Goal: Task Accomplishment & Management: Complete application form

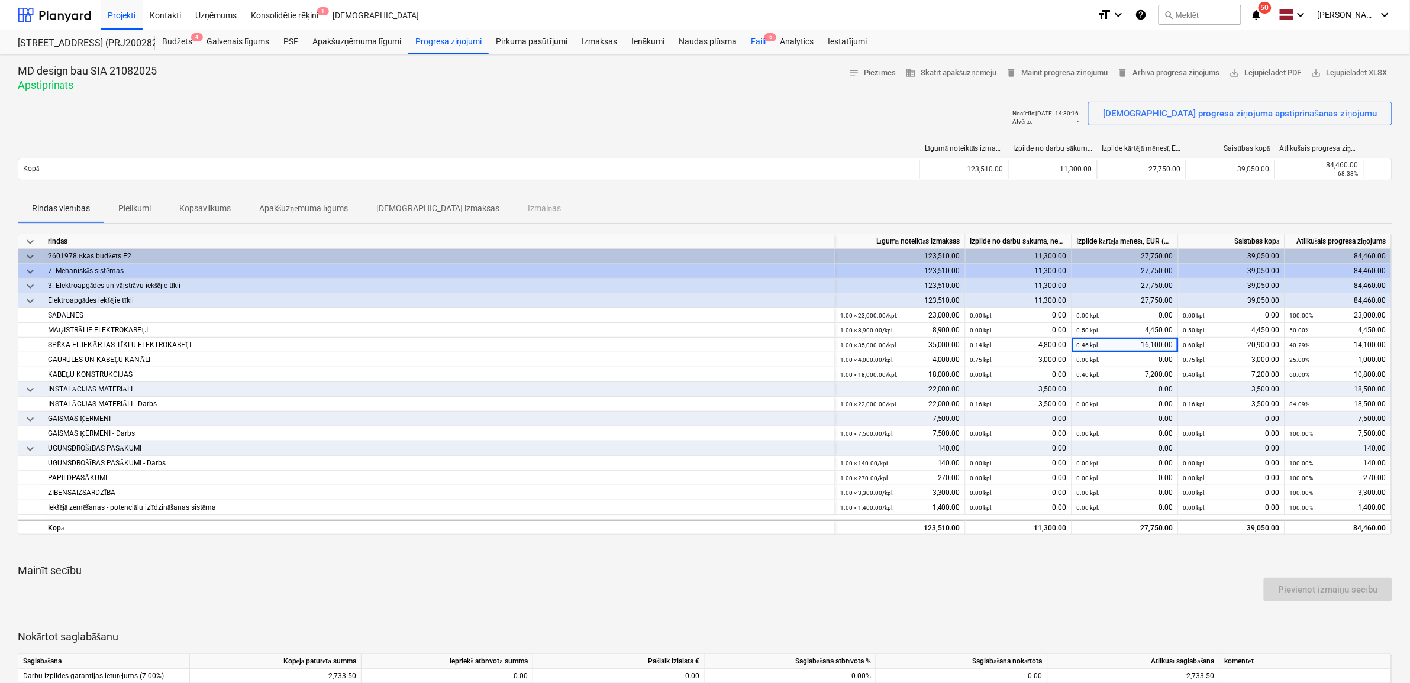
drag, startPoint x: 761, startPoint y: 36, endPoint x: 759, endPoint y: 42, distance: 6.2
click at [761, 36] on div "Faili 6" at bounding box center [758, 42] width 29 height 24
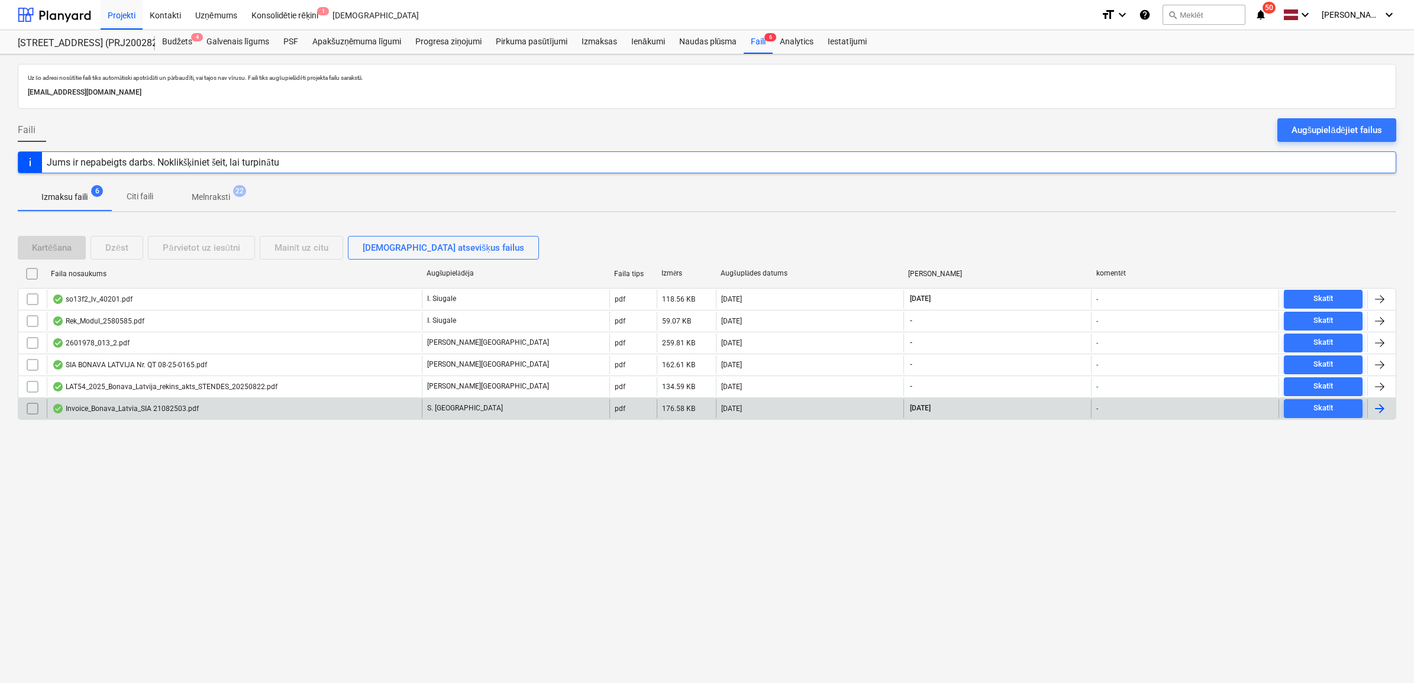
click at [275, 408] on div "Invoice_Bonava_Latvia_SIA 21082503.pdf" at bounding box center [234, 408] width 375 height 19
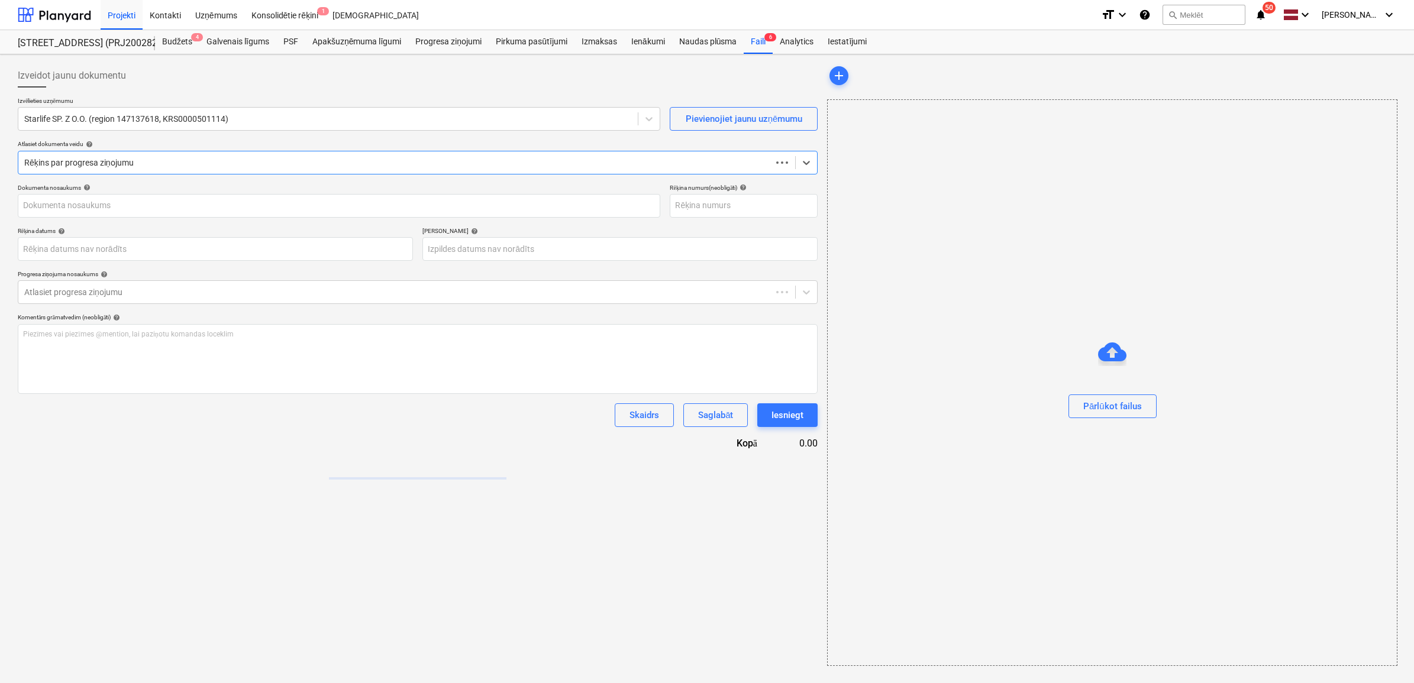
type input "21082503"
type input "[DATE]"
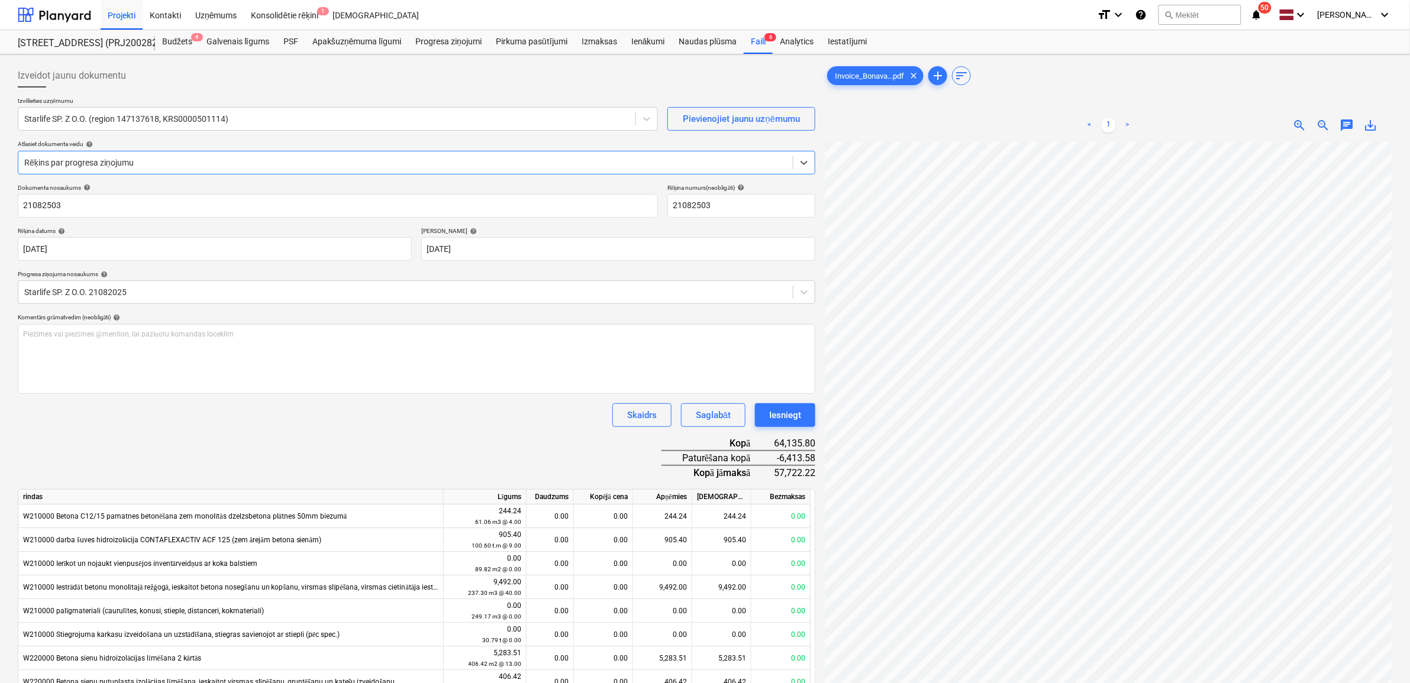
click at [1371, 140] on div "< 1 > zoom_in zoom_out chat 0 save_alt" at bounding box center [1108, 125] width 567 height 33
click at [1371, 131] on span "save_alt" at bounding box center [1370, 125] width 14 height 14
click at [89, 205] on input "21082503" at bounding box center [338, 206] width 640 height 24
drag, startPoint x: 85, startPoint y: 205, endPoint x: 9, endPoint y: 203, distance: 75.8
click at [9, 203] on div "Izveidot jaunu dokumentu Izvēlieties uzņēmumu Starlife SP. Z O.O. (region 14713…" at bounding box center [705, 566] width 1410 height 1024
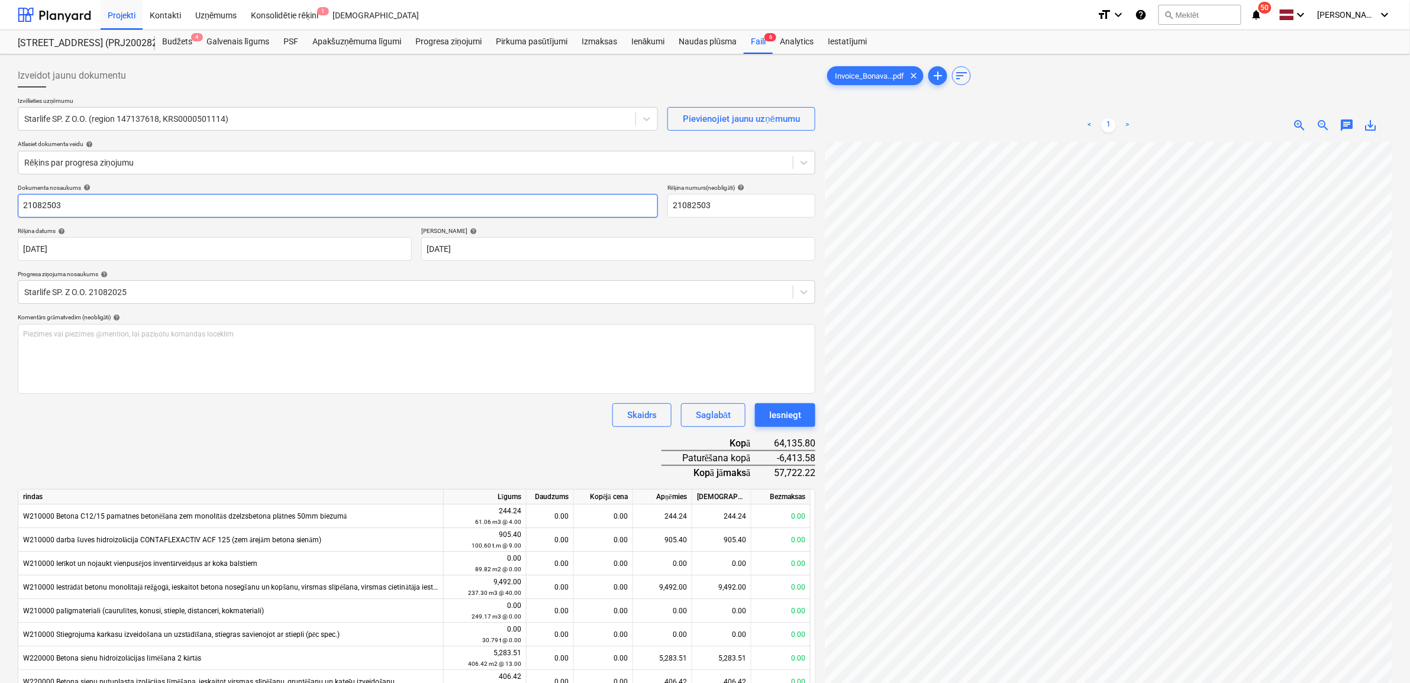
paste input "Invoice_Bonava_Latvia_SIA"
type input "Invoice_Bonava_Latvia_SIA 21082503.pdf"
click at [403, 438] on div "Dokumenta nosaukums help Invoice_Bonava_Latvia_SIA 21082503.pdf Rēķina numurs (…" at bounding box center [416, 626] width 797 height 885
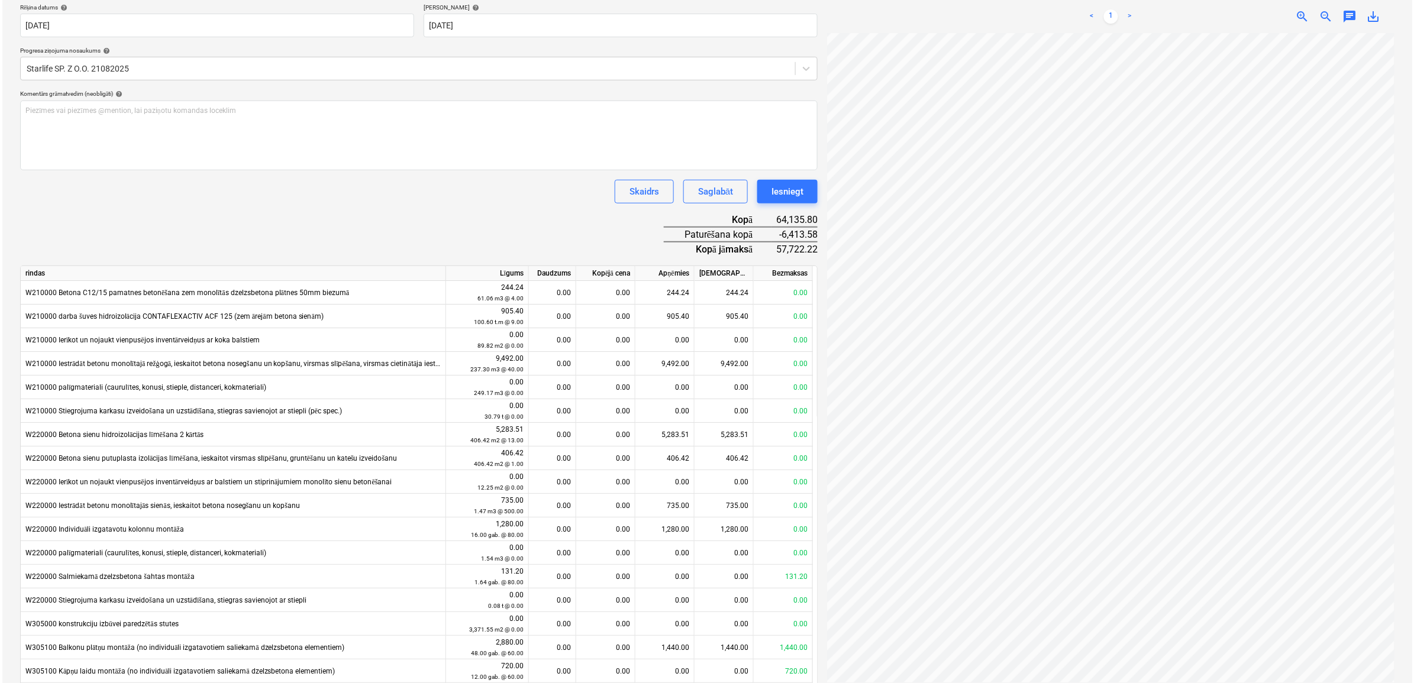
scroll to position [394, 0]
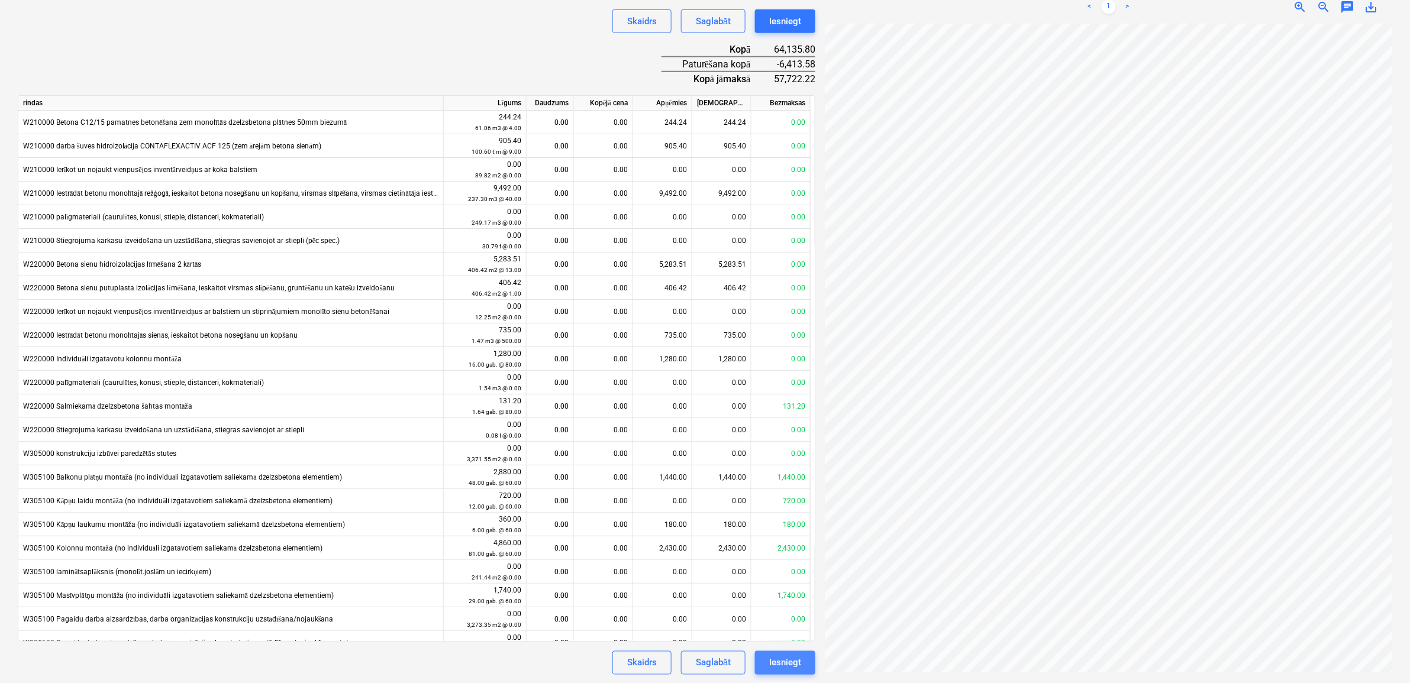
click at [773, 664] on div "Iesniegt" at bounding box center [785, 662] width 32 height 15
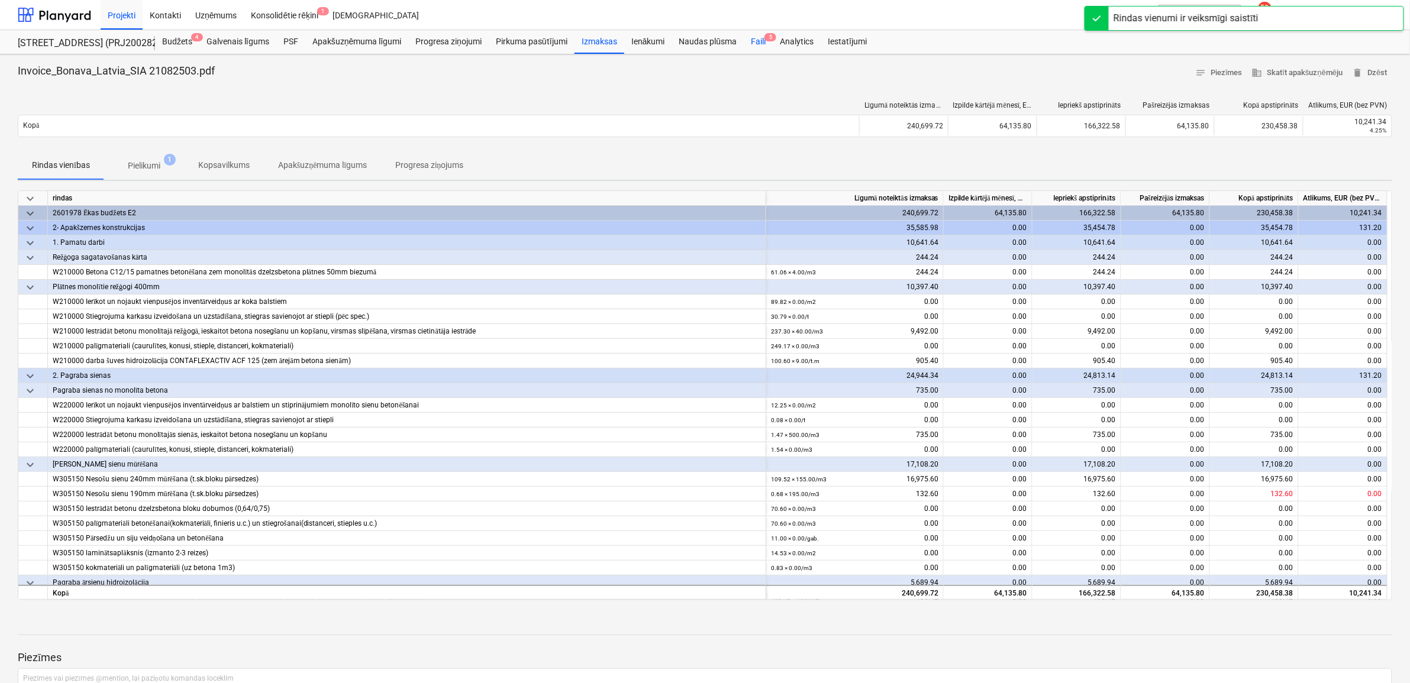
click at [767, 40] on span "5" at bounding box center [770, 37] width 12 height 8
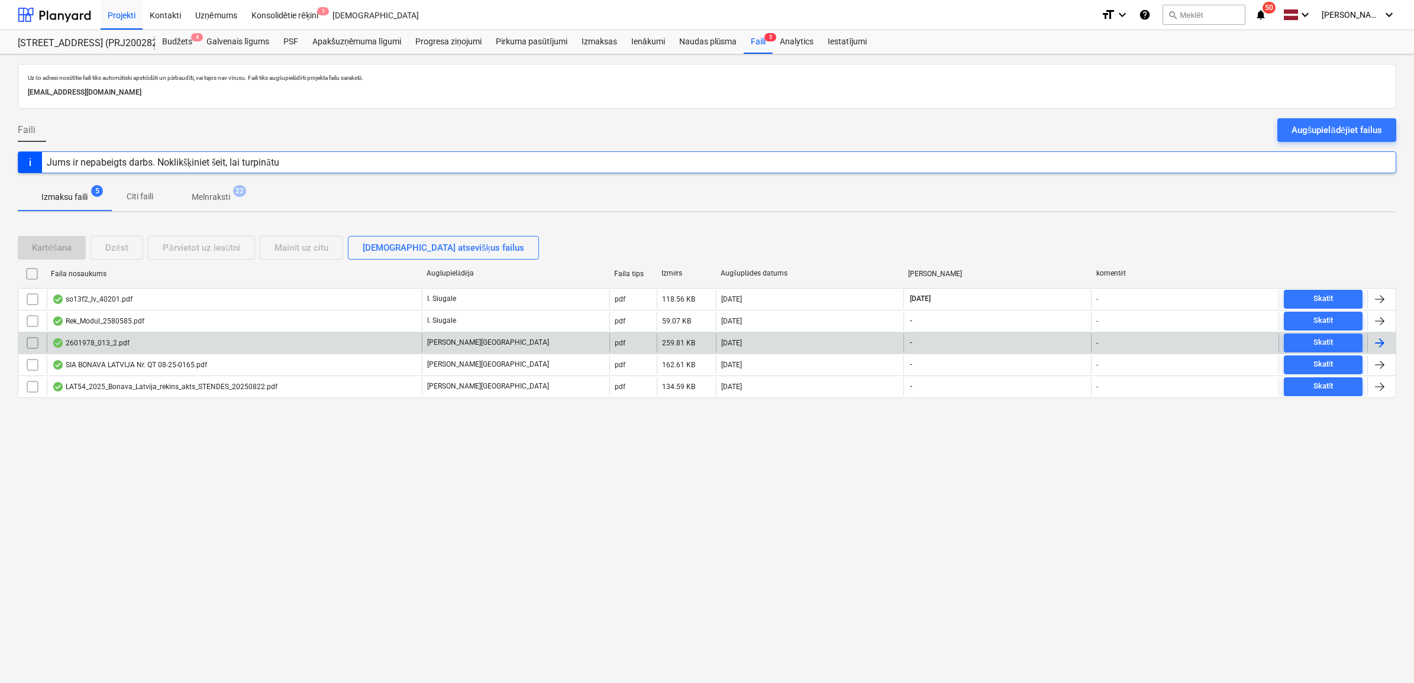
click at [290, 343] on div "2601978_013_2.pdf" at bounding box center [234, 343] width 375 height 19
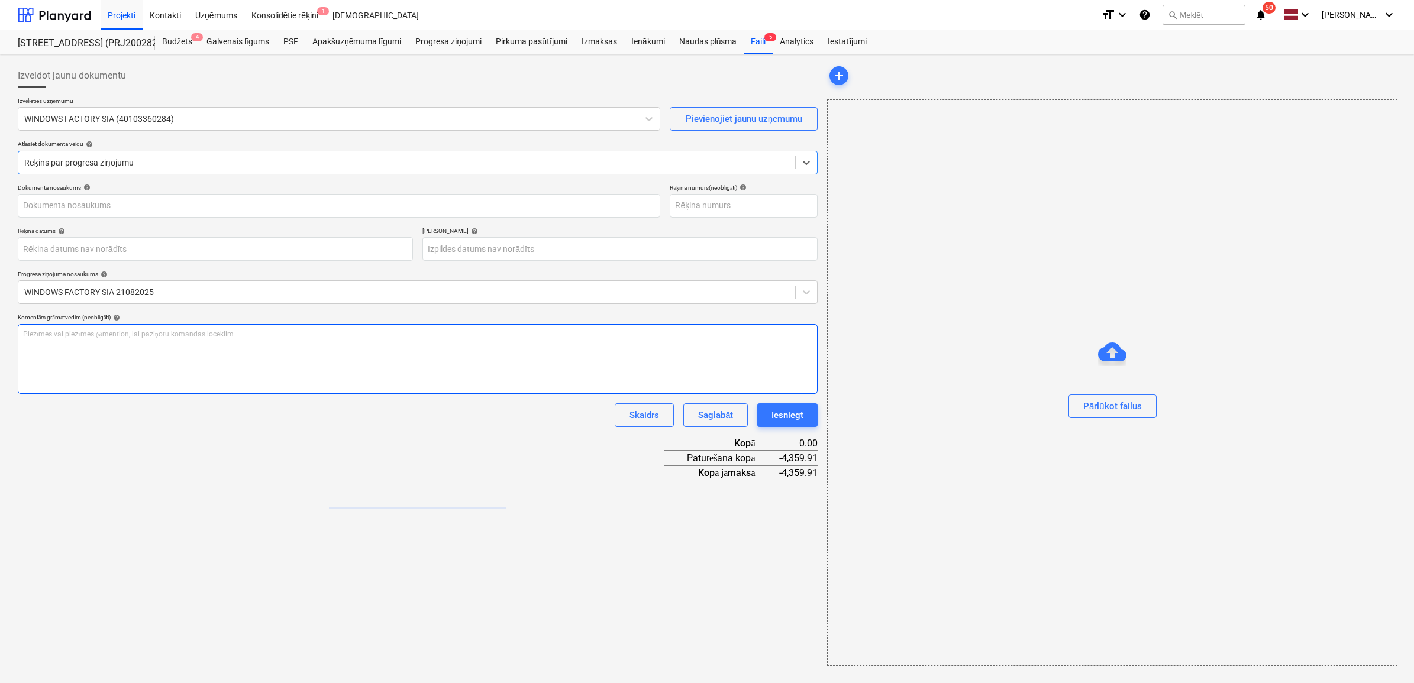
type input "8"
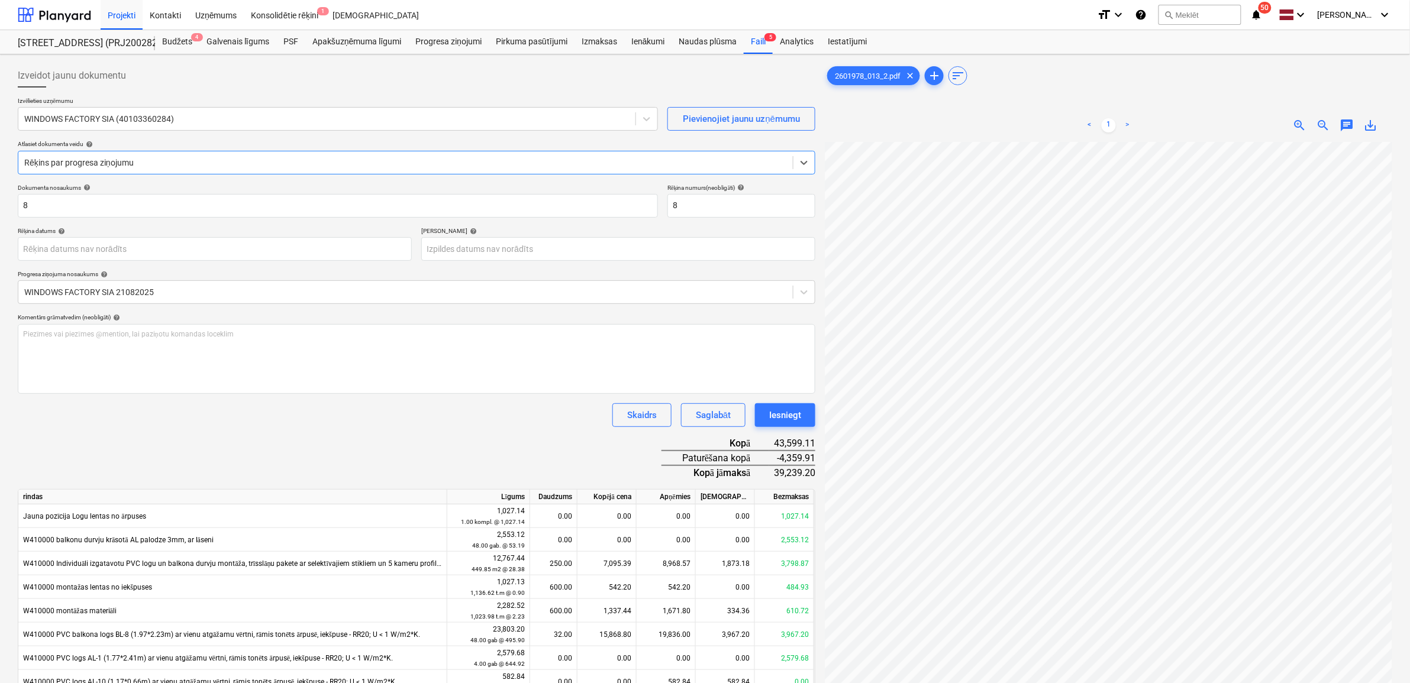
click at [1374, 124] on span "save_alt" at bounding box center [1370, 125] width 14 height 14
drag, startPoint x: 81, startPoint y: 202, endPoint x: 89, endPoint y: 205, distance: 9.0
click at [81, 202] on input "8" at bounding box center [338, 206] width 640 height 24
click at [0, 204] on html "Projekti Kontakti Uzņēmums Konsolidētie rēķini 1 Iesūtne format_size keyboard_a…" at bounding box center [705, 341] width 1410 height 683
paste input "2601978_013_2"
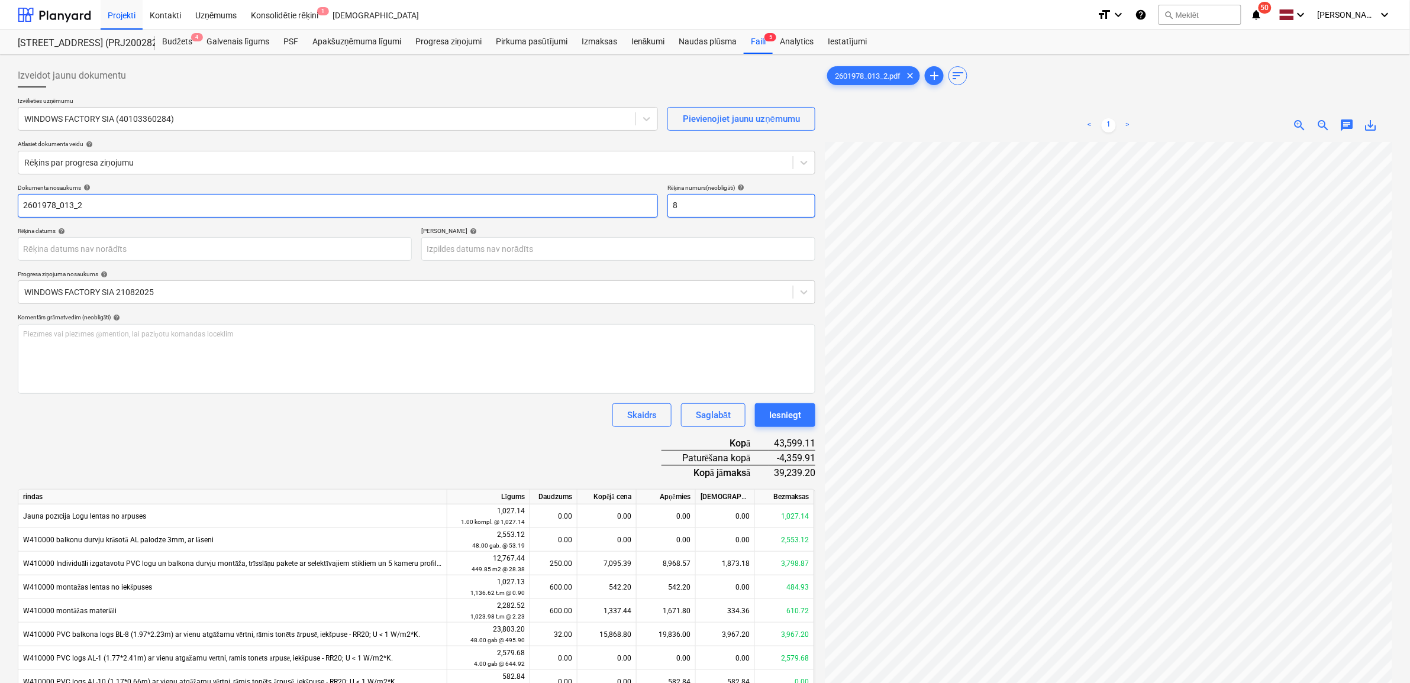
type input "2601978_013_2"
drag, startPoint x: 717, startPoint y: 205, endPoint x: 651, endPoint y: 202, distance: 66.3
click at [651, 202] on div "Dokumenta nosaukums help 2601978_013_2 Rēķina numurs (neobligāti) help 8" at bounding box center [416, 201] width 797 height 34
type input "2601978/013-2"
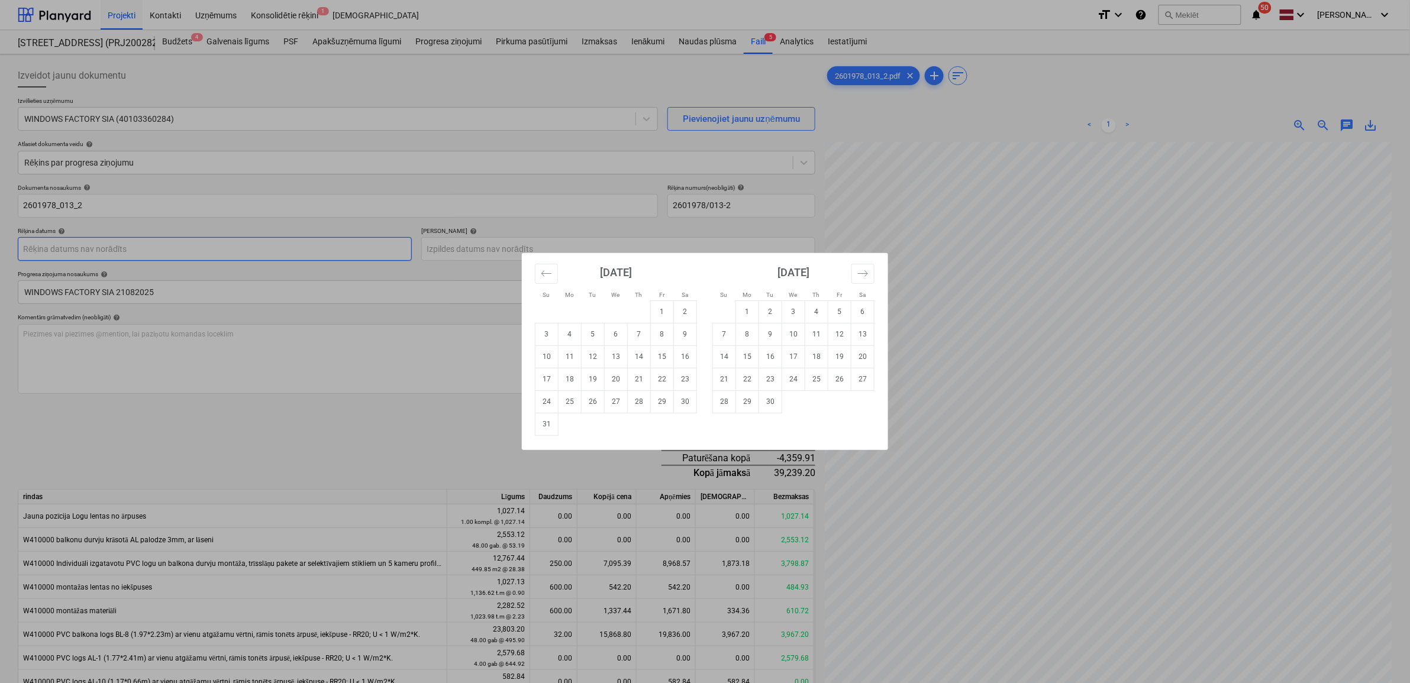
click at [228, 251] on body "Projekti Kontakti Uzņēmums Konsolidētie rēķini 1 Iesūtne format_size keyboard_a…" at bounding box center [705, 341] width 1410 height 683
click at [664, 384] on td "22" at bounding box center [662, 379] width 23 height 22
type input "22 Aug 2025"
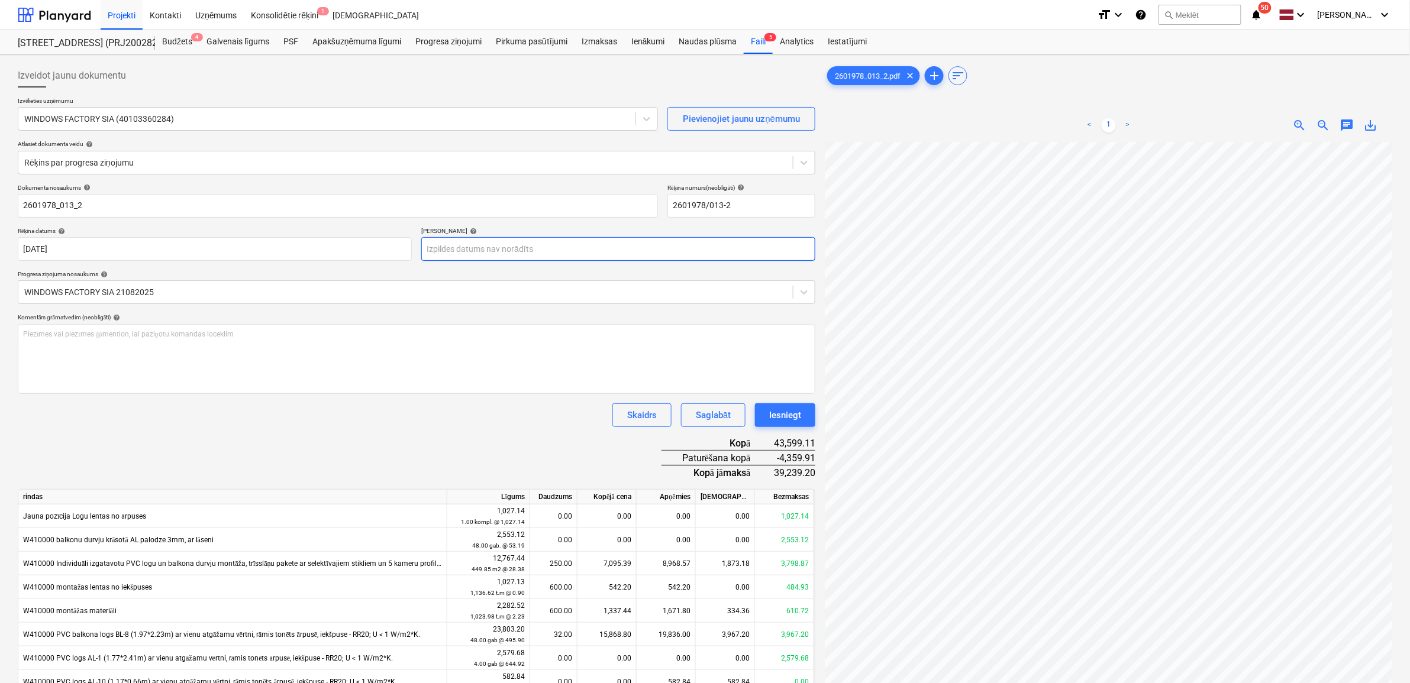
click at [642, 255] on body "Projekti Kontakti Uzņēmums Konsolidētie rēķini 1 Iesūtne format_size keyboard_a…" at bounding box center [705, 341] width 1410 height 683
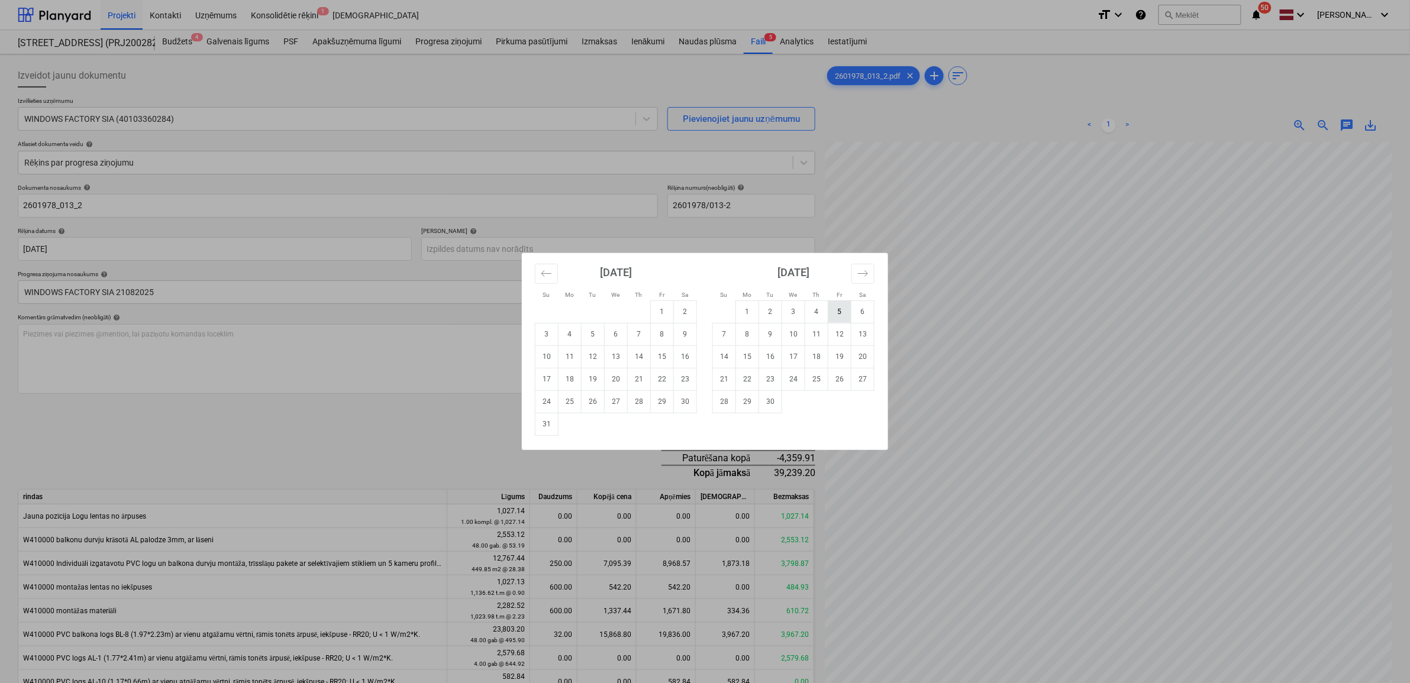
click at [838, 303] on td "5" at bounding box center [839, 311] width 23 height 22
type input "05 Sep 2025"
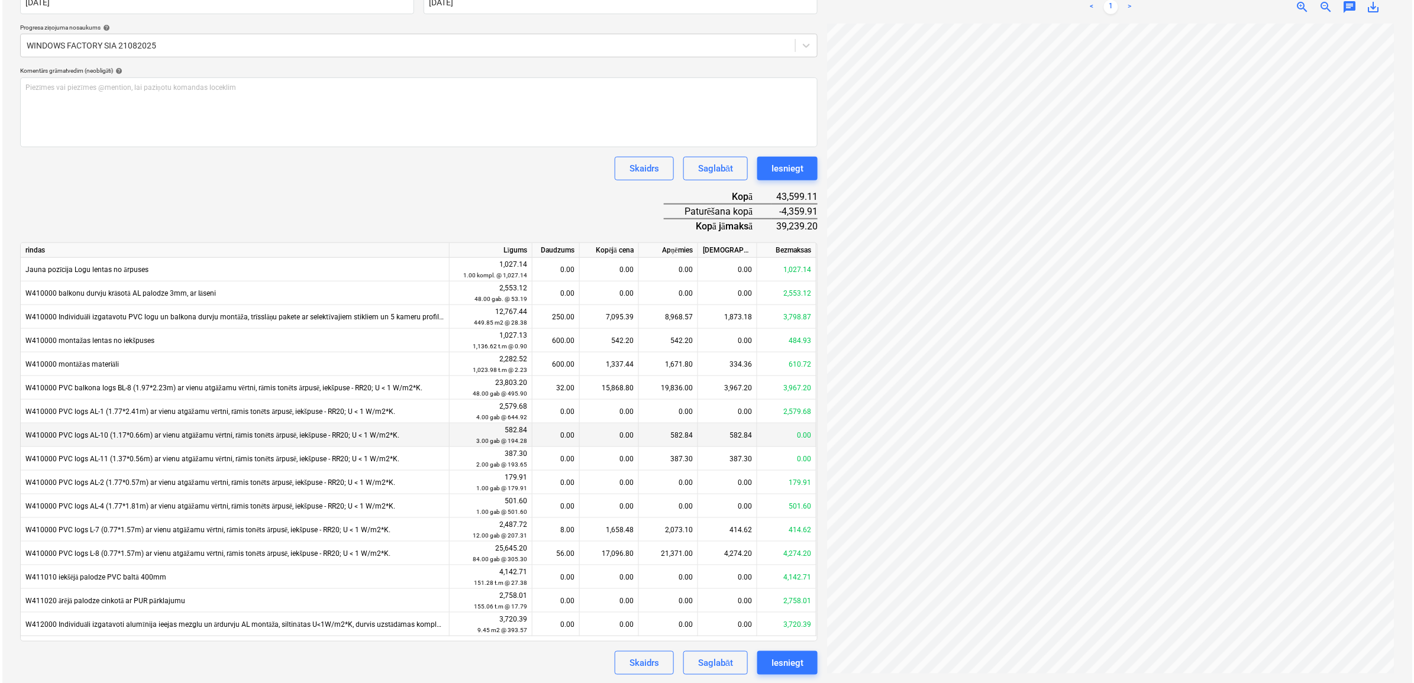
scroll to position [30, 54]
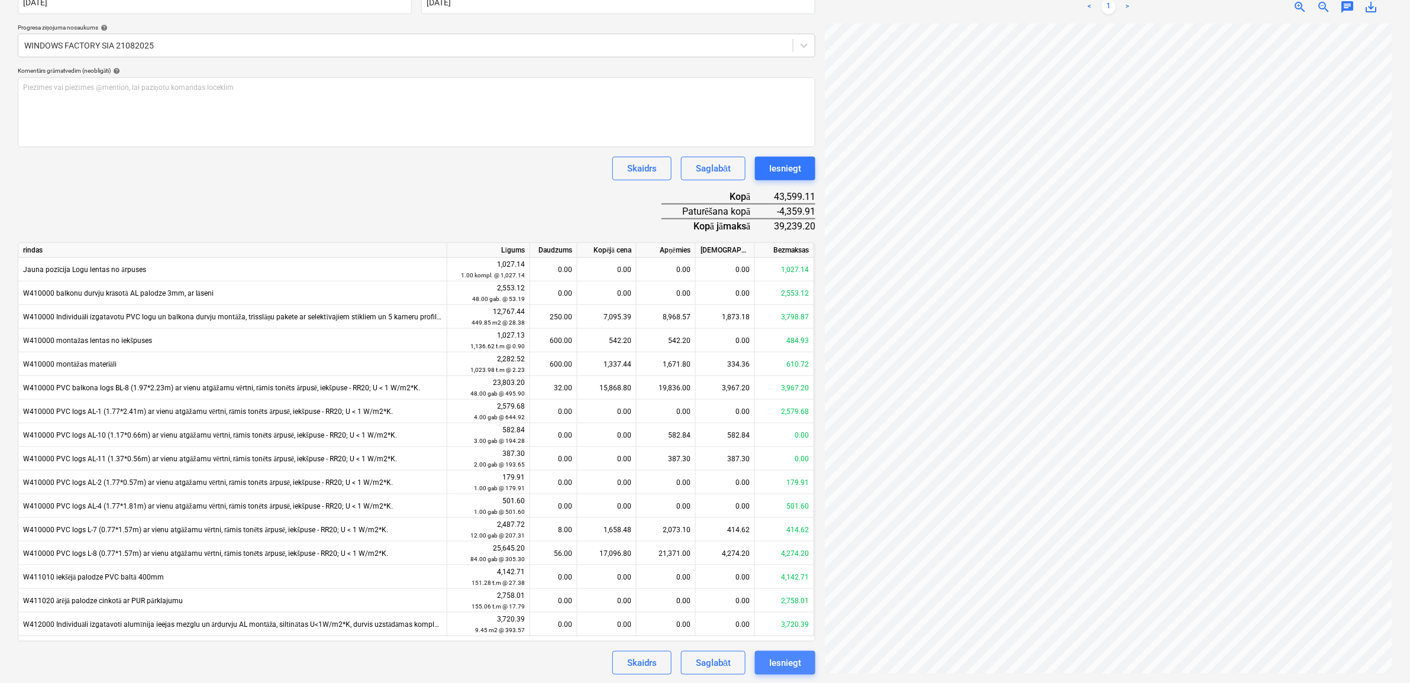
click at [777, 660] on div "Iesniegt" at bounding box center [785, 662] width 32 height 15
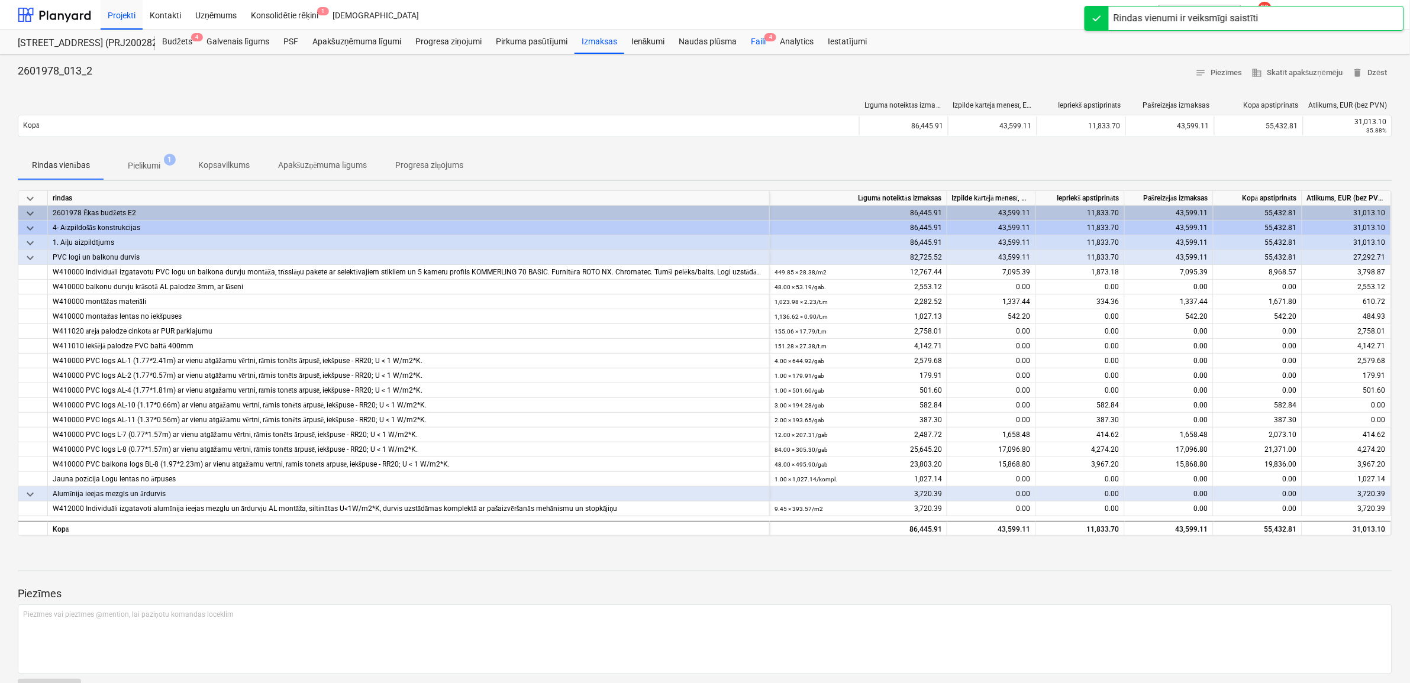
click at [751, 35] on div "Faili 4" at bounding box center [758, 42] width 29 height 24
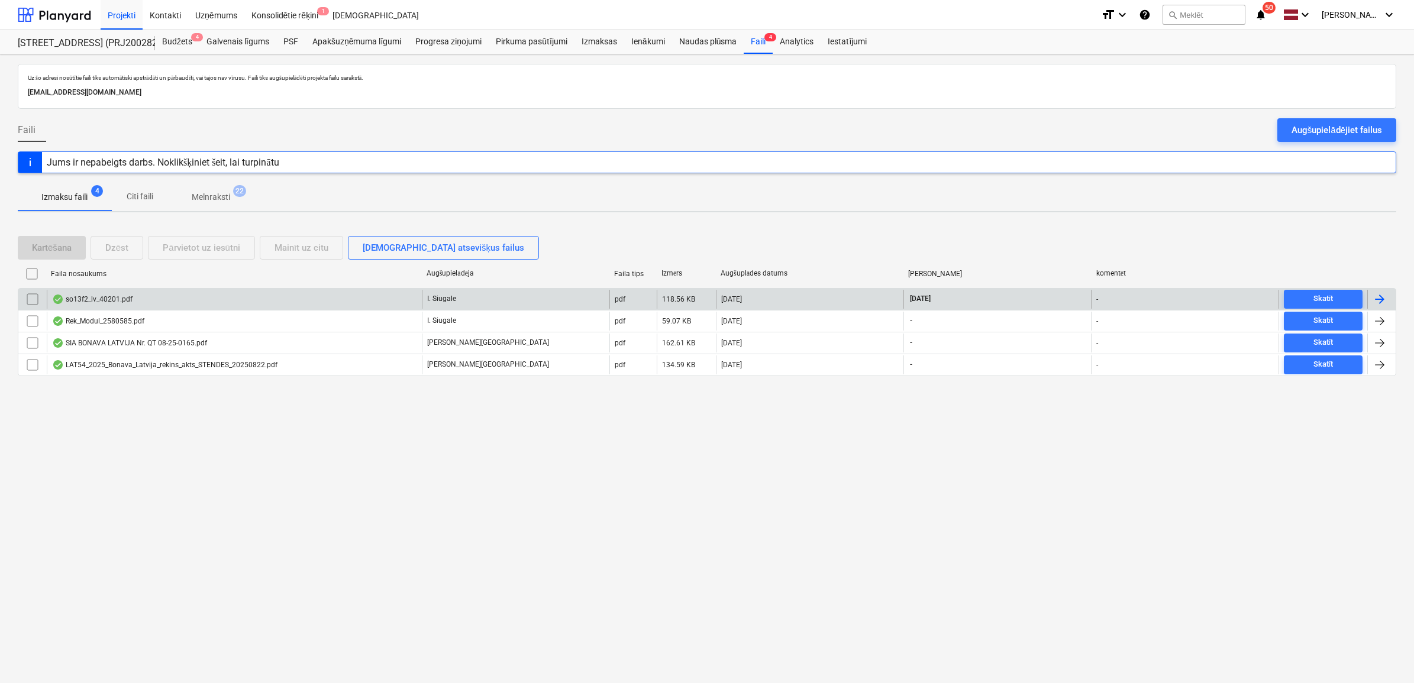
click at [252, 299] on div "so13f2_lv_40201.pdf" at bounding box center [234, 299] width 375 height 19
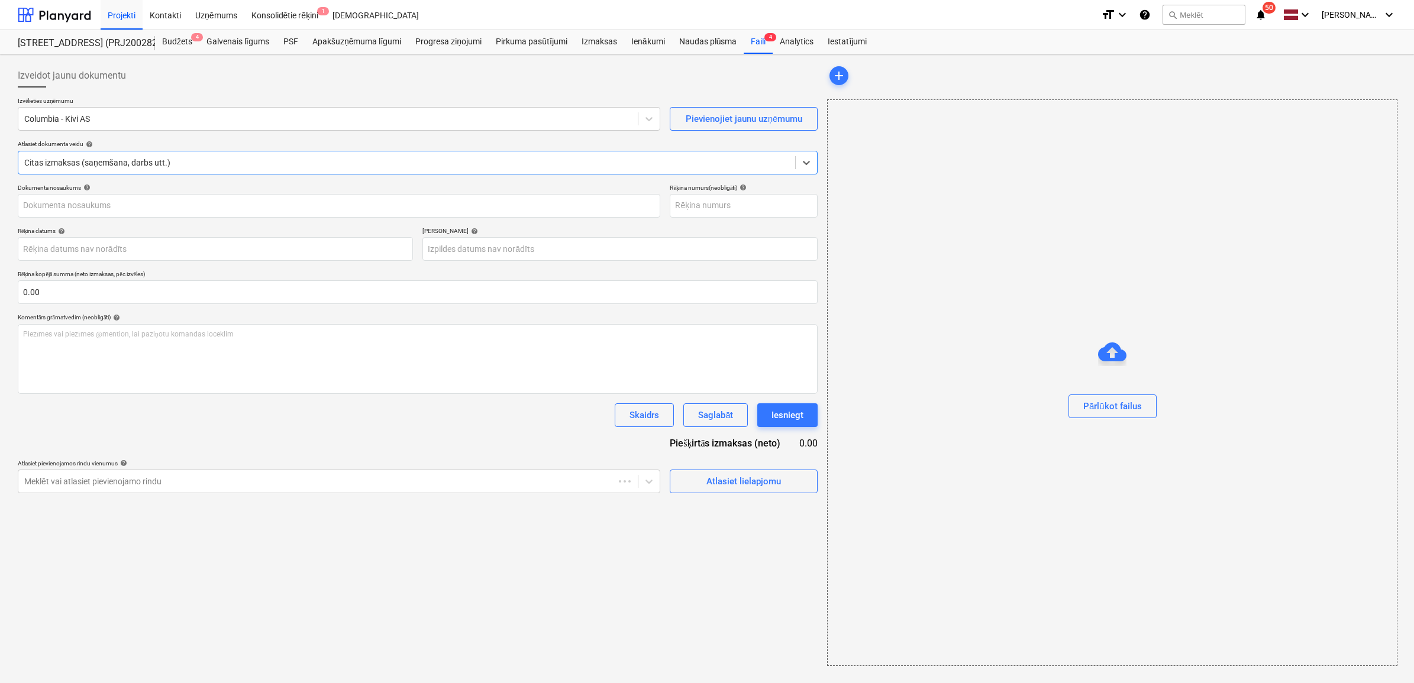
type input "2531010580"
type input "25 Aug 2025"
type input "08 Sep 2025"
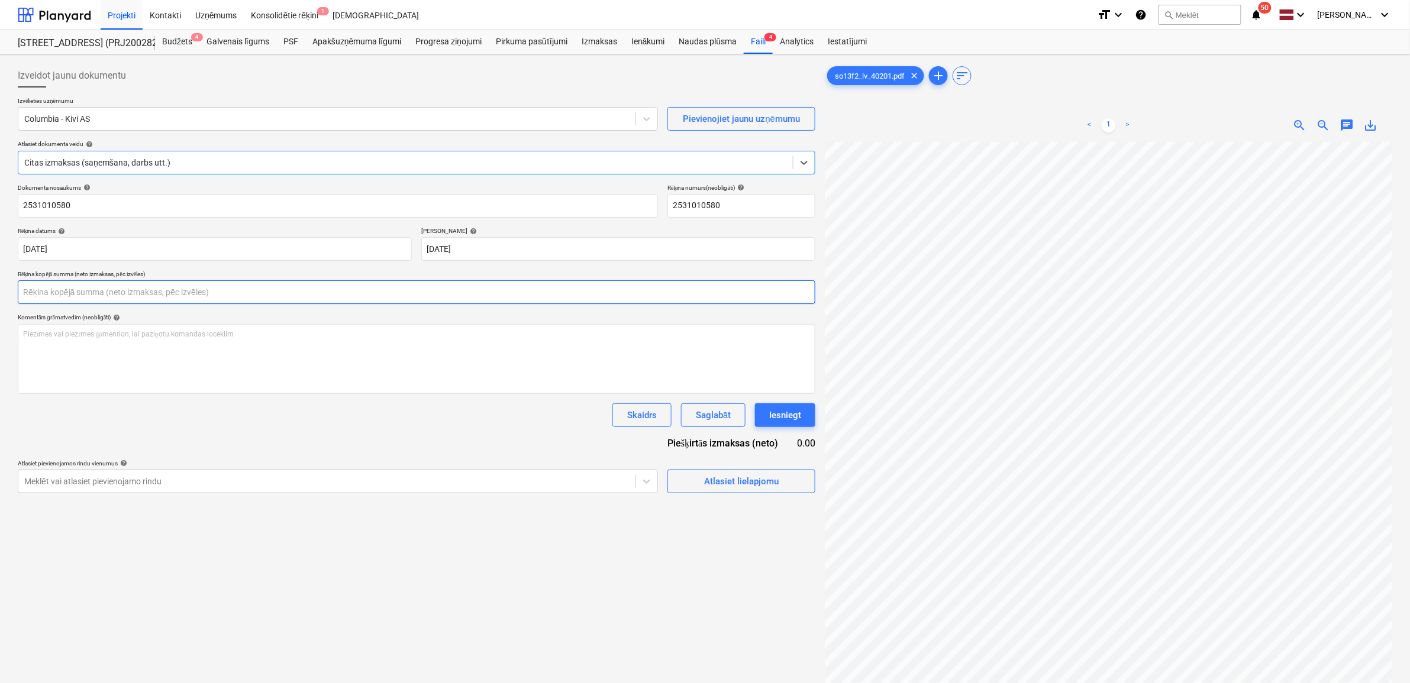
click at [273, 303] on input "text" at bounding box center [416, 292] width 797 height 24
type input "0.00"
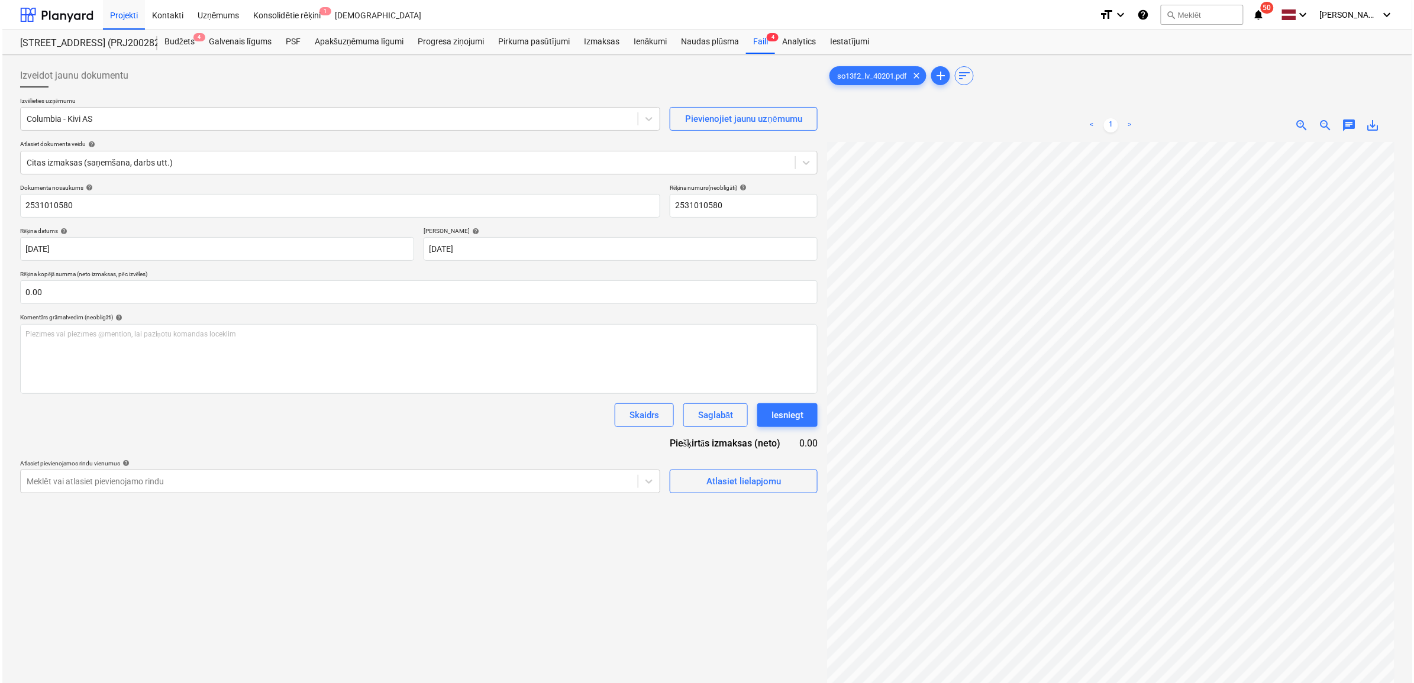
scroll to position [44, 54]
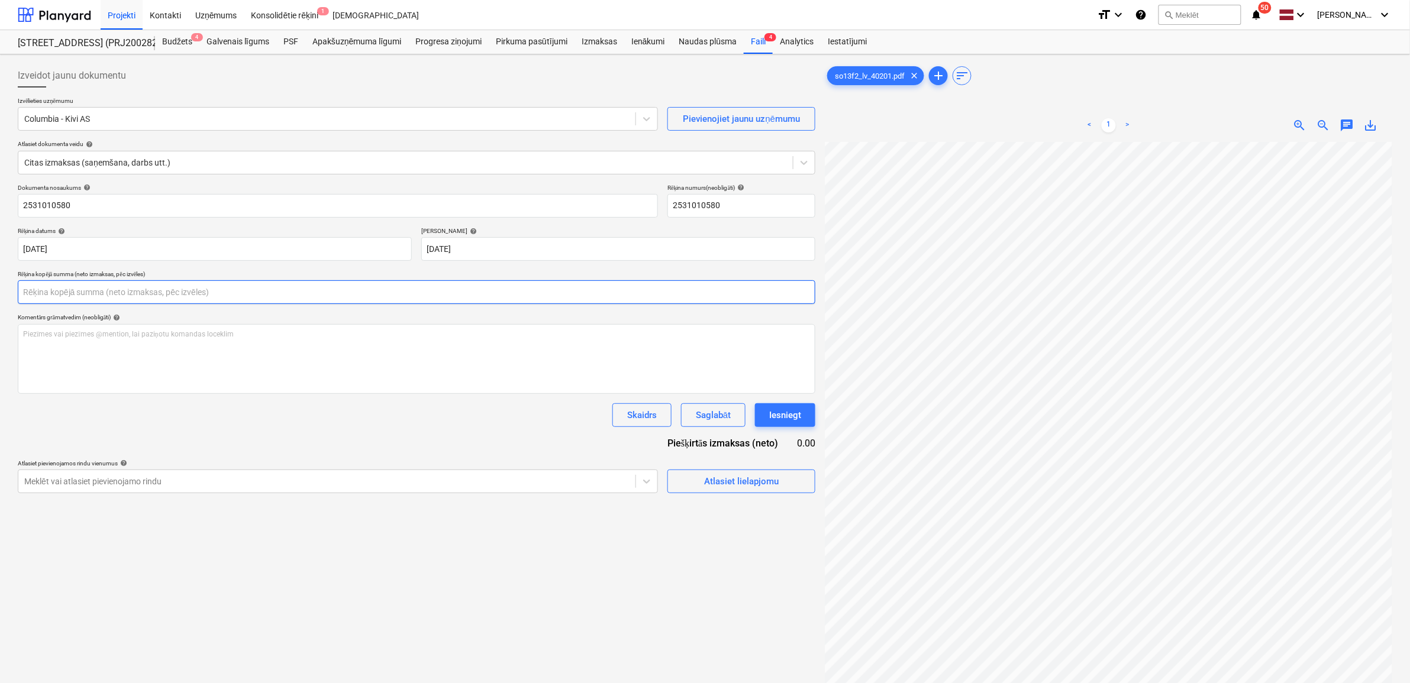
click at [290, 296] on input "text" at bounding box center [416, 292] width 797 height 24
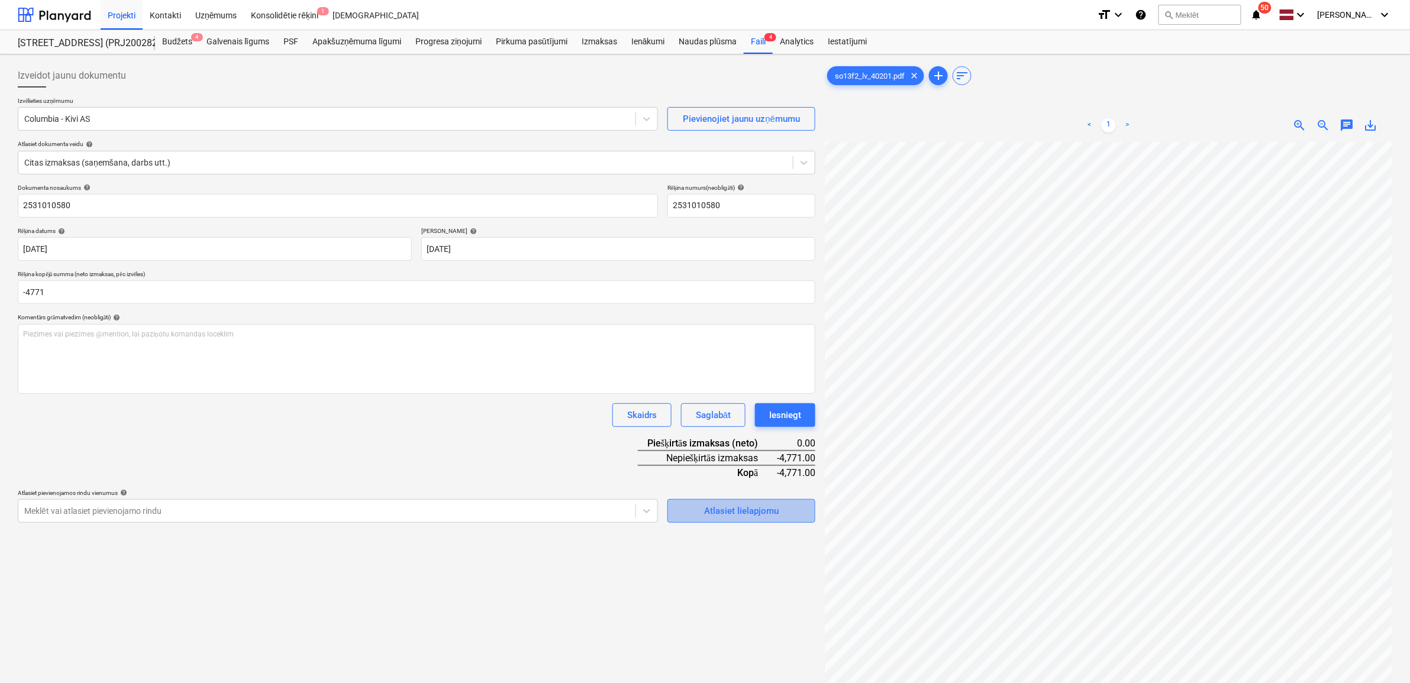
type input "-4,771.00"
click at [741, 510] on div "Atlasiet lielapjomu" at bounding box center [741, 510] width 75 height 15
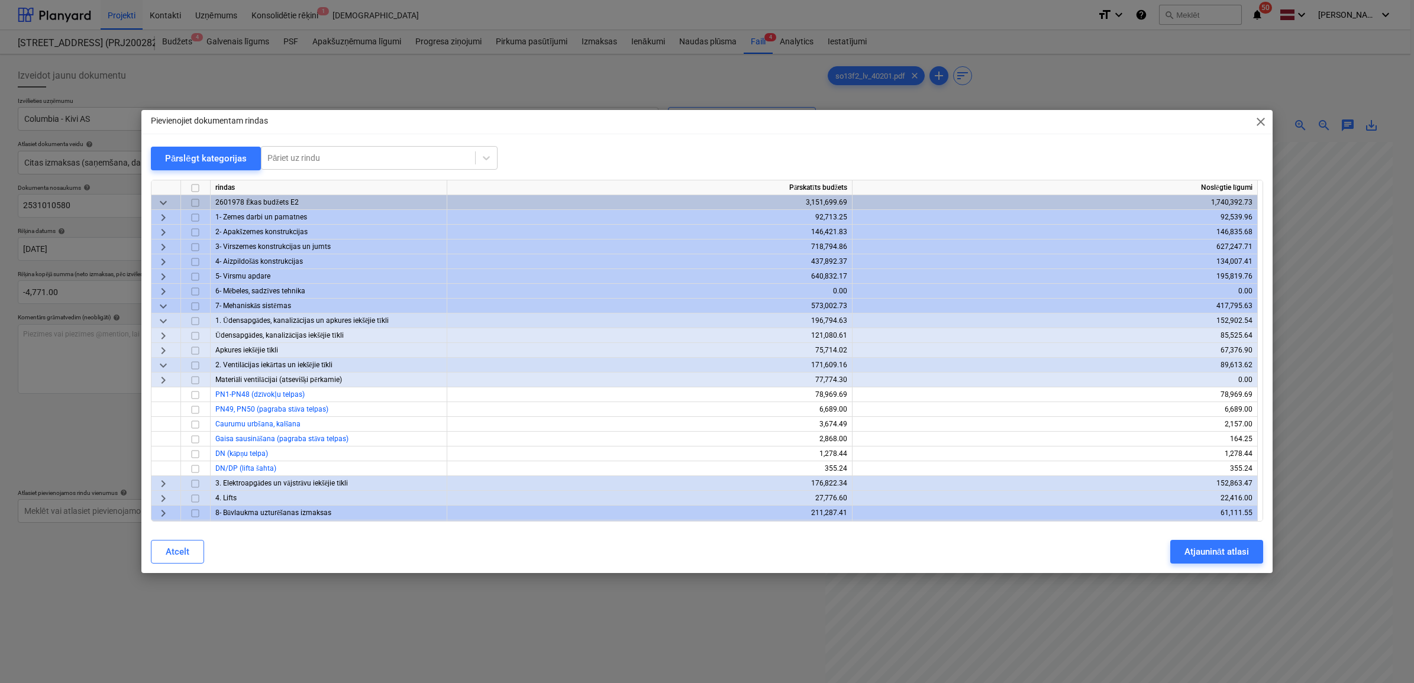
click at [164, 303] on span "keyboard_arrow_down" at bounding box center [163, 306] width 14 height 14
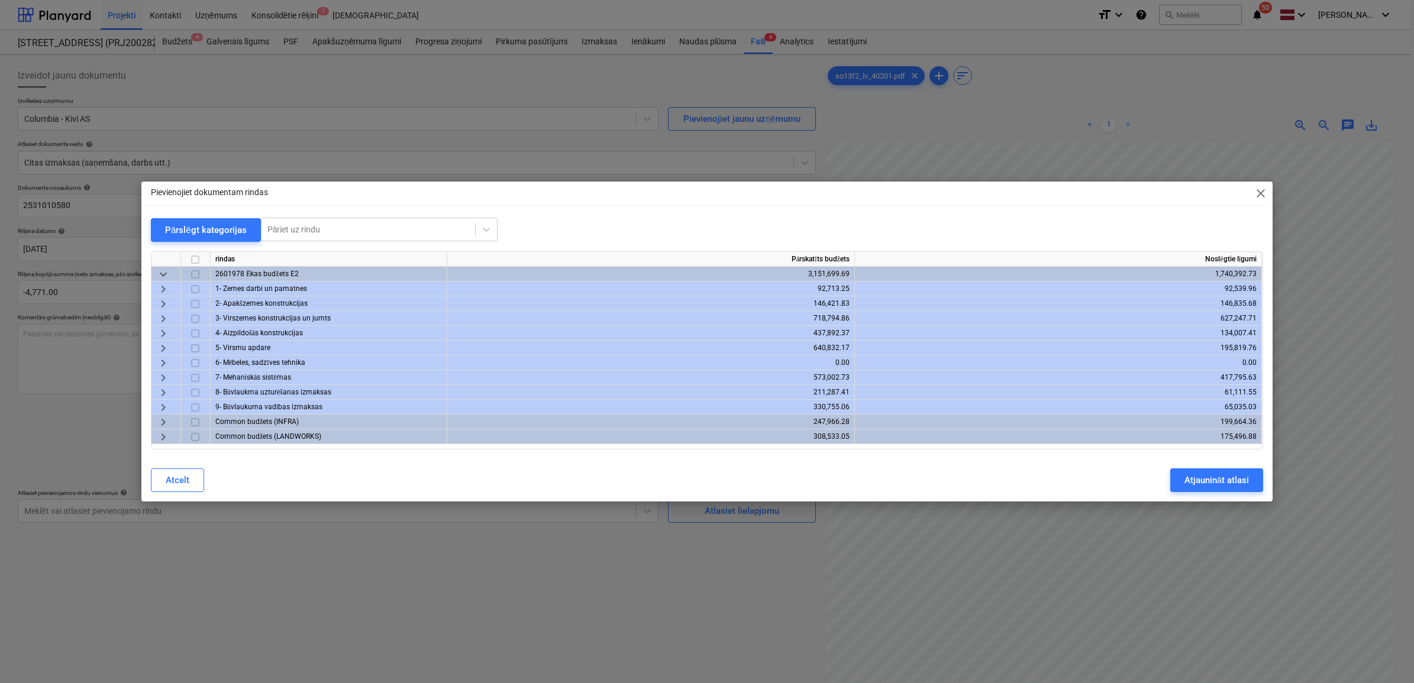
click at [163, 314] on span "keyboard_arrow_right" at bounding box center [163, 319] width 14 height 14
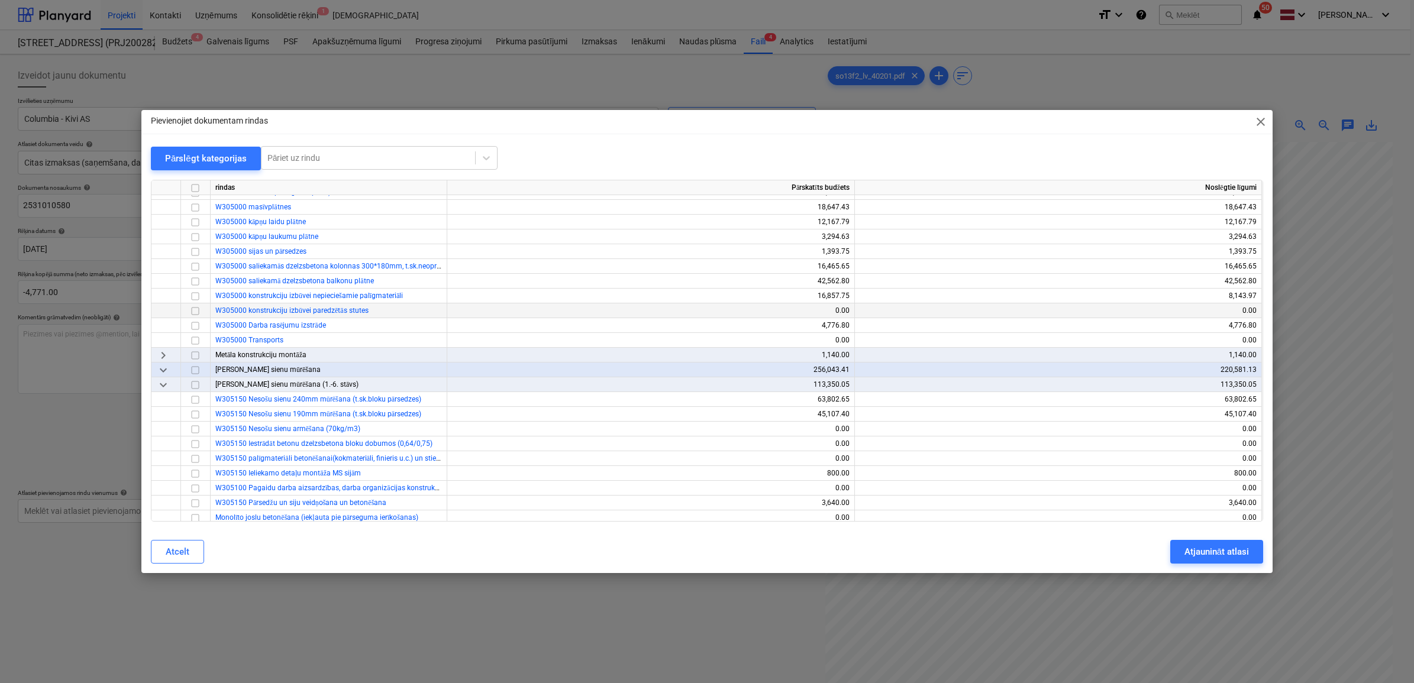
scroll to position [444, 0]
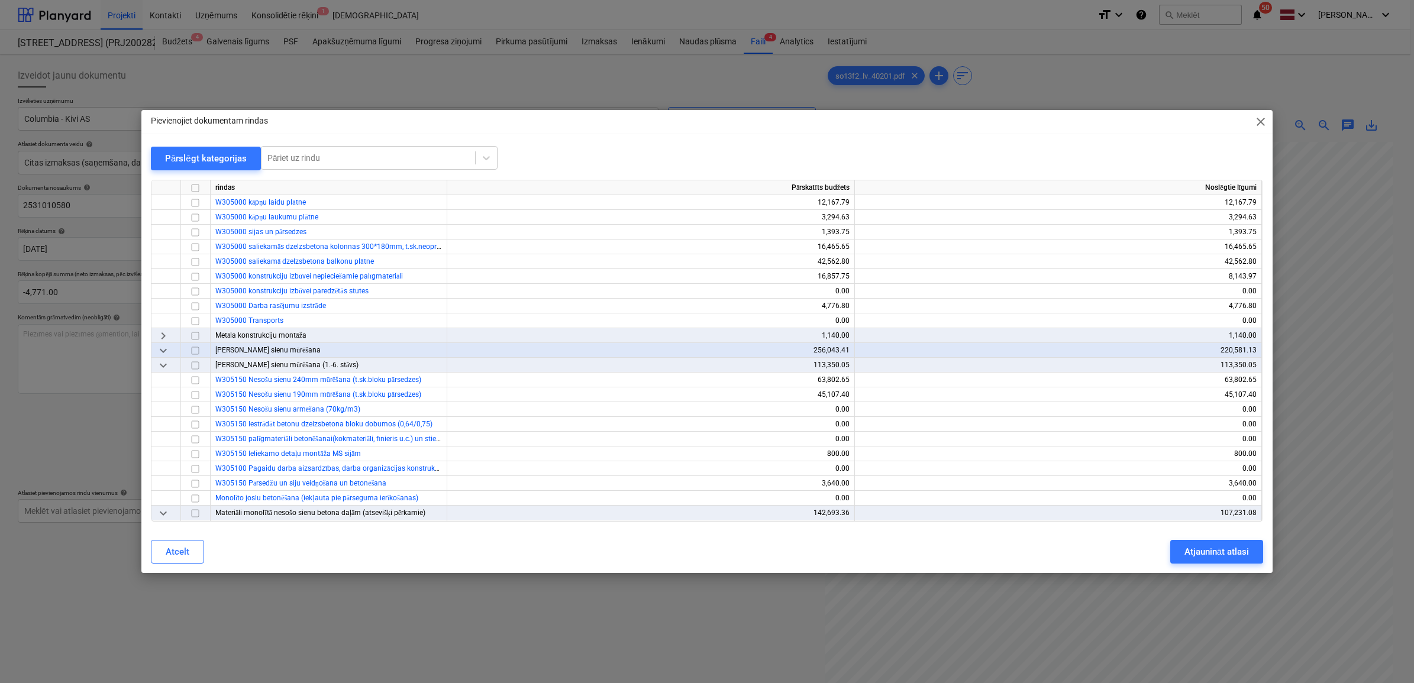
click at [163, 336] on span "keyboard_arrow_right" at bounding box center [163, 335] width 14 height 14
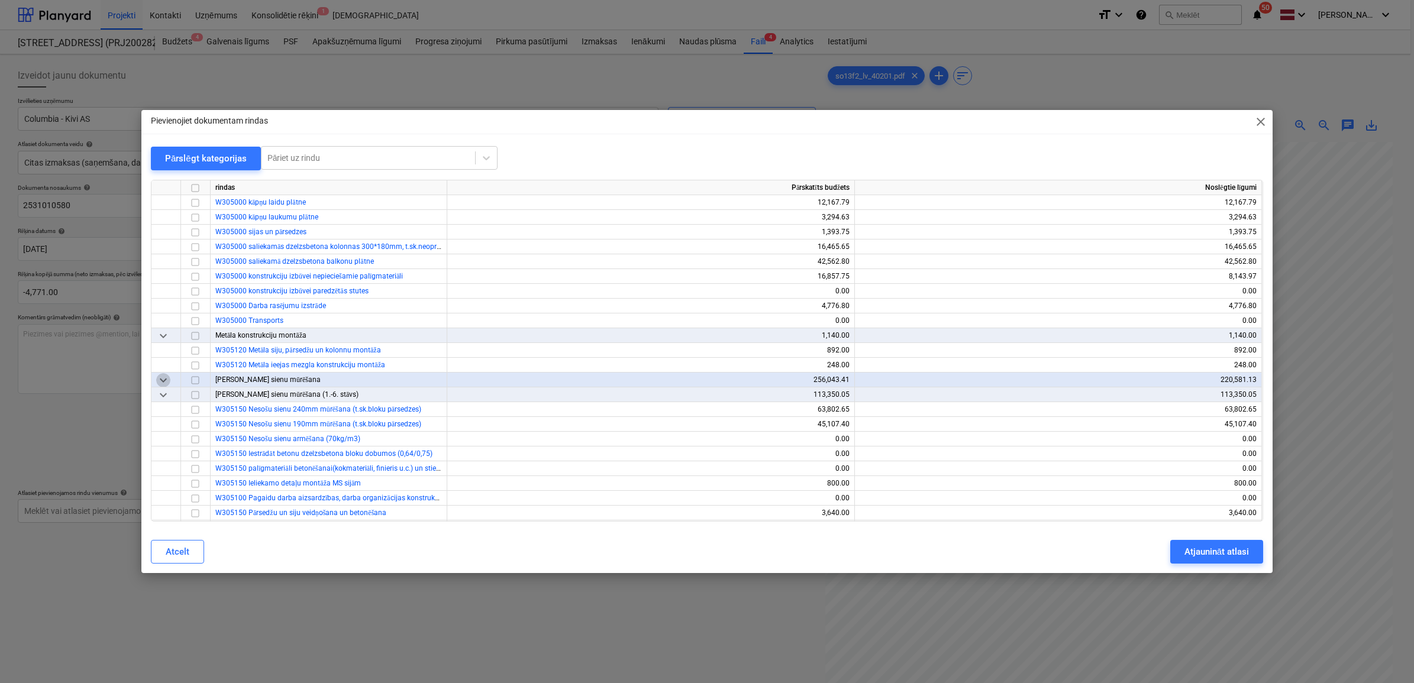
click at [163, 379] on span "keyboard_arrow_down" at bounding box center [163, 380] width 14 height 14
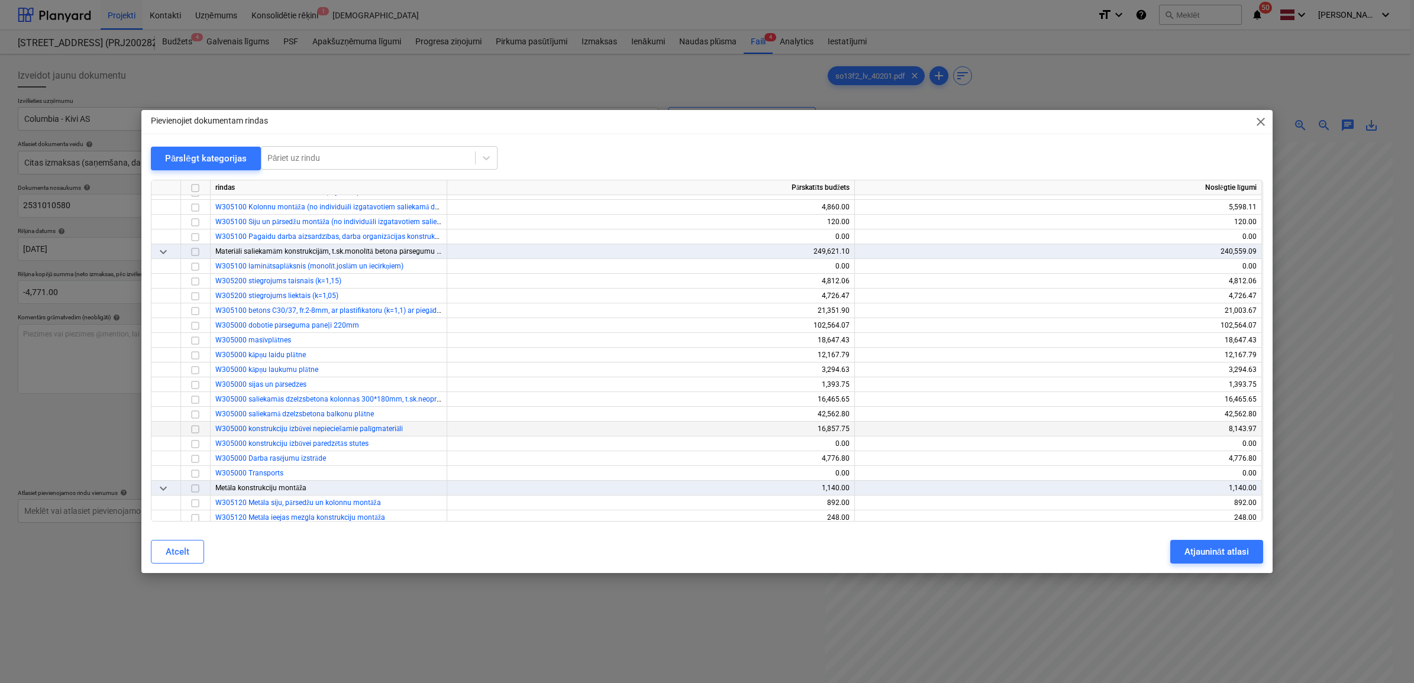
scroll to position [296, 0]
click at [193, 423] on input "checkbox" at bounding box center [195, 424] width 14 height 14
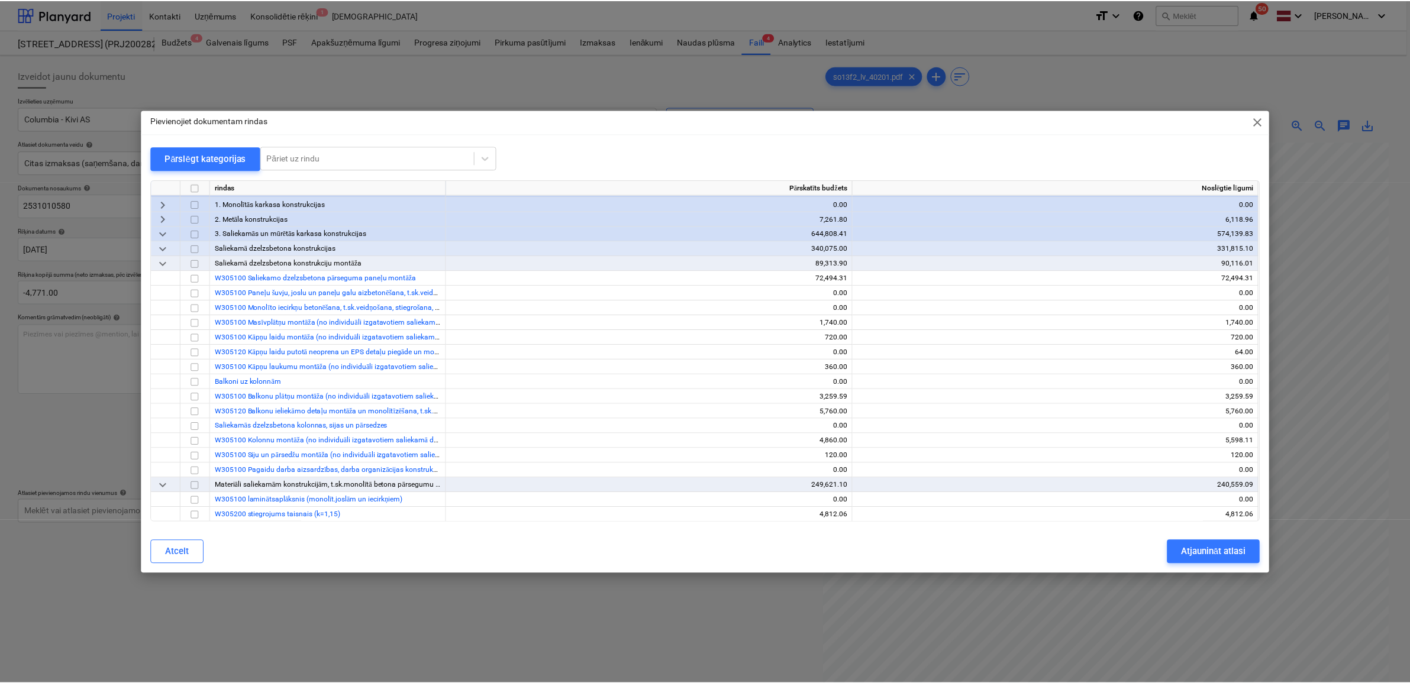
scroll to position [0, 0]
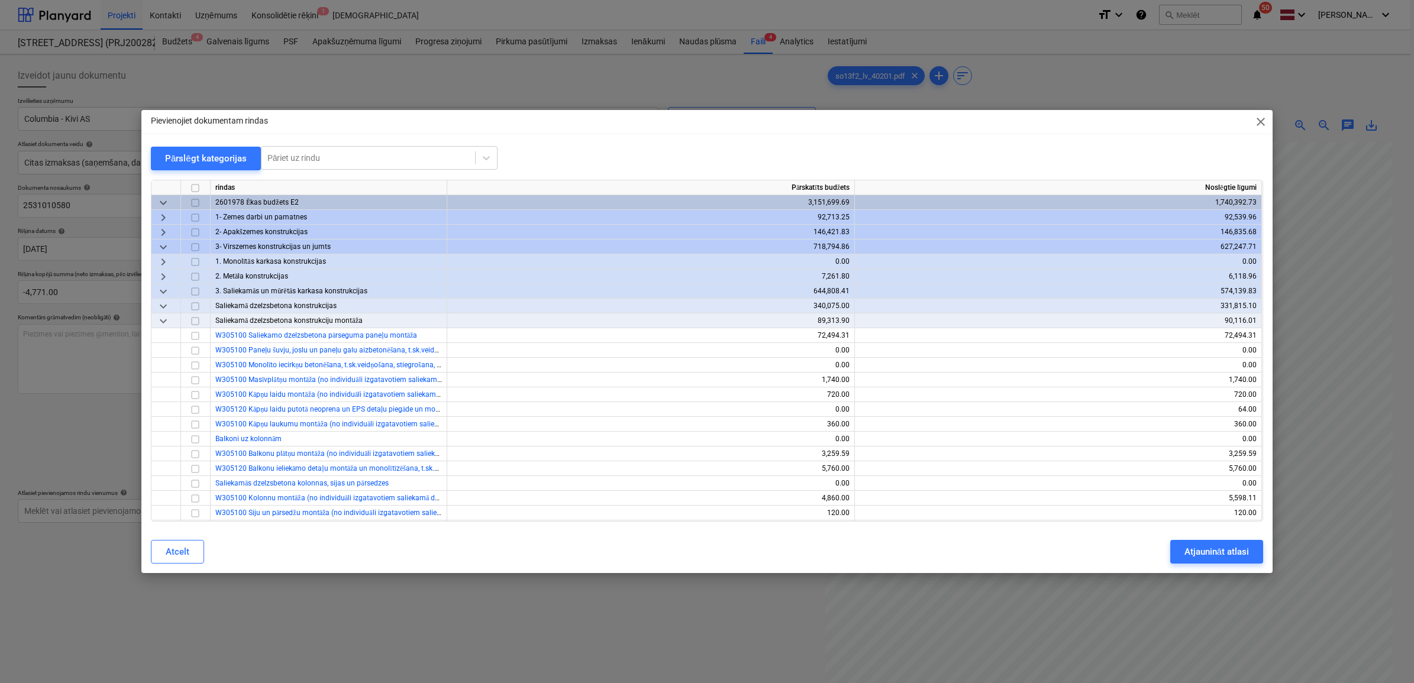
drag, startPoint x: 164, startPoint y: 247, endPoint x: 160, endPoint y: 256, distance: 10.3
click at [163, 247] on span "keyboard_arrow_down" at bounding box center [163, 247] width 14 height 14
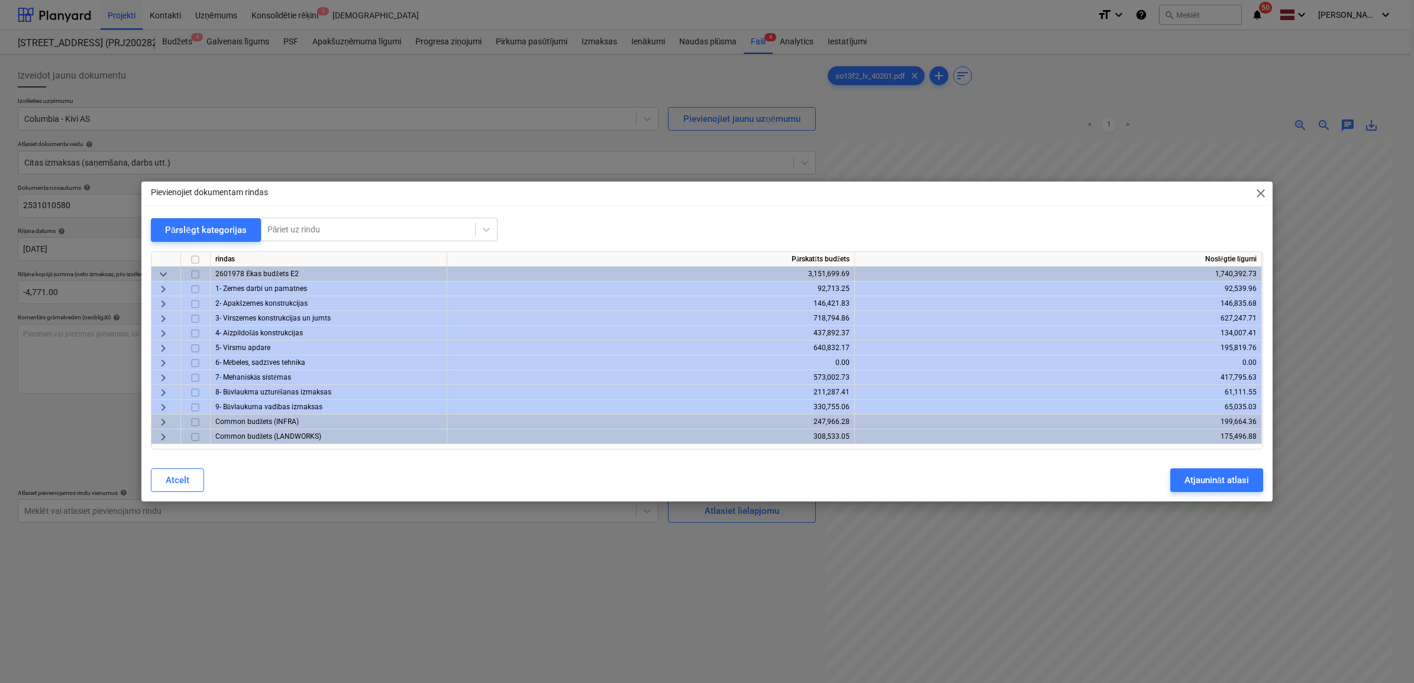
click at [1259, 191] on span "close" at bounding box center [1260, 193] width 14 height 14
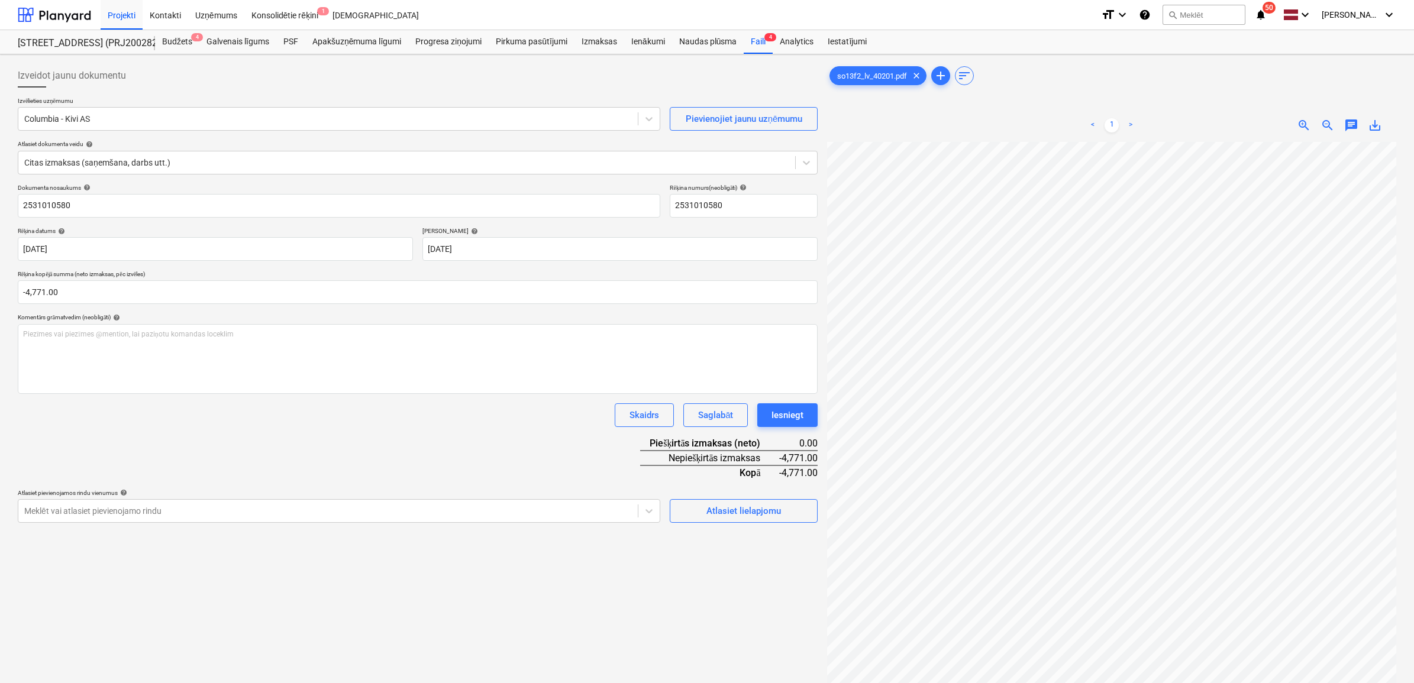
scroll to position [44, 53]
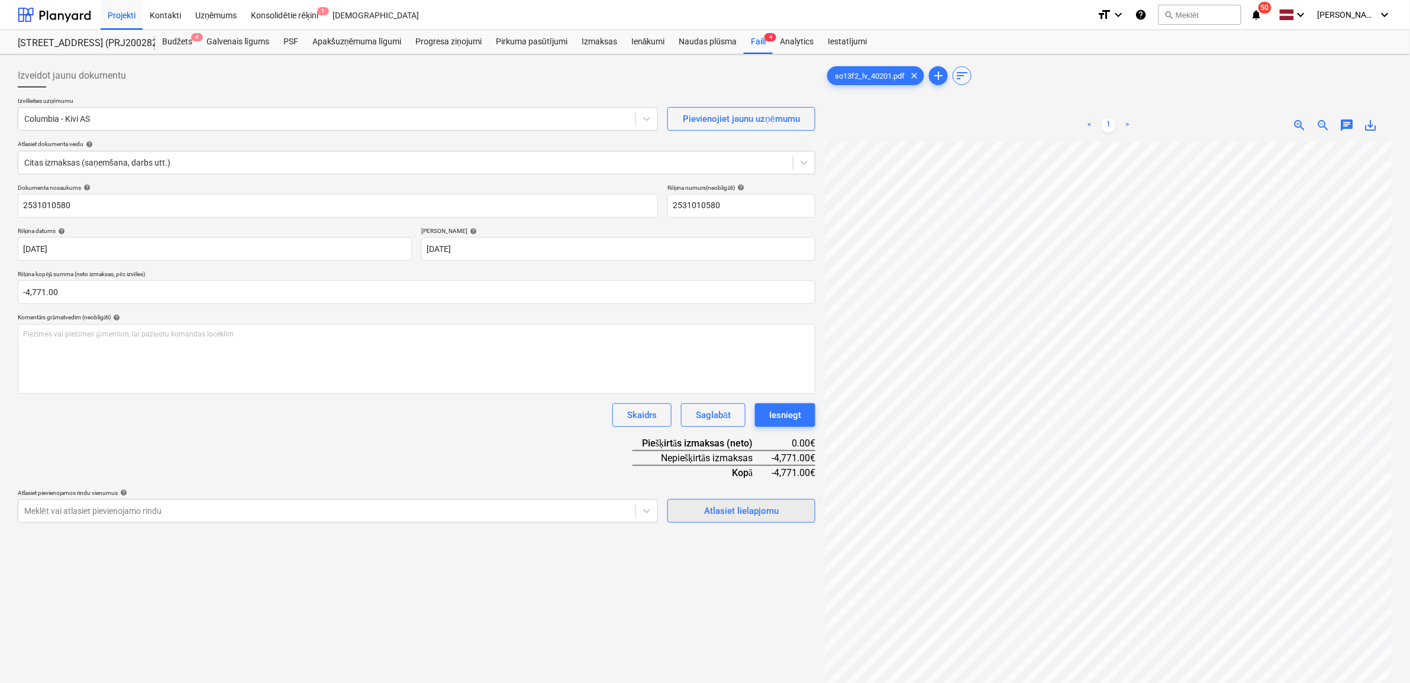
click at [741, 512] on div "Atlasiet lielapjomu" at bounding box center [741, 510] width 75 height 15
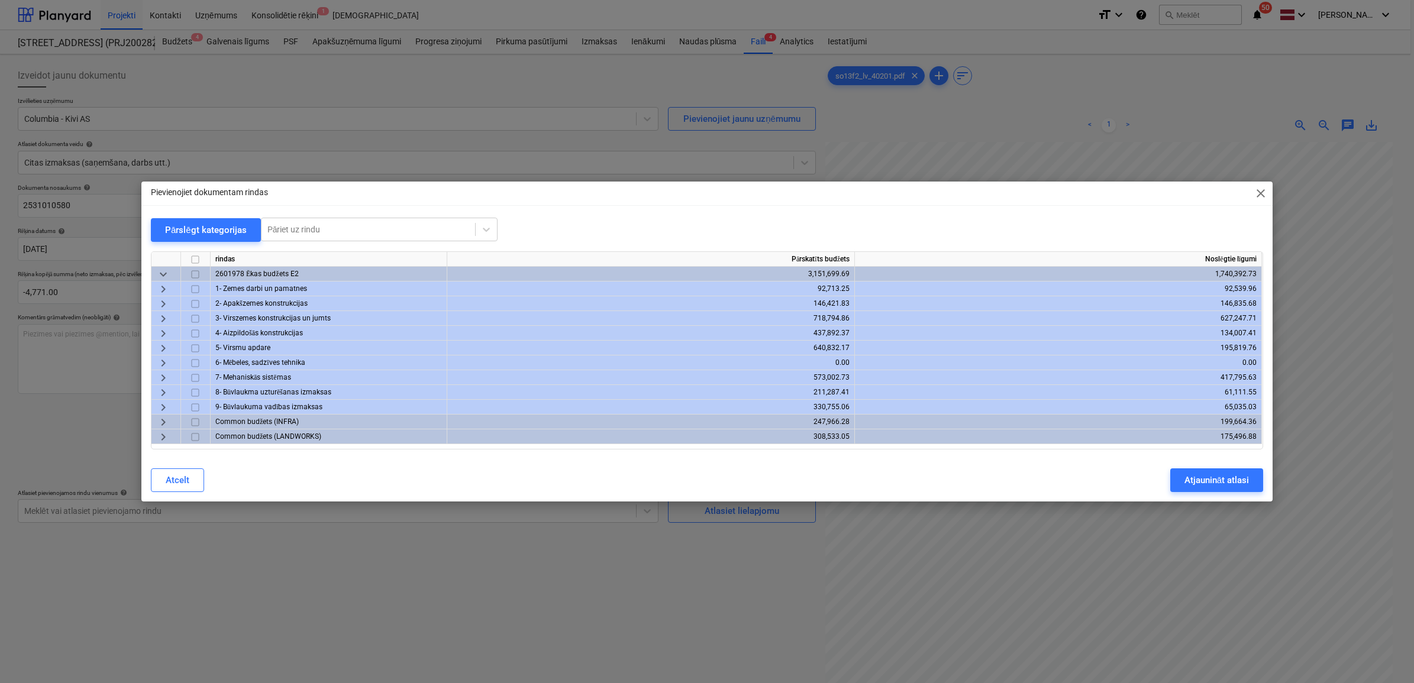
click at [164, 318] on span "keyboard_arrow_right" at bounding box center [163, 319] width 14 height 14
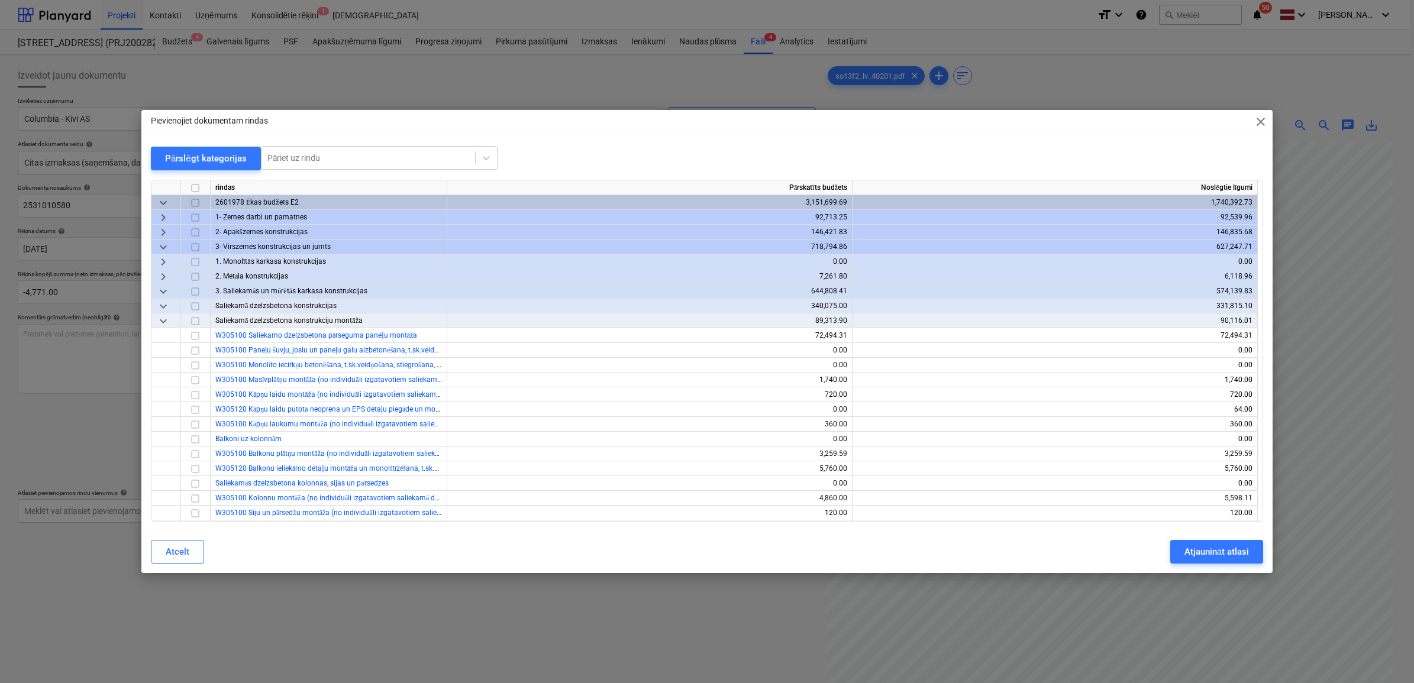
click at [160, 308] on span "keyboard_arrow_down" at bounding box center [163, 306] width 14 height 14
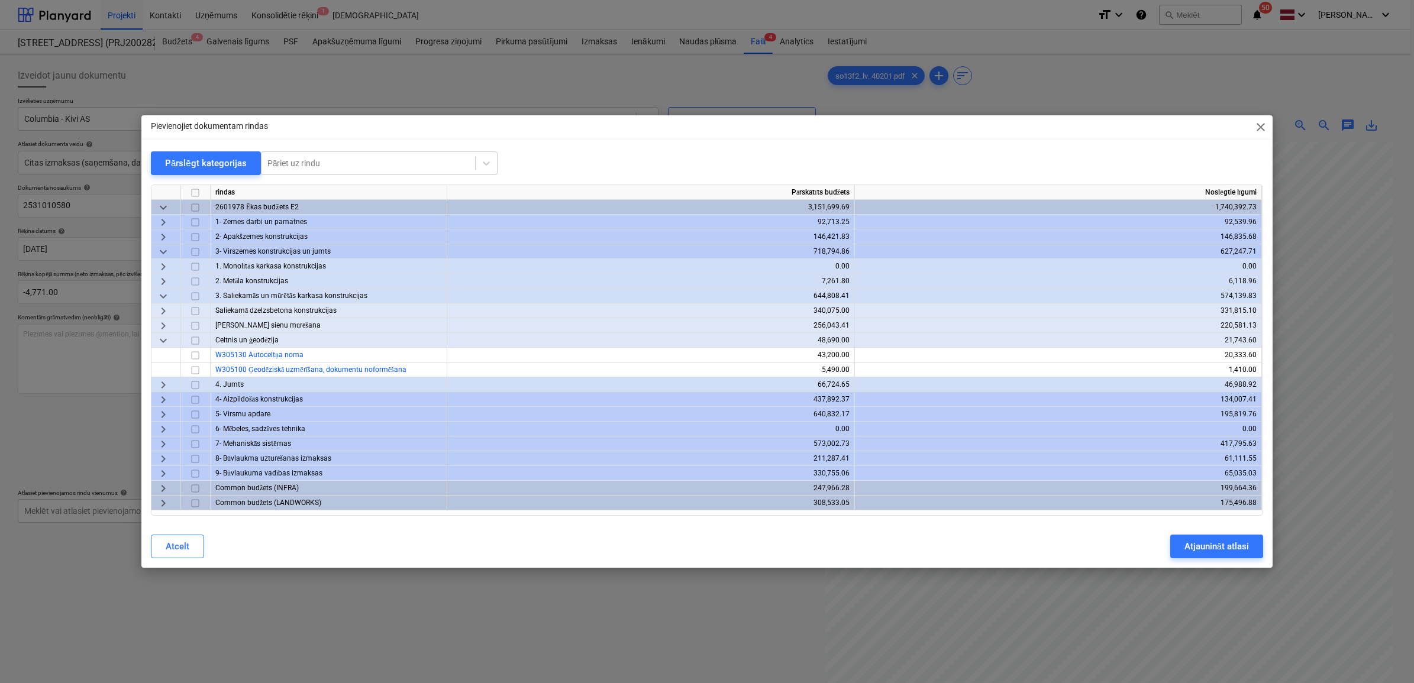
click at [160, 327] on span "keyboard_arrow_right" at bounding box center [163, 326] width 14 height 14
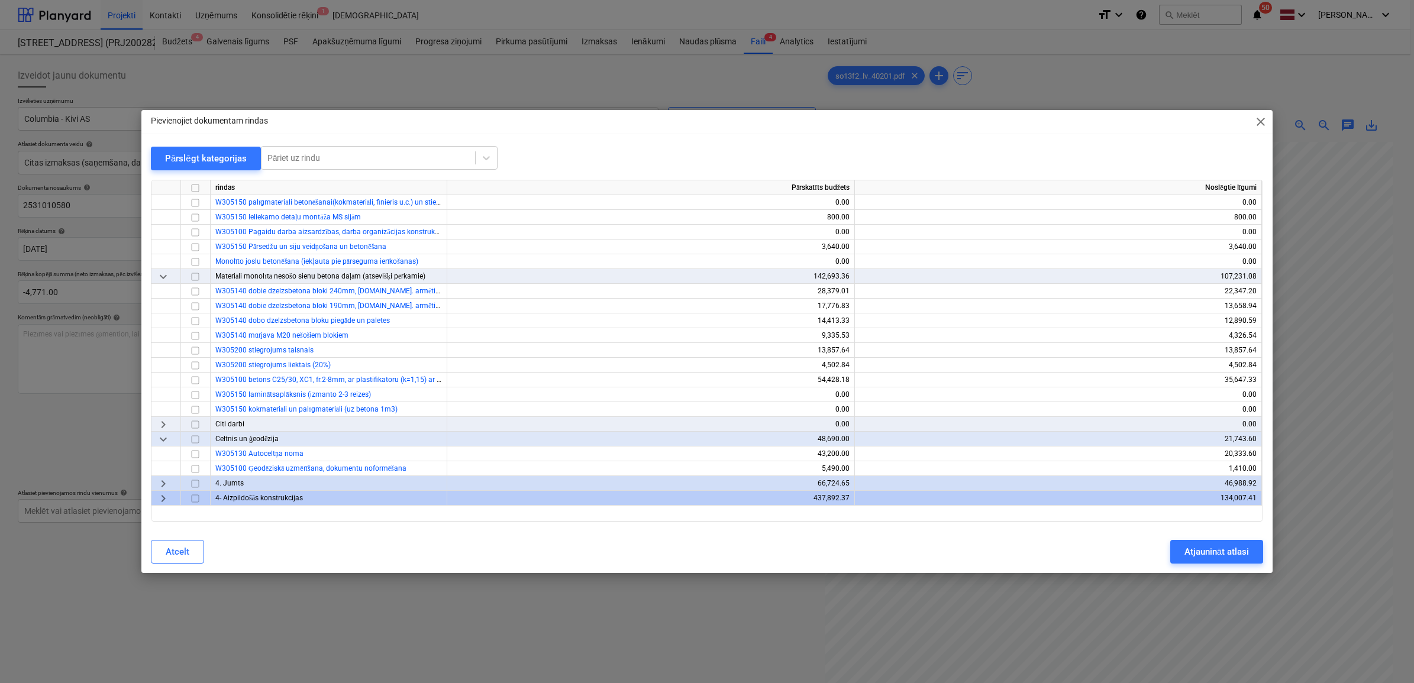
scroll to position [222, 0]
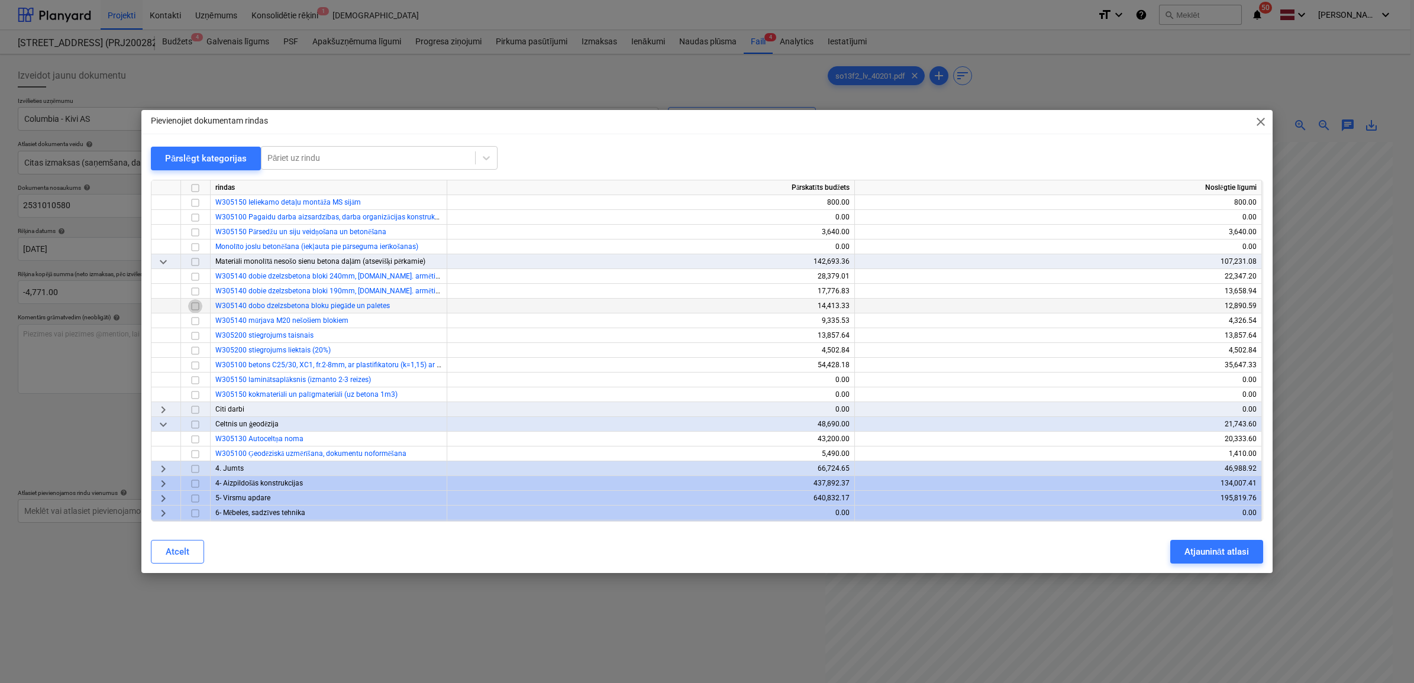
click at [193, 306] on input "checkbox" at bounding box center [195, 306] width 14 height 14
click at [1219, 552] on div "Atjaunināt atlasi" at bounding box center [1216, 551] width 64 height 15
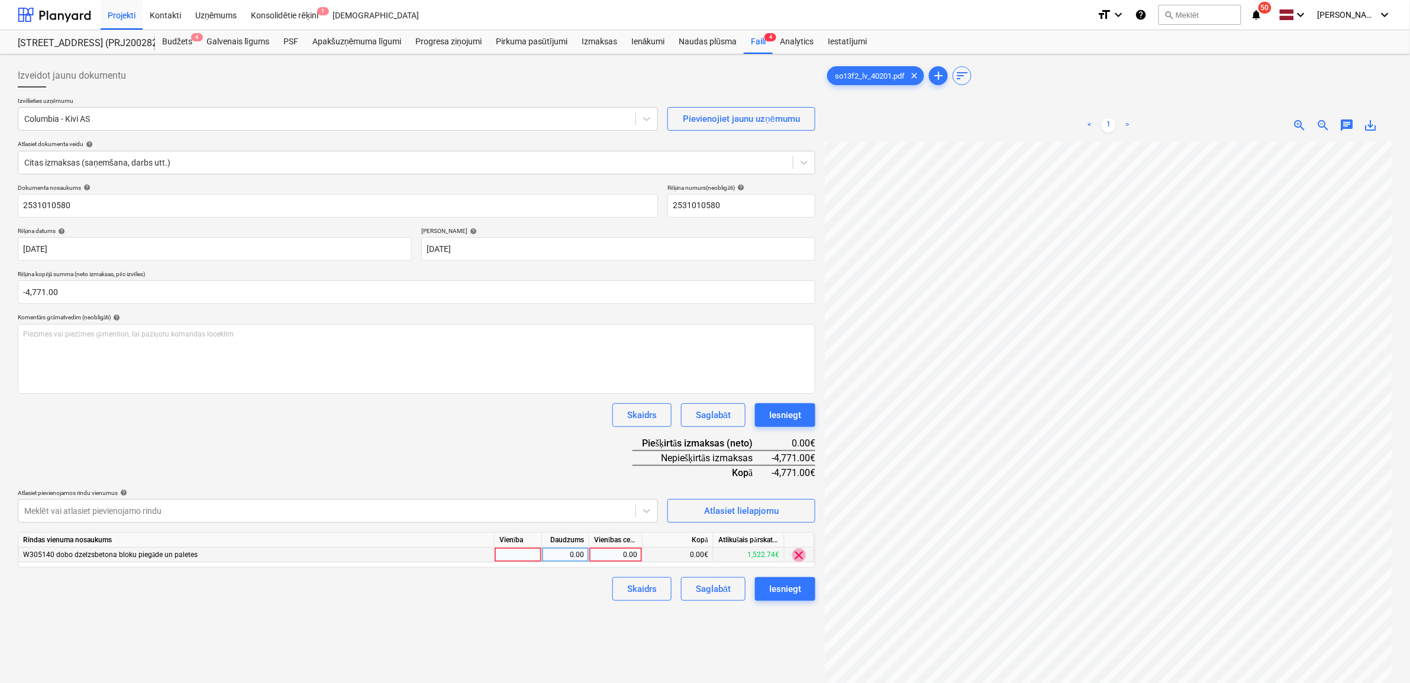
click at [799, 554] on span "clear" at bounding box center [799, 555] width 14 height 14
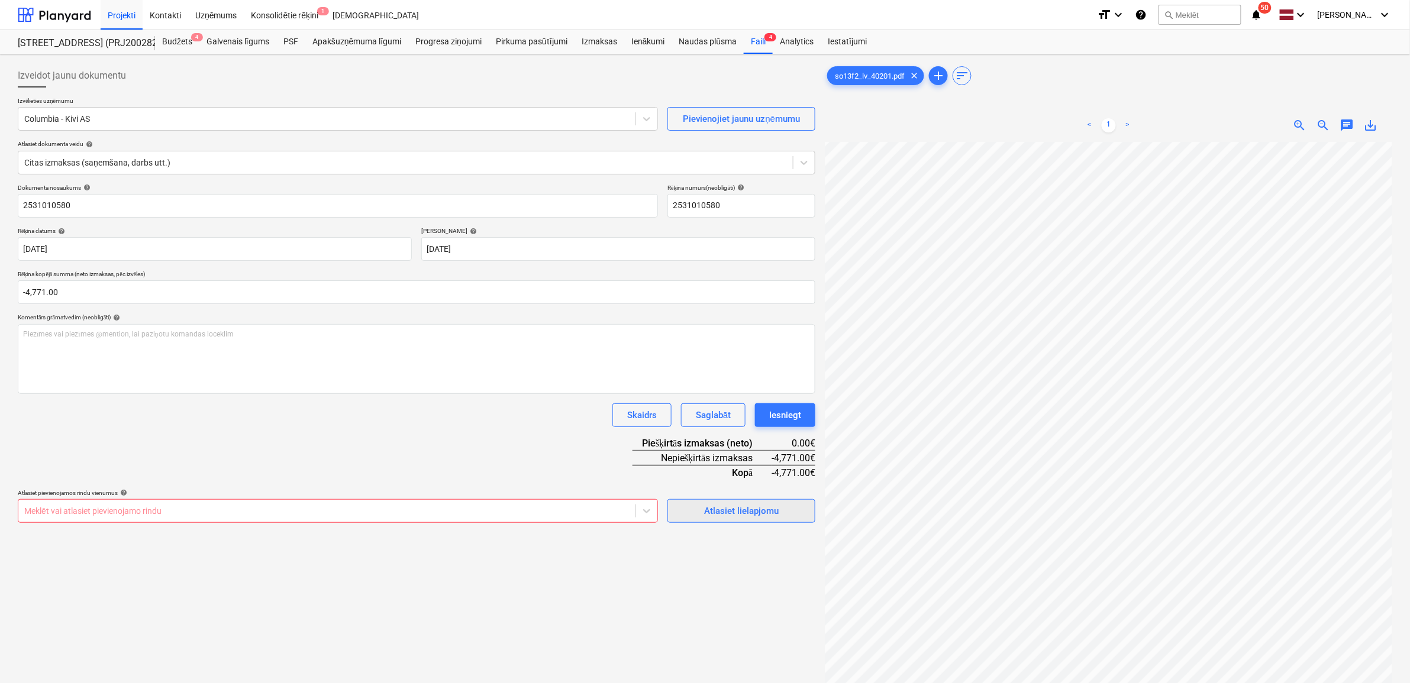
click at [747, 513] on div "Atlasiet lielapjomu" at bounding box center [741, 510] width 75 height 15
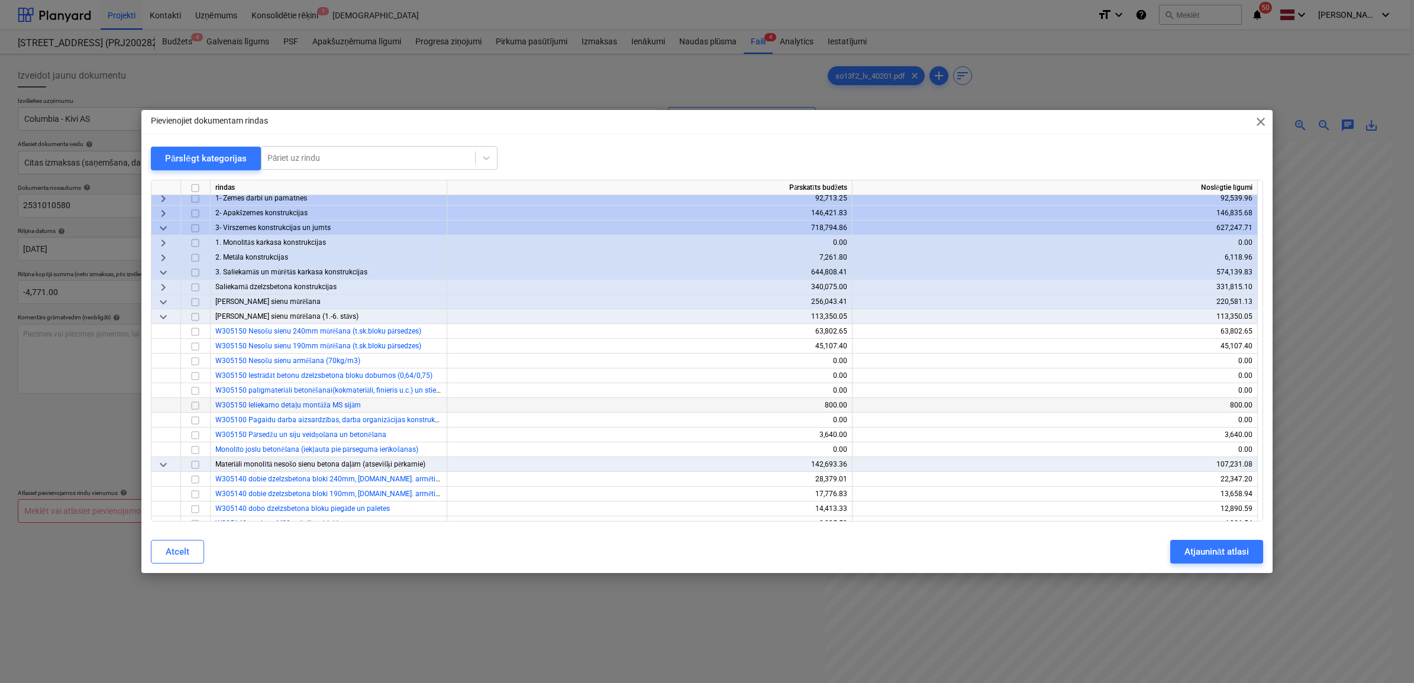
scroll to position [0, 0]
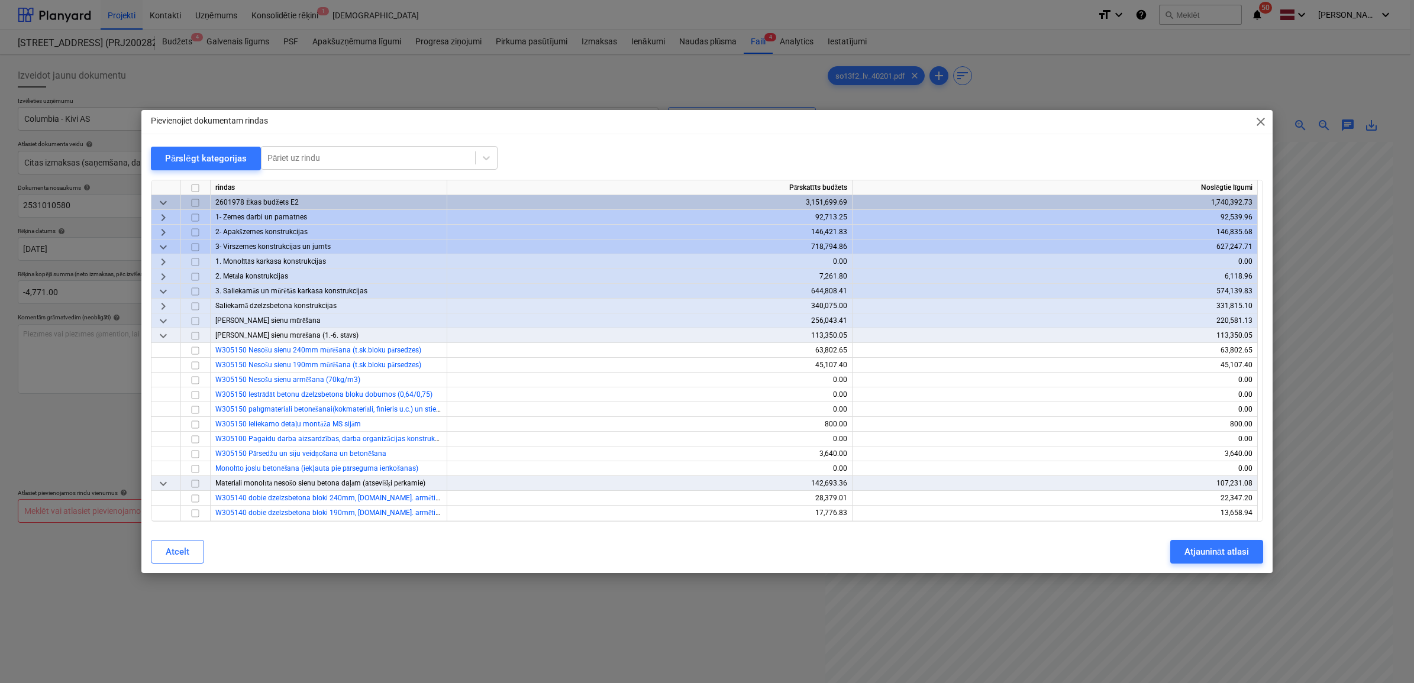
click at [163, 319] on span "keyboard_arrow_down" at bounding box center [163, 321] width 14 height 14
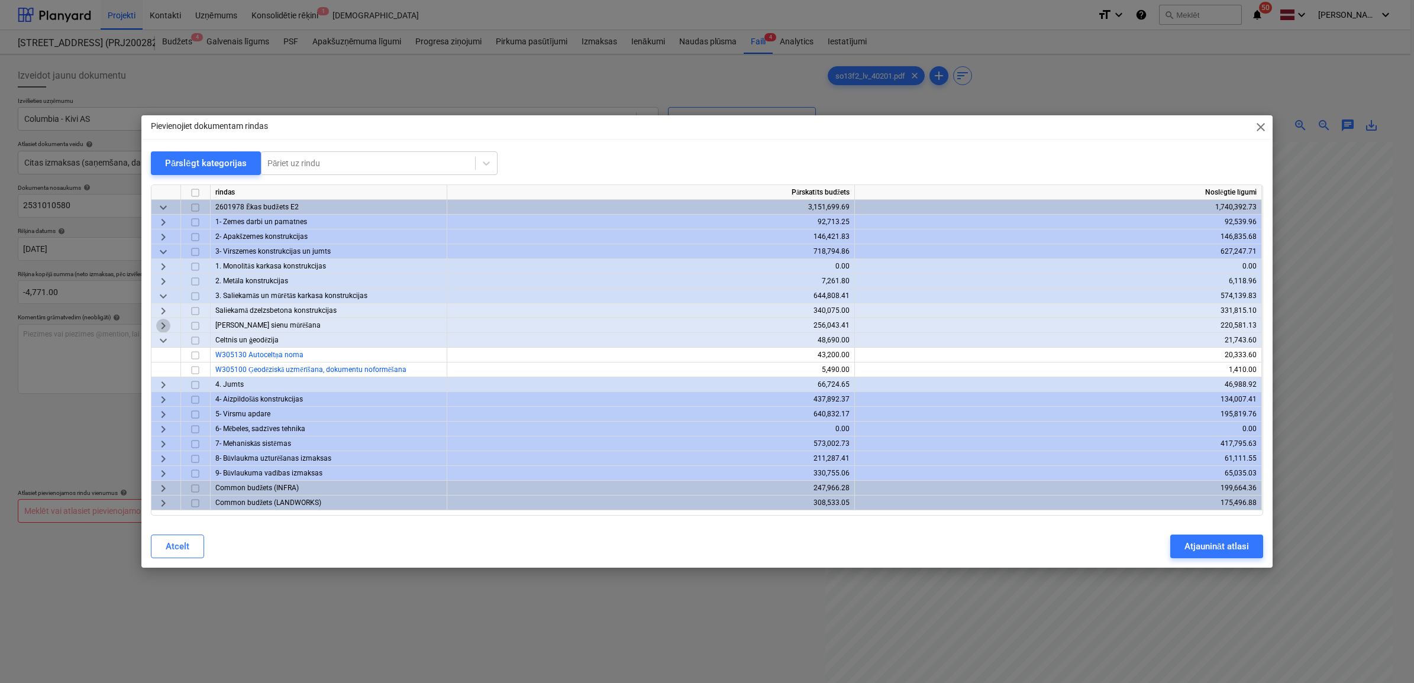
click at [159, 326] on span "keyboard_arrow_right" at bounding box center [163, 326] width 14 height 14
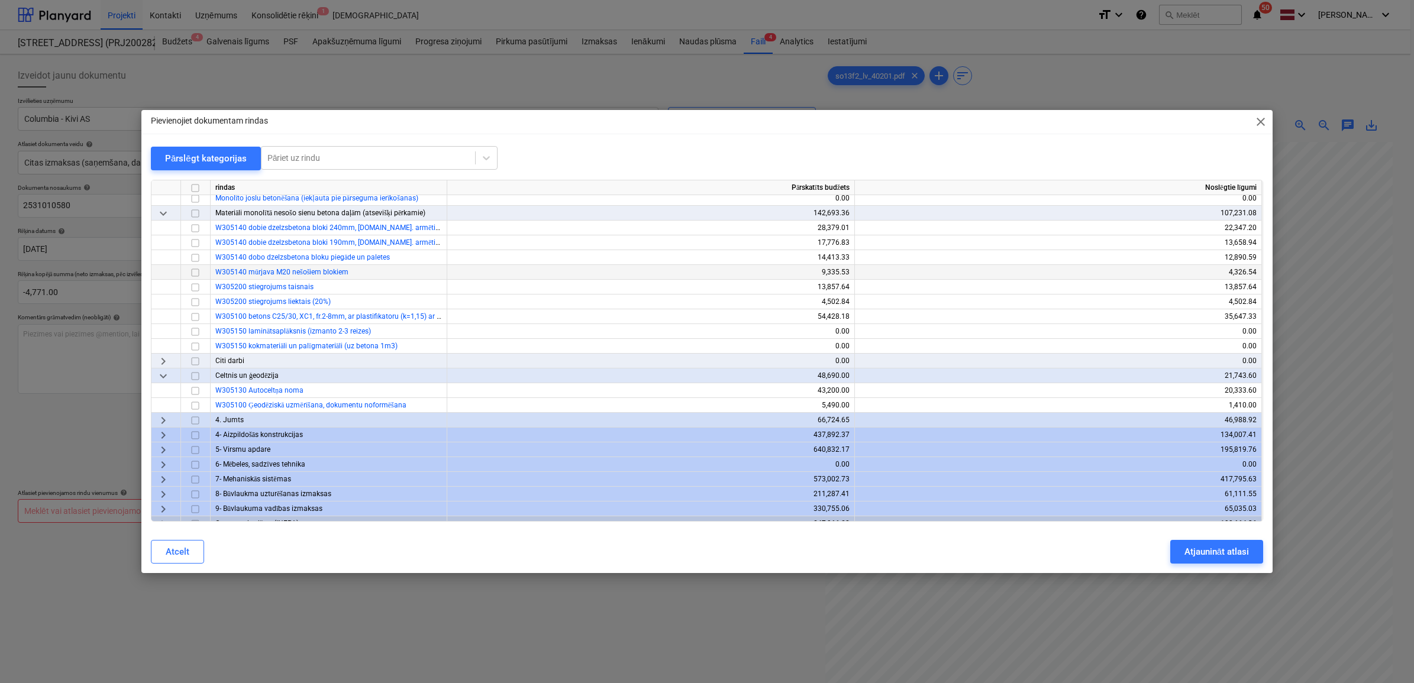
scroll to position [296, 0]
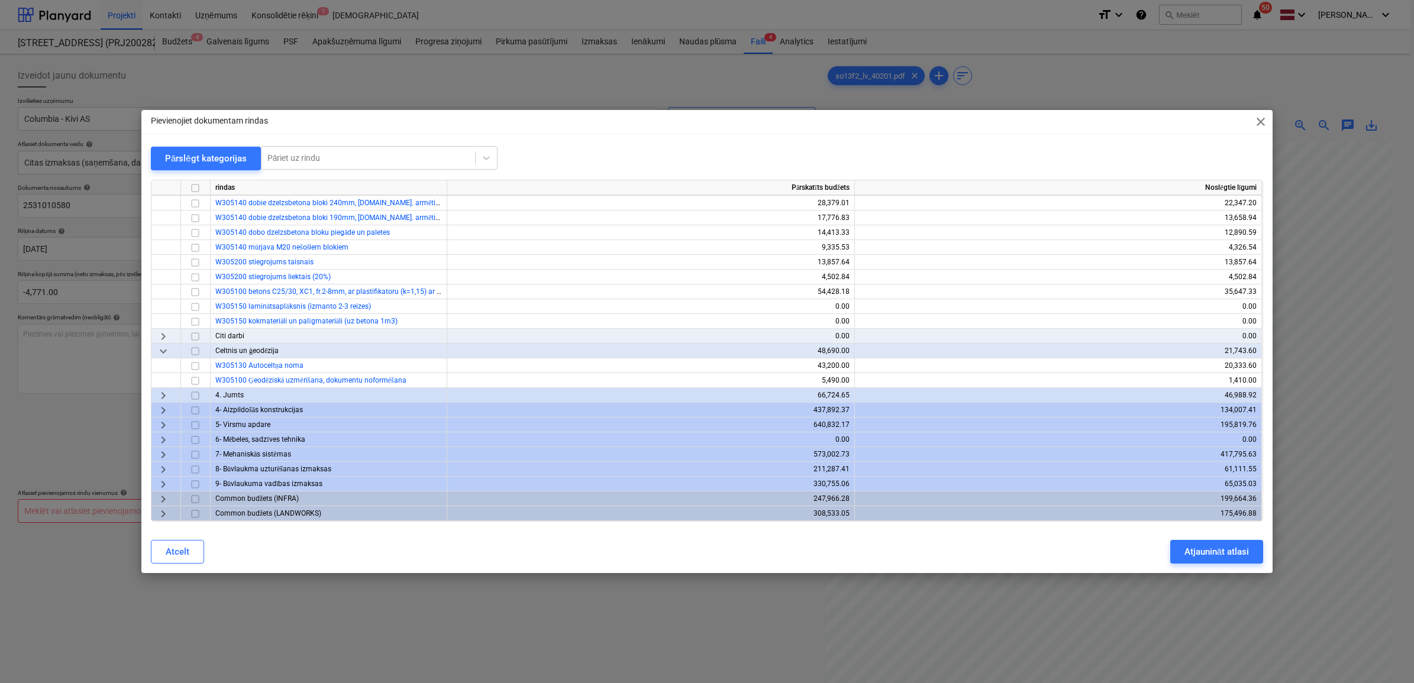
click at [161, 395] on span "keyboard_arrow_right" at bounding box center [163, 395] width 14 height 14
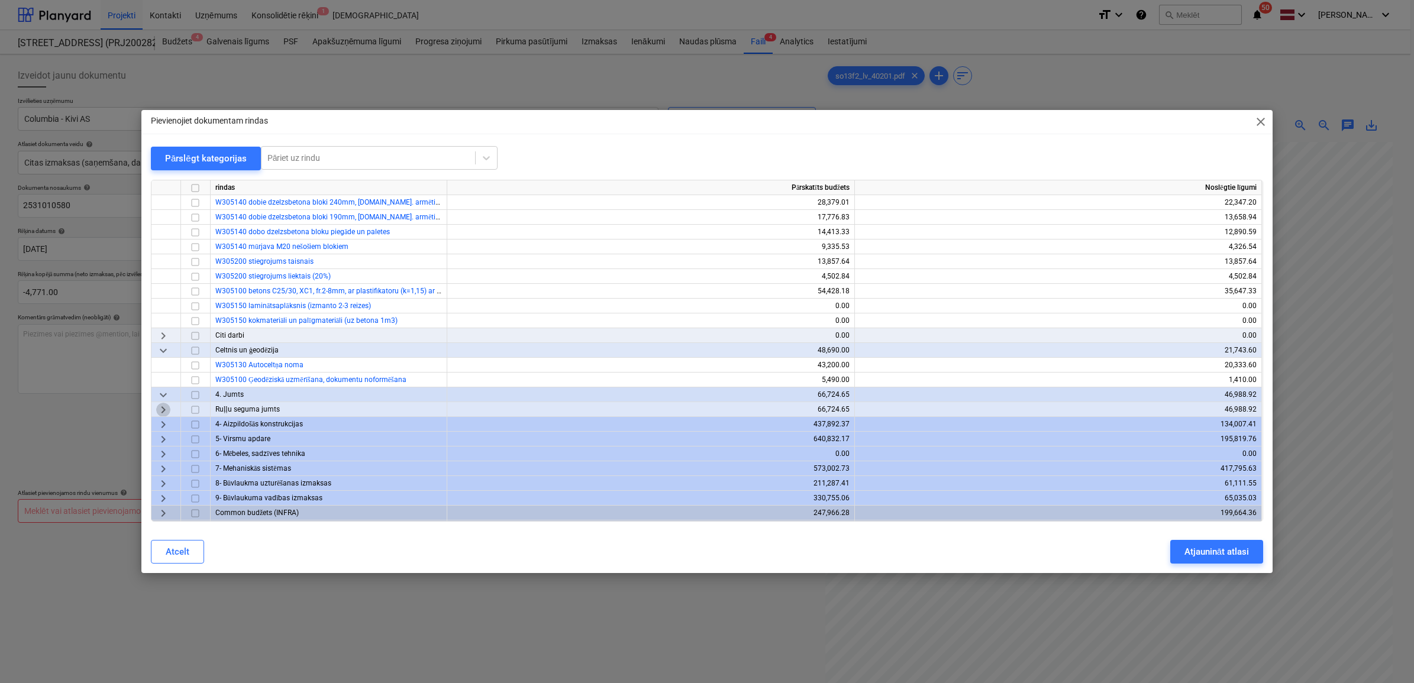
click at [164, 404] on span "keyboard_arrow_right" at bounding box center [163, 409] width 14 height 14
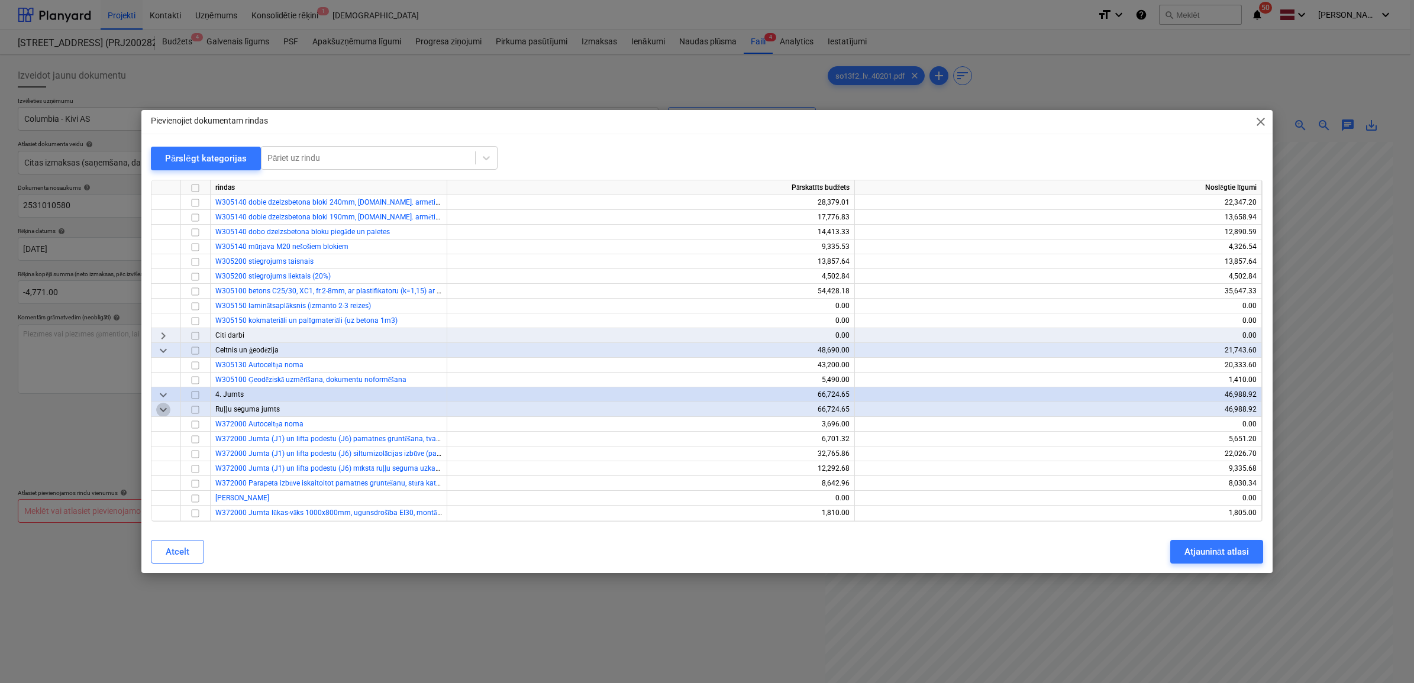
click at [164, 404] on span "keyboard_arrow_down" at bounding box center [163, 409] width 14 height 14
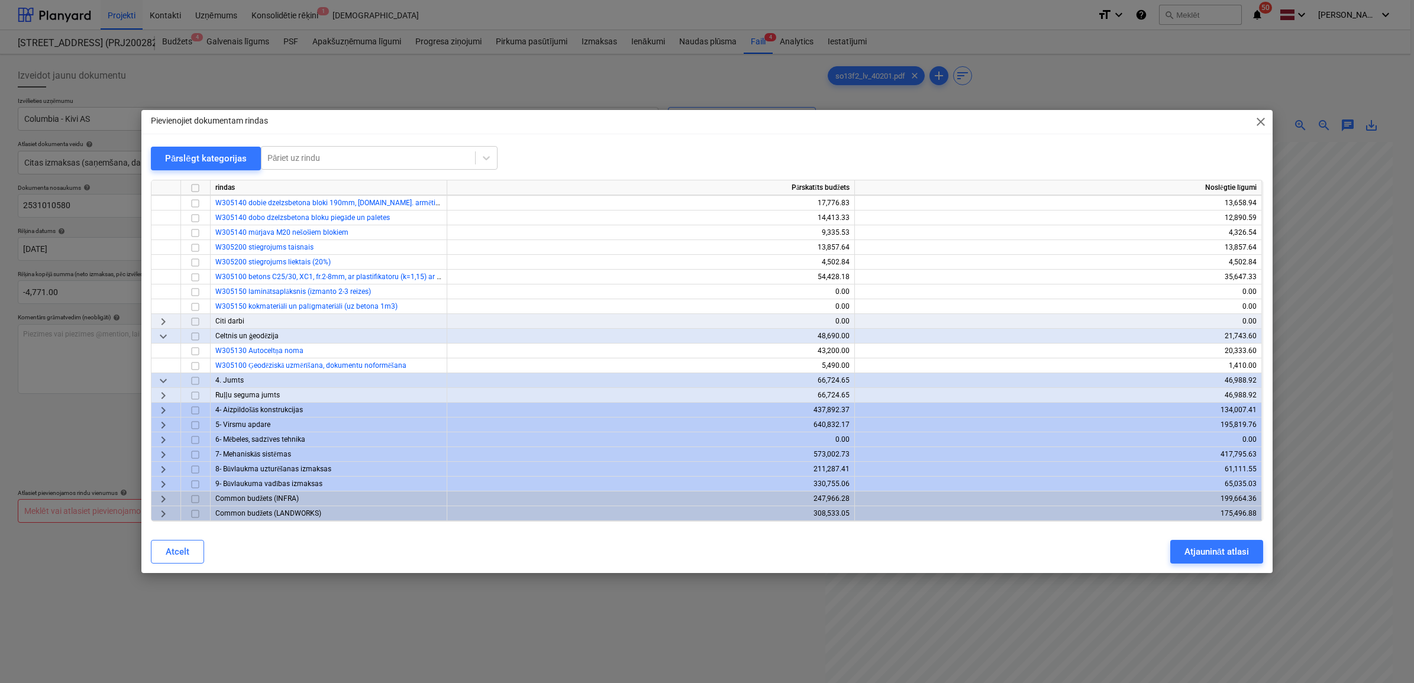
scroll to position [314, 0]
click at [159, 462] on span "keyboard_arrow_right" at bounding box center [163, 469] width 14 height 14
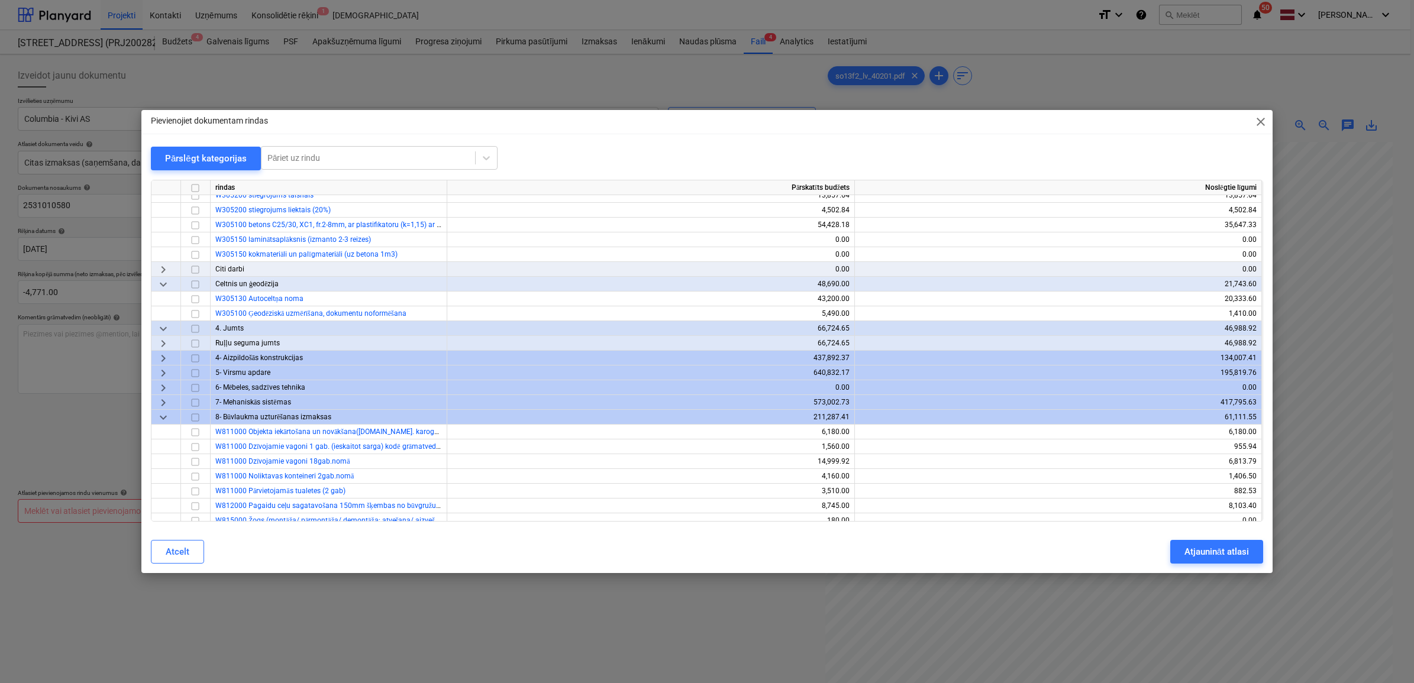
scroll to position [388, 0]
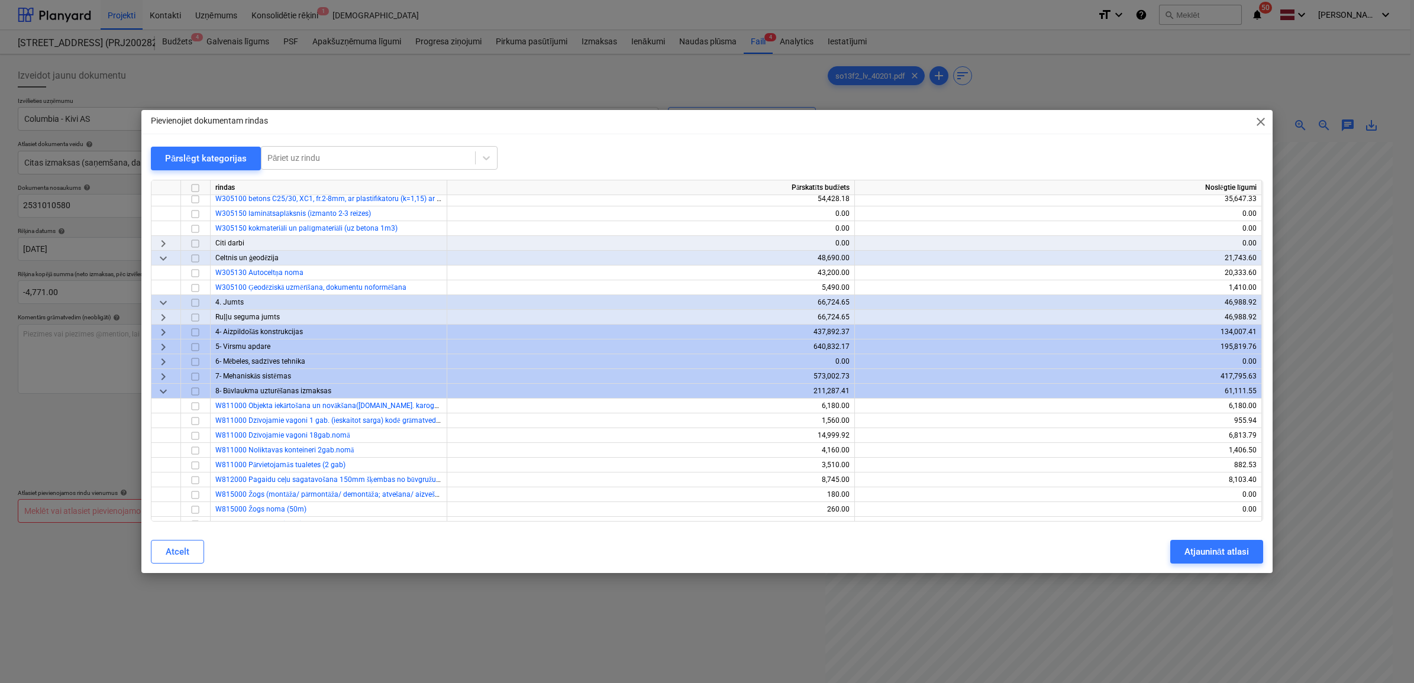
click at [163, 387] on span "keyboard_arrow_down" at bounding box center [163, 391] width 14 height 14
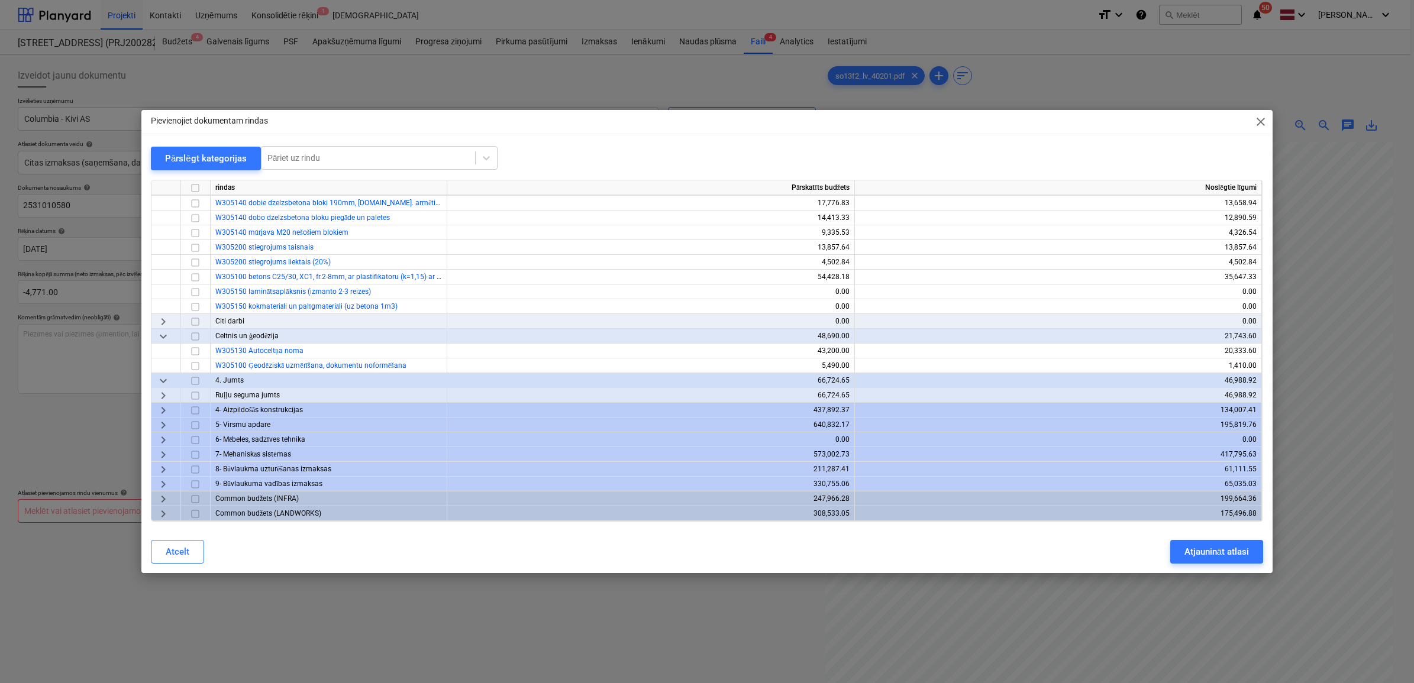
scroll to position [314, 0]
click at [157, 466] on span "keyboard_arrow_right" at bounding box center [163, 469] width 14 height 14
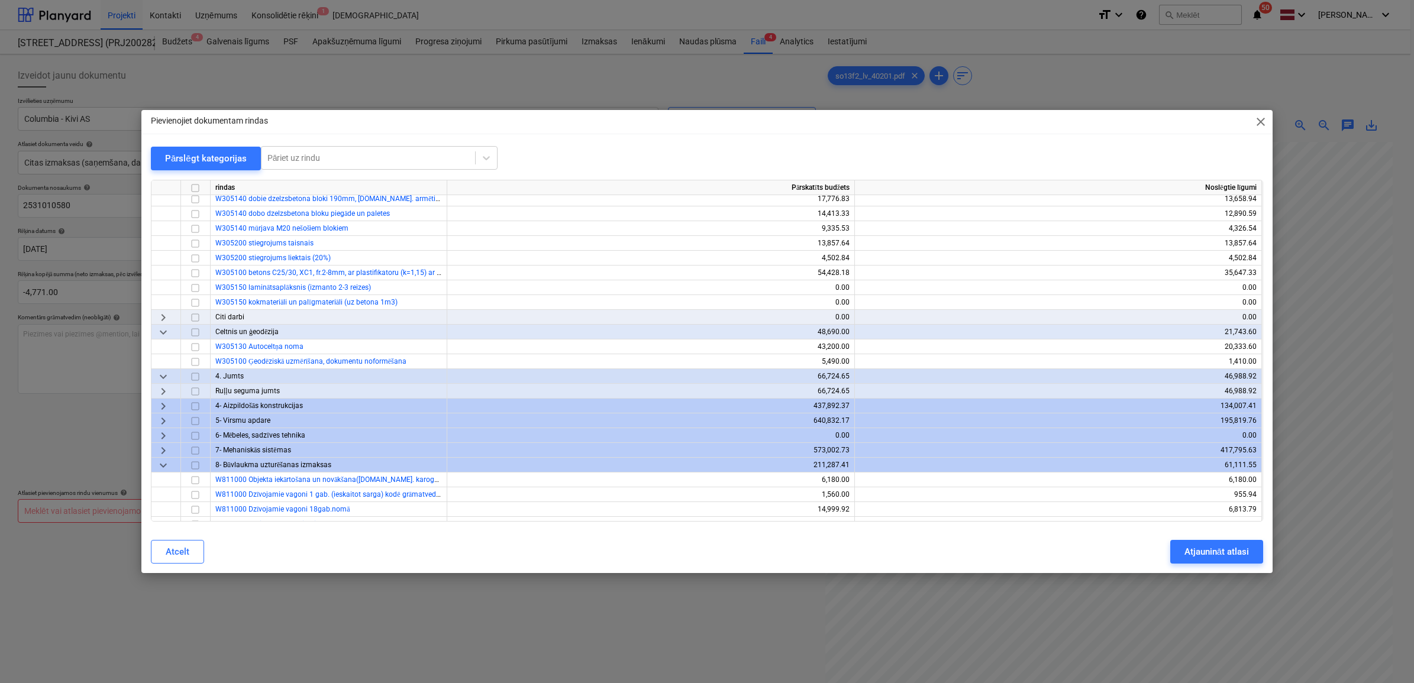
click at [161, 462] on span "keyboard_arrow_down" at bounding box center [163, 465] width 14 height 14
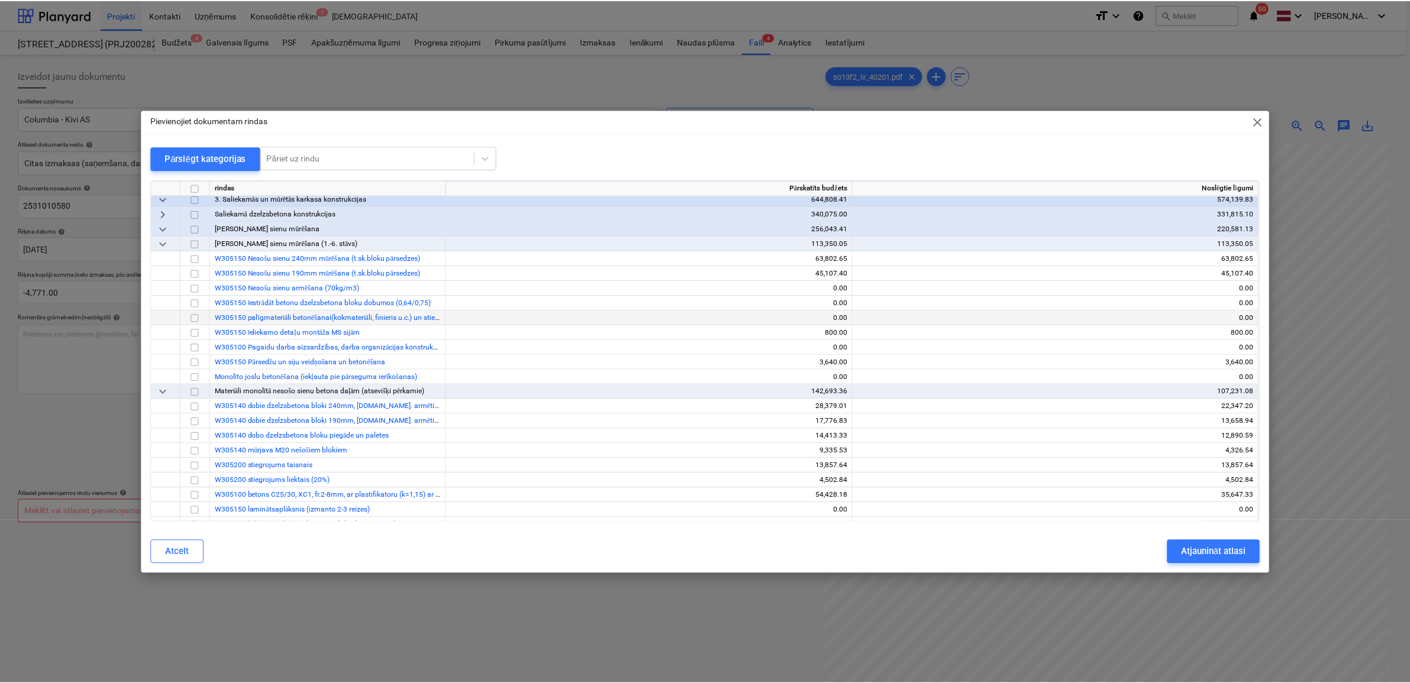
scroll to position [166, 0]
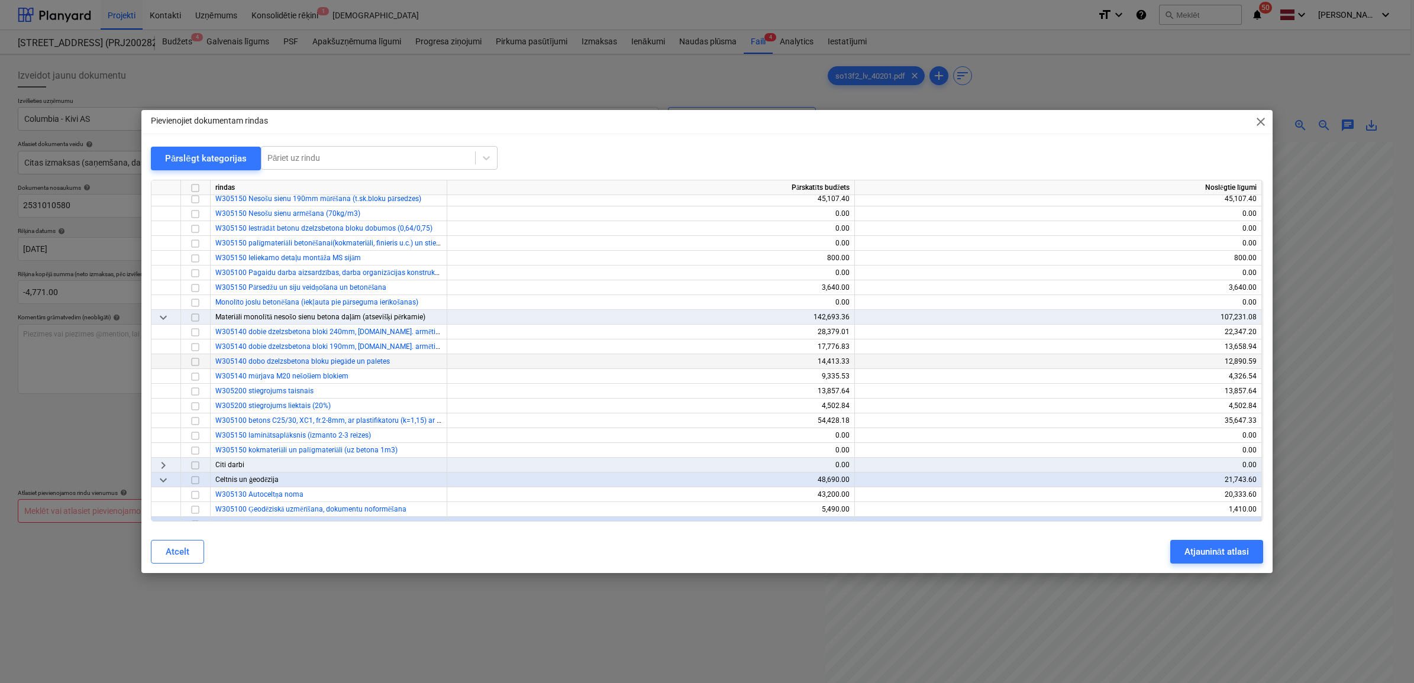
click at [194, 361] on input "checkbox" at bounding box center [195, 361] width 14 height 14
click at [1236, 550] on div "Atjaunināt atlasi" at bounding box center [1216, 551] width 64 height 15
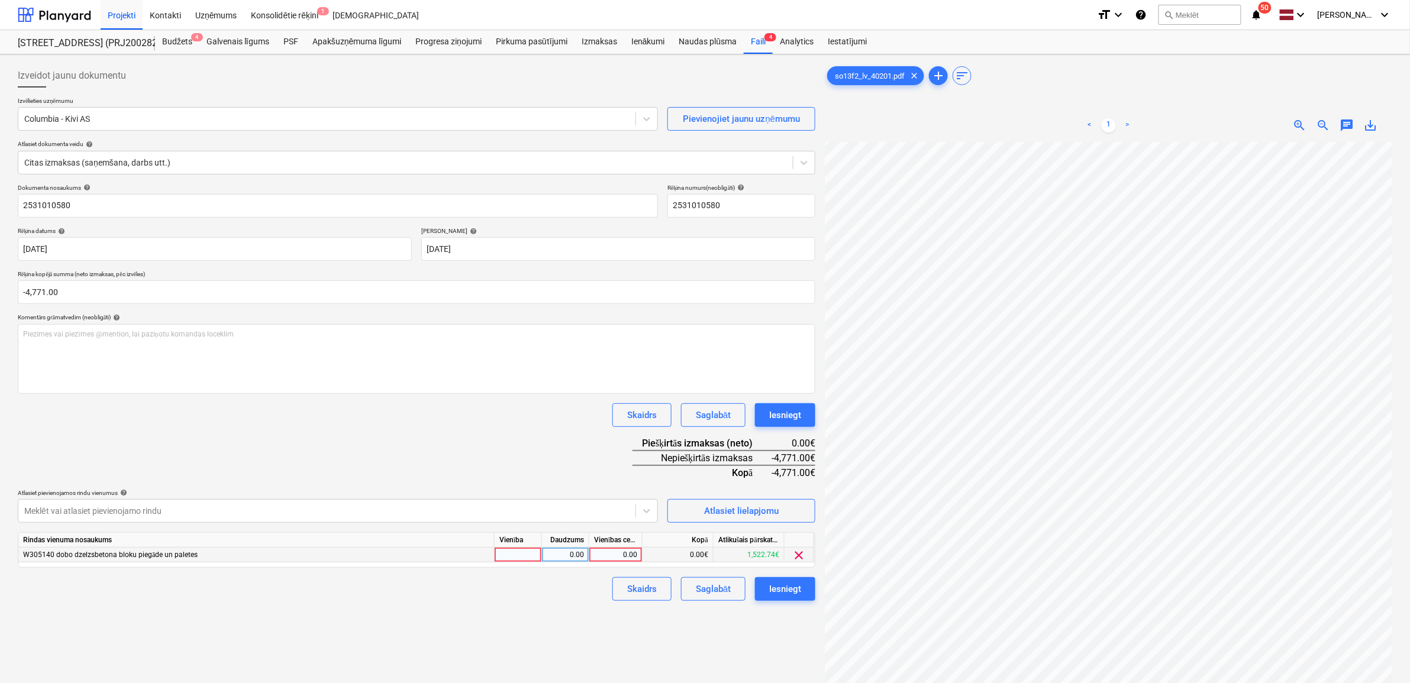
click at [613, 553] on div "0.00" at bounding box center [615, 555] width 43 height 15
type input "4771"
click at [554, 546] on div "Daudzums" at bounding box center [565, 540] width 47 height 15
click at [557, 551] on div "1.00" at bounding box center [565, 555] width 37 height 15
type input "-1"
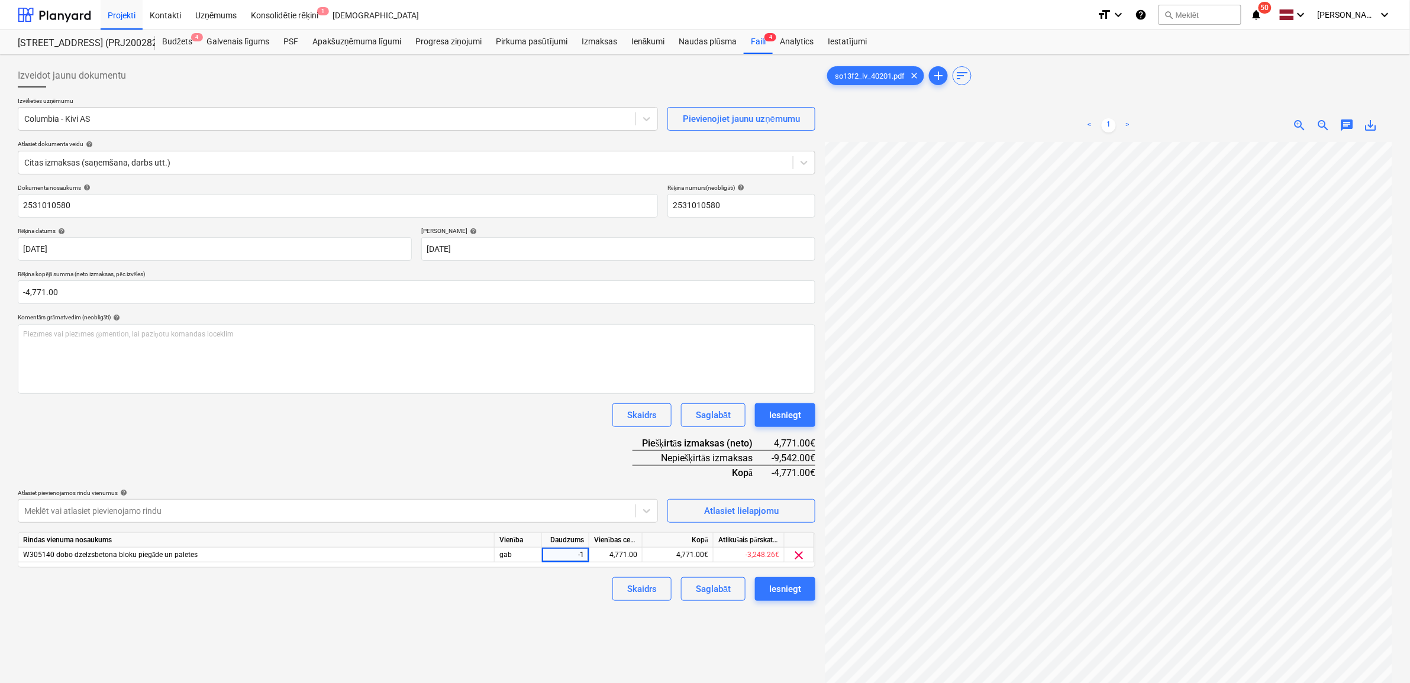
click at [570, 628] on div "Izveidot jaunu dokumentu Izvēlieties uzņēmumu Columbia - Kivi AS Pievienojiet j…" at bounding box center [416, 428] width 807 height 738
click at [784, 589] on div "Iesniegt" at bounding box center [785, 588] width 32 height 15
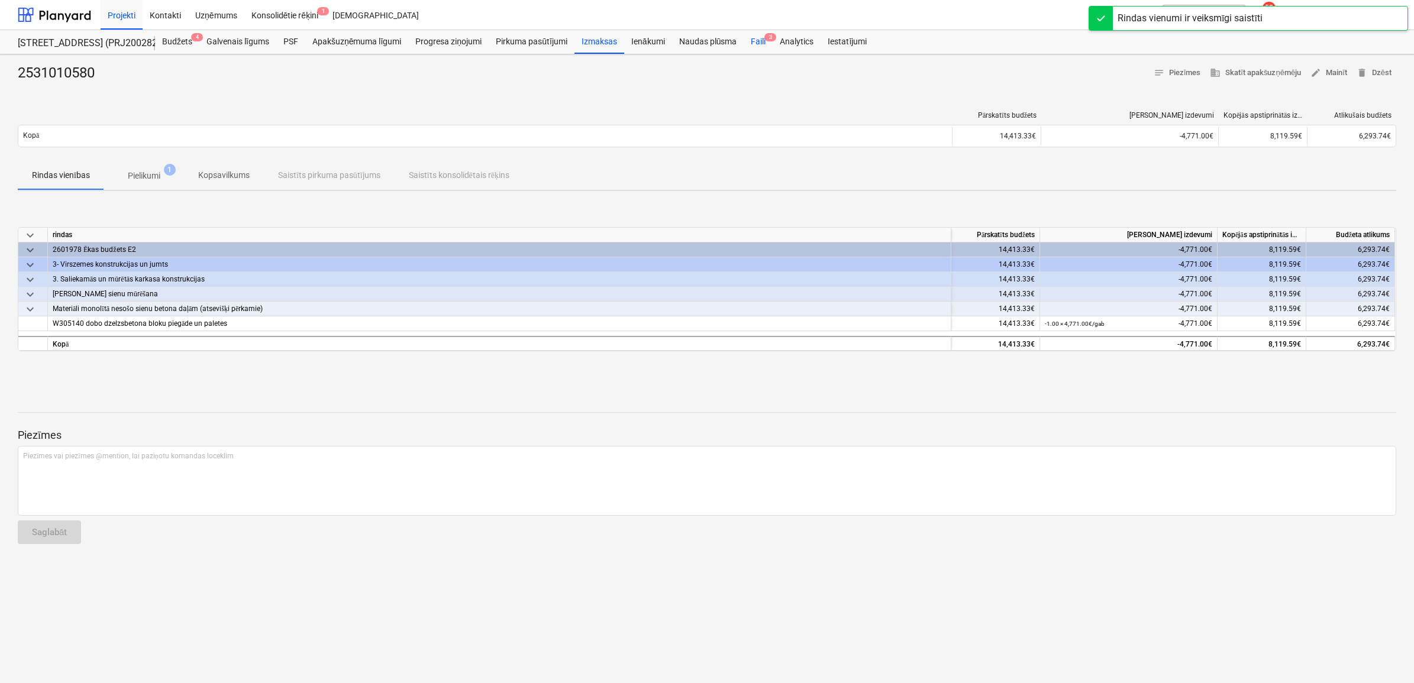
click at [749, 47] on div "Faili 3" at bounding box center [758, 42] width 29 height 24
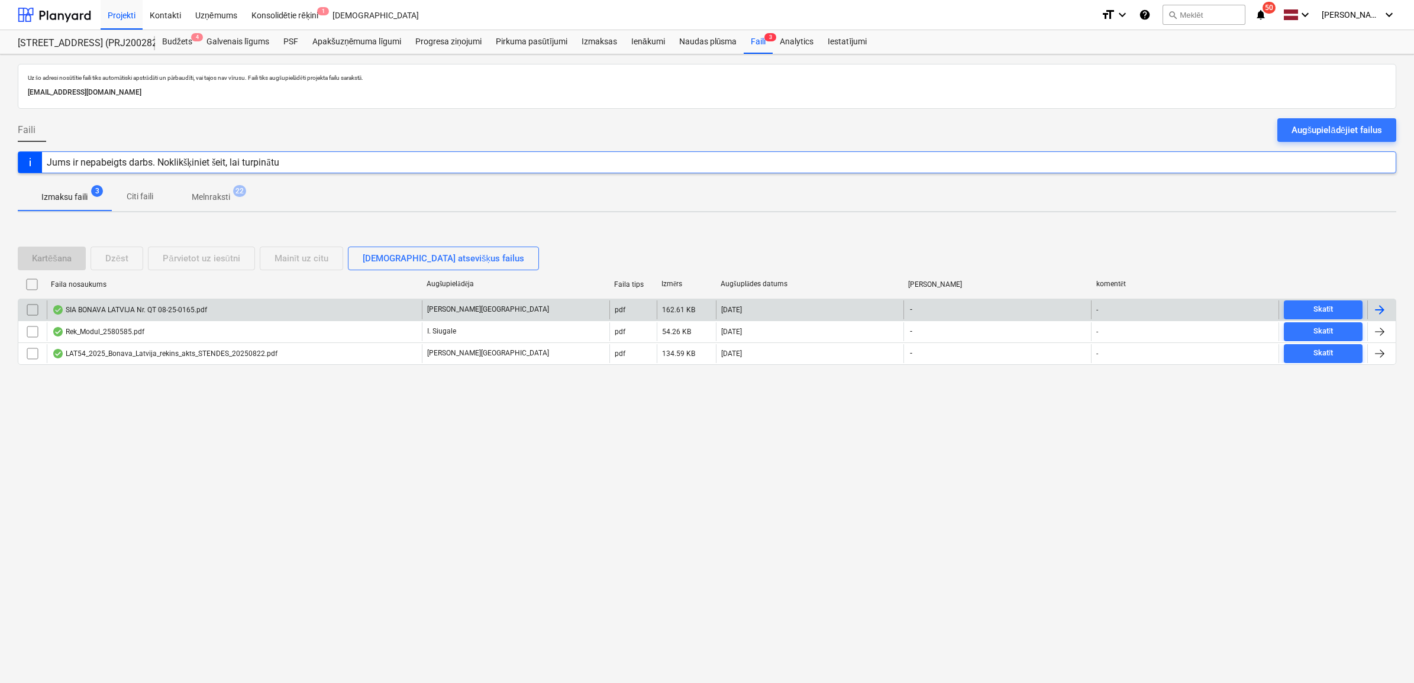
click at [232, 309] on div "SIA BONAVA LATVIJA Nr. QT 08-25-0165.pdf" at bounding box center [234, 309] width 375 height 19
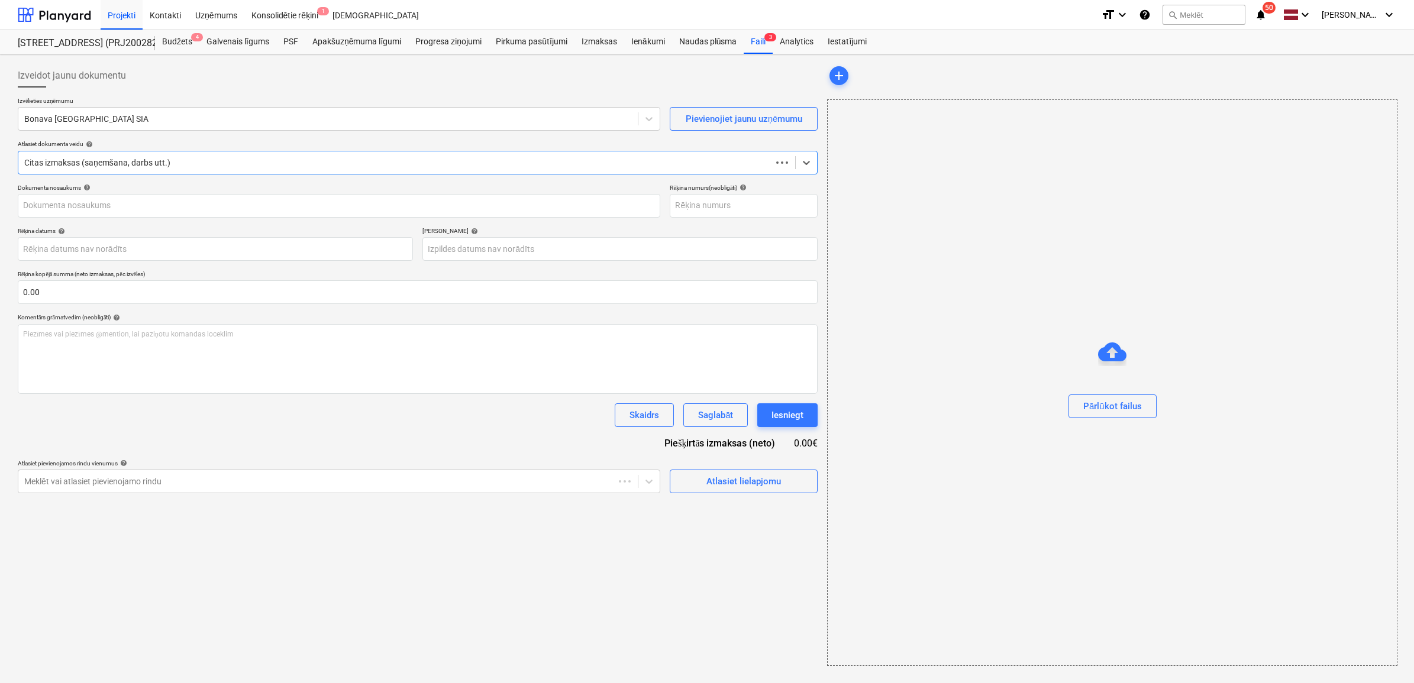
type input "40103423984"
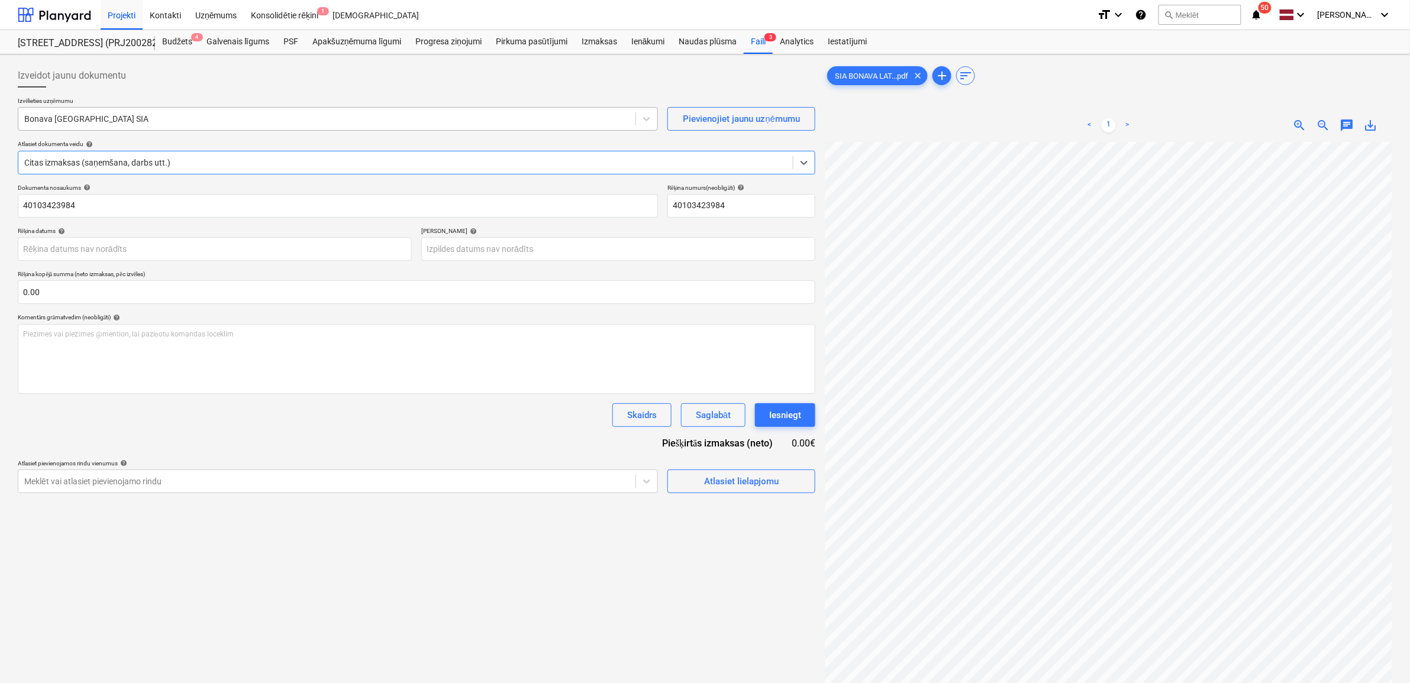
click at [173, 122] on div at bounding box center [326, 119] width 605 height 12
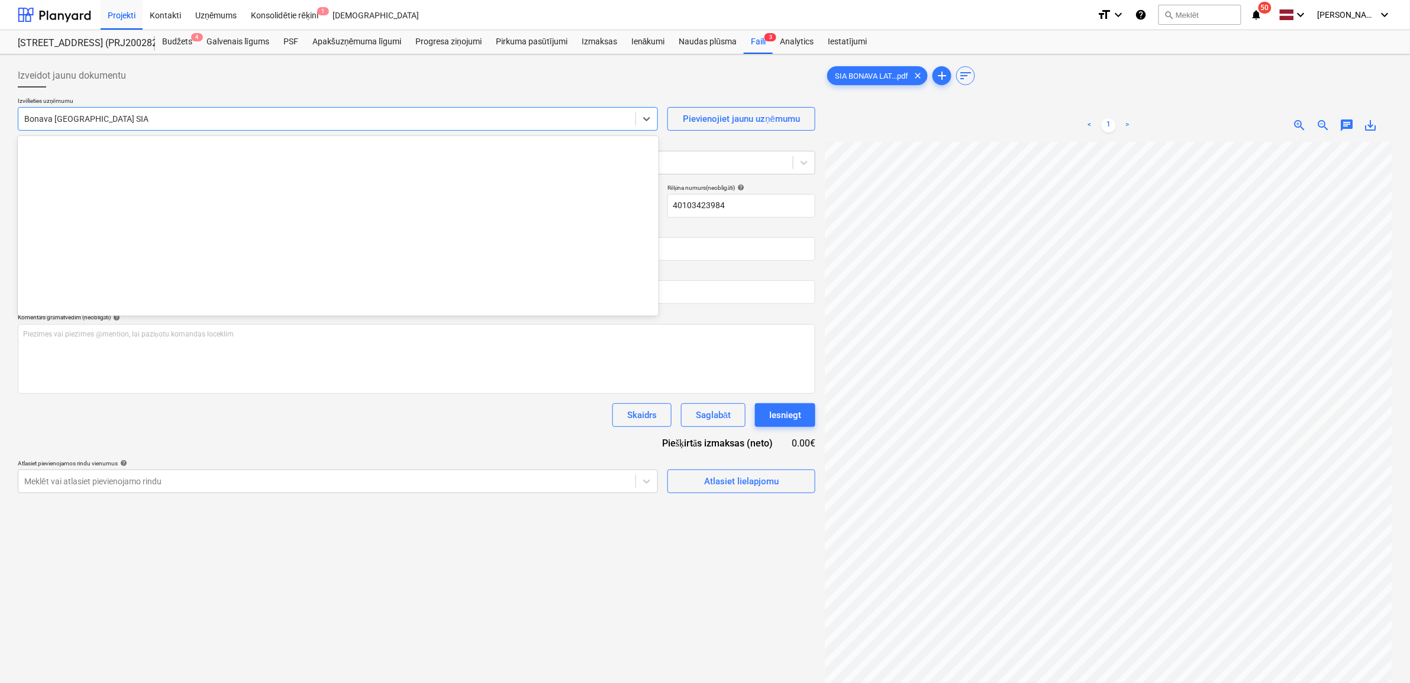
scroll to position [2174, 0]
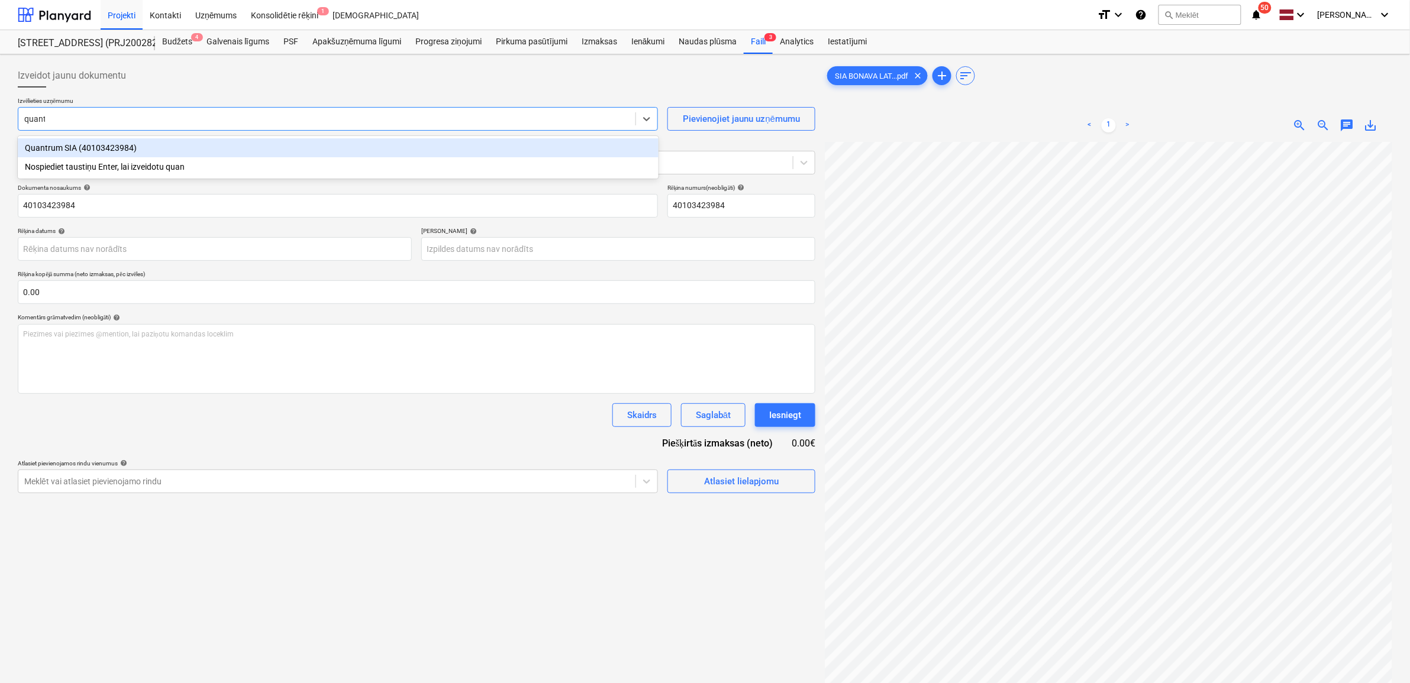
type input "quantr"
click at [146, 149] on div "Quantrum SIA (40103423984)" at bounding box center [338, 147] width 641 height 19
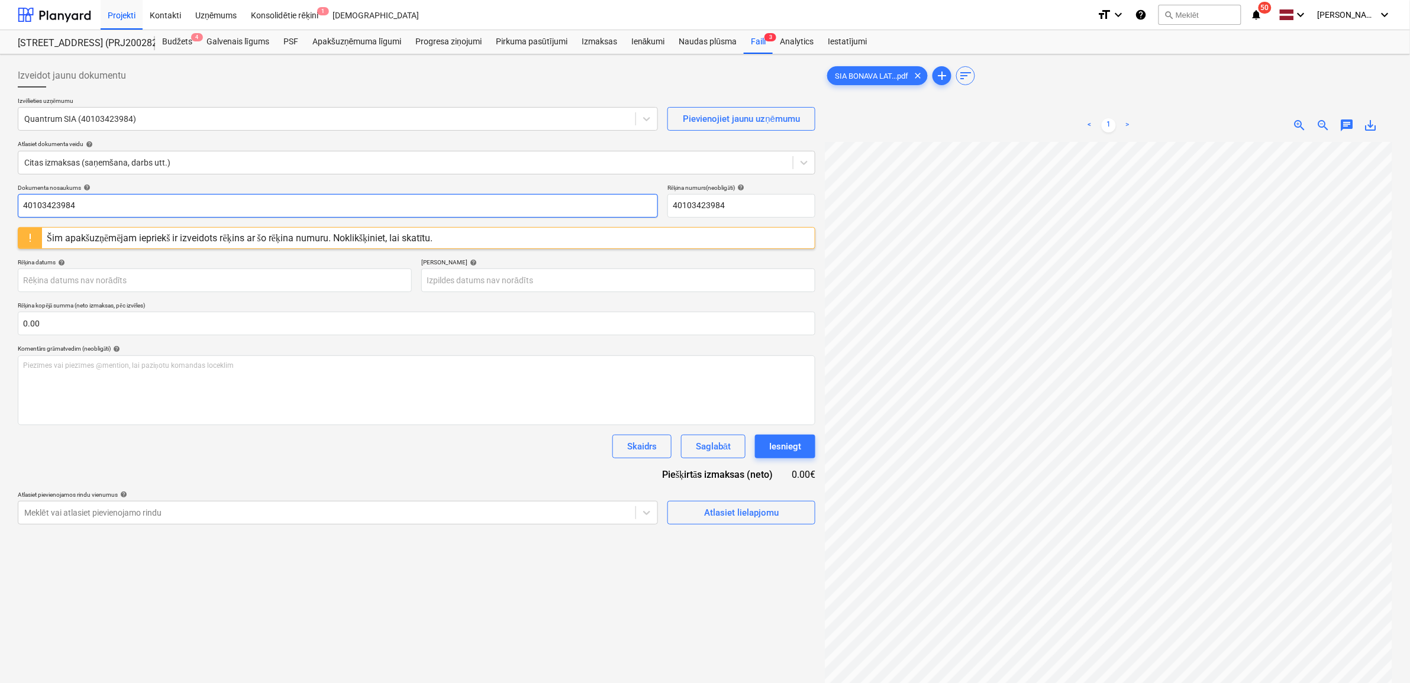
click at [167, 203] on input "40103423984" at bounding box center [338, 206] width 640 height 24
click at [1368, 123] on span "save_alt" at bounding box center [1370, 125] width 14 height 14
drag, startPoint x: 78, startPoint y: 205, endPoint x: 132, endPoint y: 199, distance: 54.2
click at [78, 205] on input "40103423984" at bounding box center [338, 206] width 640 height 24
drag, startPoint x: 80, startPoint y: 214, endPoint x: -3, endPoint y: 203, distance: 83.6
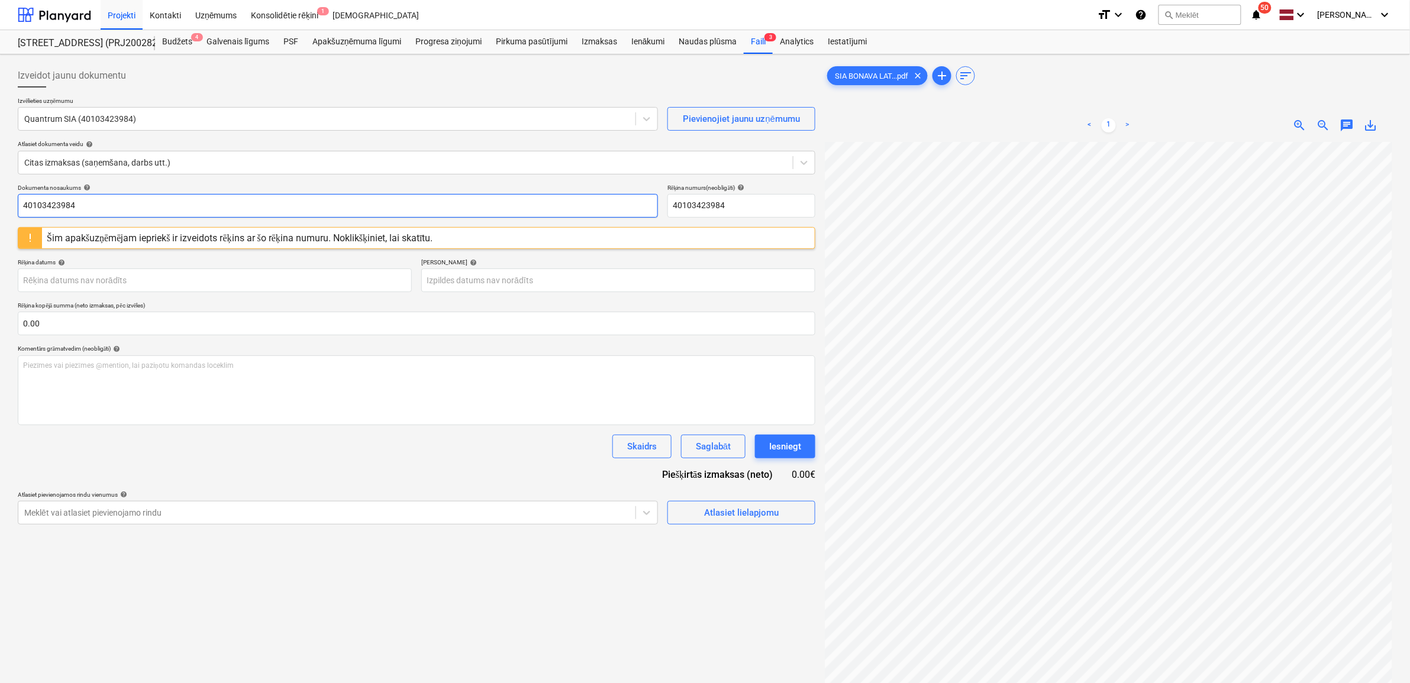
click at [0, 203] on html "Projekti Kontakti Uzņēmums Konsolidētie rēķini 1 Iesūtne format_size keyboard_a…" at bounding box center [705, 341] width 1410 height 683
paste input "SIA BONAVA LATVIJA Nr. QT 08-25-0165"
type input "SIA BONAVA LATVIJA Nr. QT 08-25-0165"
click at [753, 205] on input "40103423984" at bounding box center [741, 206] width 148 height 24
drag, startPoint x: 758, startPoint y: 204, endPoint x: 623, endPoint y: 208, distance: 134.9
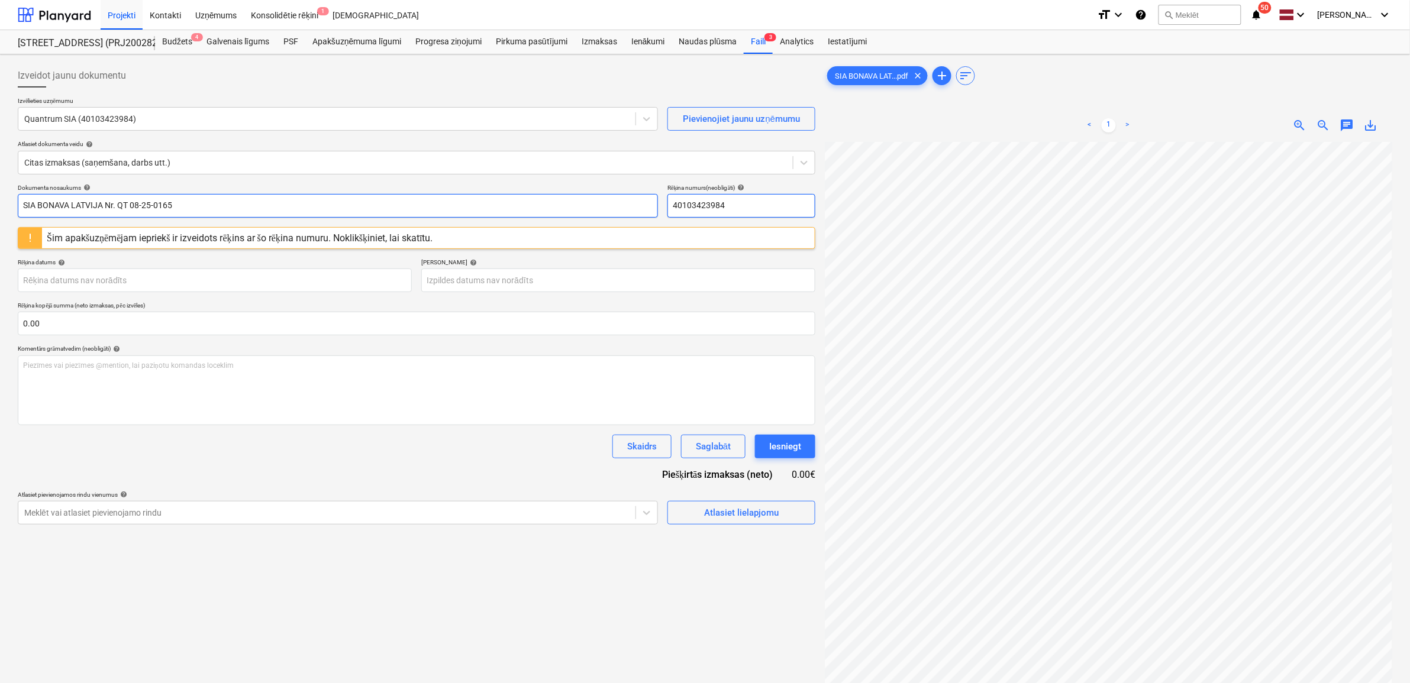
click at [623, 208] on div "Dokumenta nosaukums help SIA BONAVA LATVIJA Nr. QT 08-25-0165 Rēķina numurs (ne…" at bounding box center [416, 201] width 797 height 34
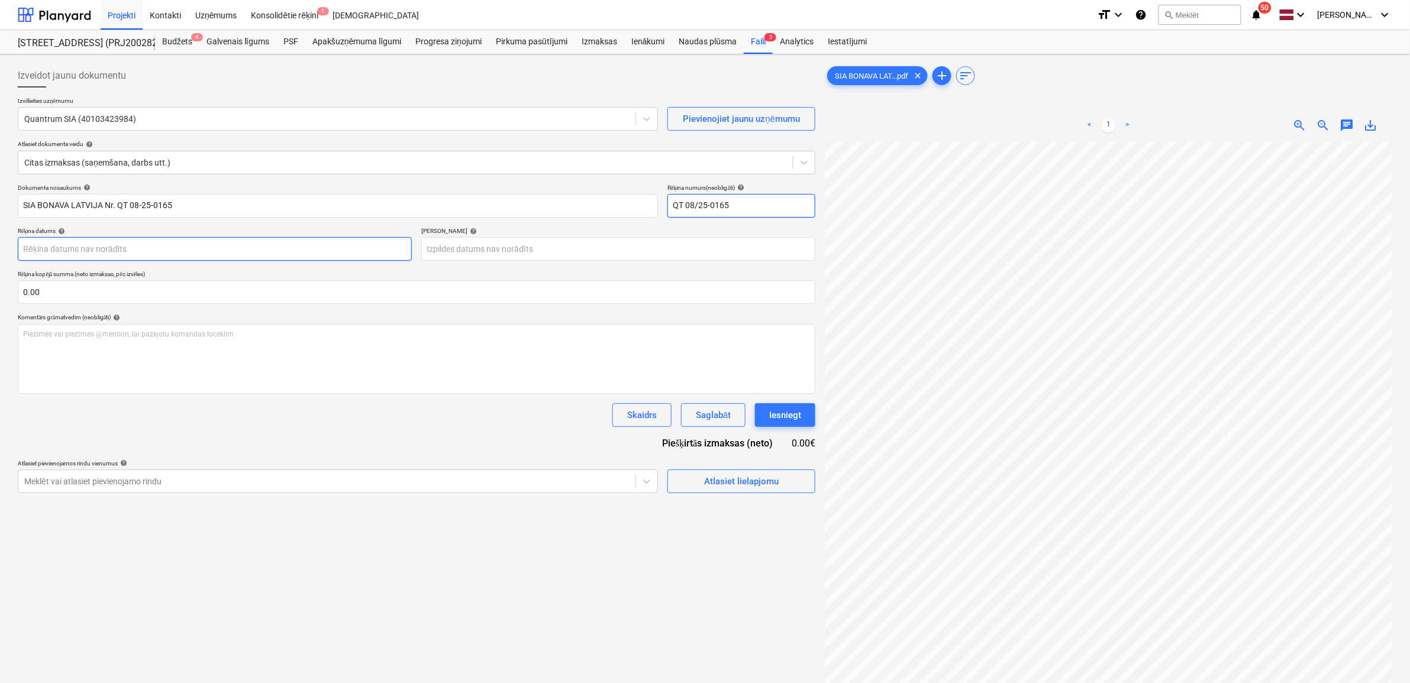
type input "QT 08/25-0165"
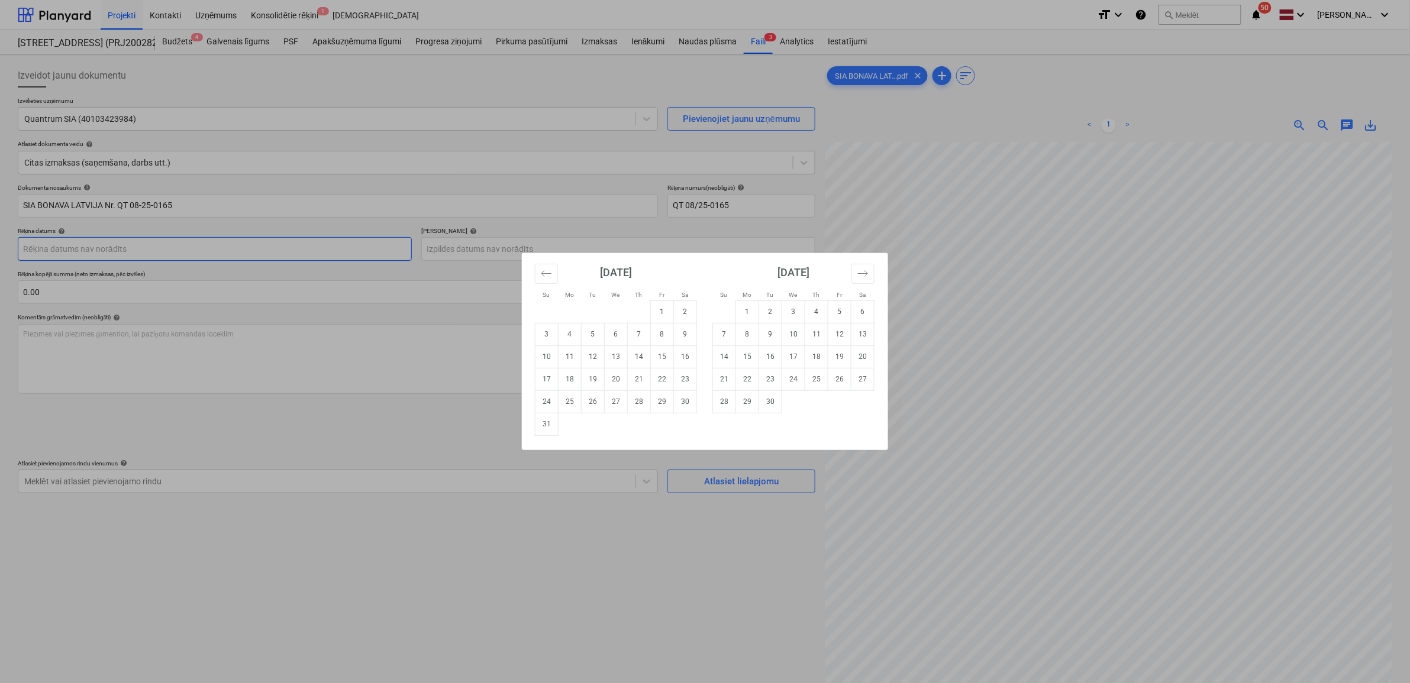
click at [189, 250] on body "Projekti Kontakti Uzņēmums Konsolidētie rēķini 1 Iesūtne format_size keyboard_a…" at bounding box center [705, 341] width 1410 height 683
click at [660, 385] on td "22" at bounding box center [662, 379] width 23 height 22
type input "22 Aug 2025"
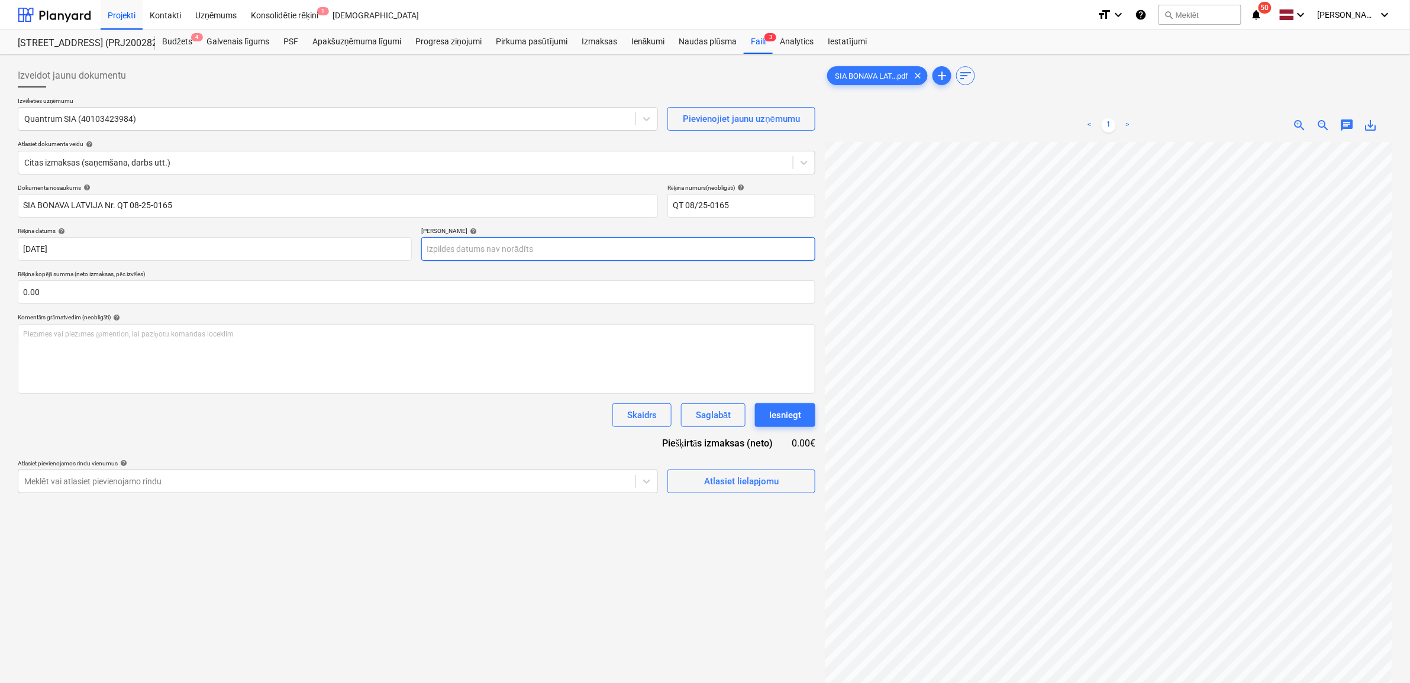
click at [563, 250] on body "Projekti Kontakti Uzņēmums Konsolidētie rēķini 1 Iesūtne format_size keyboard_a…" at bounding box center [705, 341] width 1410 height 683
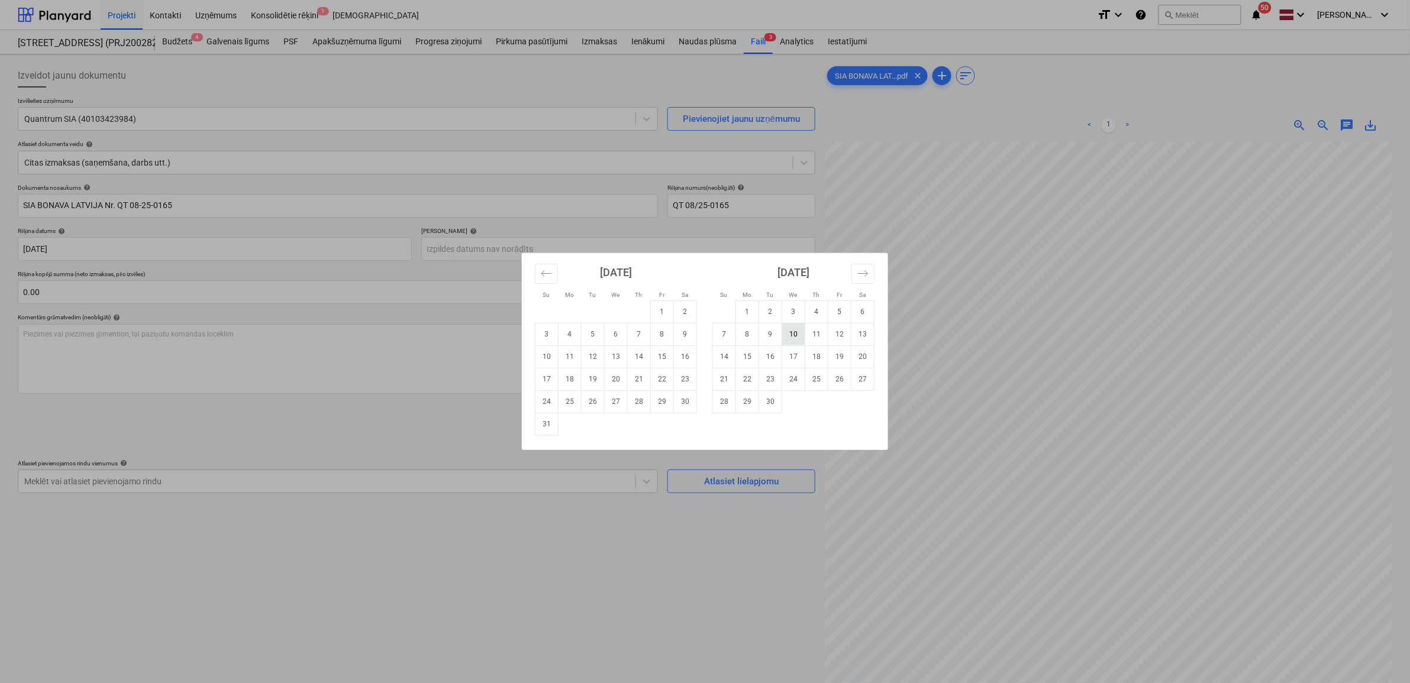
click at [787, 342] on td "10" at bounding box center [793, 334] width 23 height 22
type input "10 Sep 2025"
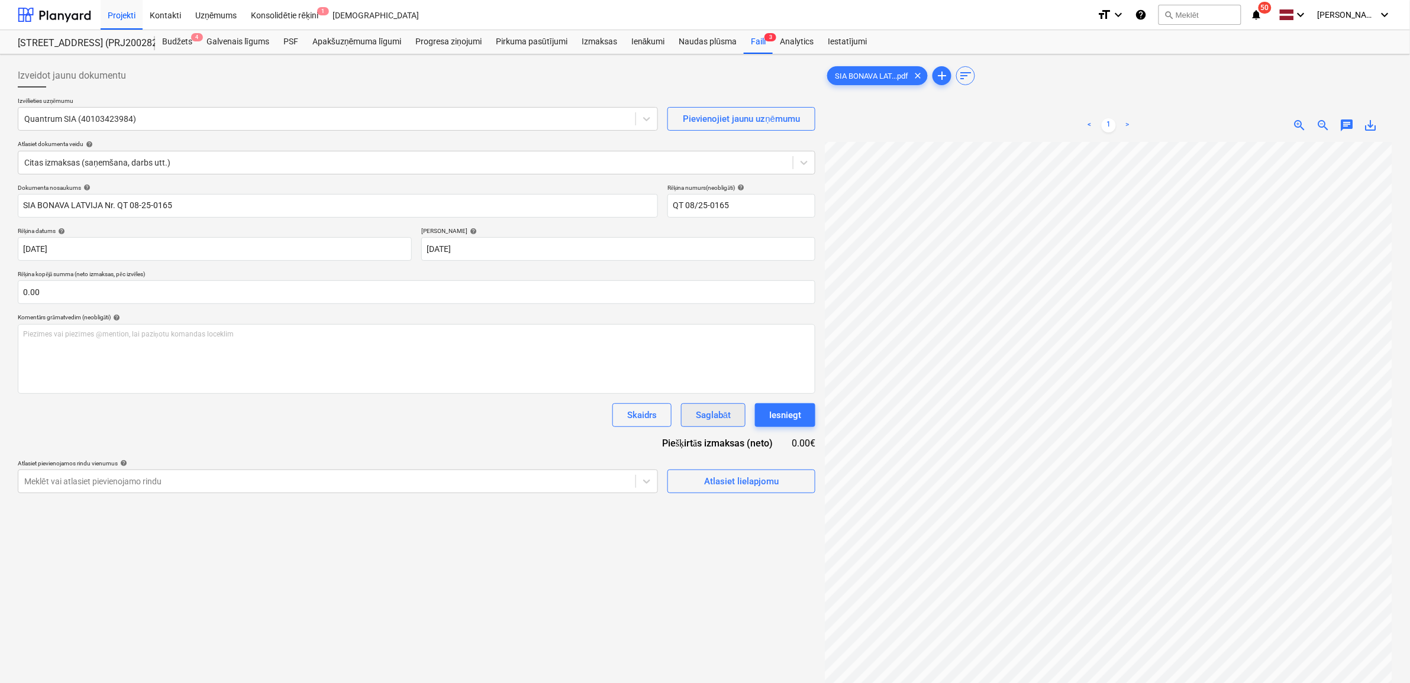
scroll to position [105, 54]
click at [287, 291] on input "text" at bounding box center [416, 292] width 797 height 24
type input "2"
type input "174.00"
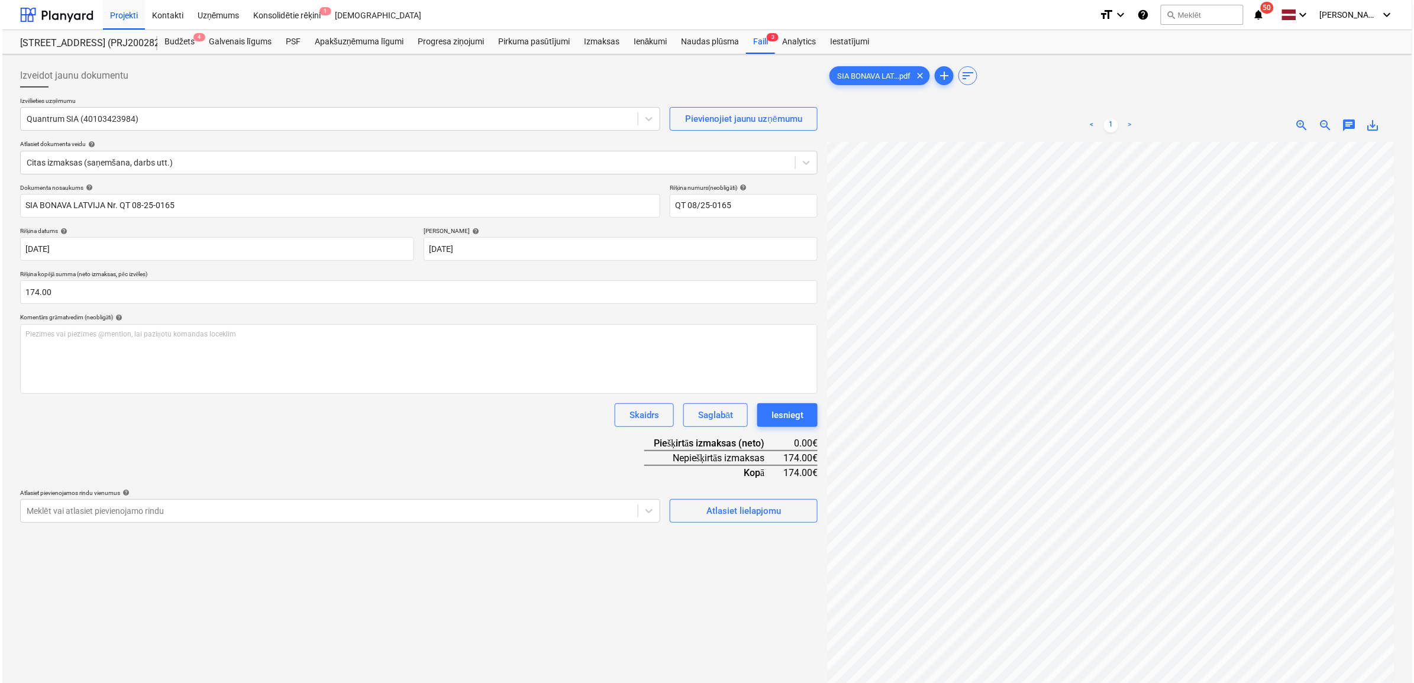
scroll to position [64, 54]
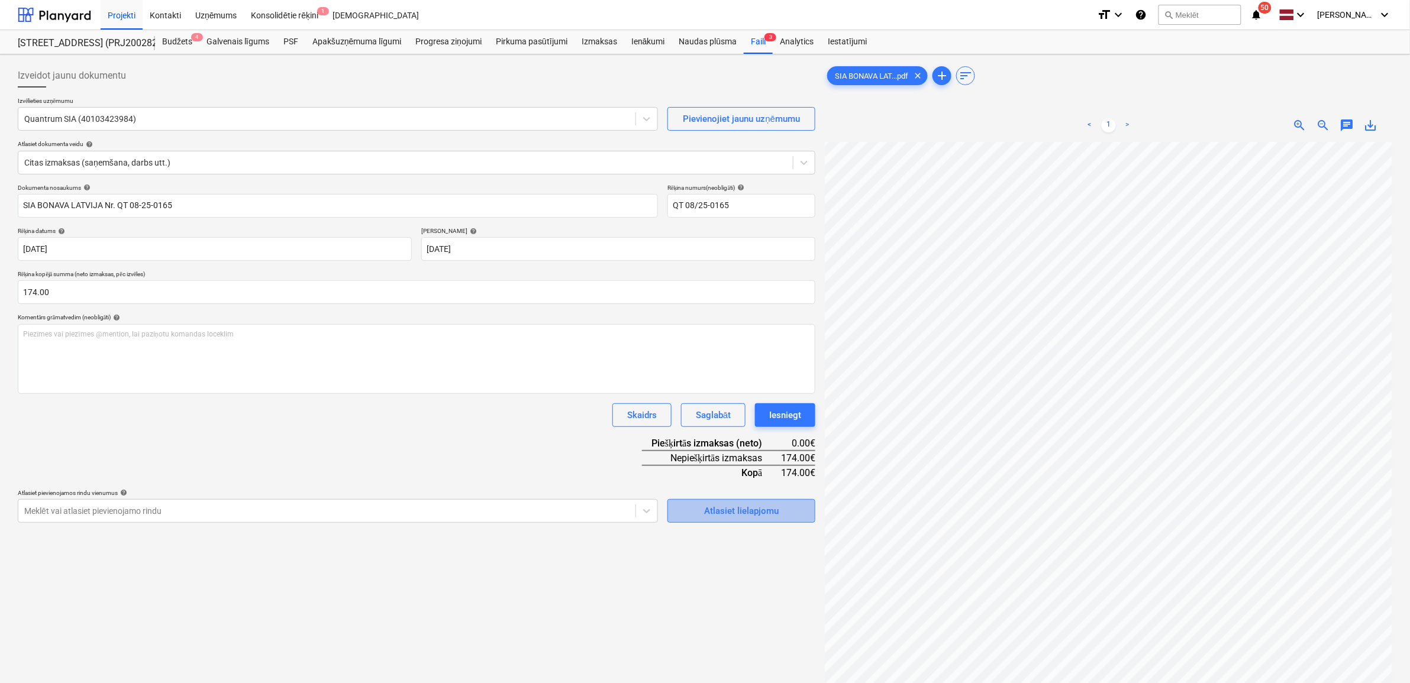
click at [738, 515] on div "Atlasiet lielapjomu" at bounding box center [741, 510] width 75 height 15
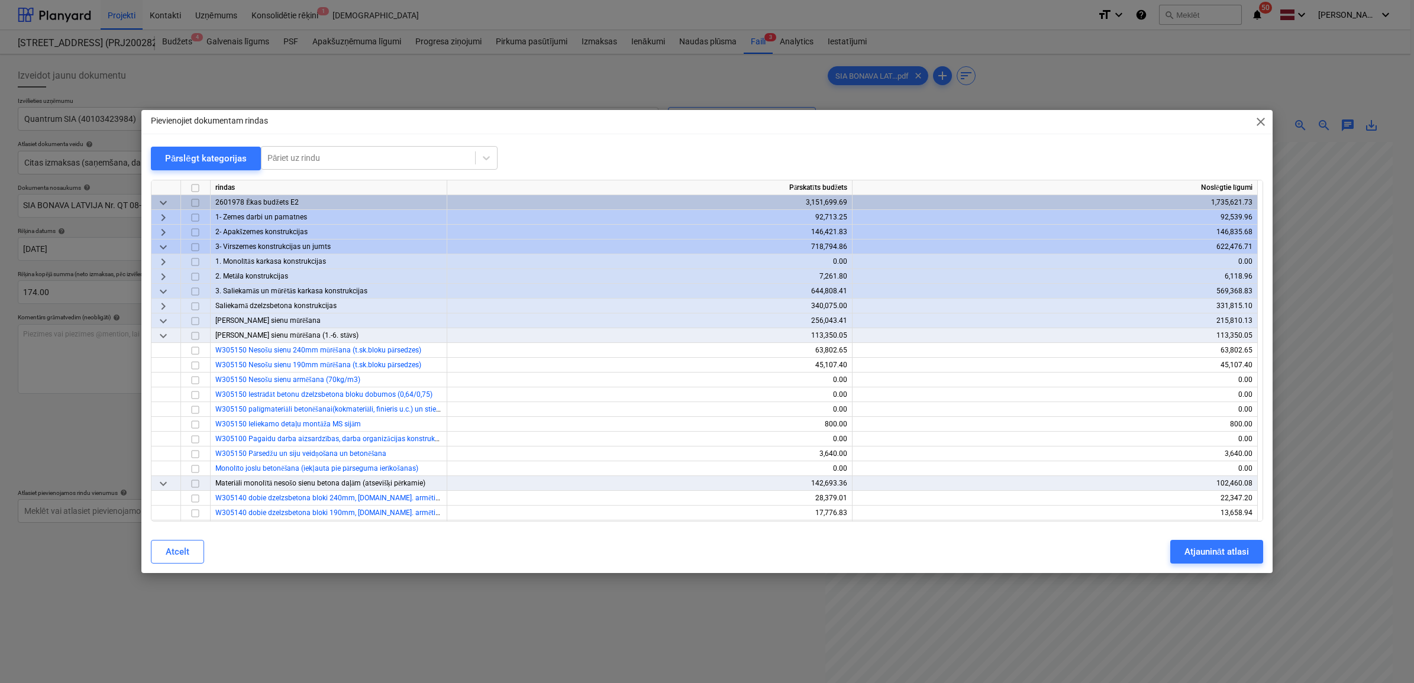
click at [163, 238] on div "keyboard_arrow_right" at bounding box center [166, 232] width 30 height 15
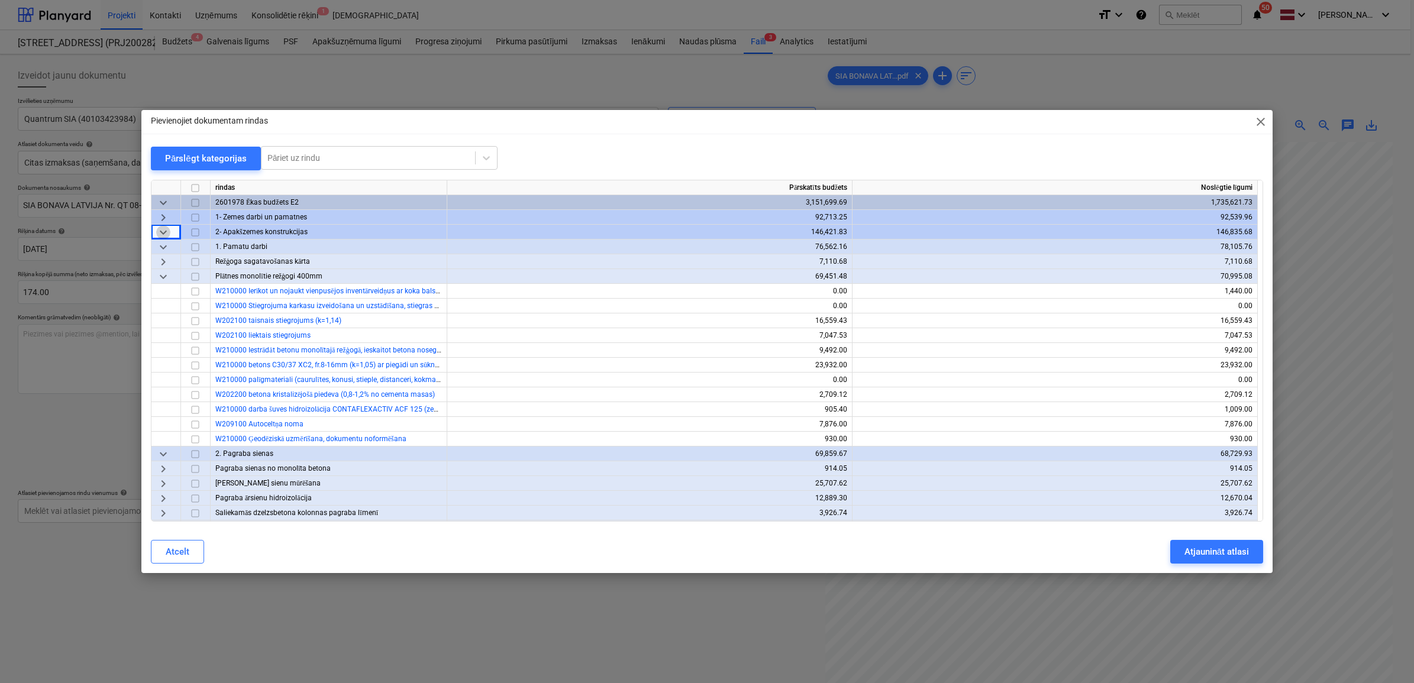
click at [164, 234] on span "keyboard_arrow_down" at bounding box center [163, 232] width 14 height 14
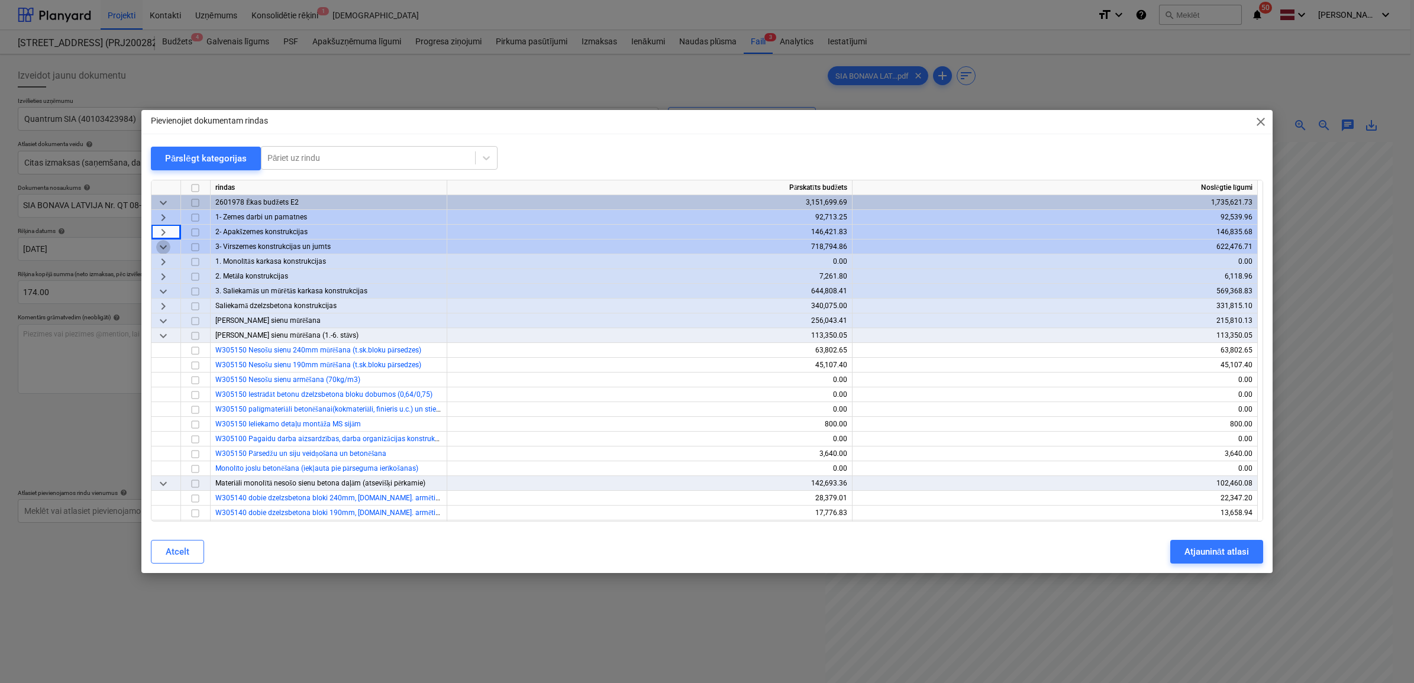
click at [164, 244] on span "keyboard_arrow_down" at bounding box center [163, 247] width 14 height 14
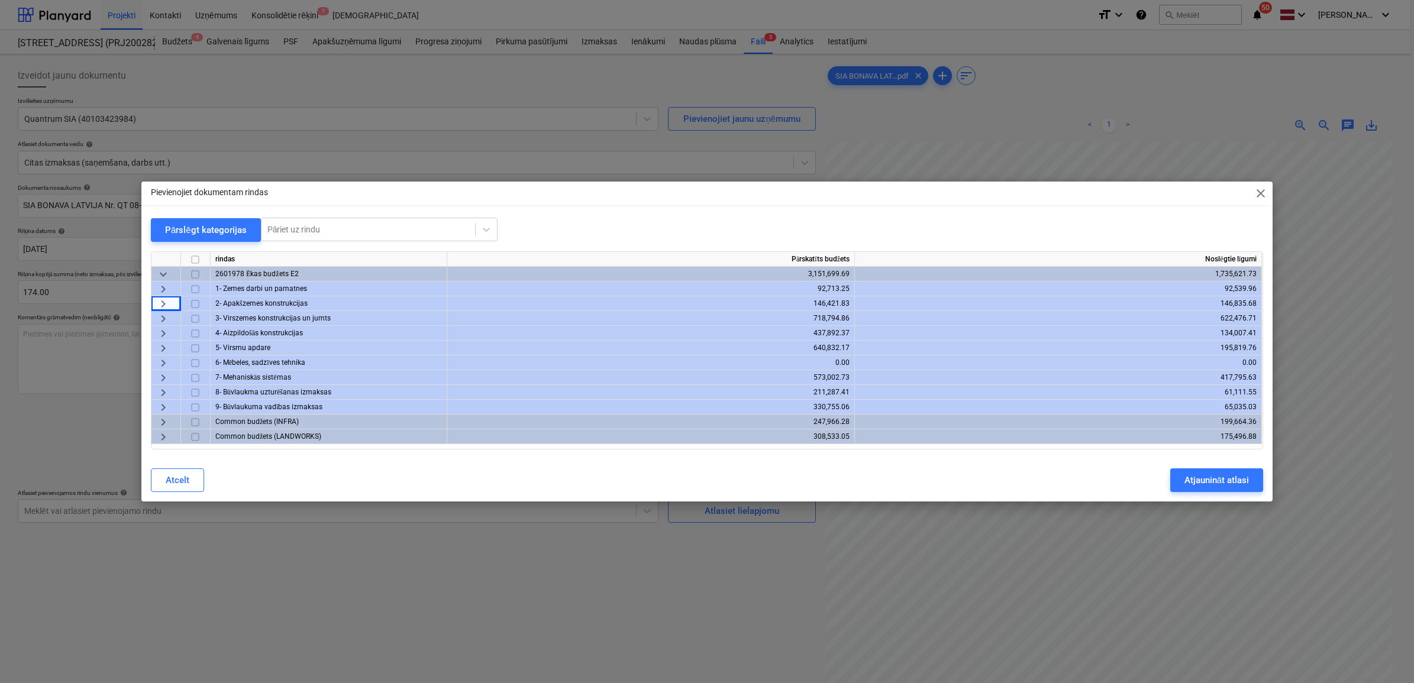
drag, startPoint x: 167, startPoint y: 390, endPoint x: 150, endPoint y: 395, distance: 17.6
click at [163, 391] on span "keyboard_arrow_right" at bounding box center [163, 393] width 14 height 14
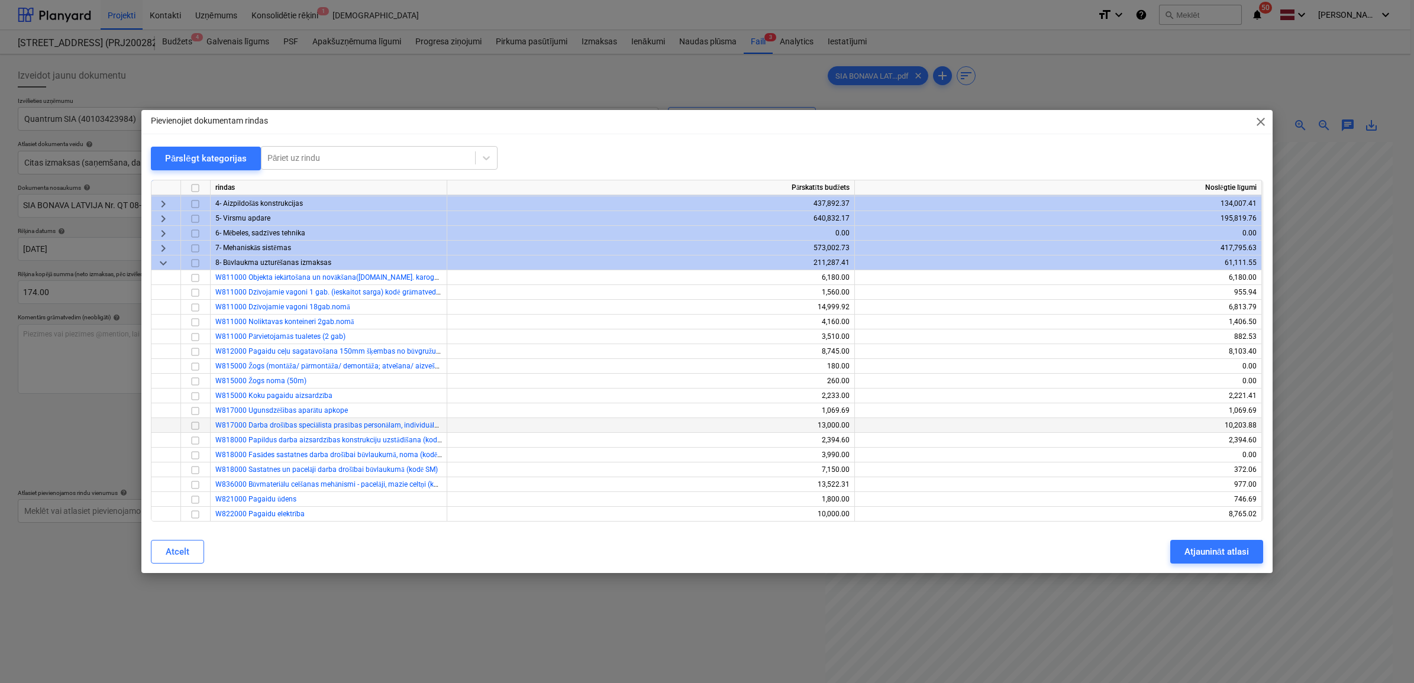
scroll to position [0, 0]
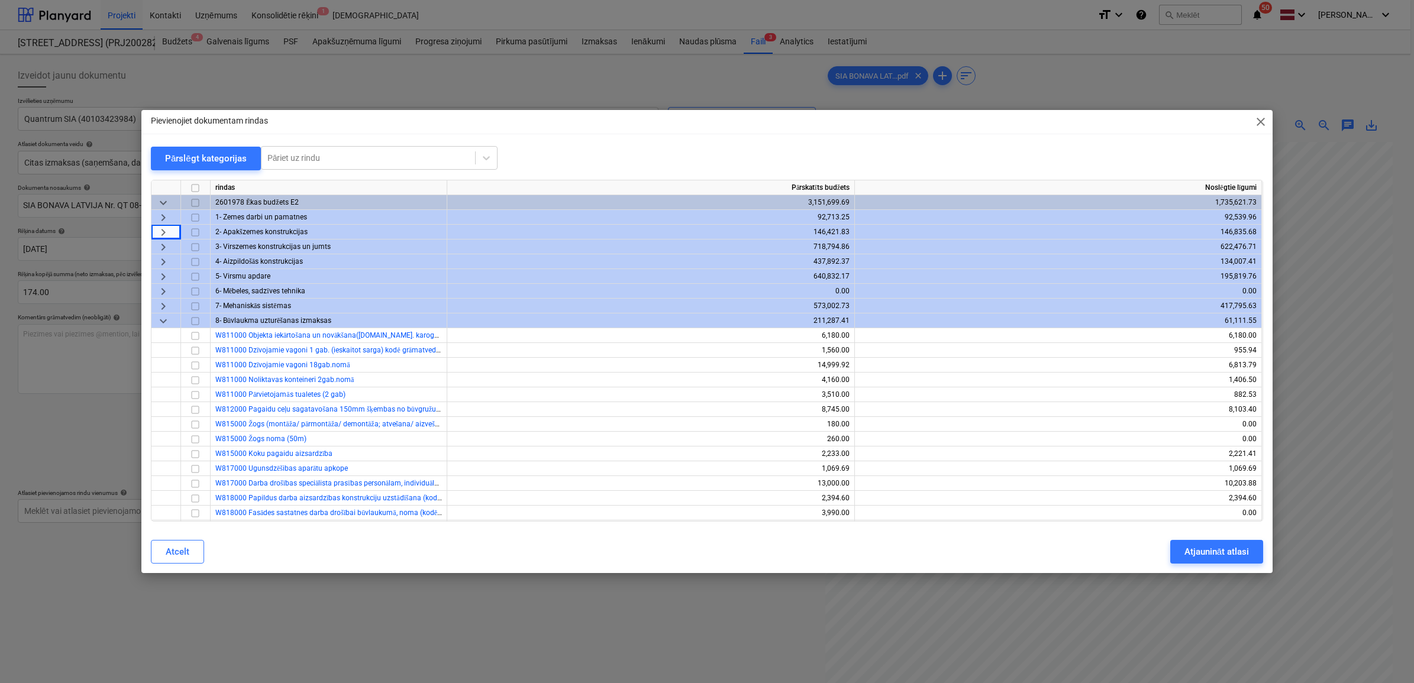
click at [161, 318] on span "keyboard_arrow_down" at bounding box center [163, 321] width 14 height 14
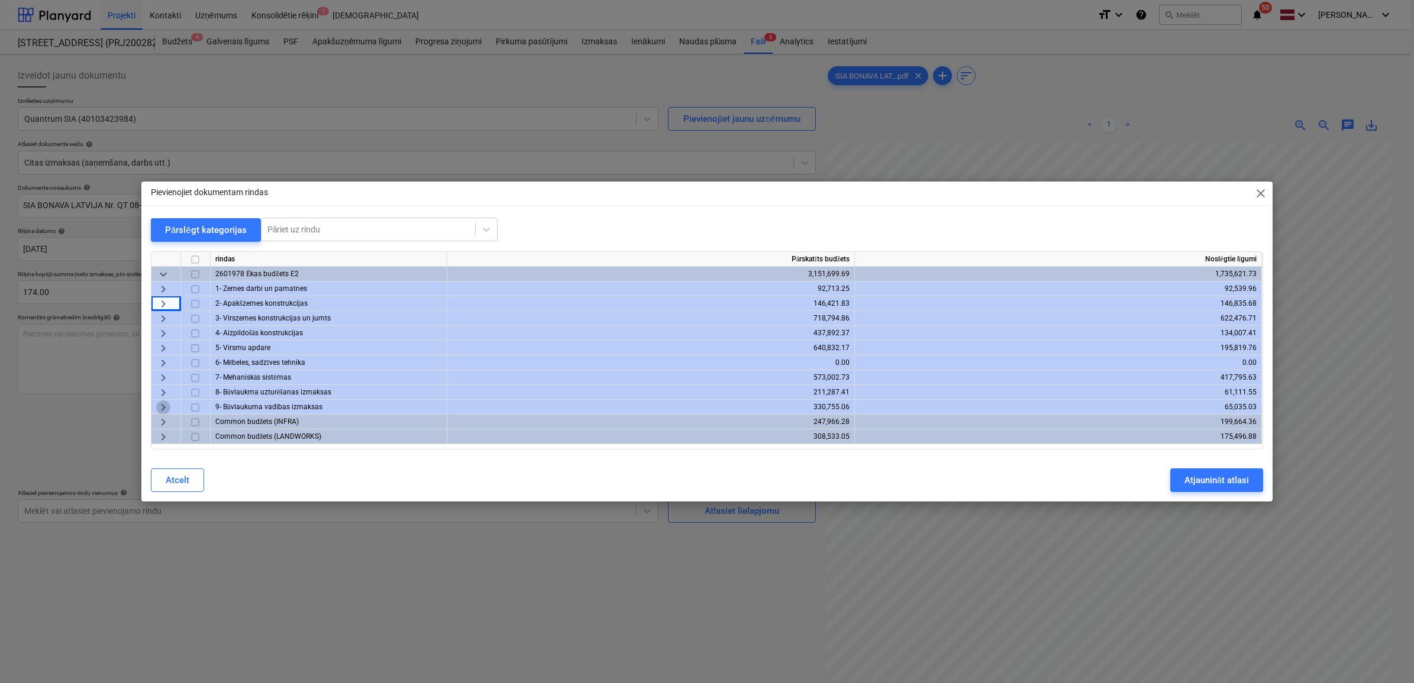
click at [163, 405] on span "keyboard_arrow_right" at bounding box center [163, 407] width 14 height 14
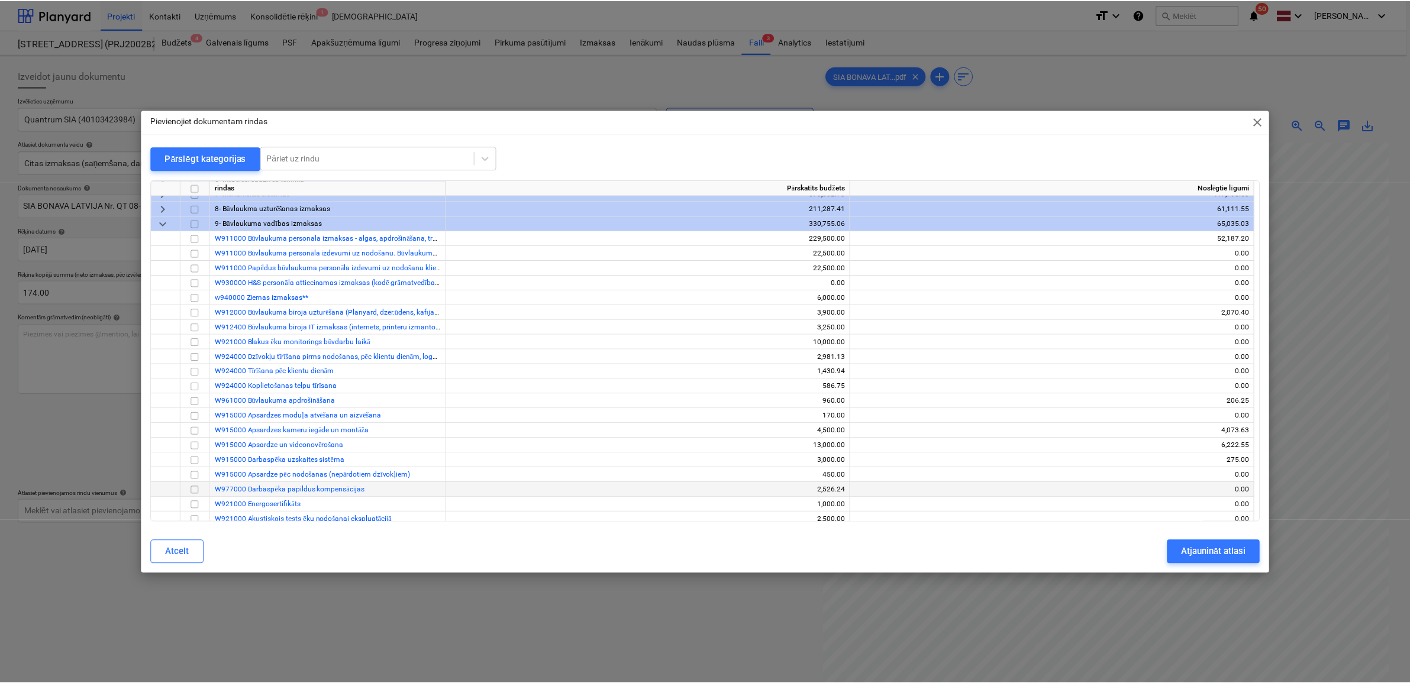
scroll to position [148, 0]
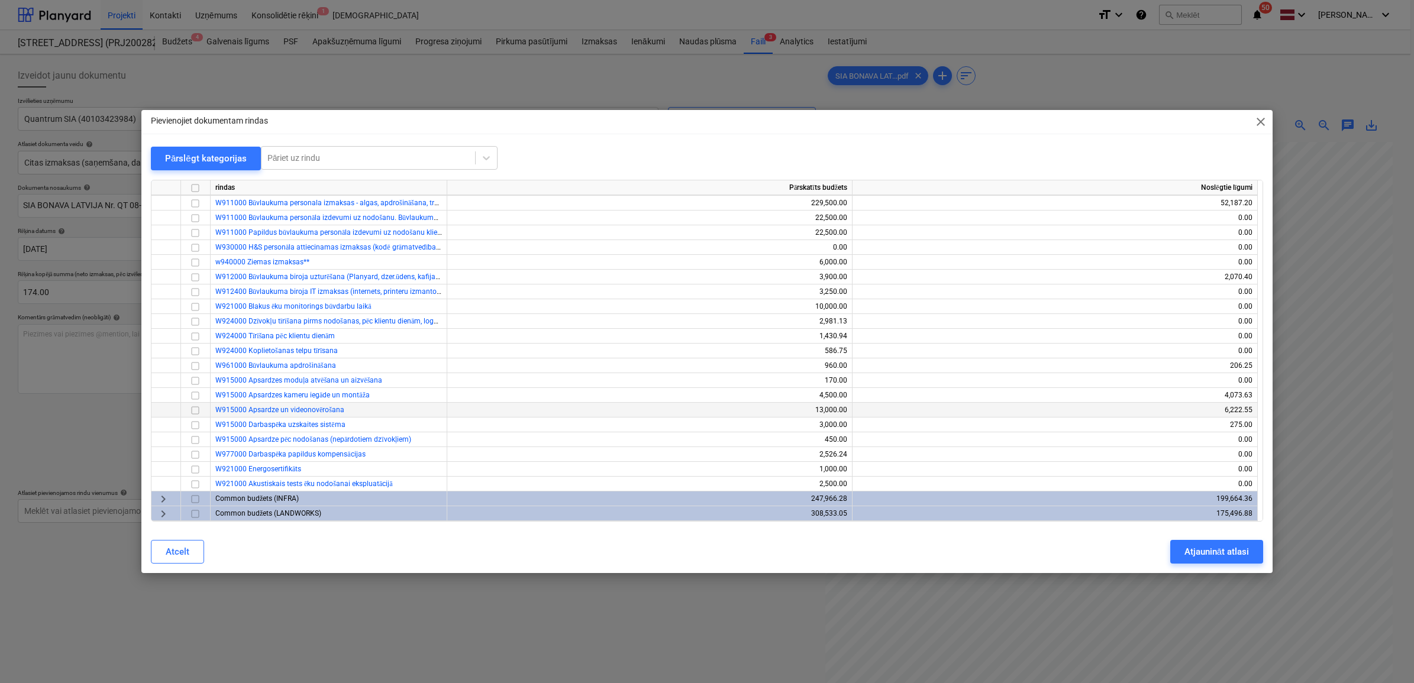
click at [191, 407] on input "checkbox" at bounding box center [195, 410] width 14 height 14
click at [1222, 548] on div "Atjaunināt atlasi" at bounding box center [1216, 551] width 64 height 15
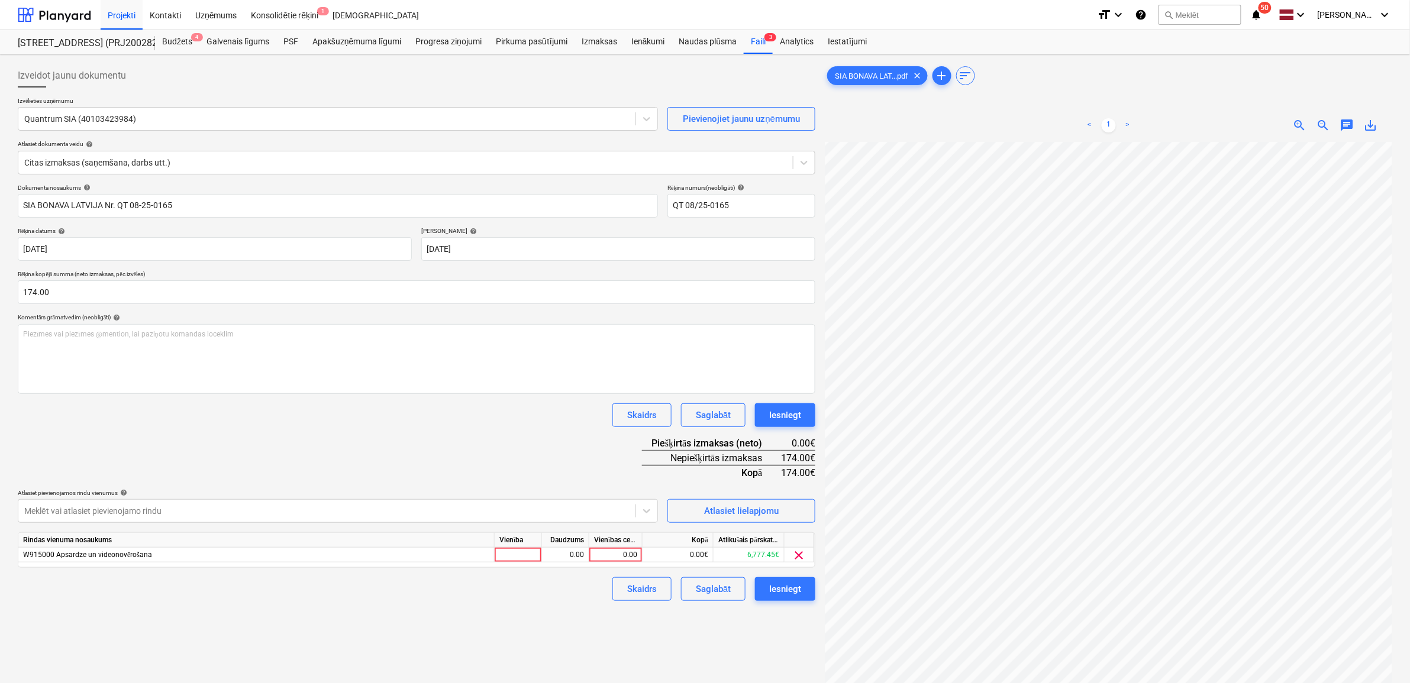
scroll to position [64, 53]
click at [619, 558] on div "0.00" at bounding box center [615, 555] width 43 height 15
type input "174"
click at [691, 633] on div "Izveidot jaunu dokumentu Izvēlieties uzņēmumu Quantrum SIA (40103423984) Pievie…" at bounding box center [416, 428] width 807 height 738
click at [785, 583] on div "Iesniegt" at bounding box center [785, 588] width 32 height 15
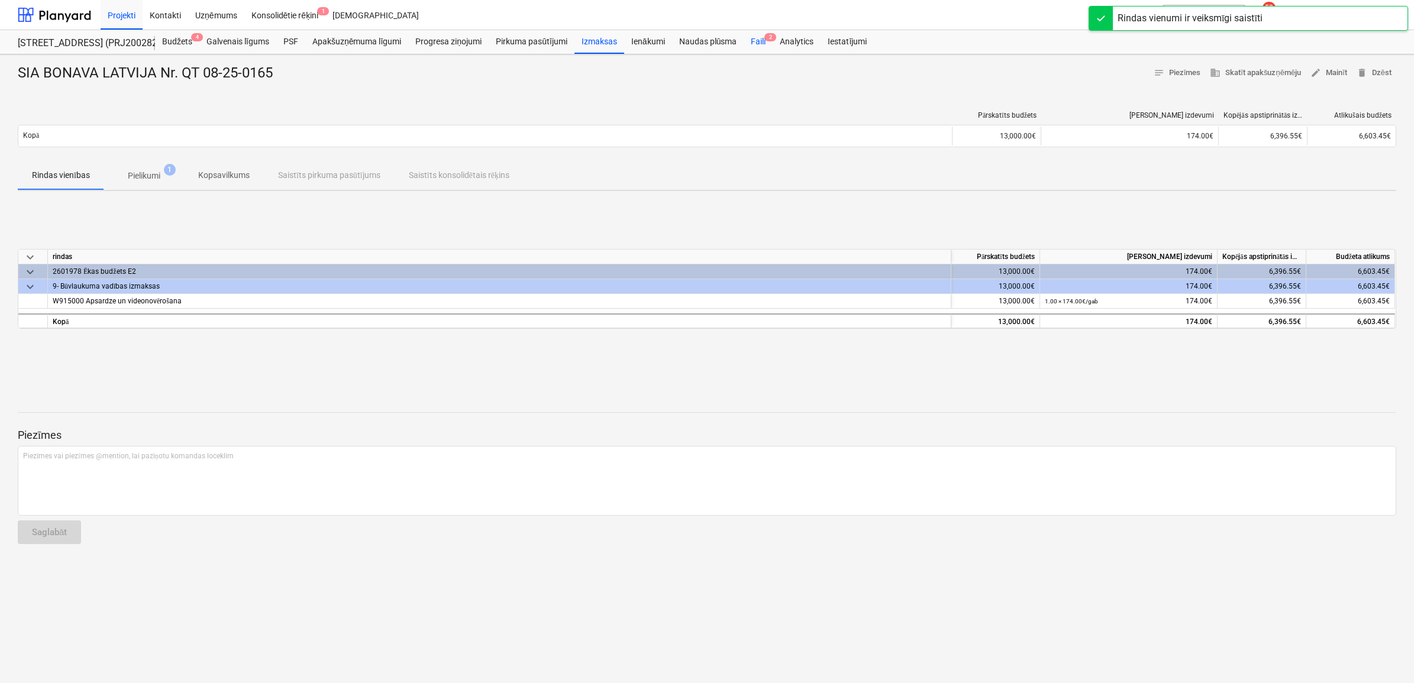
click at [755, 43] on div "Faili 2" at bounding box center [758, 42] width 29 height 24
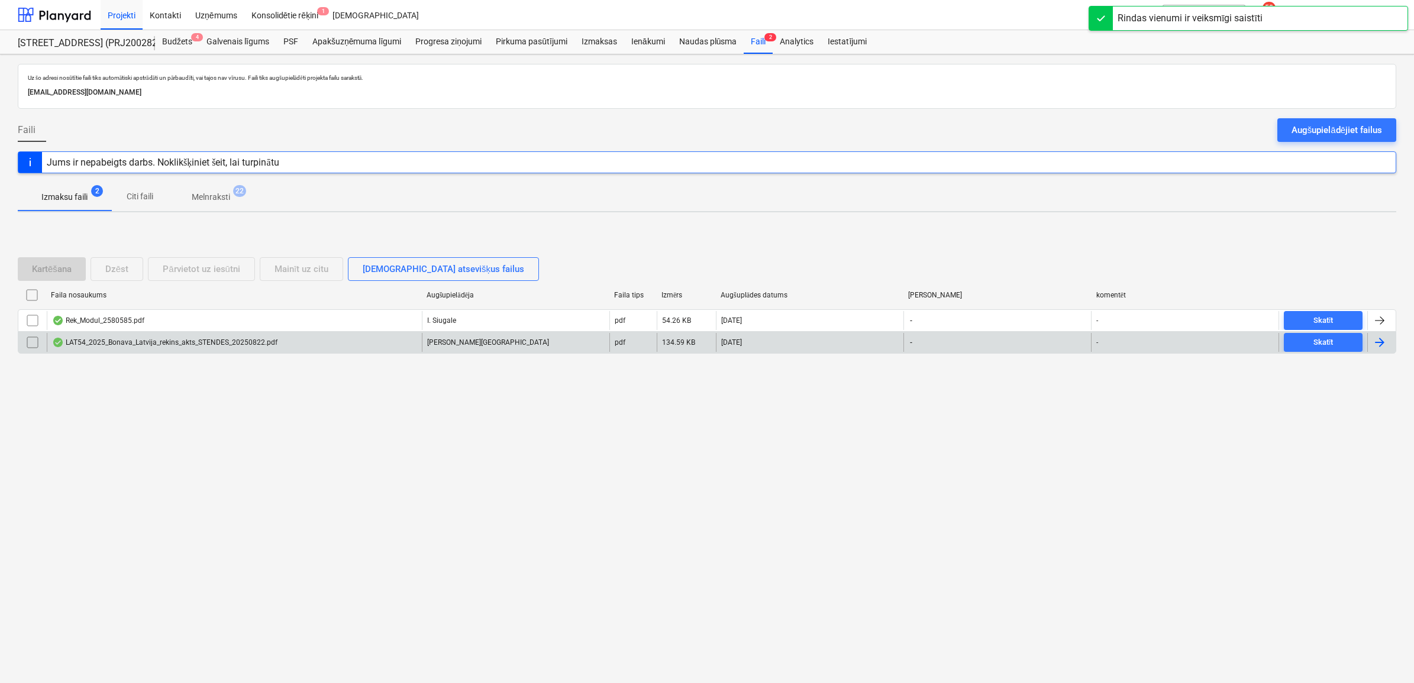
click at [285, 338] on div "LAT54_2025_Bonava_Latvija_rekins_akts_STENDES_20250822.pdf" at bounding box center [234, 342] width 375 height 19
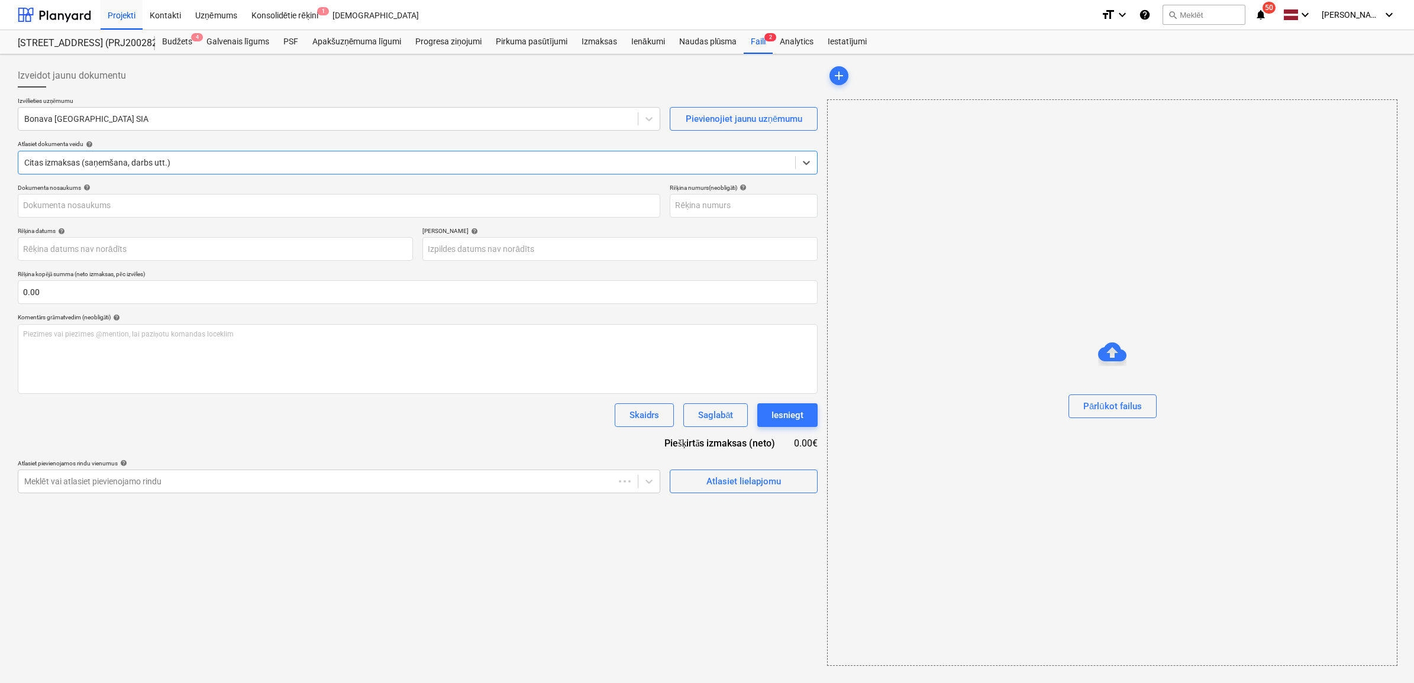
type input "LAT54_2025_Bonava_Latvija_rekins_akts_STENDES_20250822.pdf"
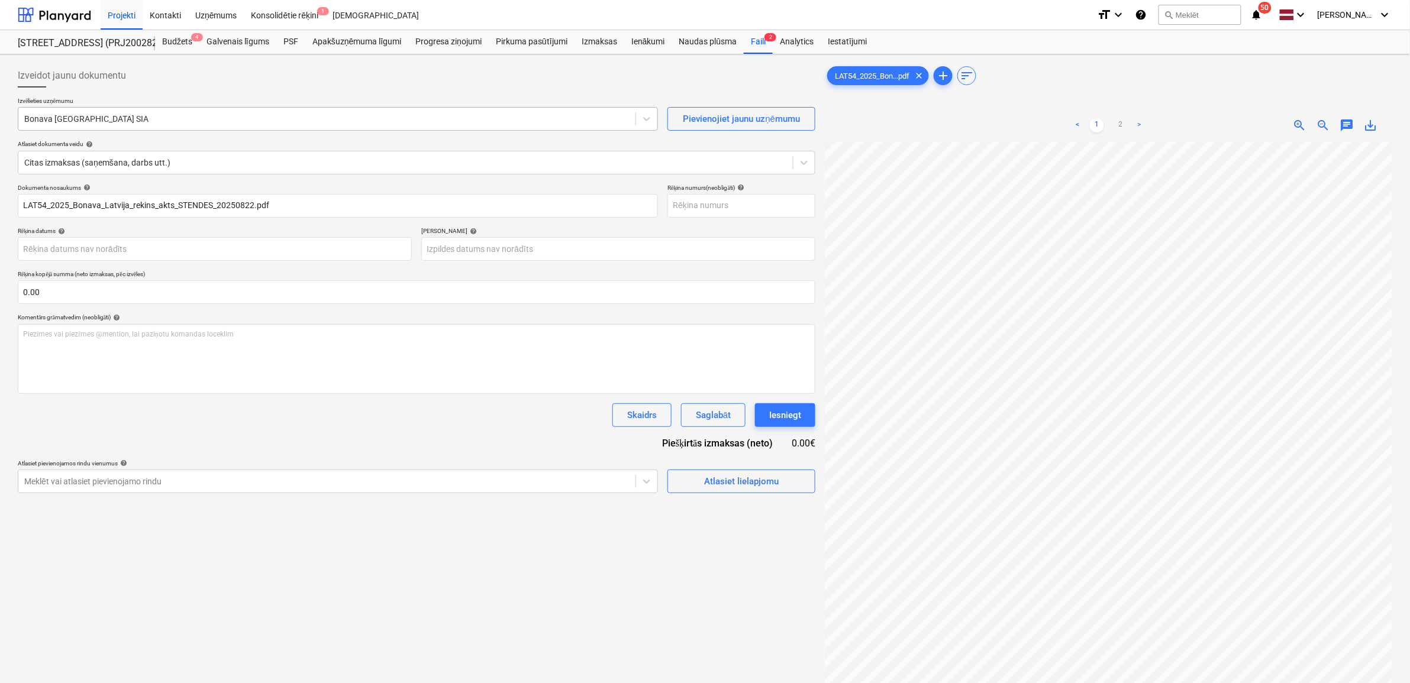
click at [235, 126] on div "Bonava Latvija SIA" at bounding box center [326, 119] width 617 height 17
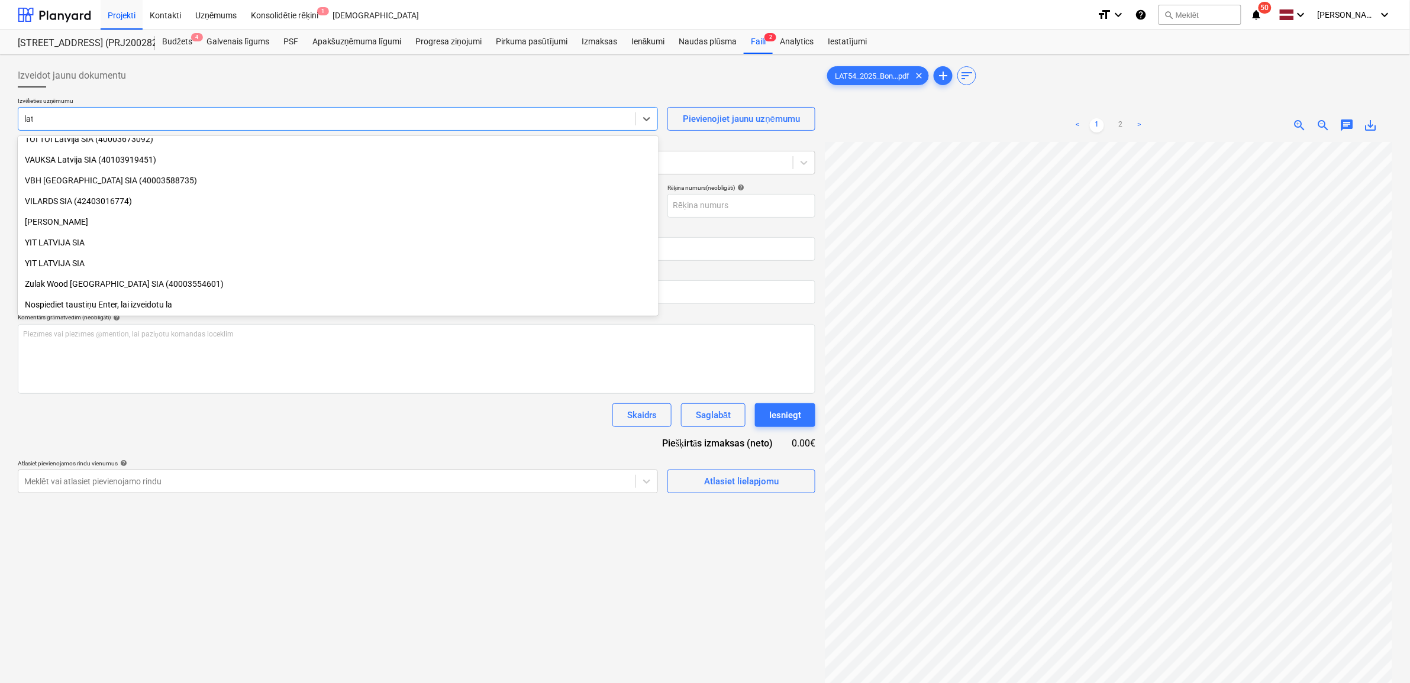
scroll to position [1044, 0]
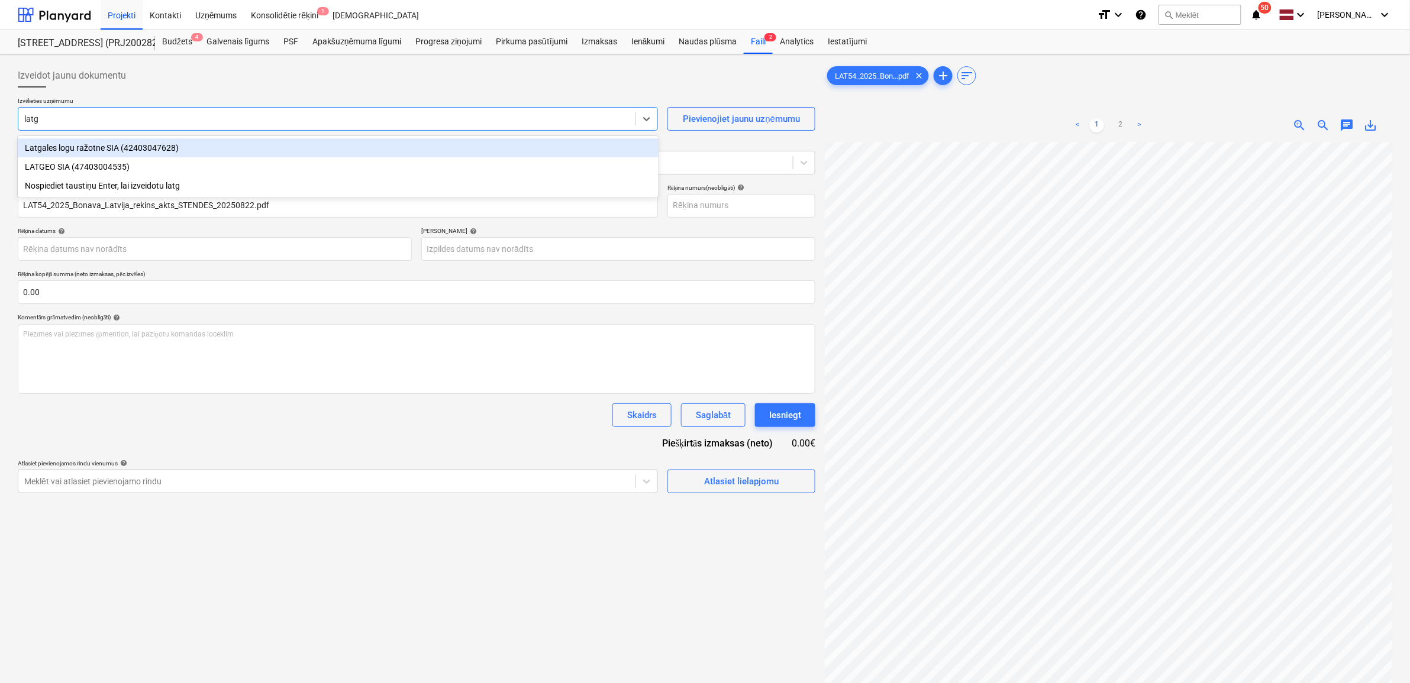
type input "latge"
click at [229, 141] on div "LATGEO SIA (47403004535)" at bounding box center [338, 147] width 641 height 19
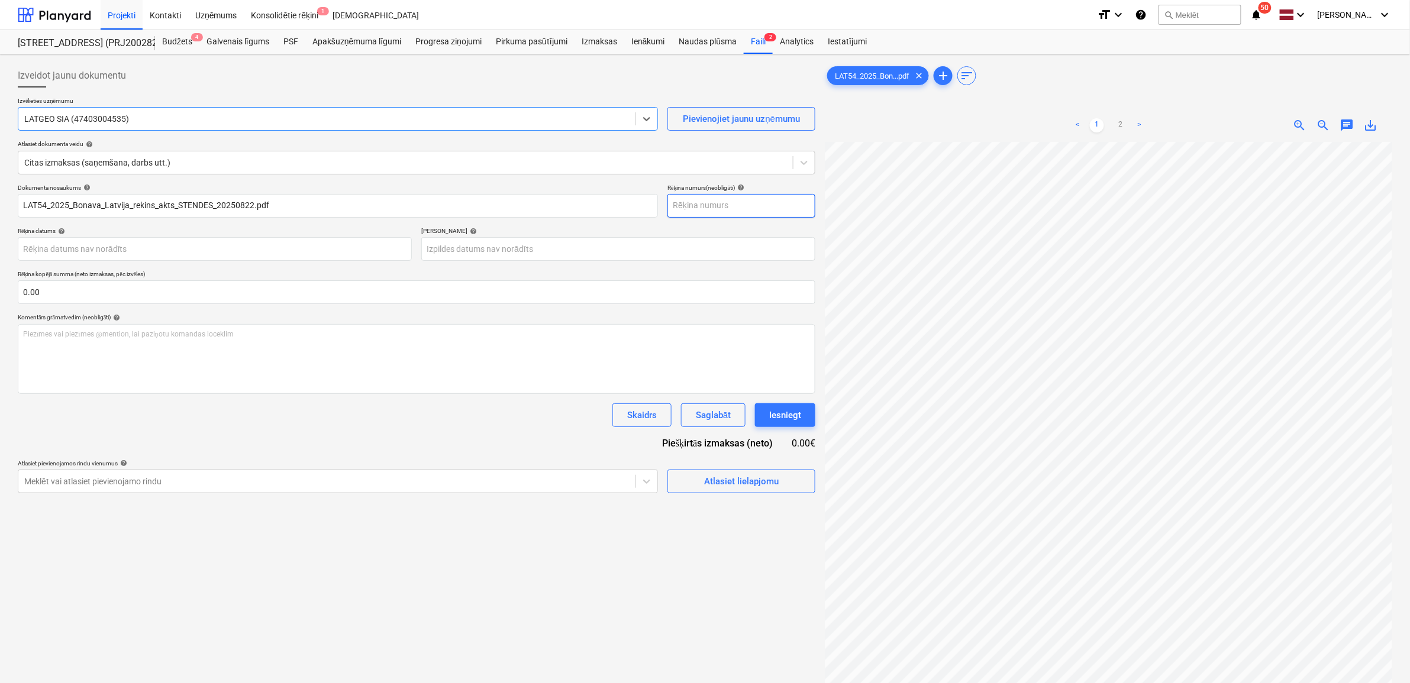
click at [725, 210] on input "text" at bounding box center [741, 206] width 148 height 24
type input "LAT54/25"
click at [329, 247] on body "Projekti Kontakti Uzņēmums Konsolidētie rēķini 1 Iesūtne format_size keyboard_a…" at bounding box center [705, 341] width 1410 height 683
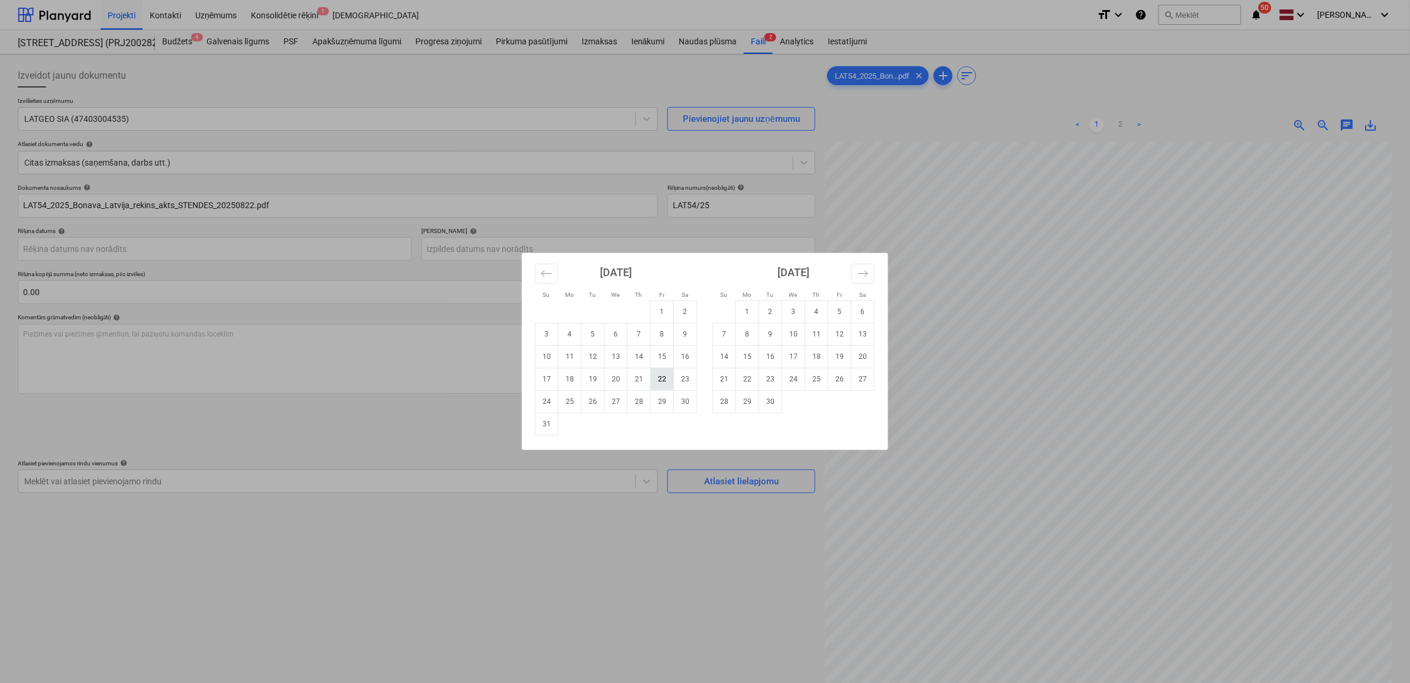
click at [664, 383] on td "22" at bounding box center [662, 379] width 23 height 22
type input "22 Aug 2025"
click at [560, 246] on body "Projekti Kontakti Uzņēmums Konsolidētie rēķini 1 Iesūtne format_size keyboard_a…" at bounding box center [705, 341] width 1410 height 683
click at [665, 403] on td "29" at bounding box center [662, 401] width 23 height 22
type input "29 Aug 2025"
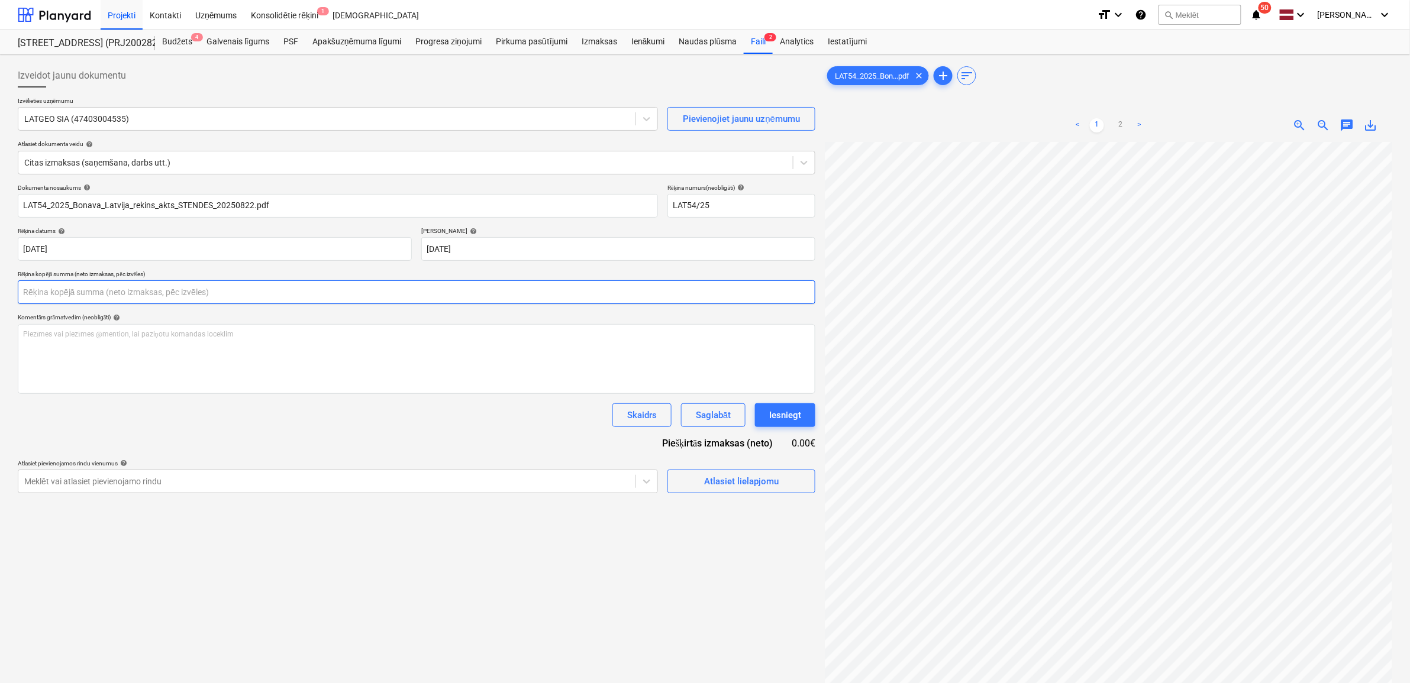
click at [275, 298] on input "text" at bounding box center [416, 292] width 797 height 24
type input "0.00"
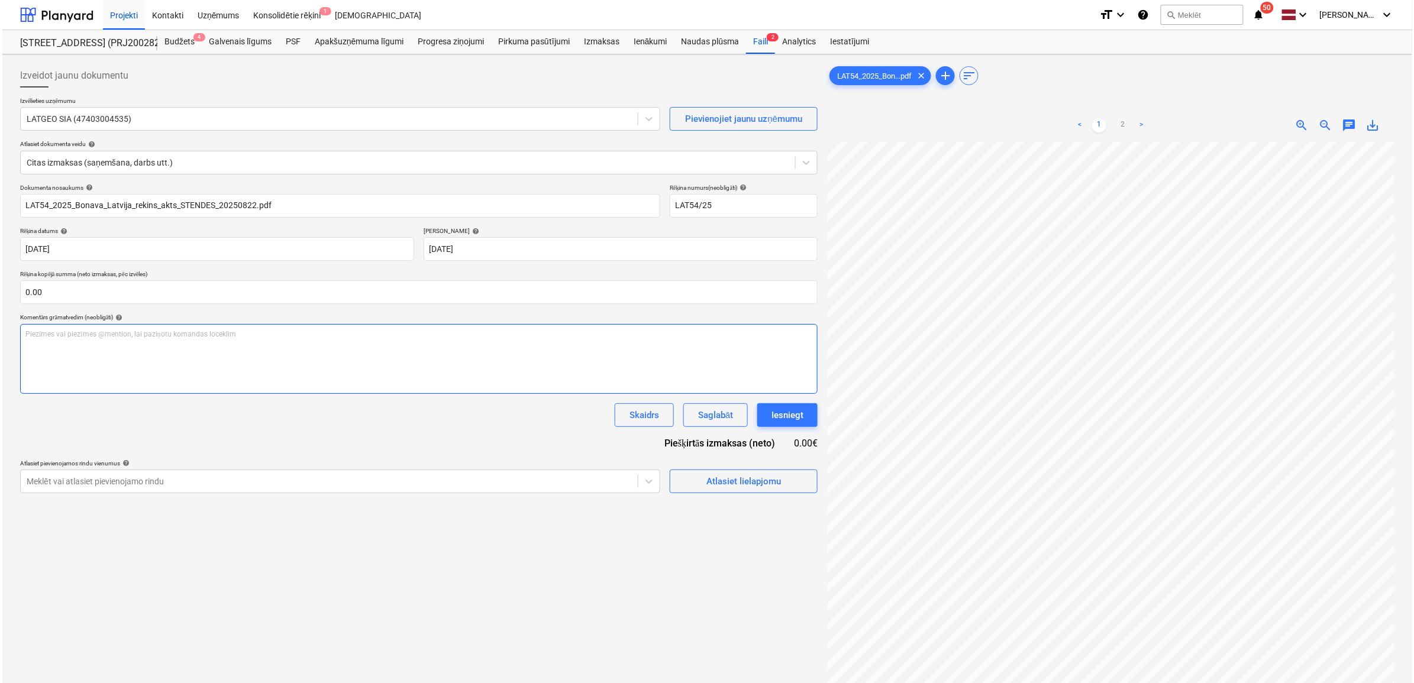
scroll to position [209, 54]
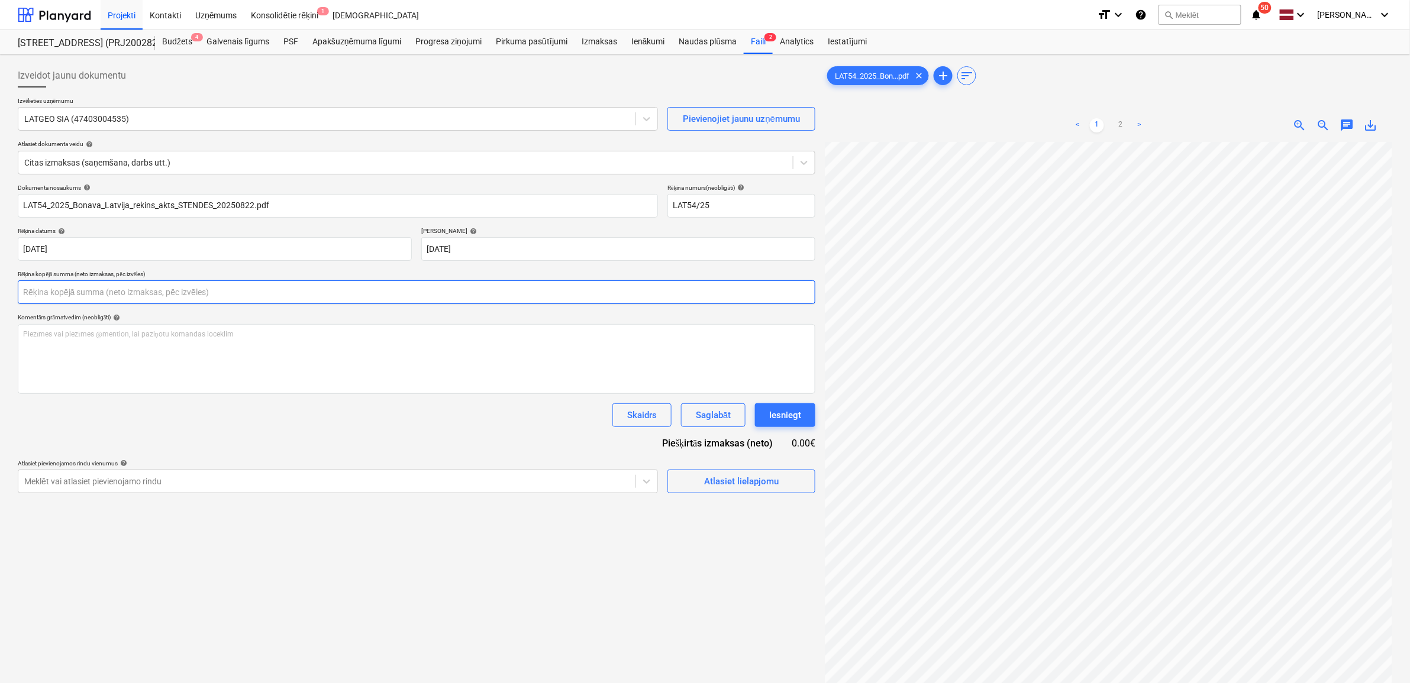
click at [163, 303] on input "text" at bounding box center [416, 292] width 797 height 24
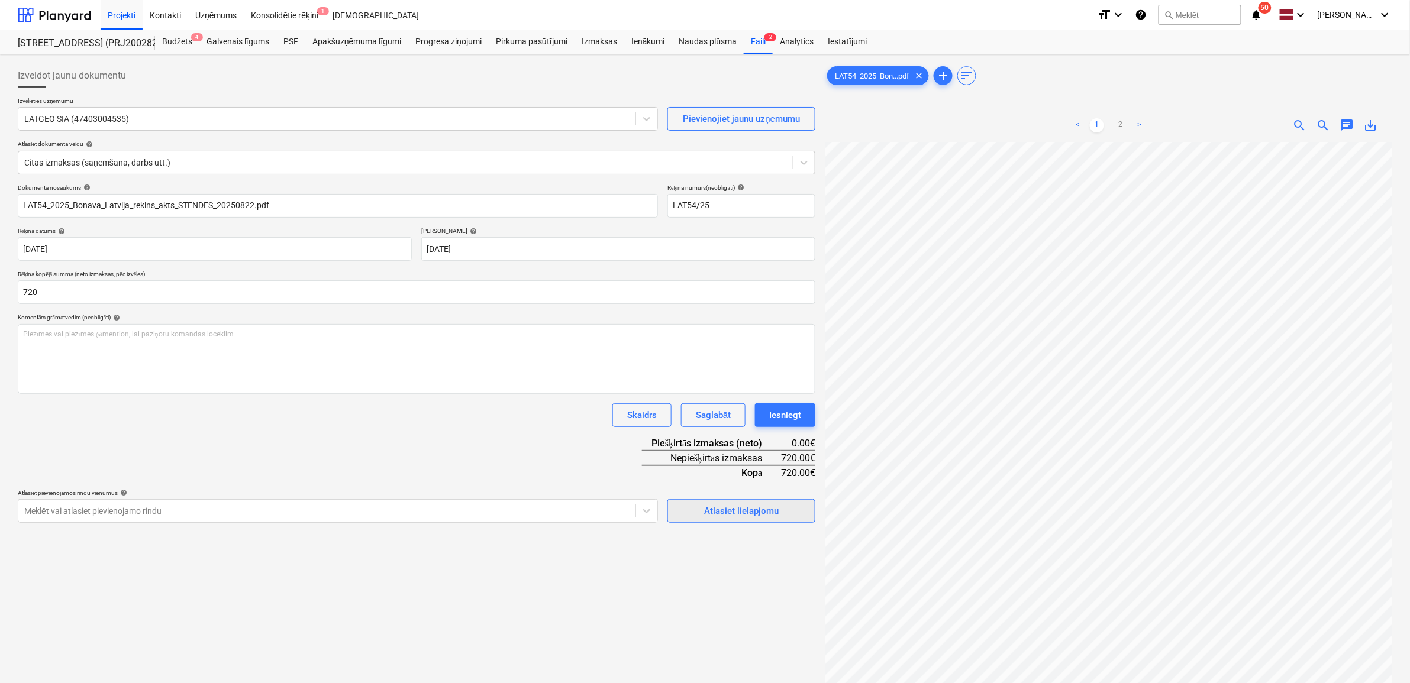
type input "720.00"
click at [717, 505] on div "Atlasiet lielapjomu" at bounding box center [741, 510] width 75 height 15
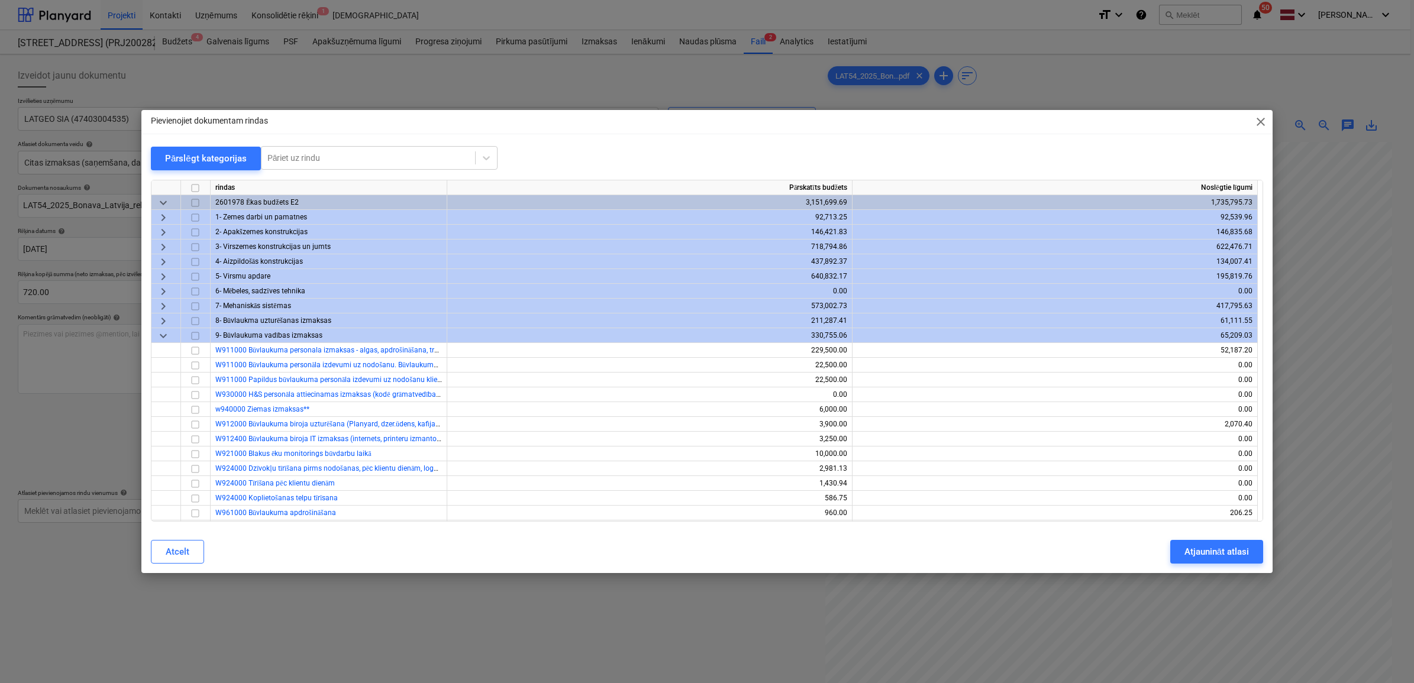
click at [157, 321] on span "keyboard_arrow_right" at bounding box center [163, 321] width 14 height 14
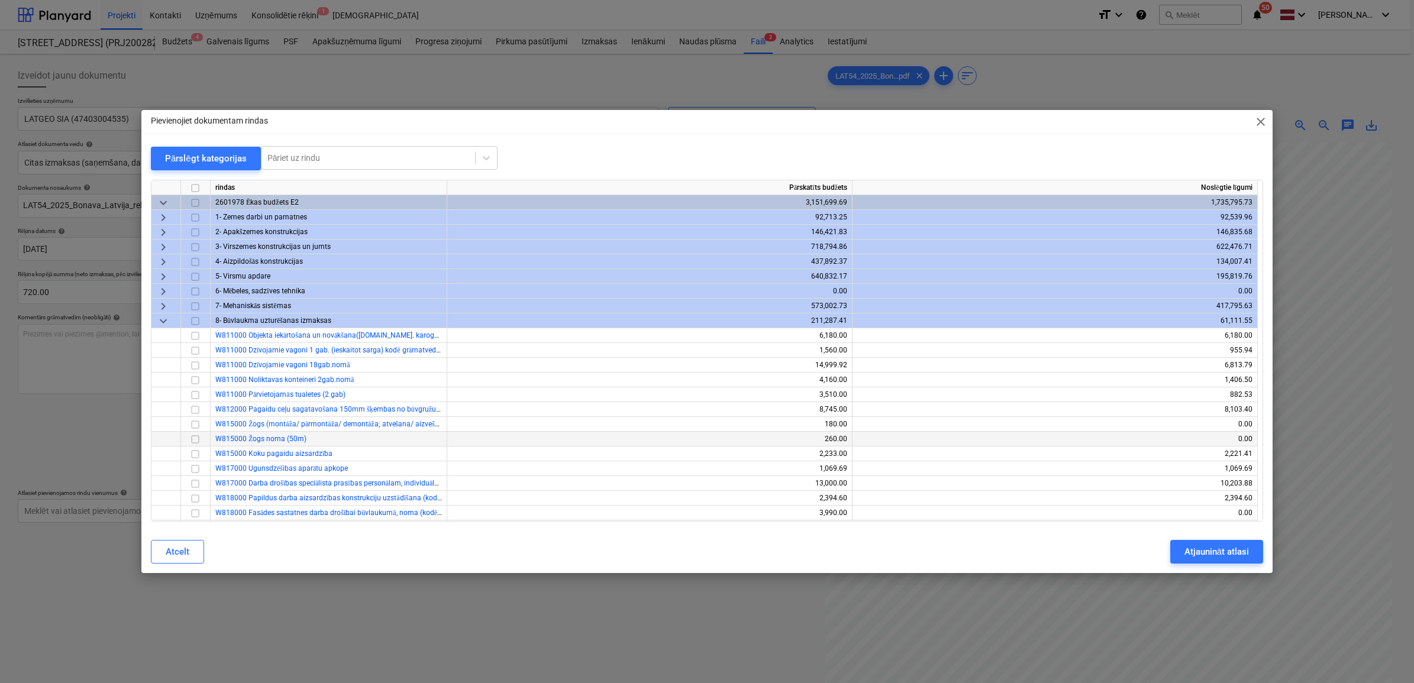
scroll to position [74, 0]
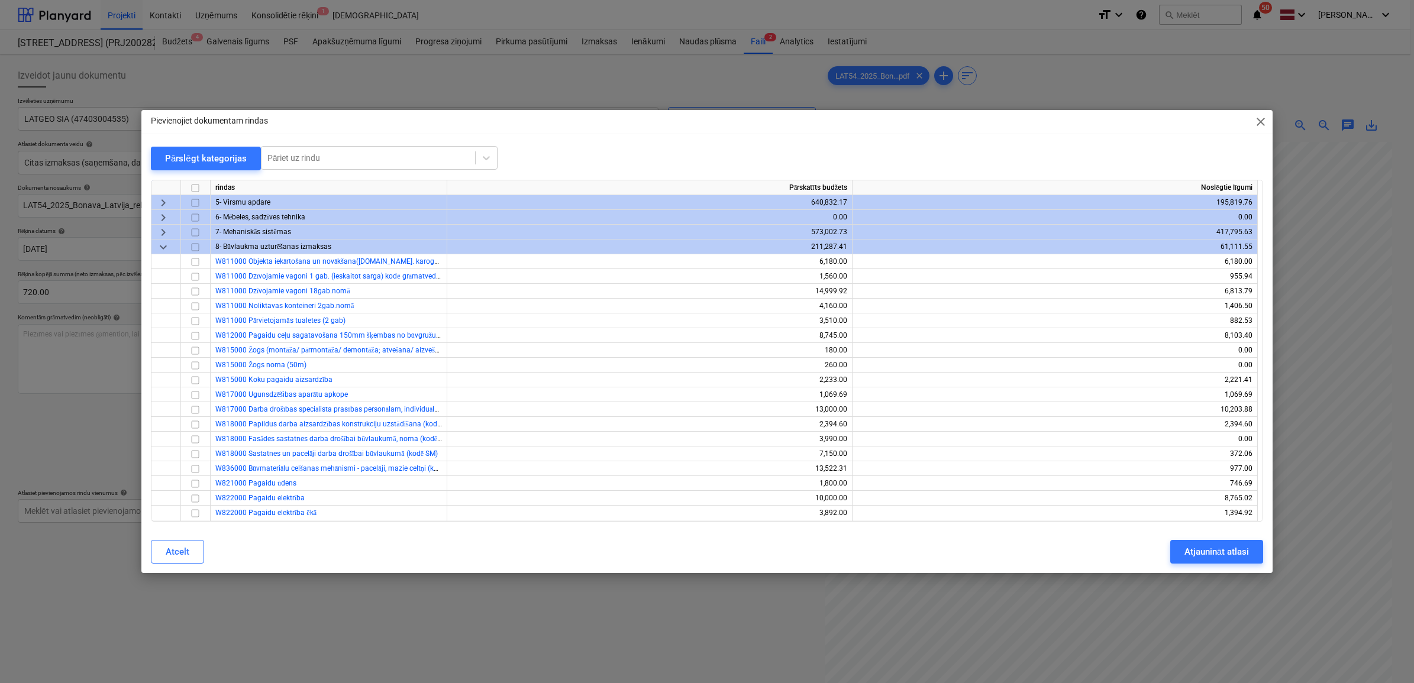
click at [161, 246] on span "keyboard_arrow_down" at bounding box center [163, 247] width 14 height 14
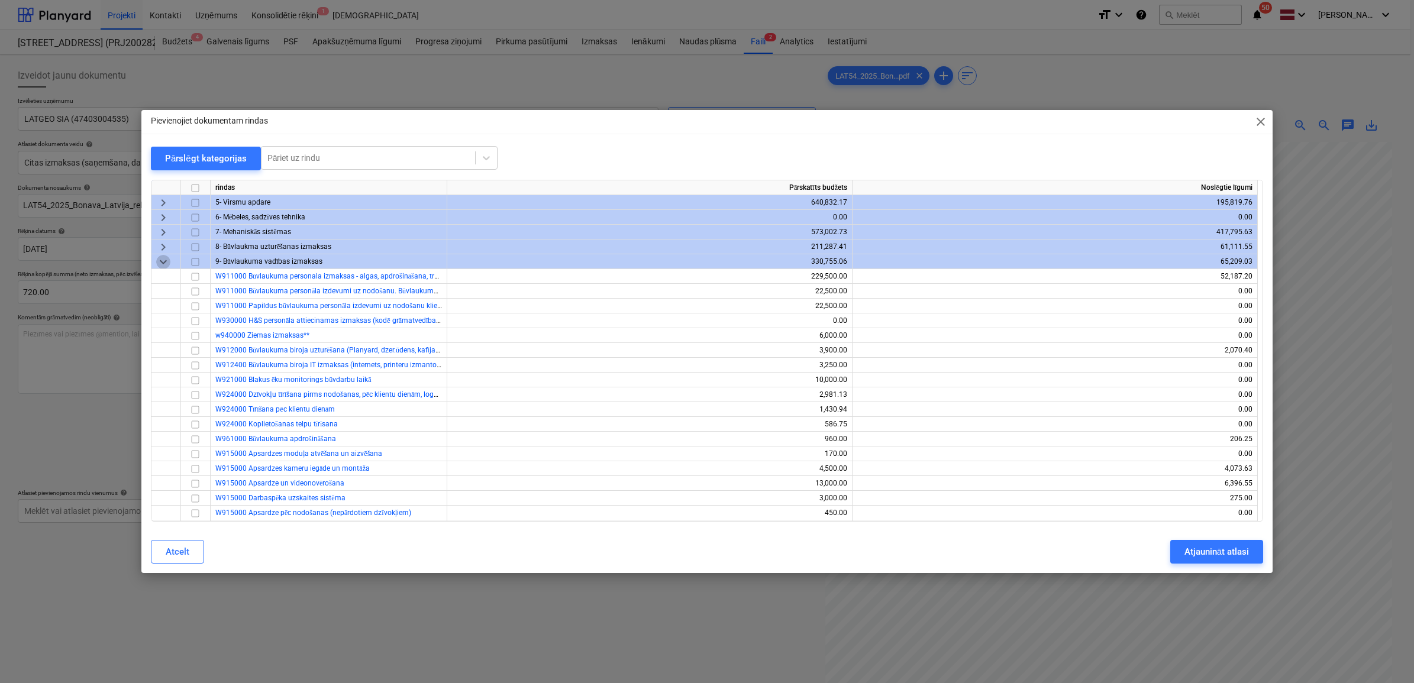
click at [161, 264] on span "keyboard_arrow_down" at bounding box center [163, 261] width 14 height 14
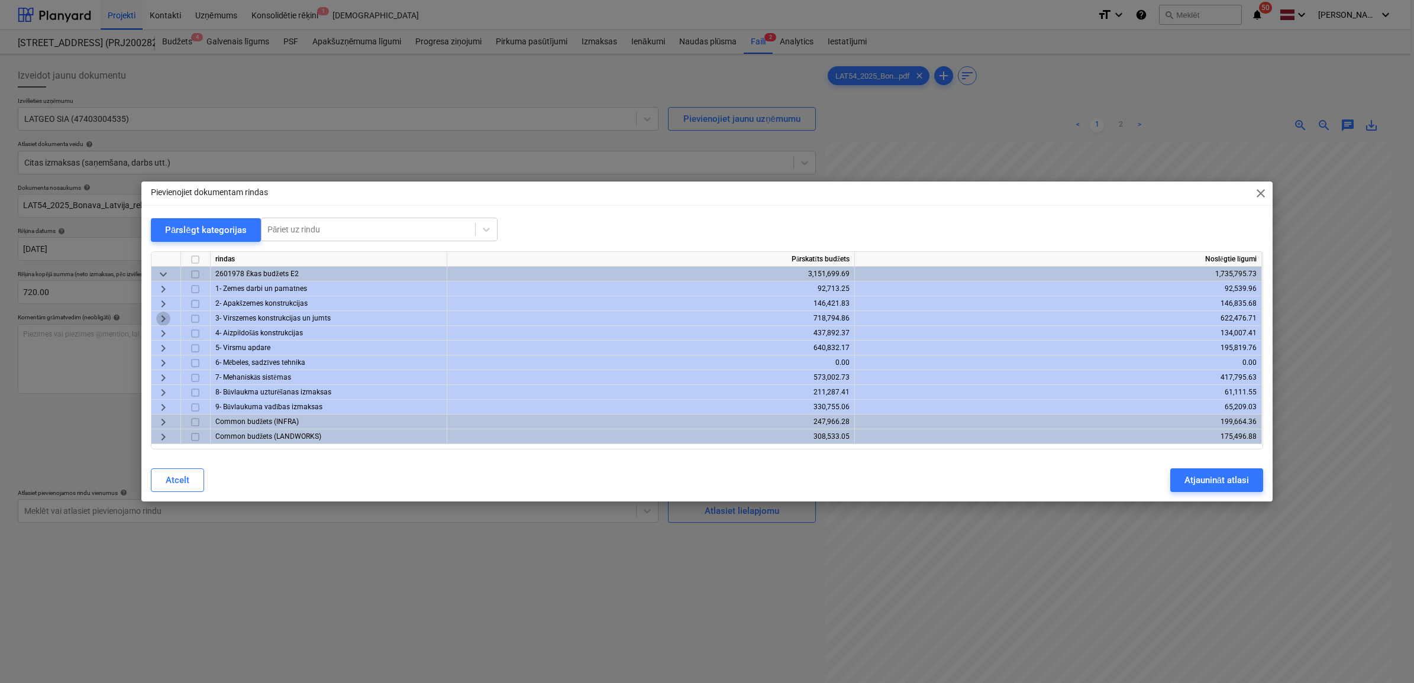
click at [163, 314] on span "keyboard_arrow_right" at bounding box center [163, 319] width 14 height 14
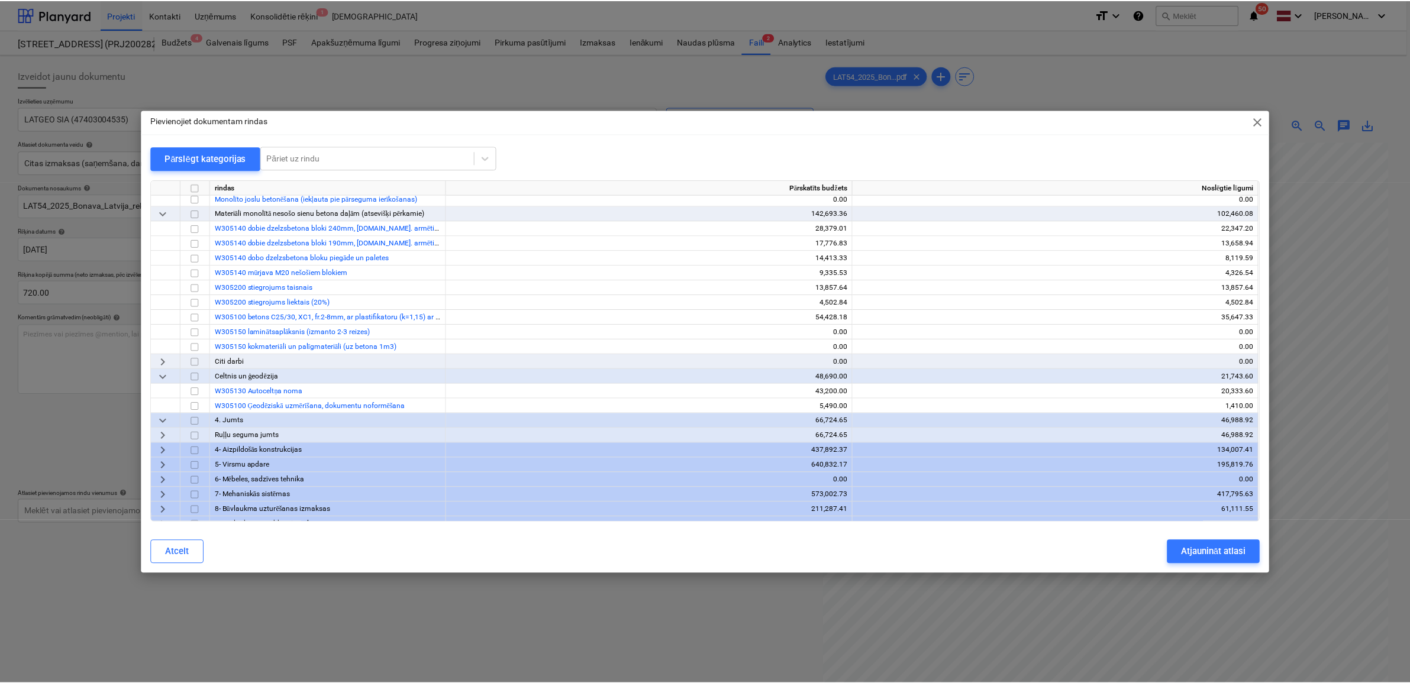
scroll to position [296, 0]
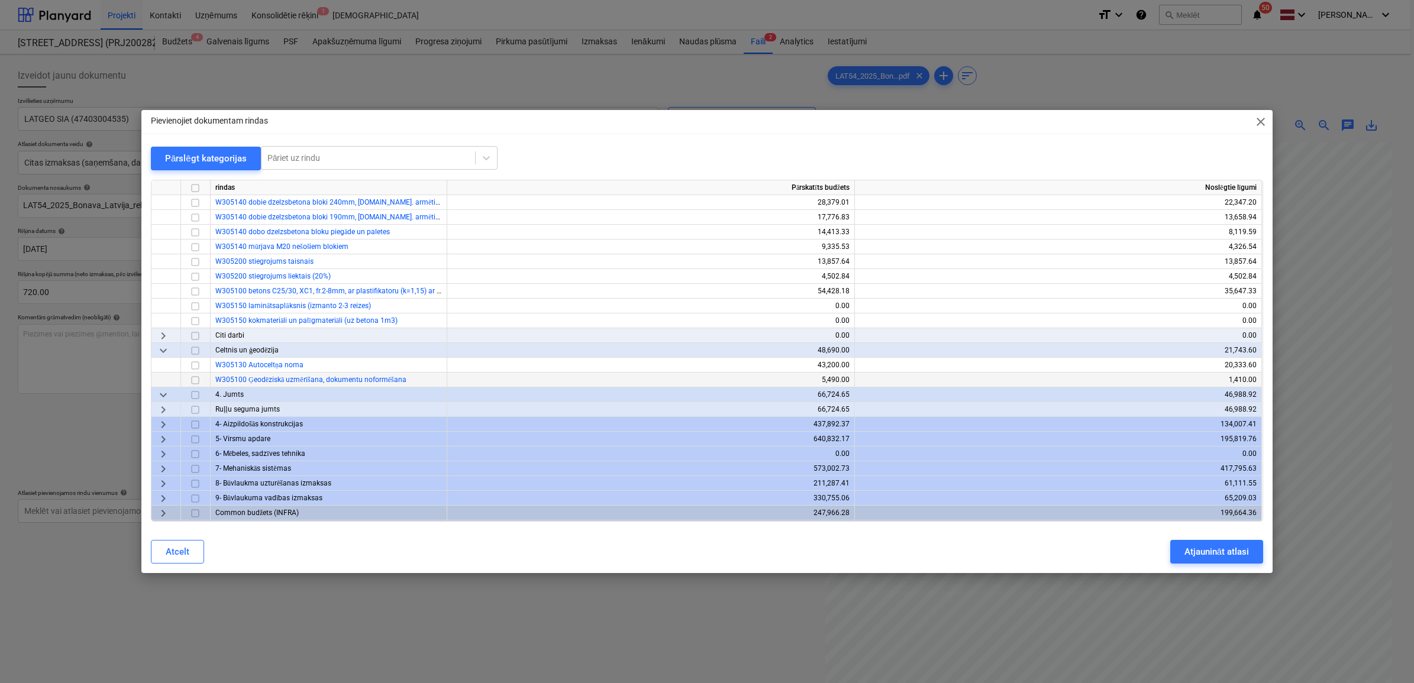
click at [199, 382] on input "checkbox" at bounding box center [195, 380] width 14 height 14
click at [1220, 553] on div "Atjaunināt atlasi" at bounding box center [1216, 551] width 64 height 15
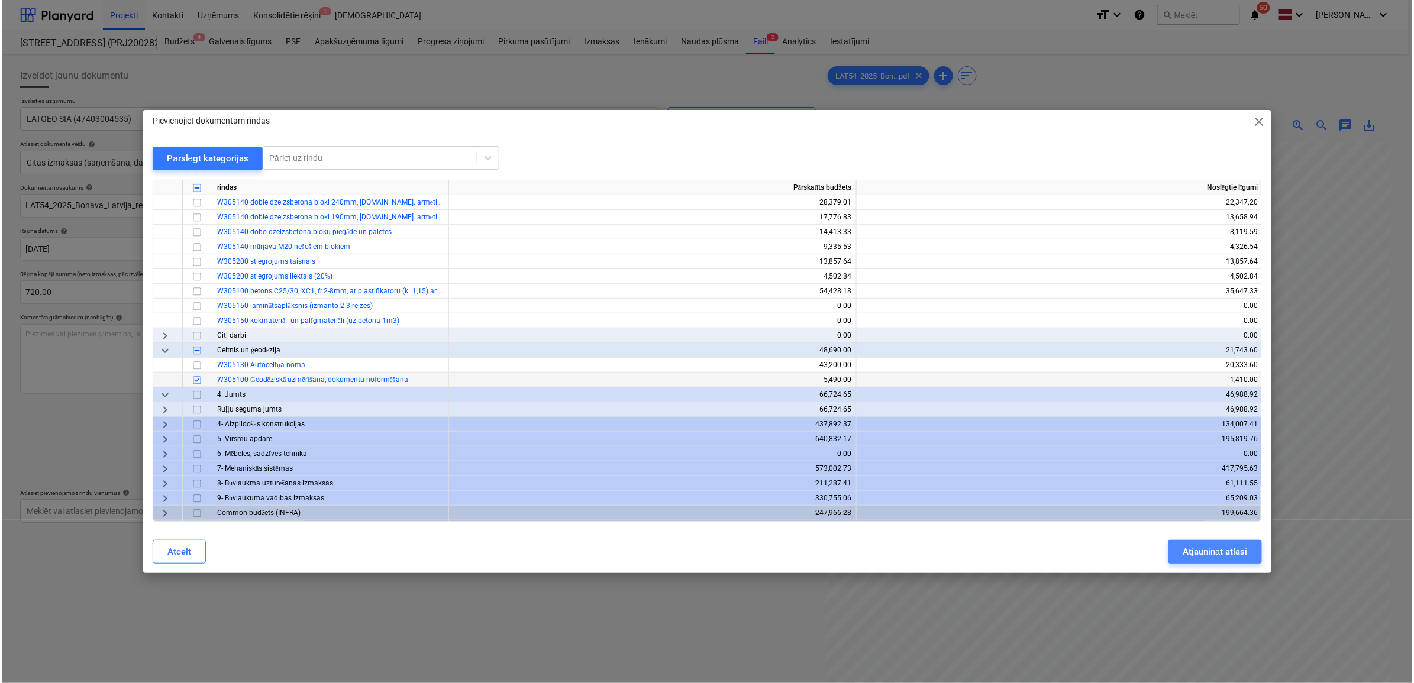
scroll to position [209, 53]
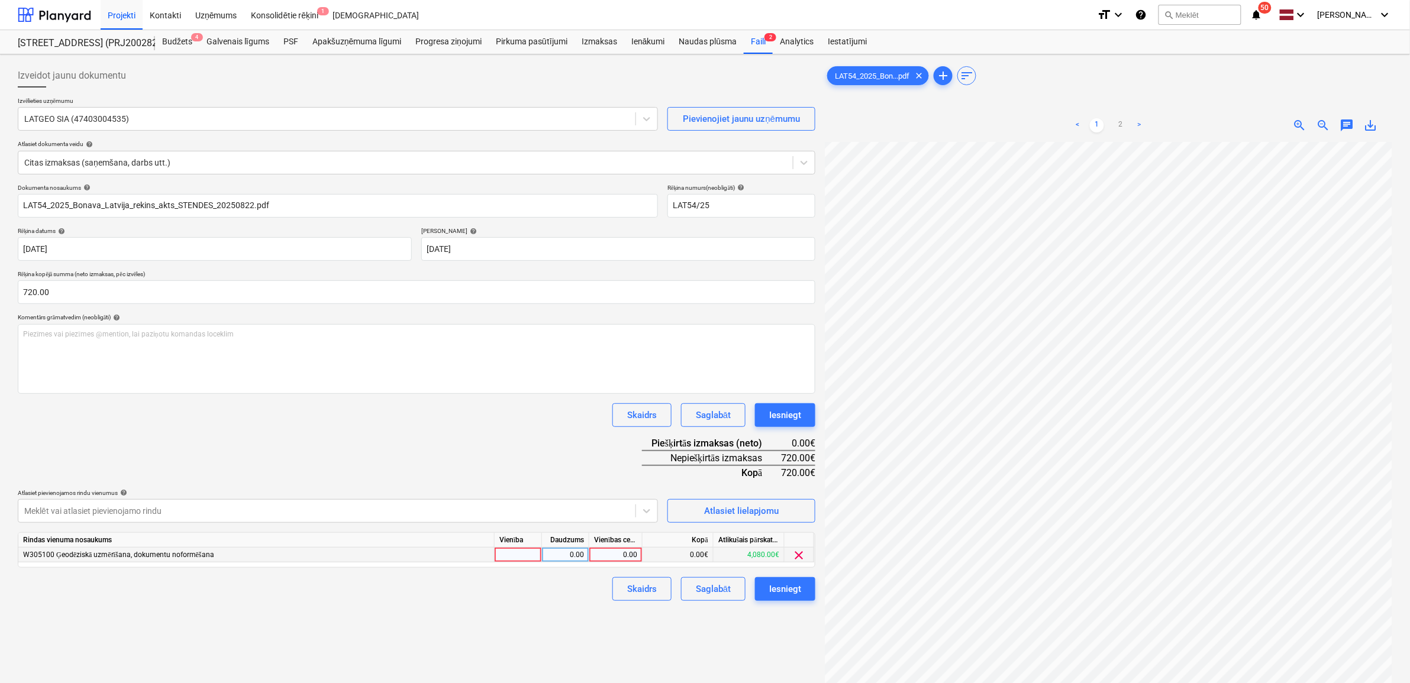
click at [603, 554] on div "0.00" at bounding box center [615, 555] width 43 height 15
type input "720"
click at [540, 628] on div "Izveidot jaunu dokumentu Izvēlieties uzņēmumu LATGEO SIA (47403004535) Pievieno…" at bounding box center [416, 428] width 807 height 738
click at [783, 584] on div "Iesniegt" at bounding box center [785, 588] width 32 height 15
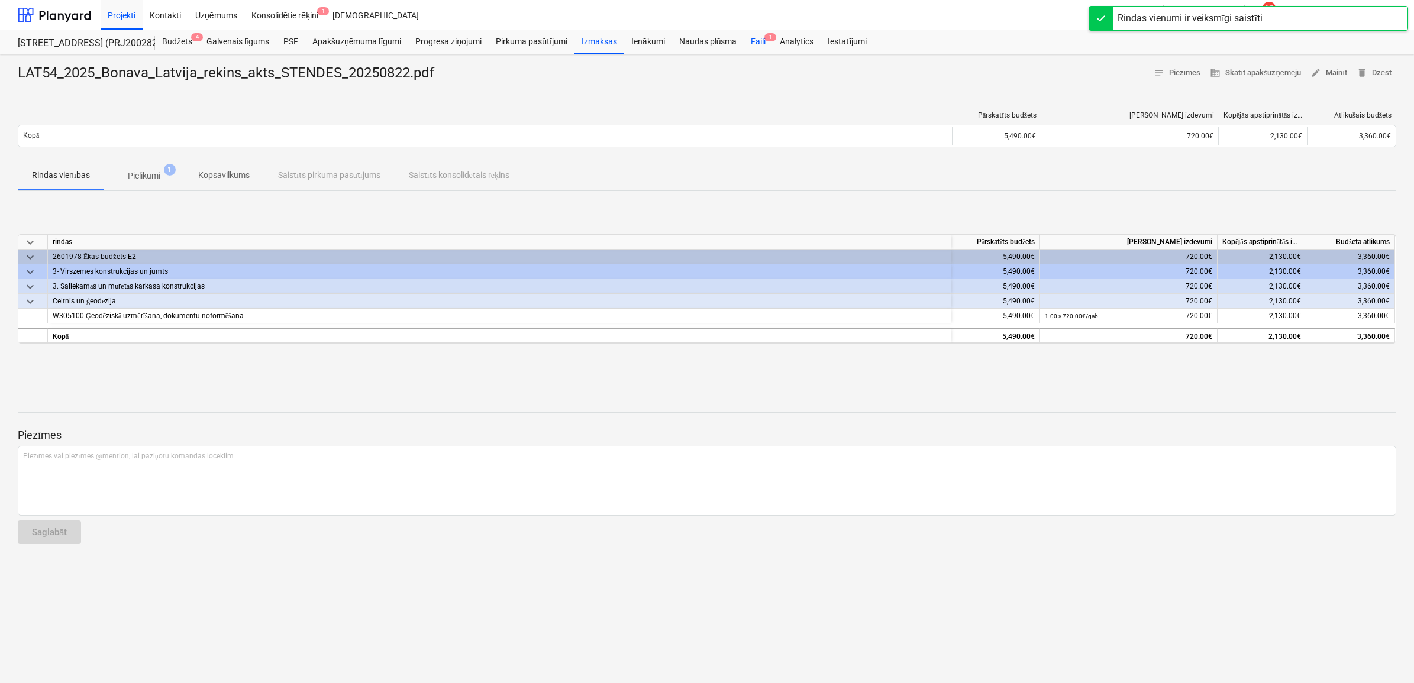
click at [756, 43] on div "Faili 1" at bounding box center [758, 42] width 29 height 24
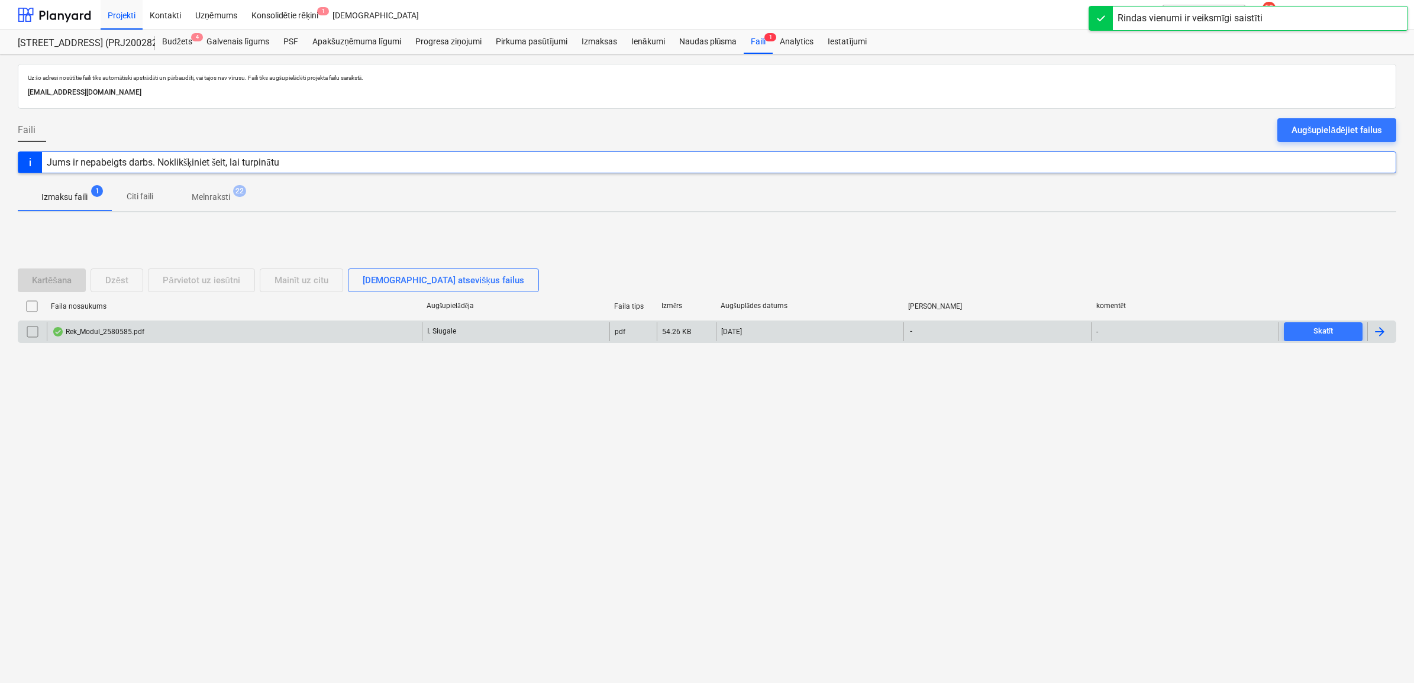
click at [312, 331] on div "Rek_Modul_2580585.pdf" at bounding box center [234, 331] width 375 height 19
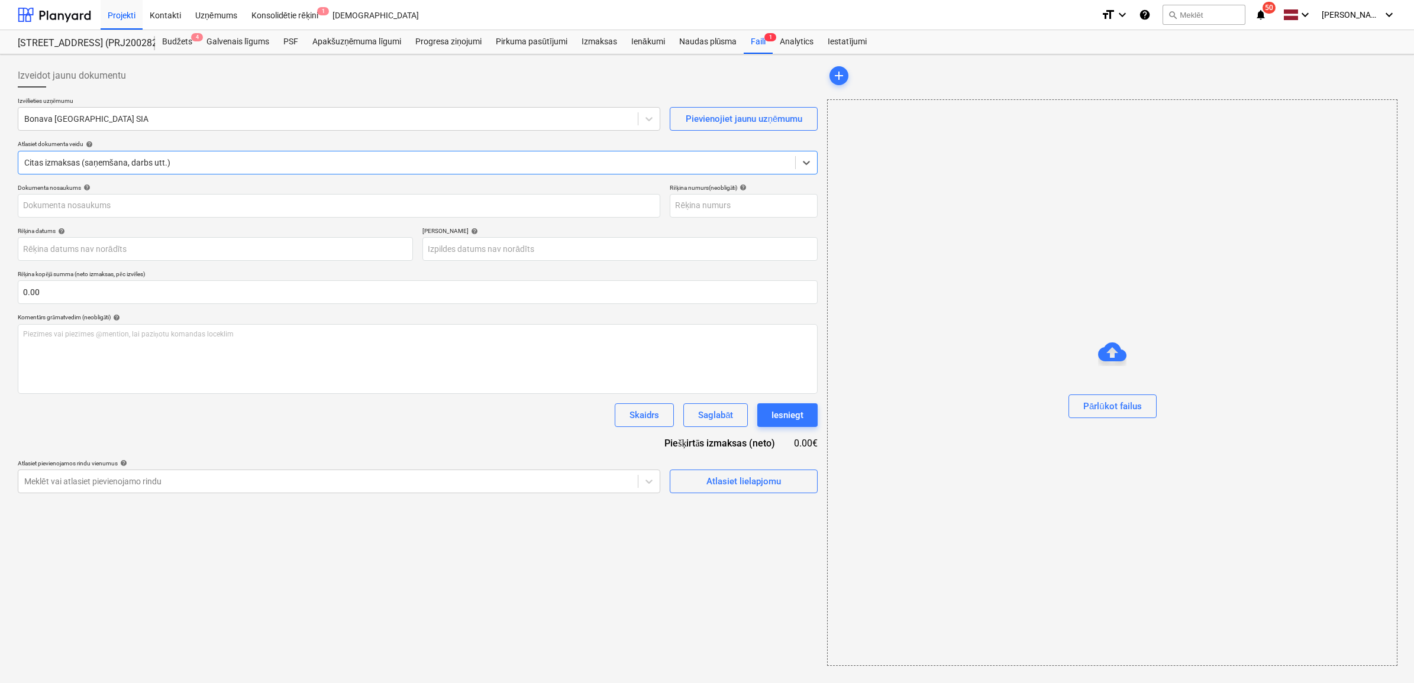
type input "2580585"
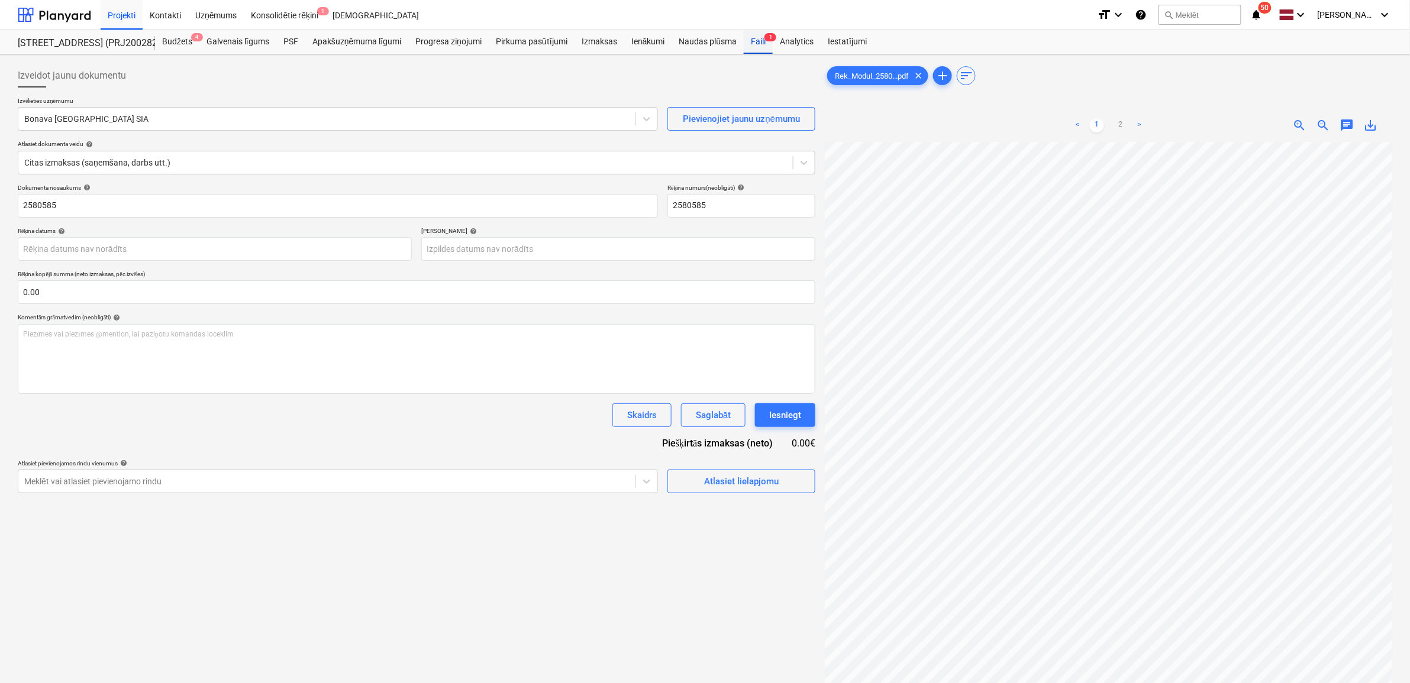
click at [751, 40] on div "Faili 1" at bounding box center [758, 42] width 29 height 24
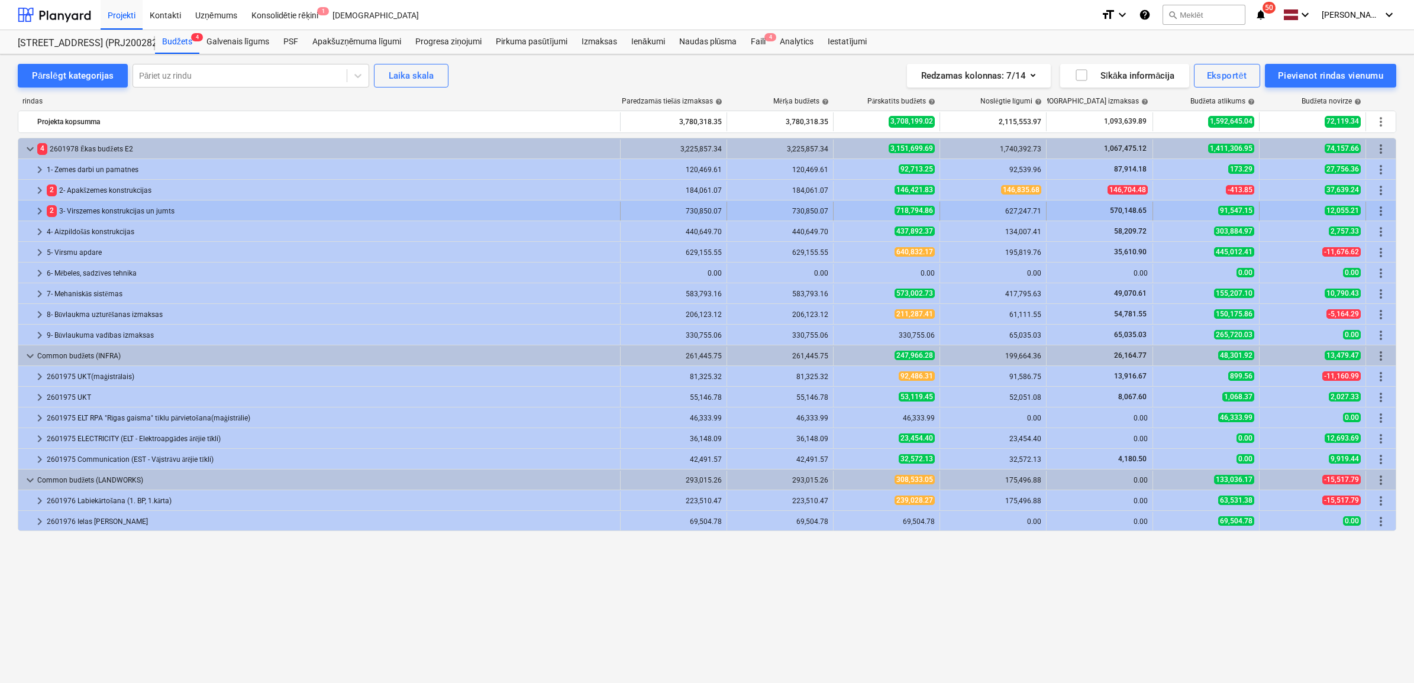
click at [37, 213] on span "keyboard_arrow_right" at bounding box center [40, 211] width 14 height 14
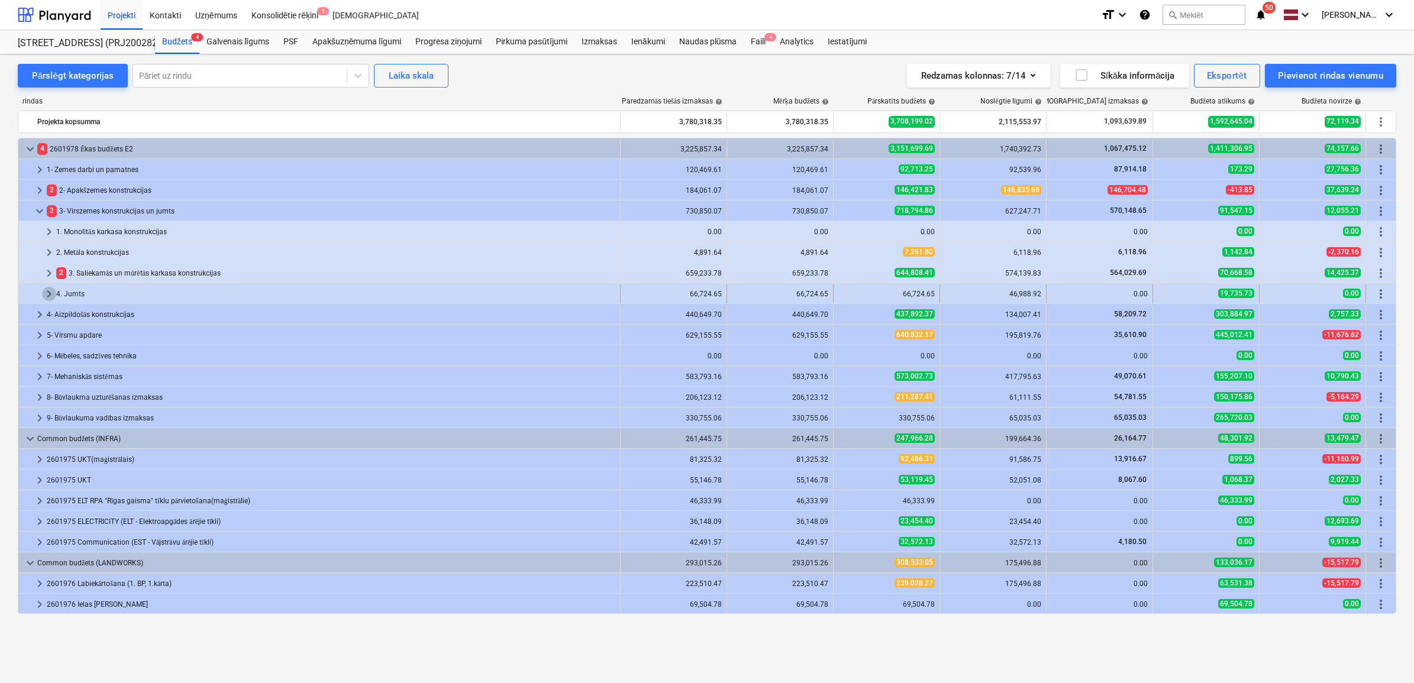
click at [44, 291] on span "keyboard_arrow_right" at bounding box center [49, 294] width 14 height 14
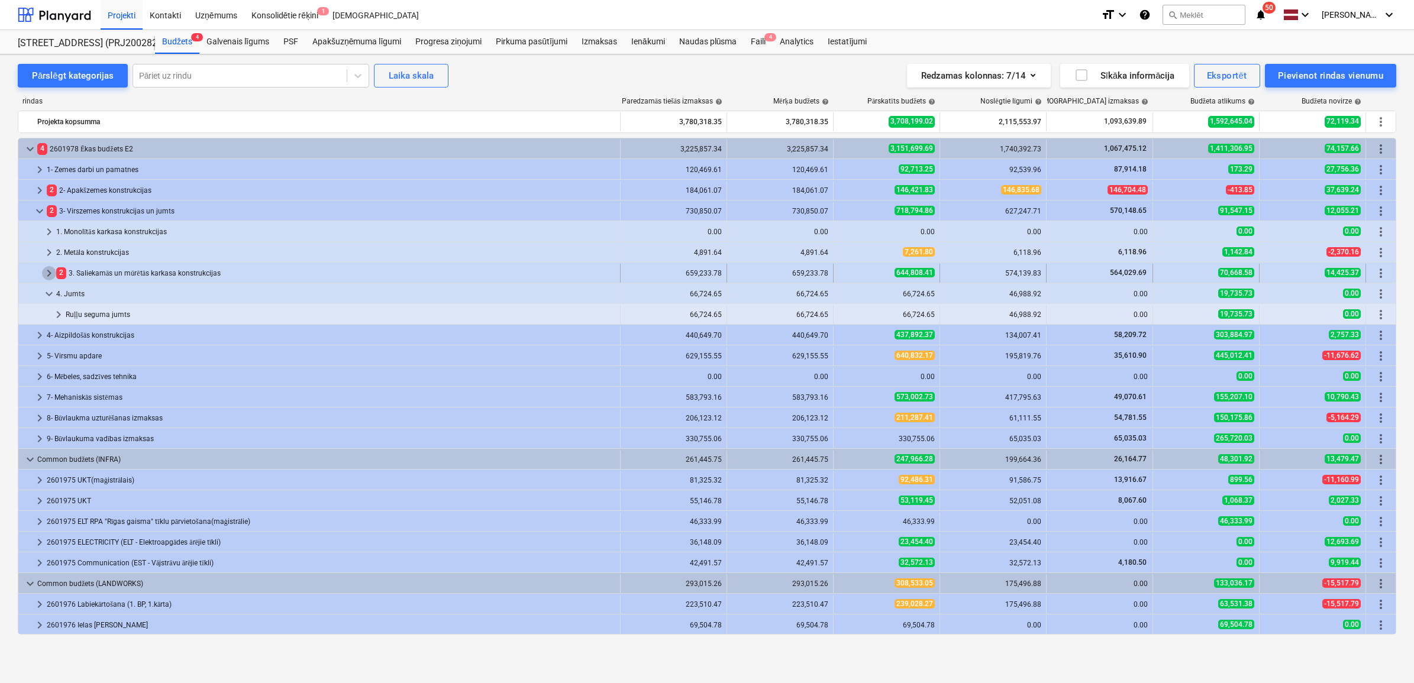
click at [44, 270] on span "keyboard_arrow_right" at bounding box center [49, 273] width 14 height 14
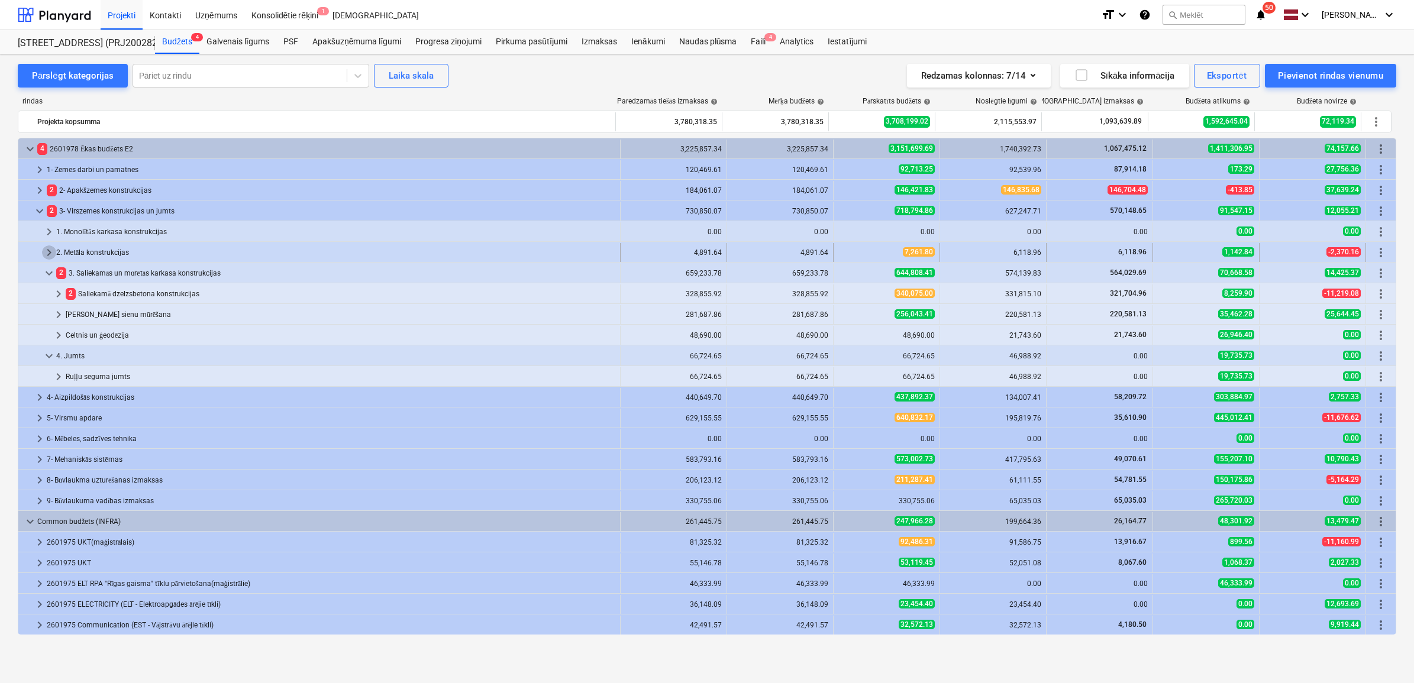
click at [42, 258] on span "keyboard_arrow_right" at bounding box center [49, 252] width 14 height 14
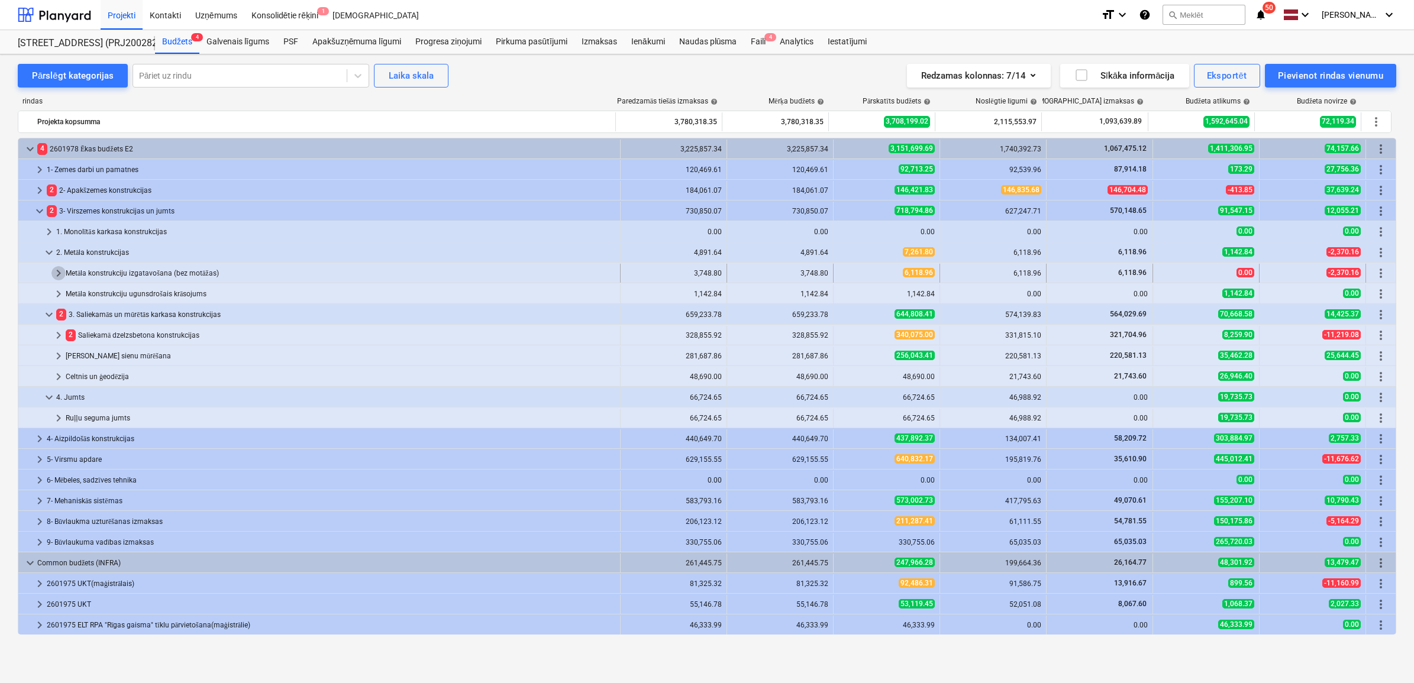
click at [54, 270] on span "keyboard_arrow_right" at bounding box center [58, 273] width 14 height 14
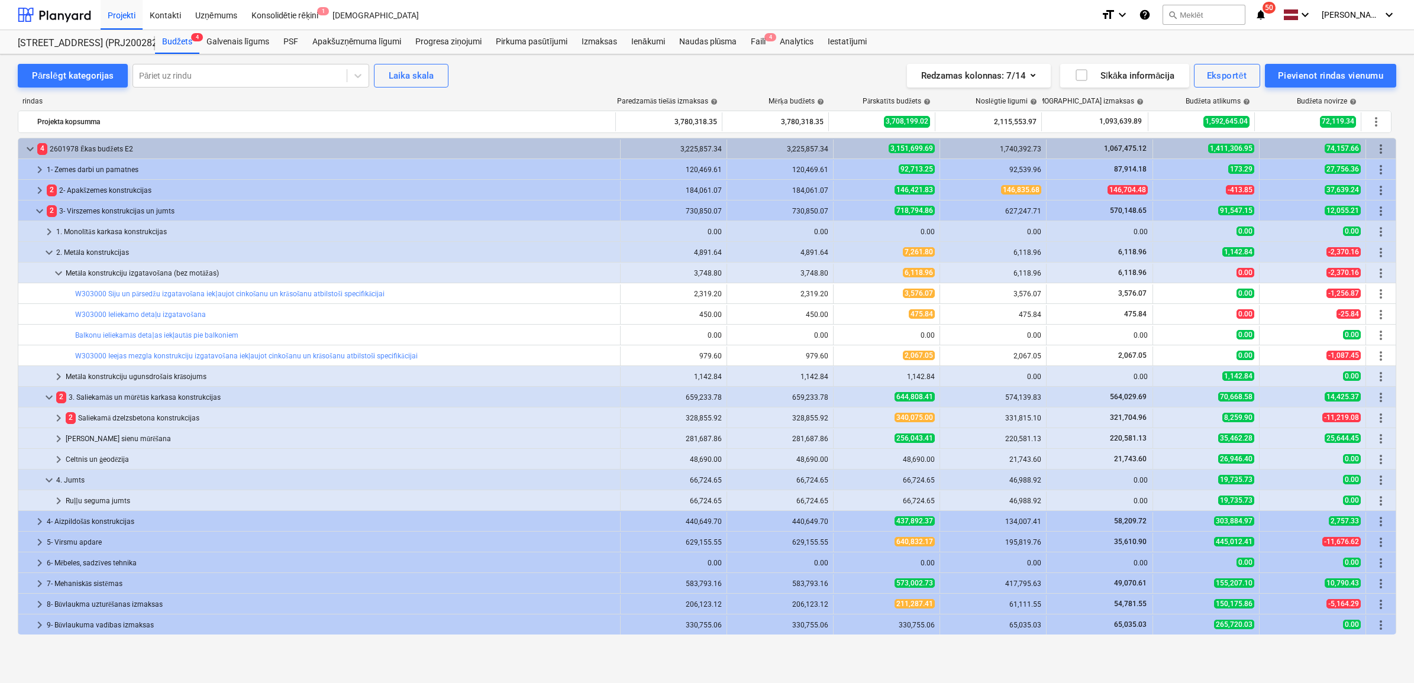
click at [54, 270] on span "keyboard_arrow_down" at bounding box center [58, 273] width 14 height 14
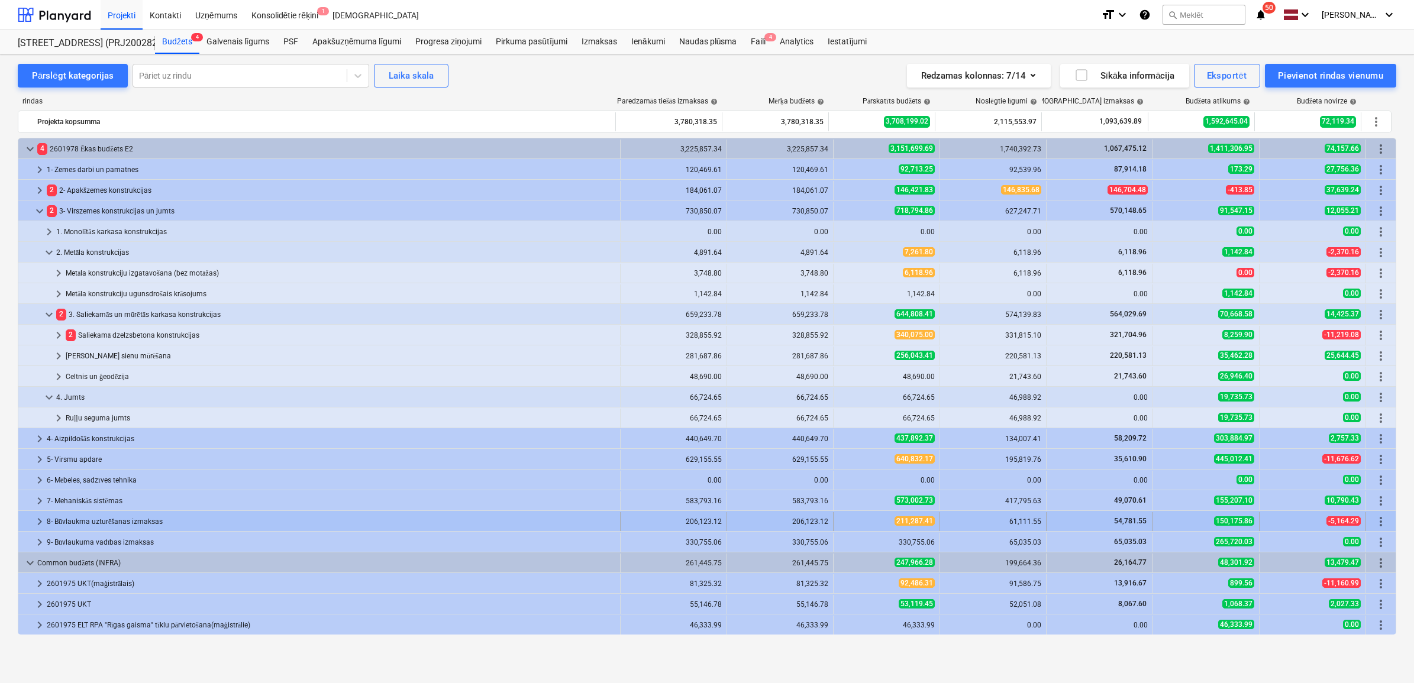
click at [37, 523] on span "keyboard_arrow_right" at bounding box center [40, 522] width 14 height 14
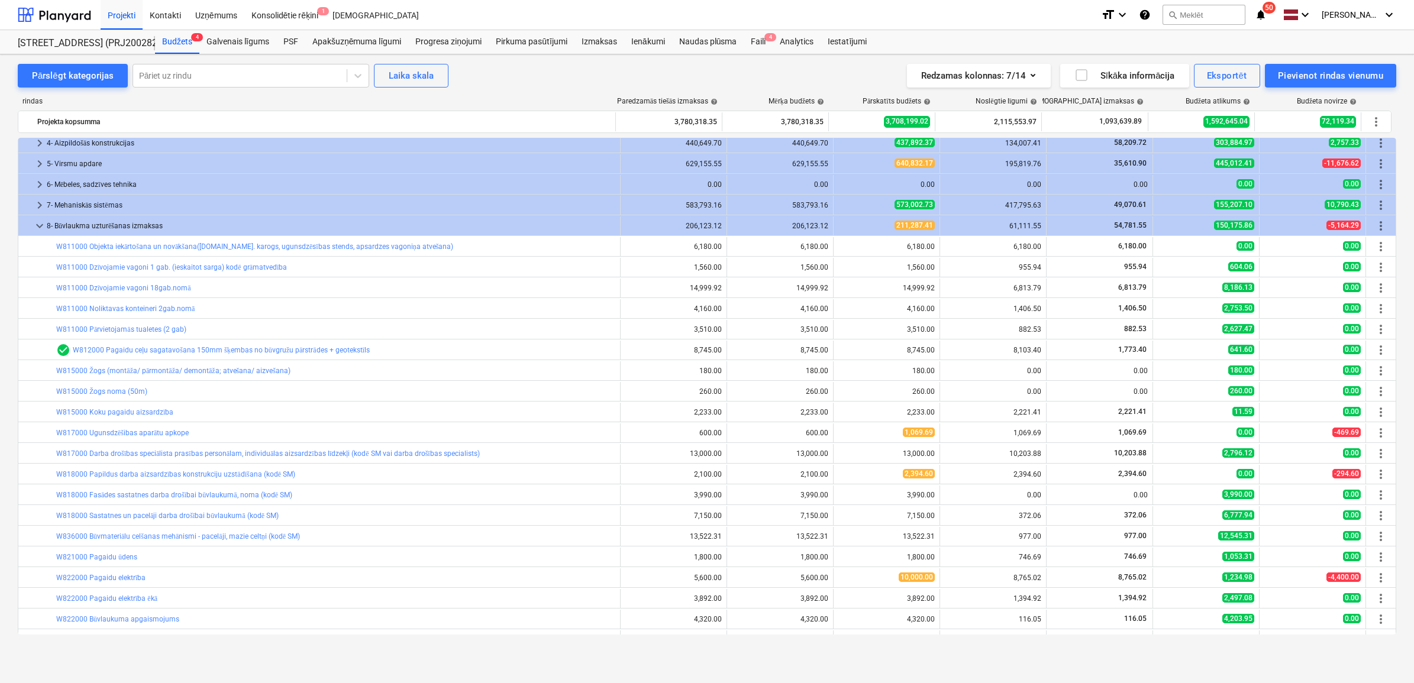
scroll to position [370, 0]
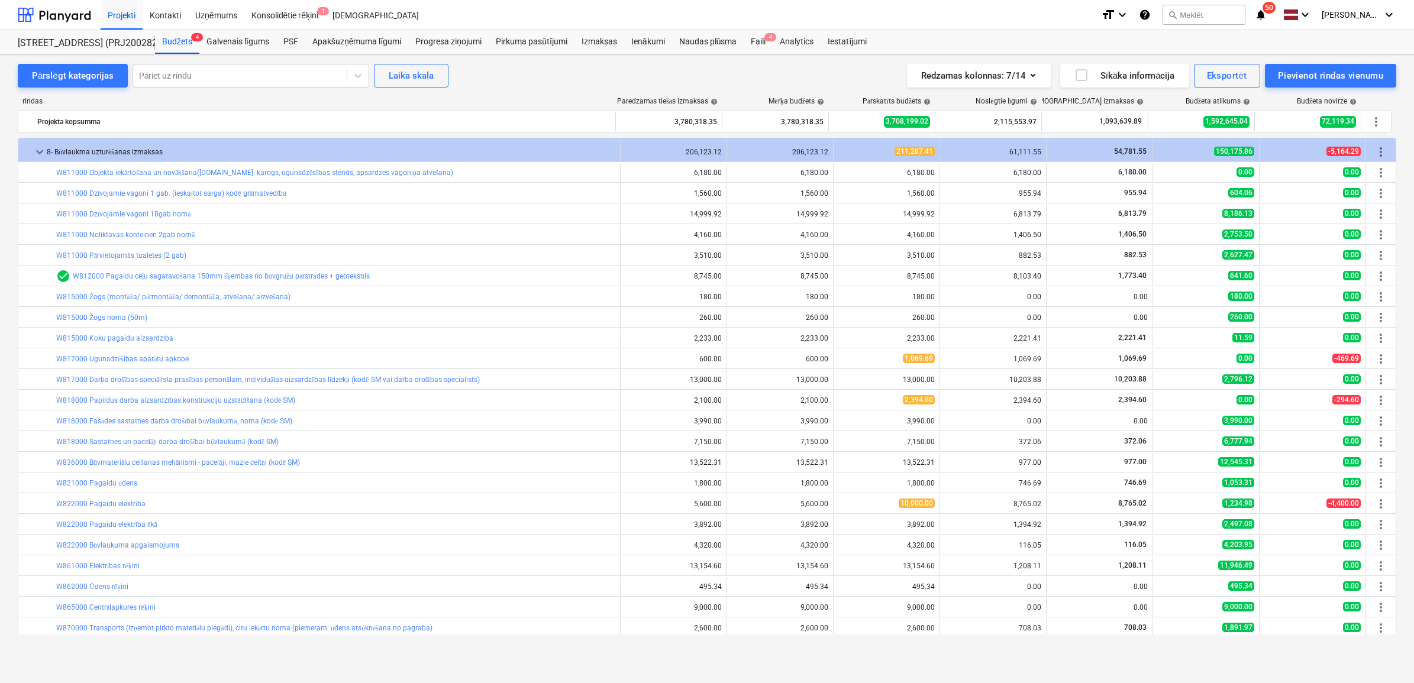
drag, startPoint x: 36, startPoint y: 149, endPoint x: 42, endPoint y: 194, distance: 45.3
click at [35, 150] on span "keyboard_arrow_down" at bounding box center [40, 152] width 14 height 14
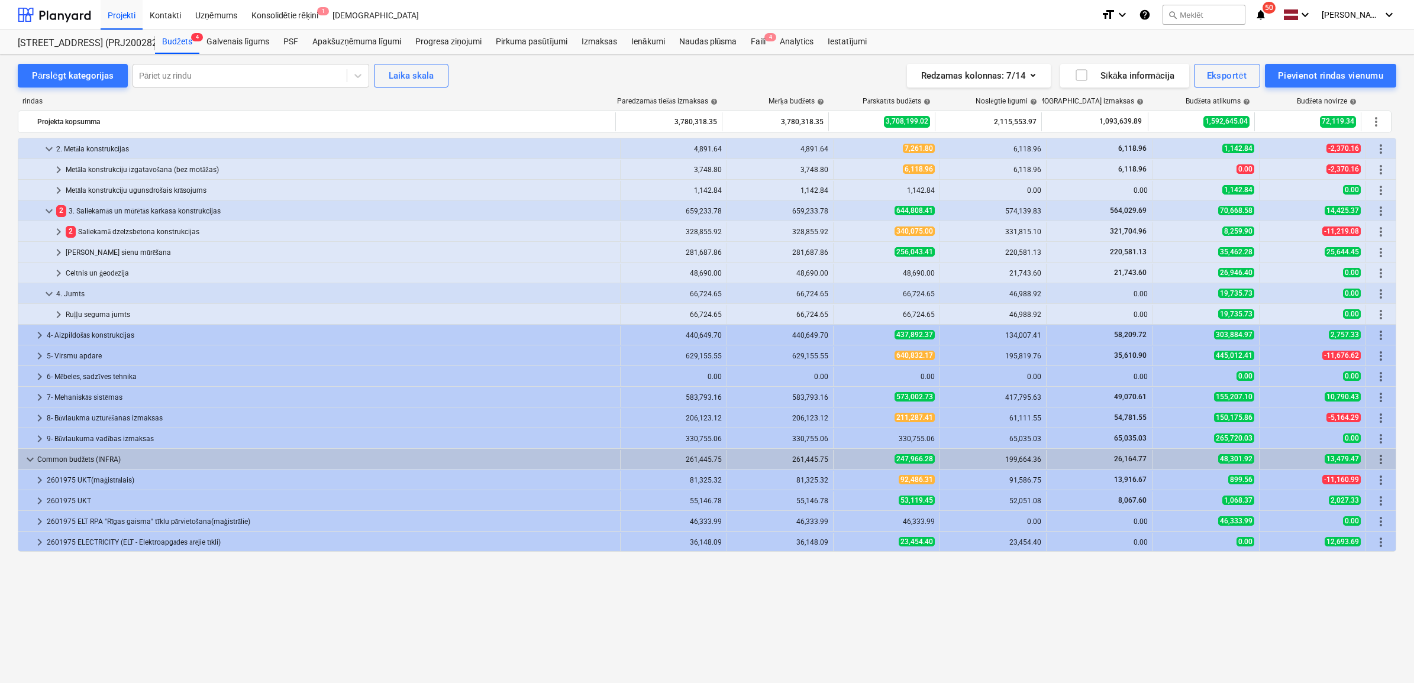
scroll to position [0, 0]
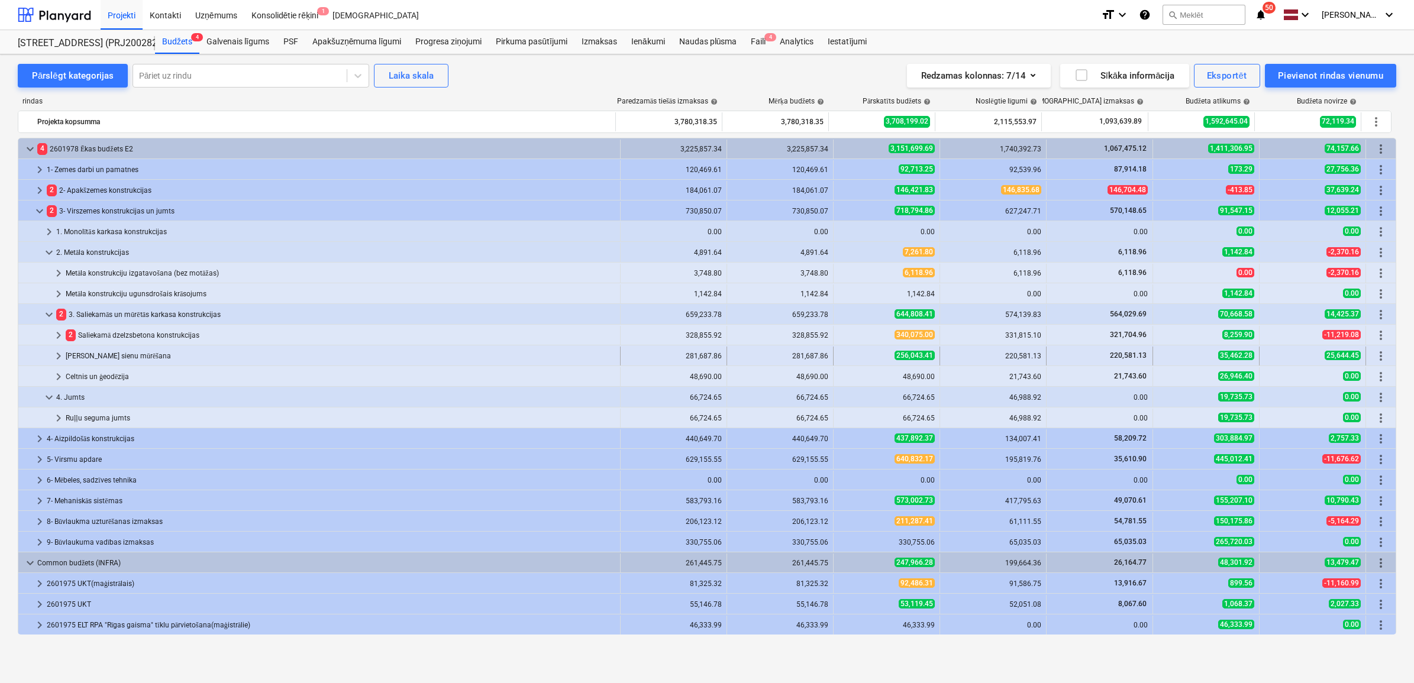
click at [54, 358] on span "keyboard_arrow_right" at bounding box center [58, 356] width 14 height 14
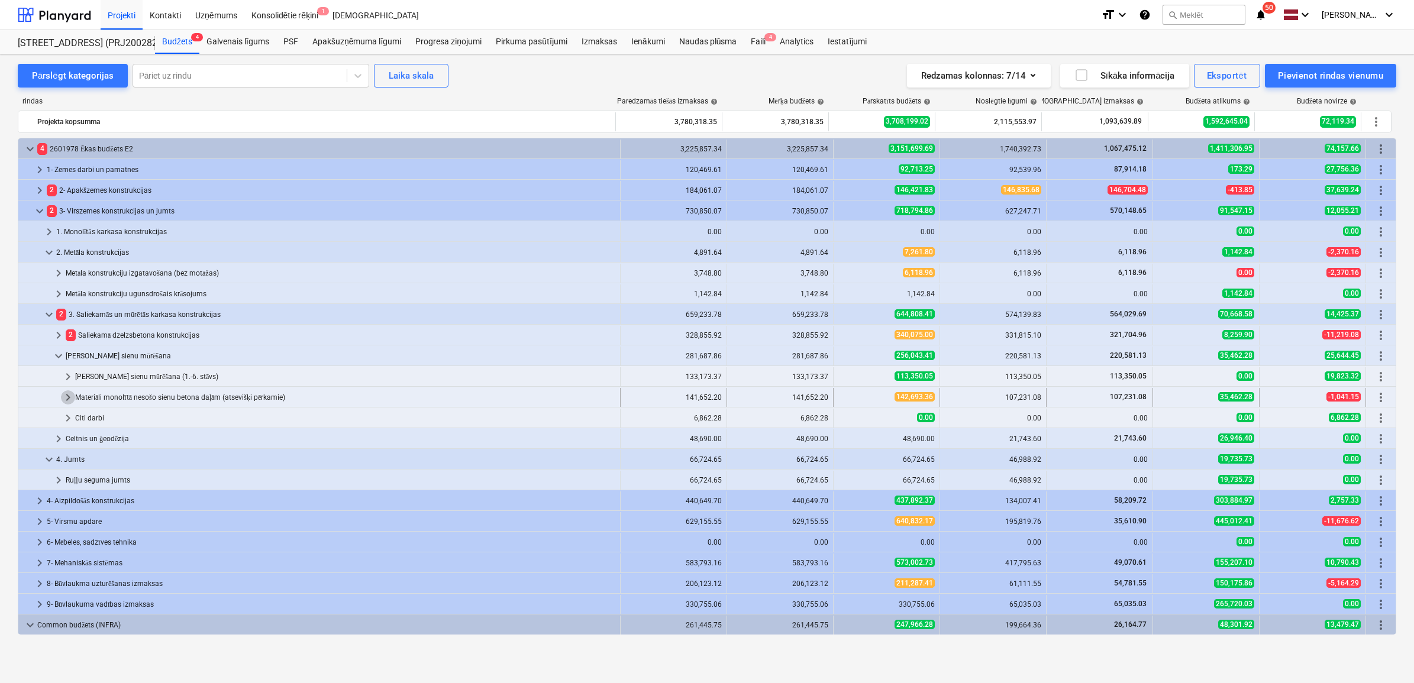
click at [66, 395] on span "keyboard_arrow_right" at bounding box center [68, 397] width 14 height 14
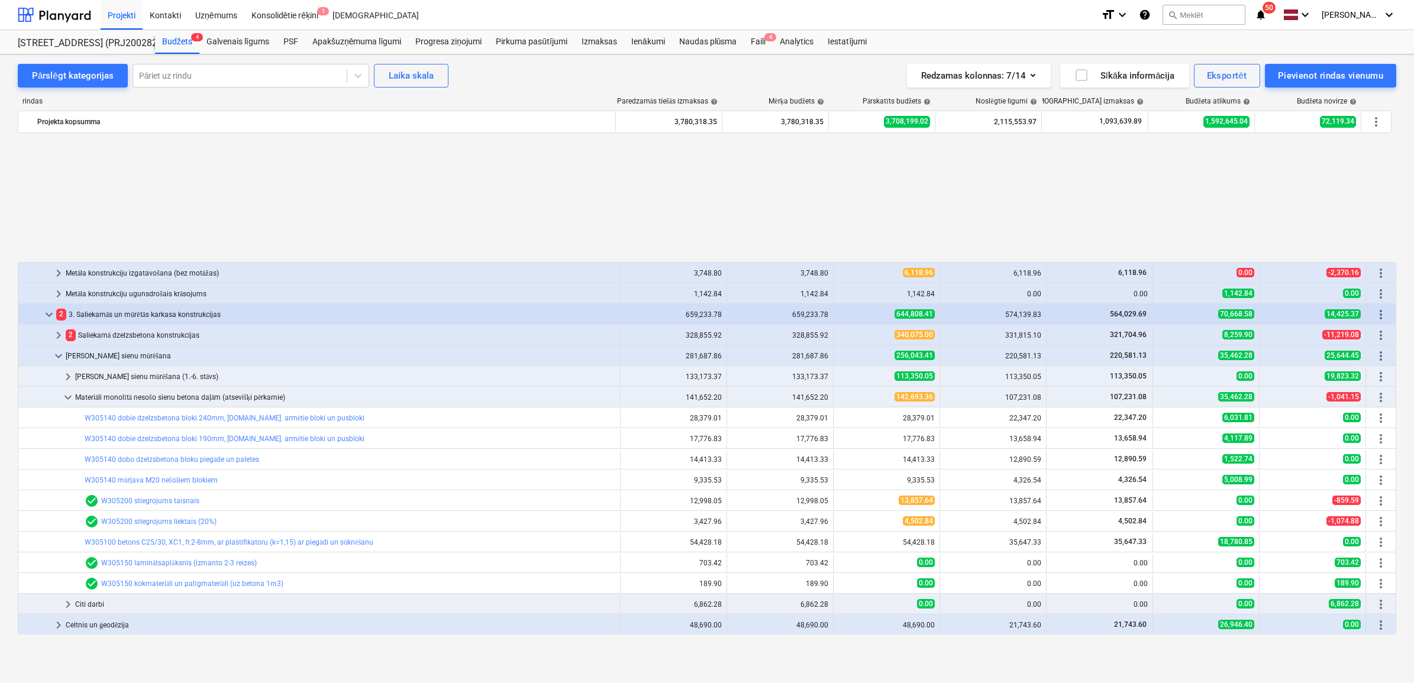
scroll to position [148, 0]
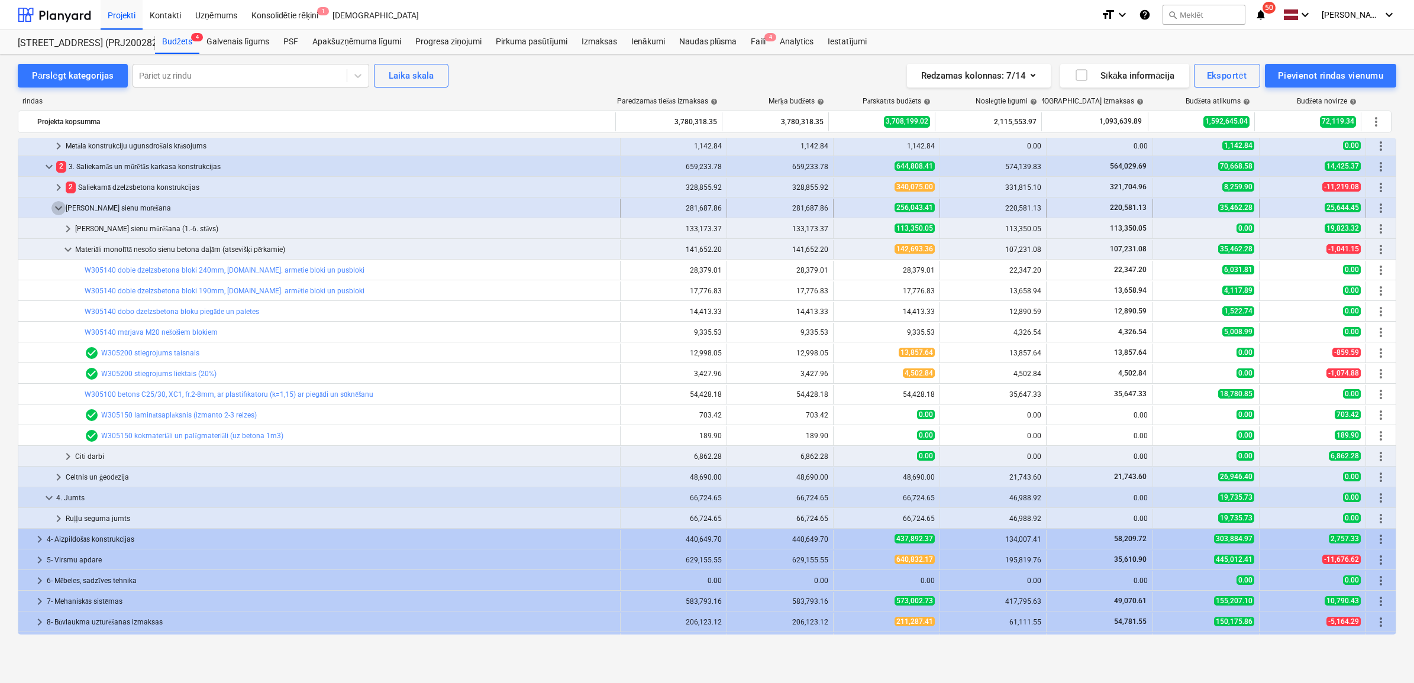
click at [51, 207] on span "keyboard_arrow_down" at bounding box center [58, 208] width 14 height 14
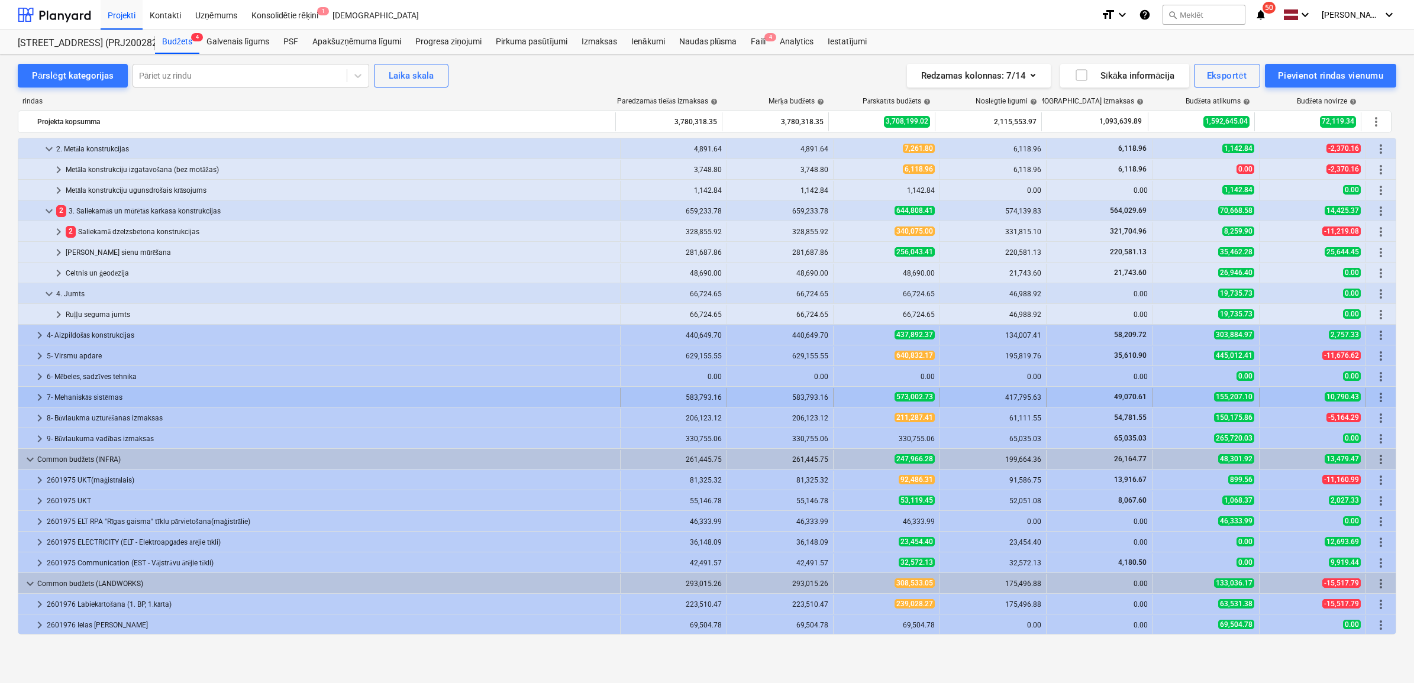
scroll to position [104, 0]
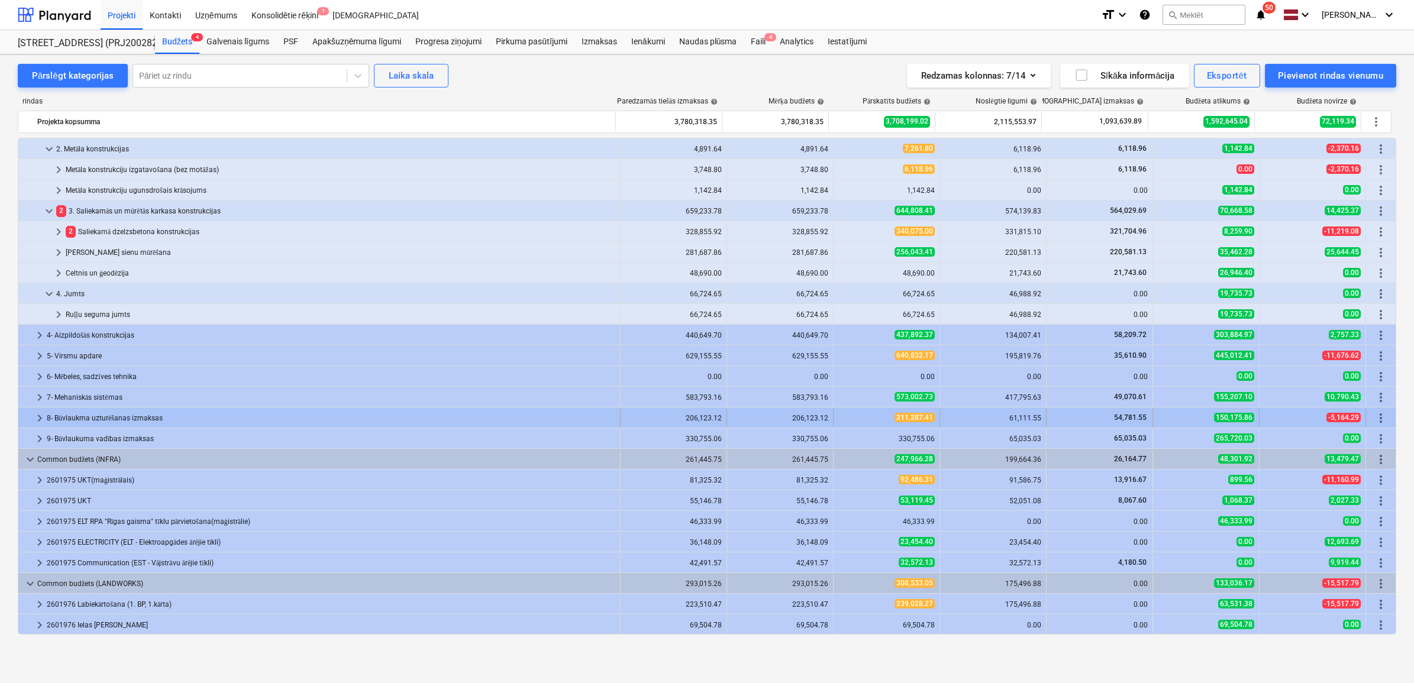
click at [40, 418] on span "keyboard_arrow_right" at bounding box center [40, 418] width 14 height 14
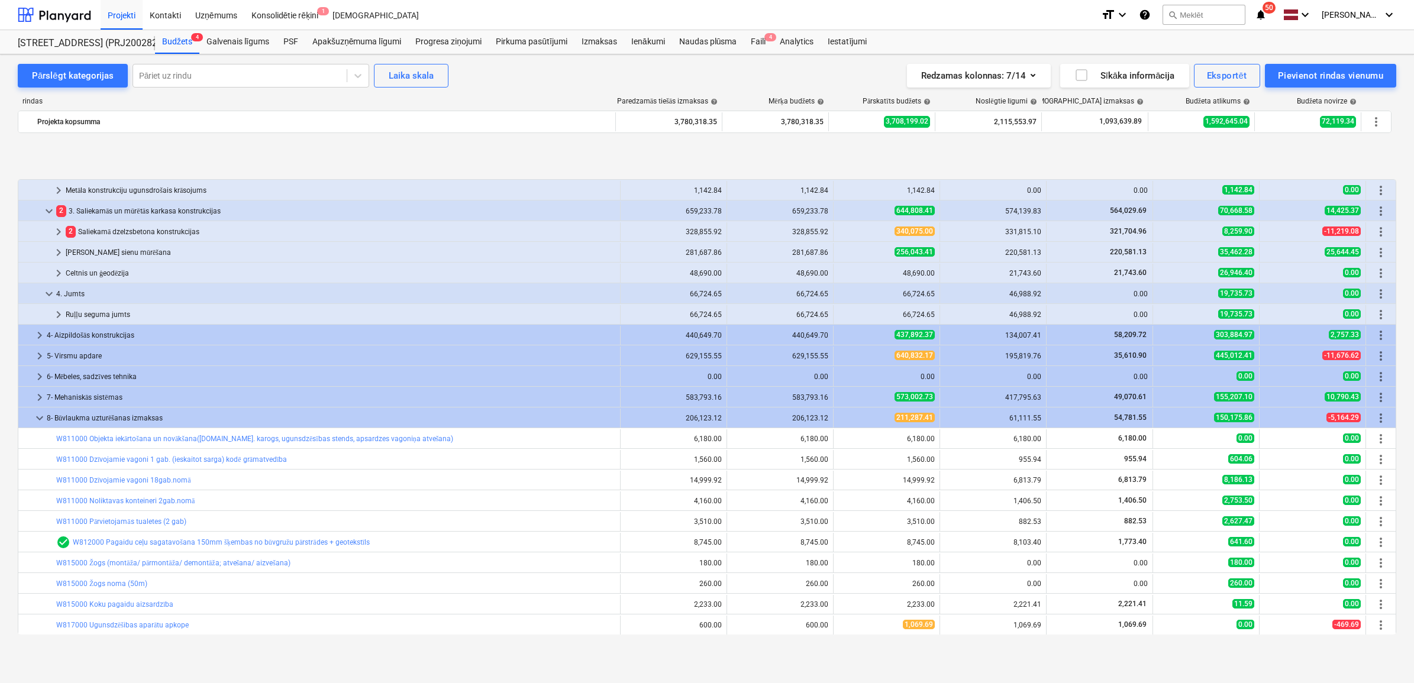
scroll to position [177, 0]
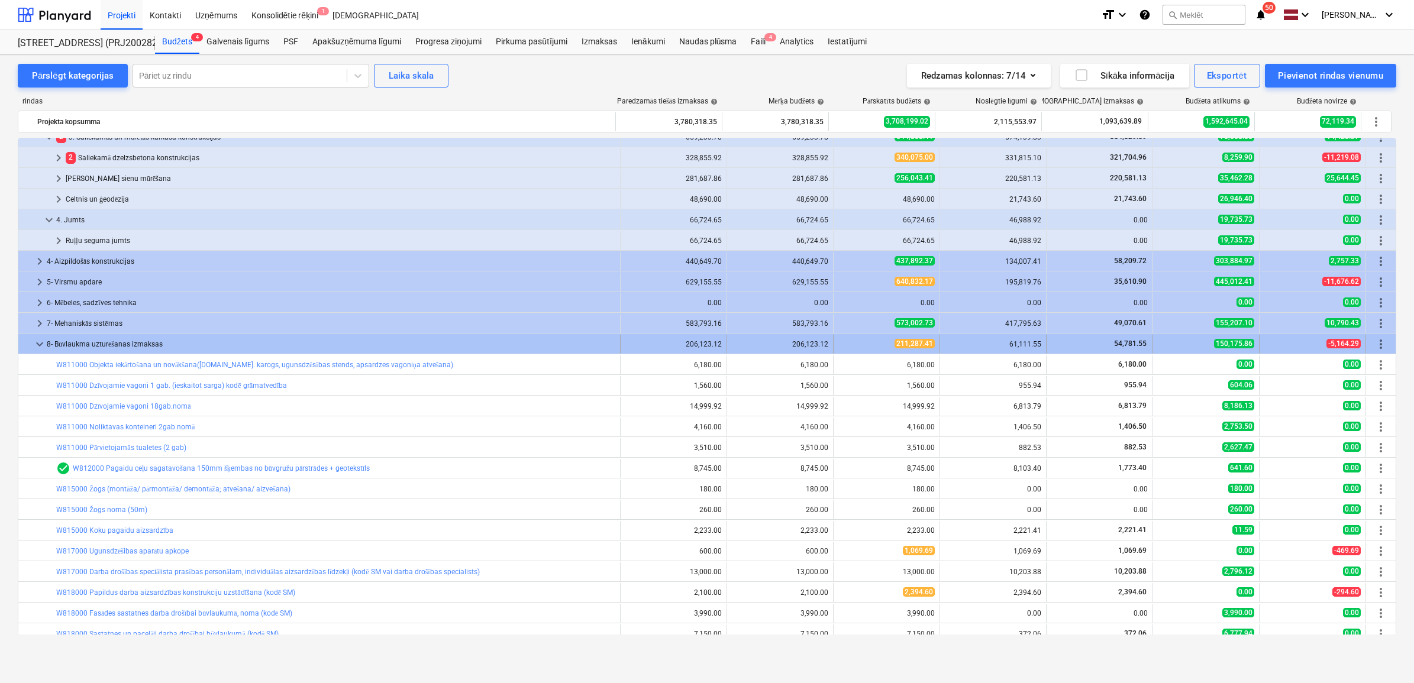
click at [34, 341] on span "keyboard_arrow_down" at bounding box center [40, 344] width 14 height 14
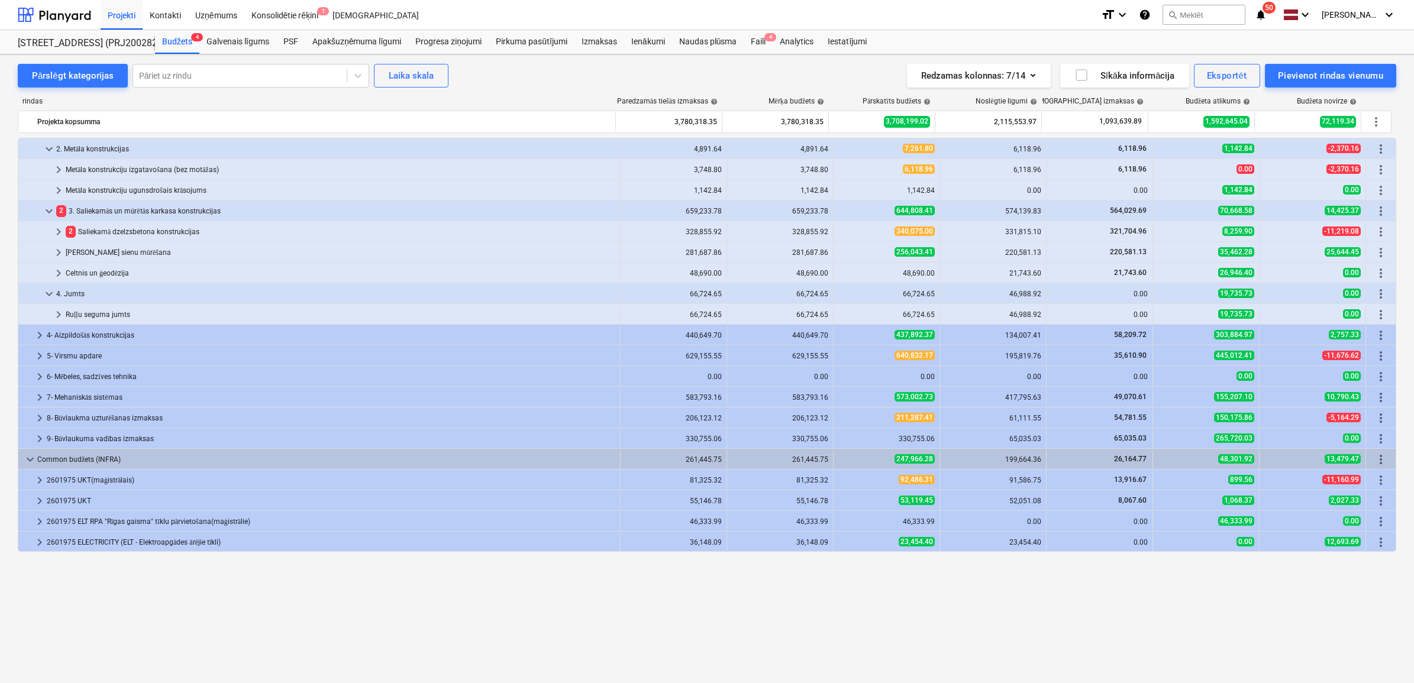
scroll to position [0, 0]
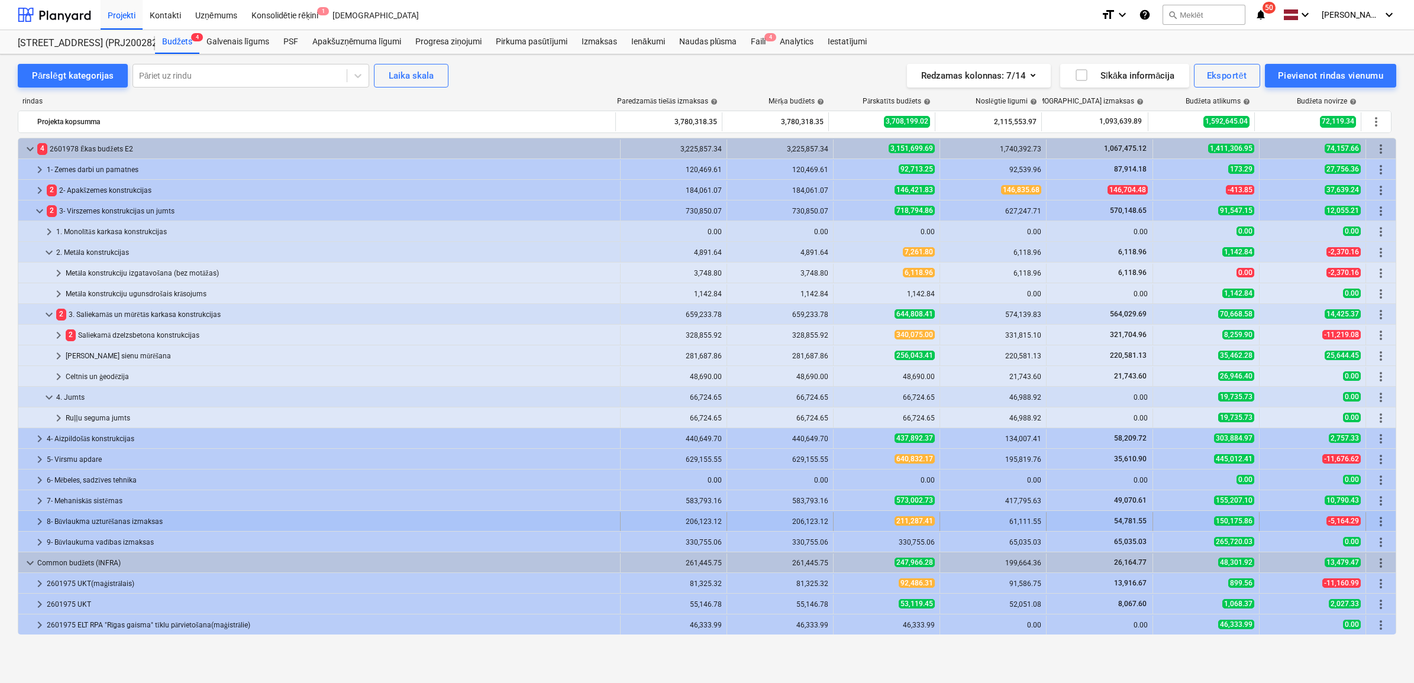
click at [40, 519] on span "keyboard_arrow_right" at bounding box center [40, 522] width 14 height 14
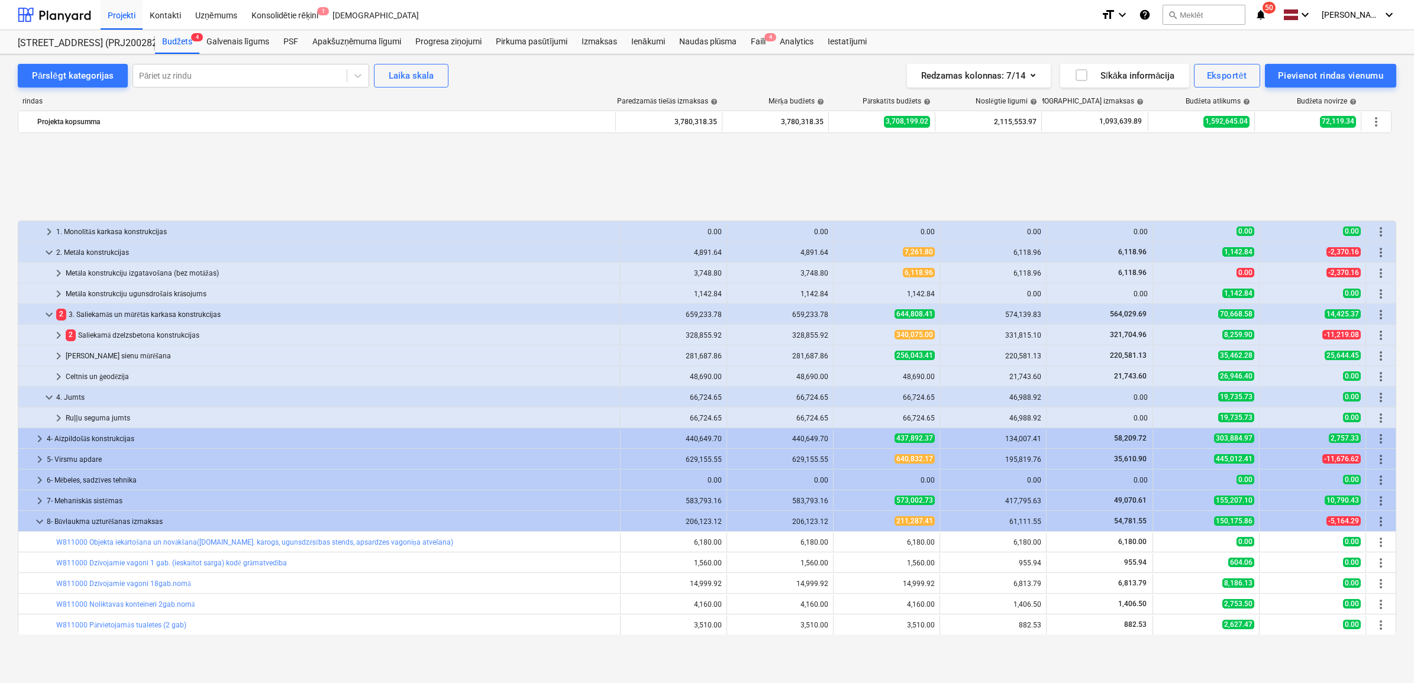
scroll to position [148, 0]
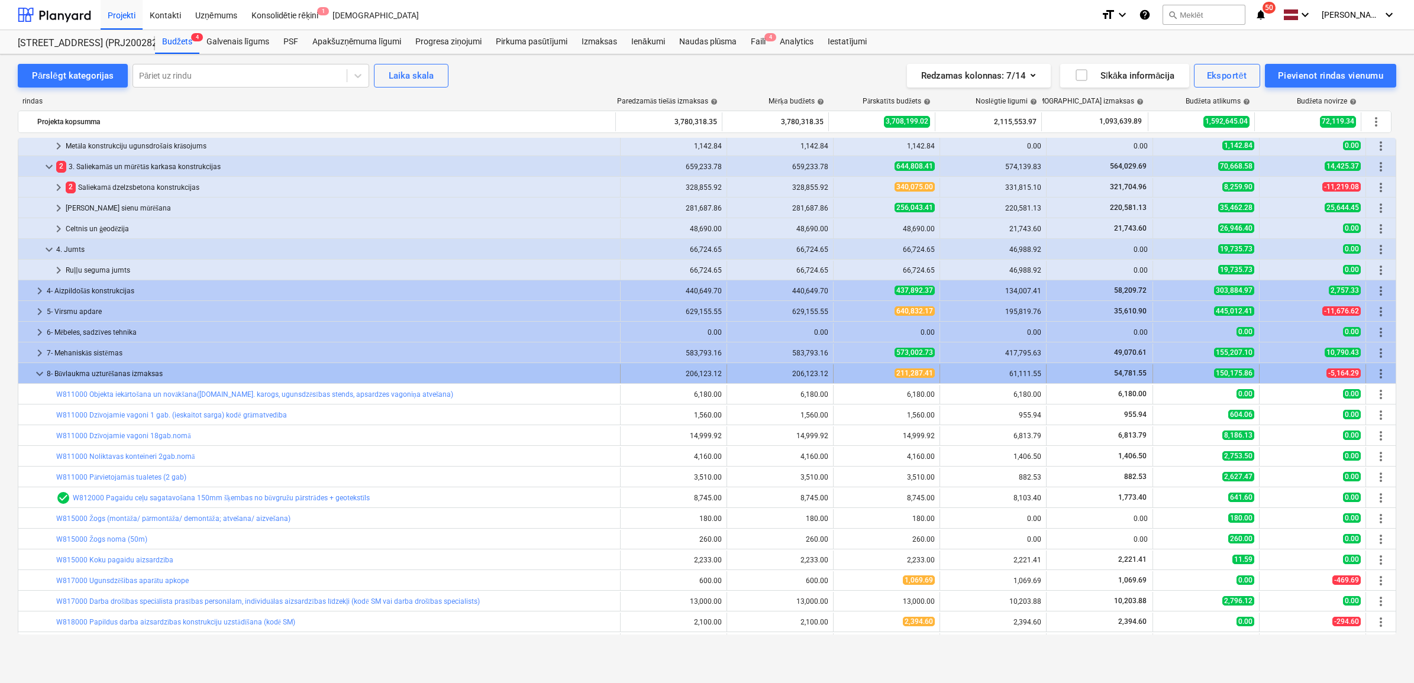
click at [40, 370] on span "keyboard_arrow_down" at bounding box center [40, 374] width 14 height 14
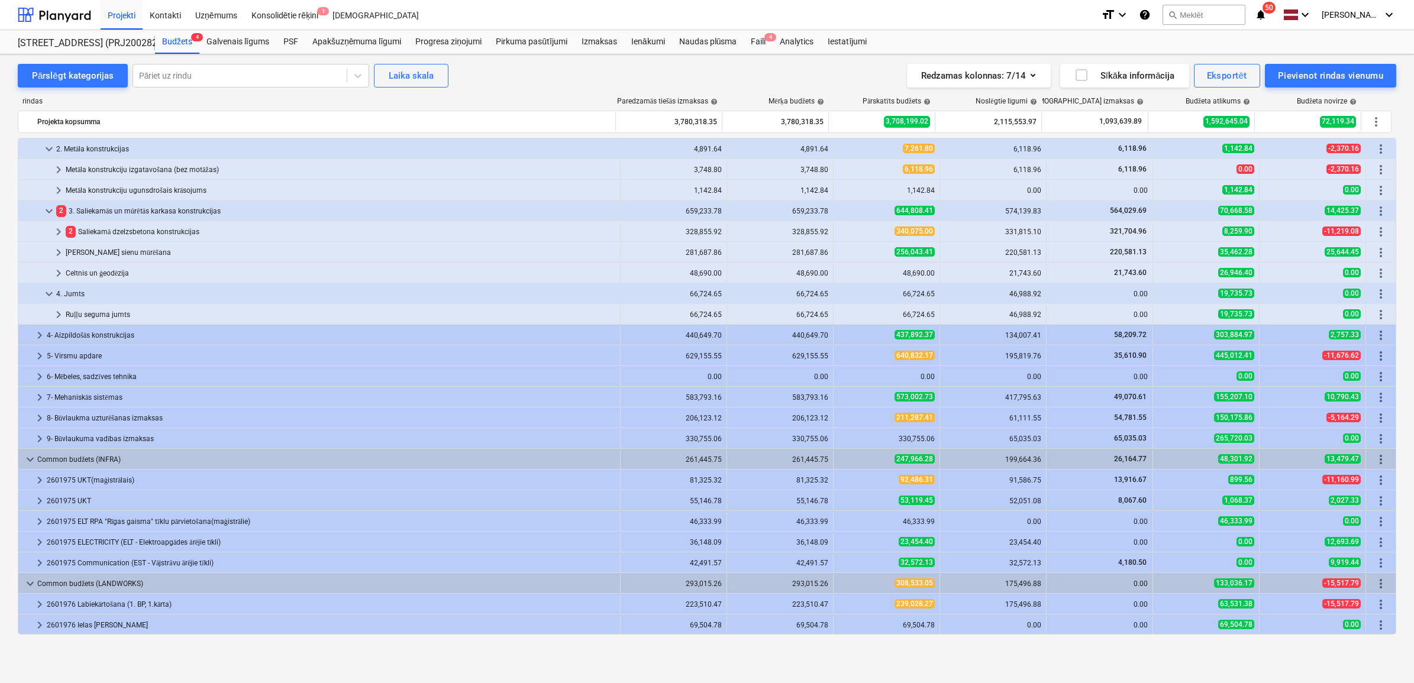
scroll to position [104, 0]
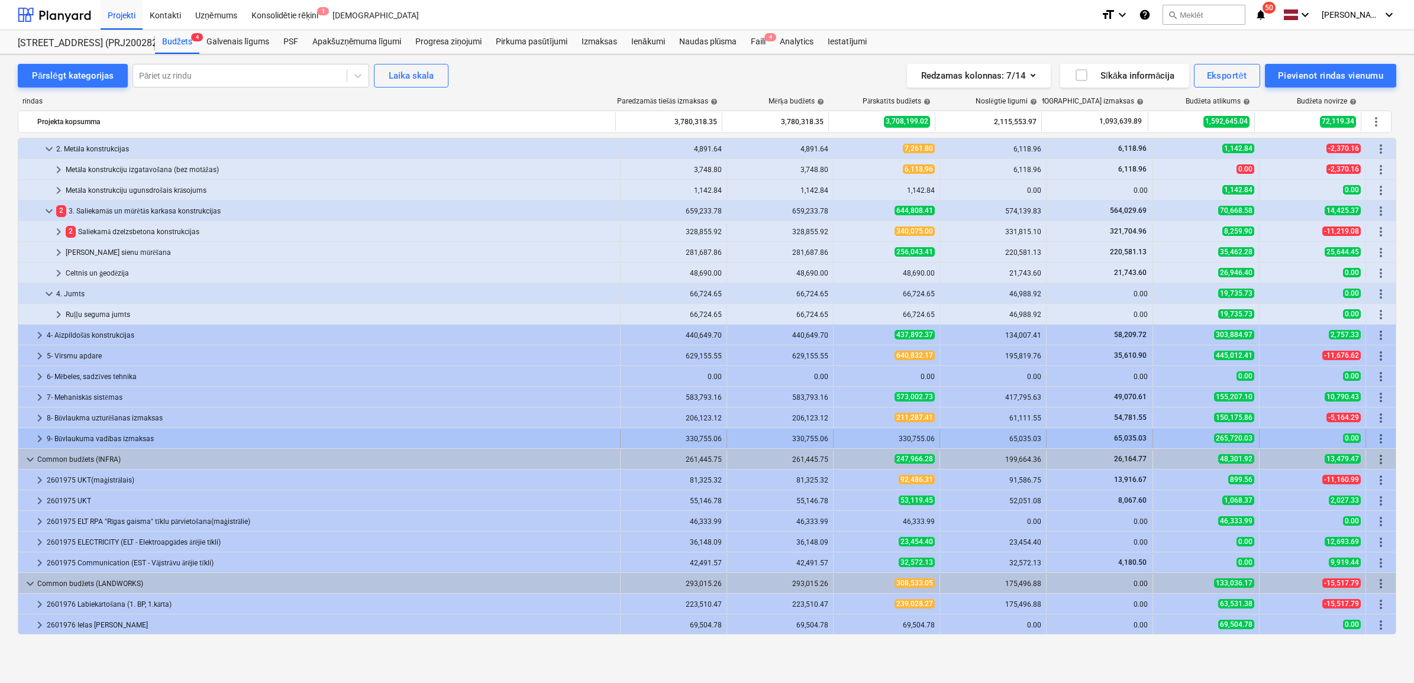
click at [38, 437] on span "keyboard_arrow_right" at bounding box center [40, 439] width 14 height 14
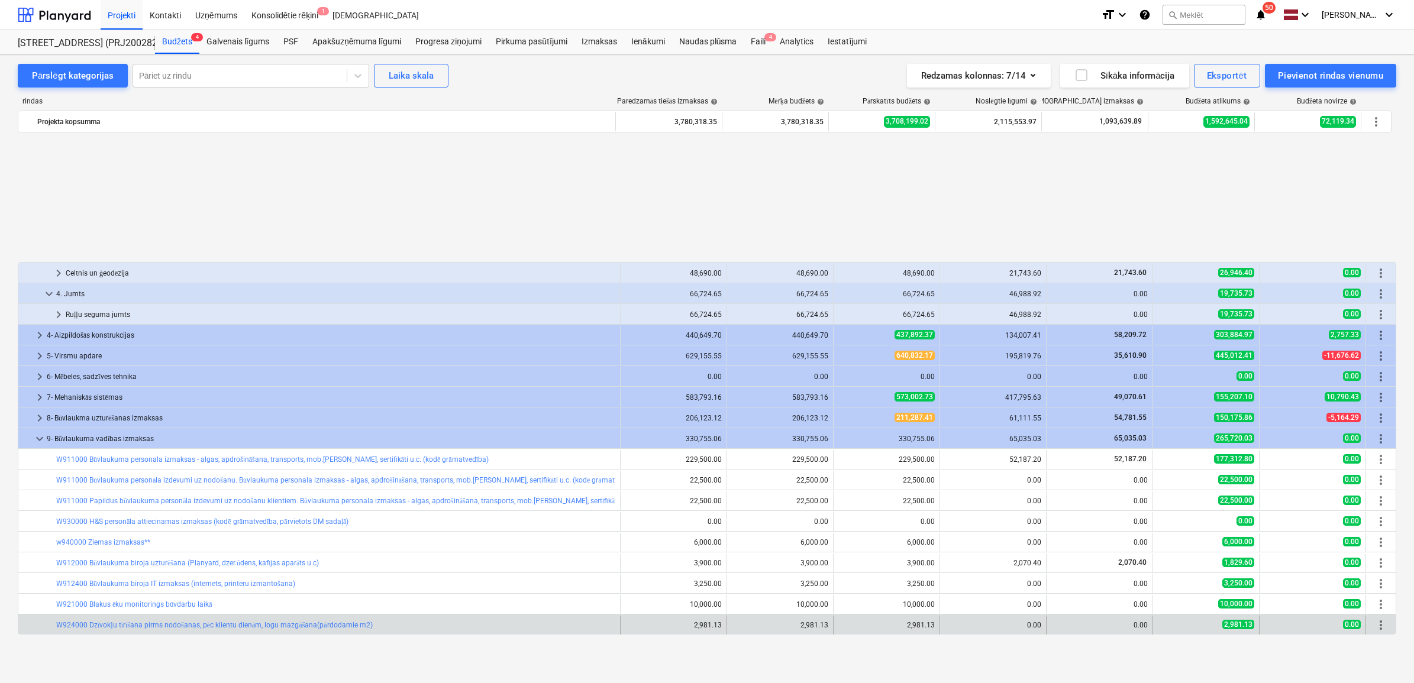
scroll to position [251, 0]
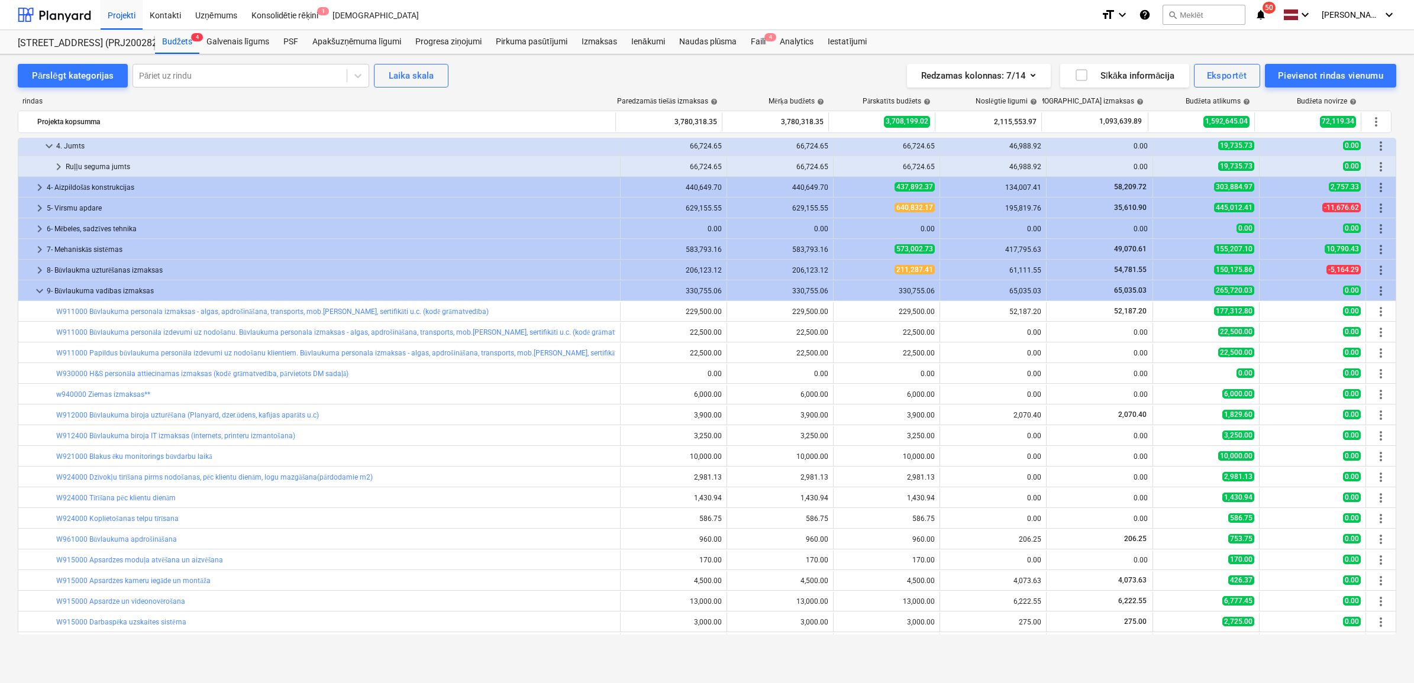
drag, startPoint x: 34, startPoint y: 297, endPoint x: 34, endPoint y: 286, distance: 11.2
click at [34, 297] on span "keyboard_arrow_down" at bounding box center [40, 291] width 14 height 14
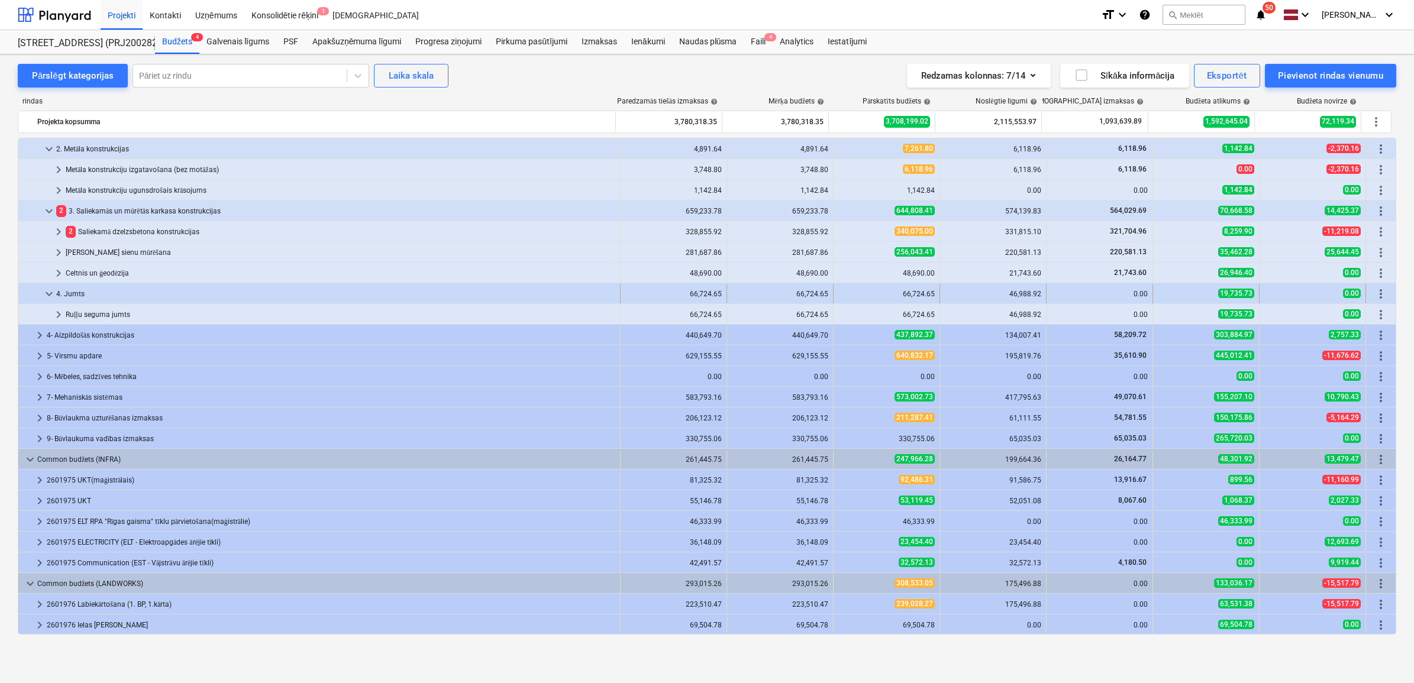
scroll to position [104, 0]
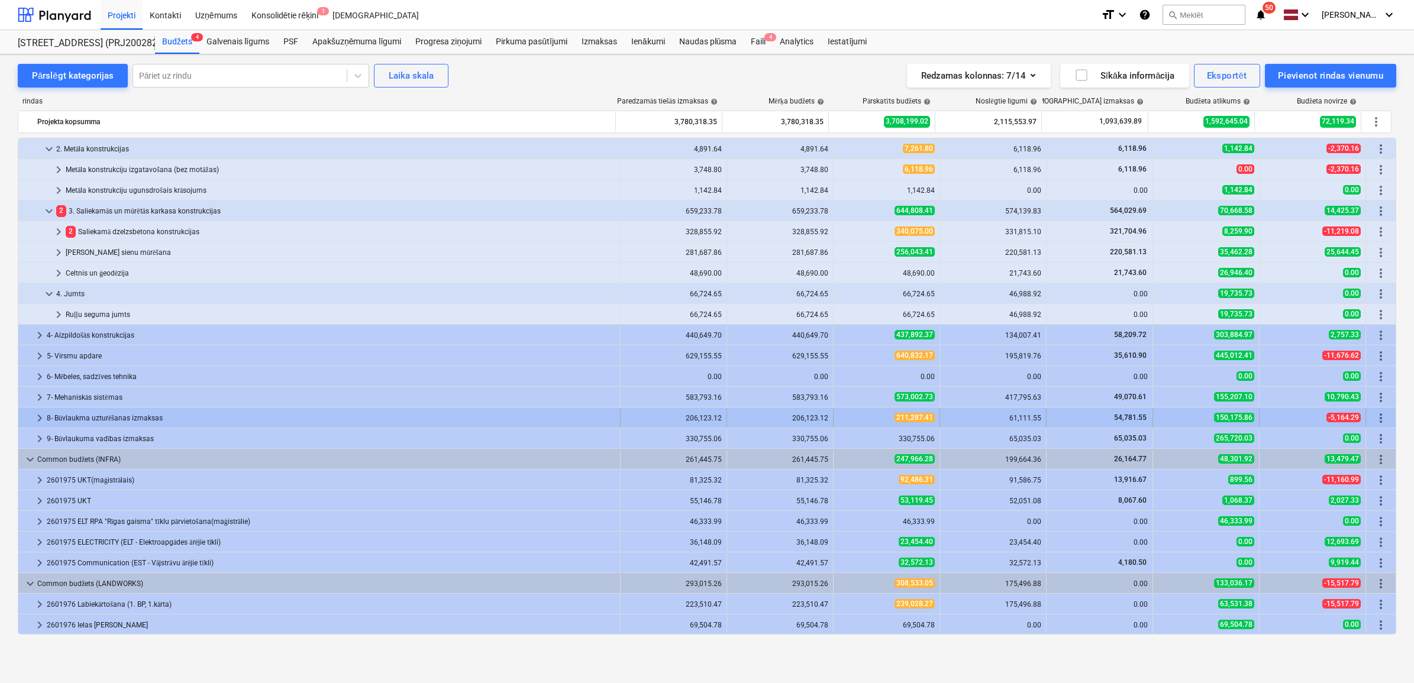
click at [31, 412] on div at bounding box center [27, 418] width 9 height 19
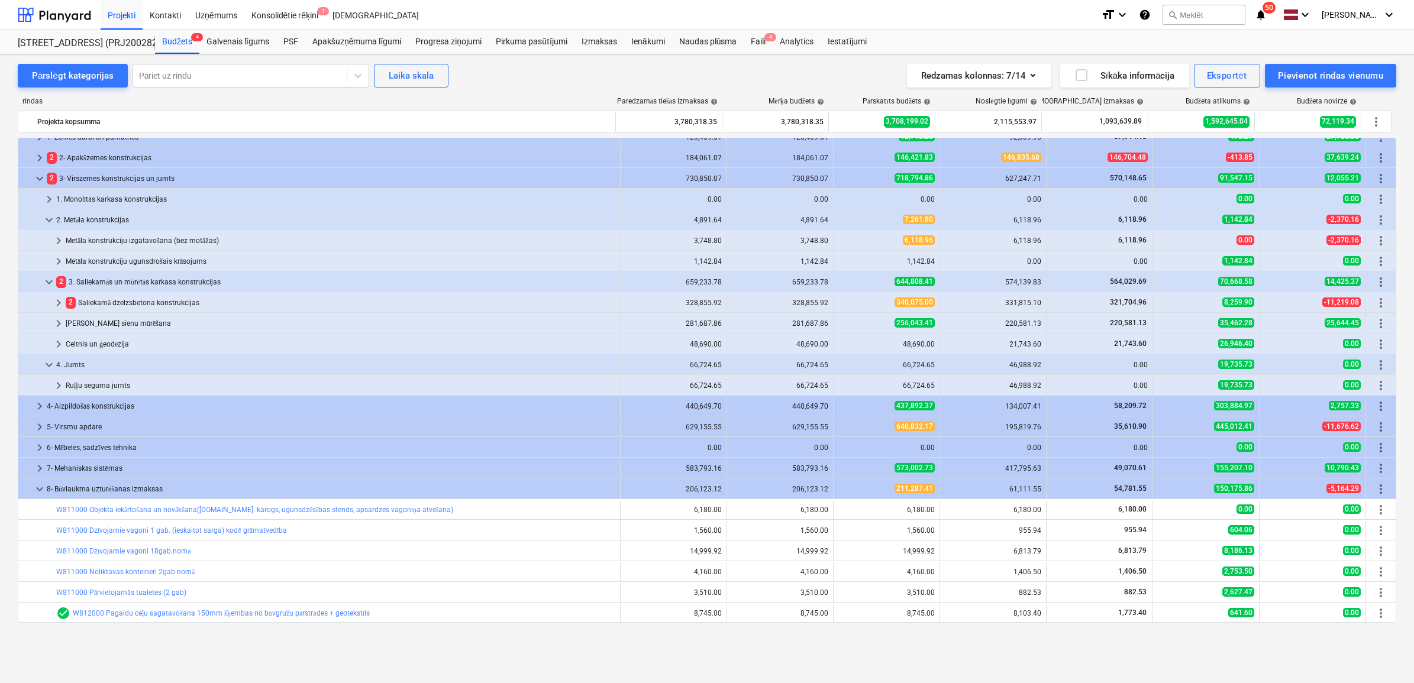
scroll to position [0, 0]
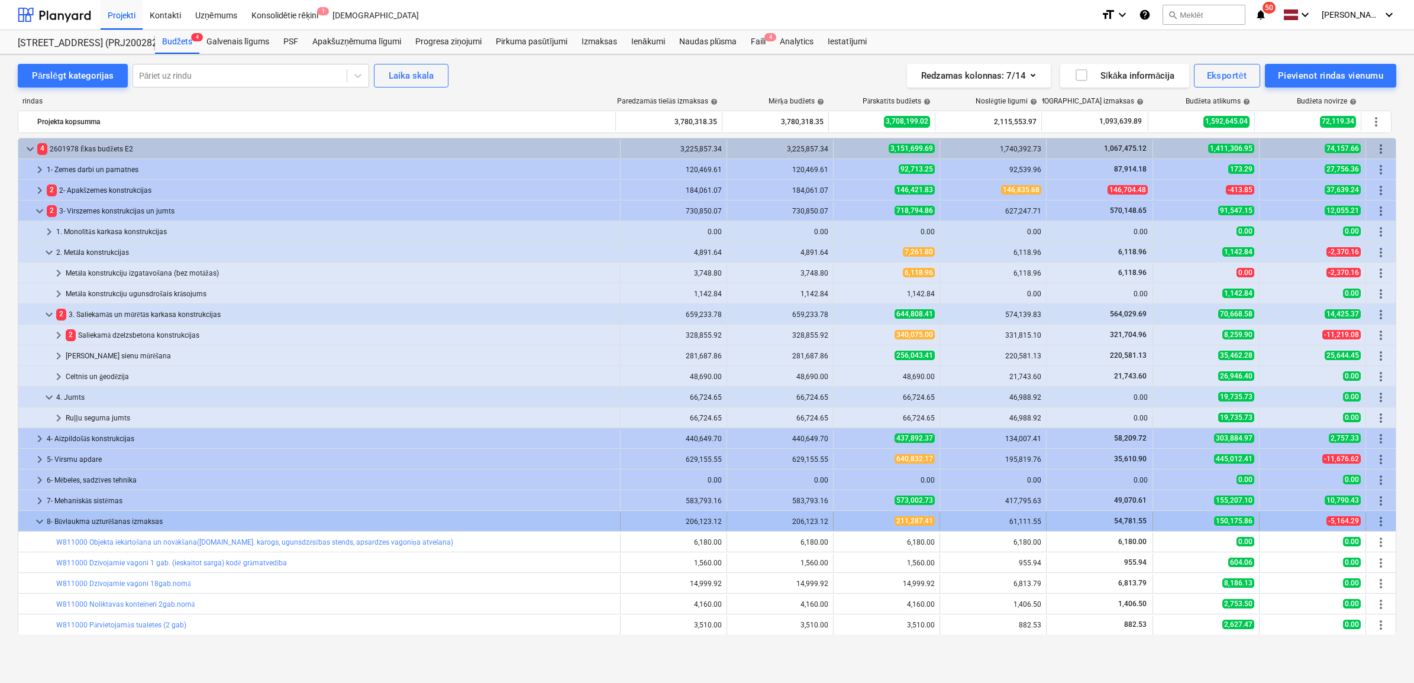
click at [37, 519] on span "keyboard_arrow_down" at bounding box center [40, 522] width 14 height 14
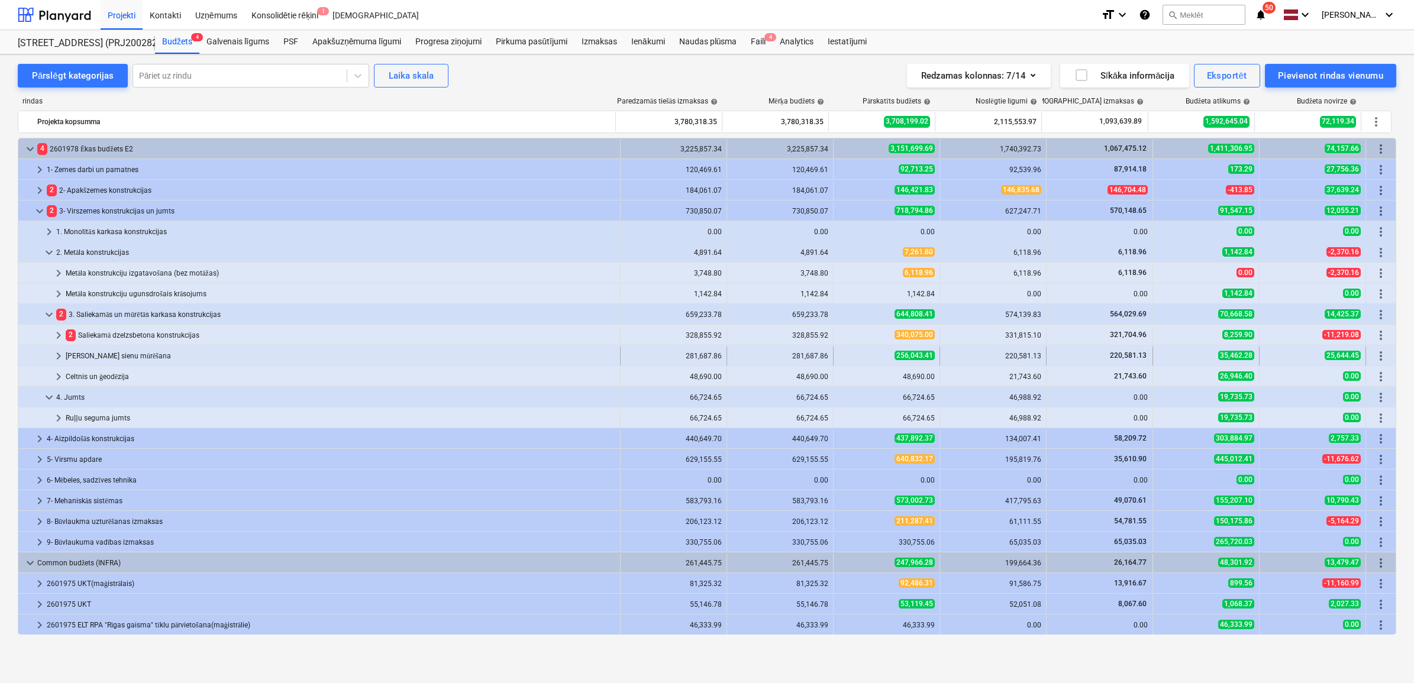
click at [60, 356] on span "keyboard_arrow_right" at bounding box center [58, 356] width 14 height 14
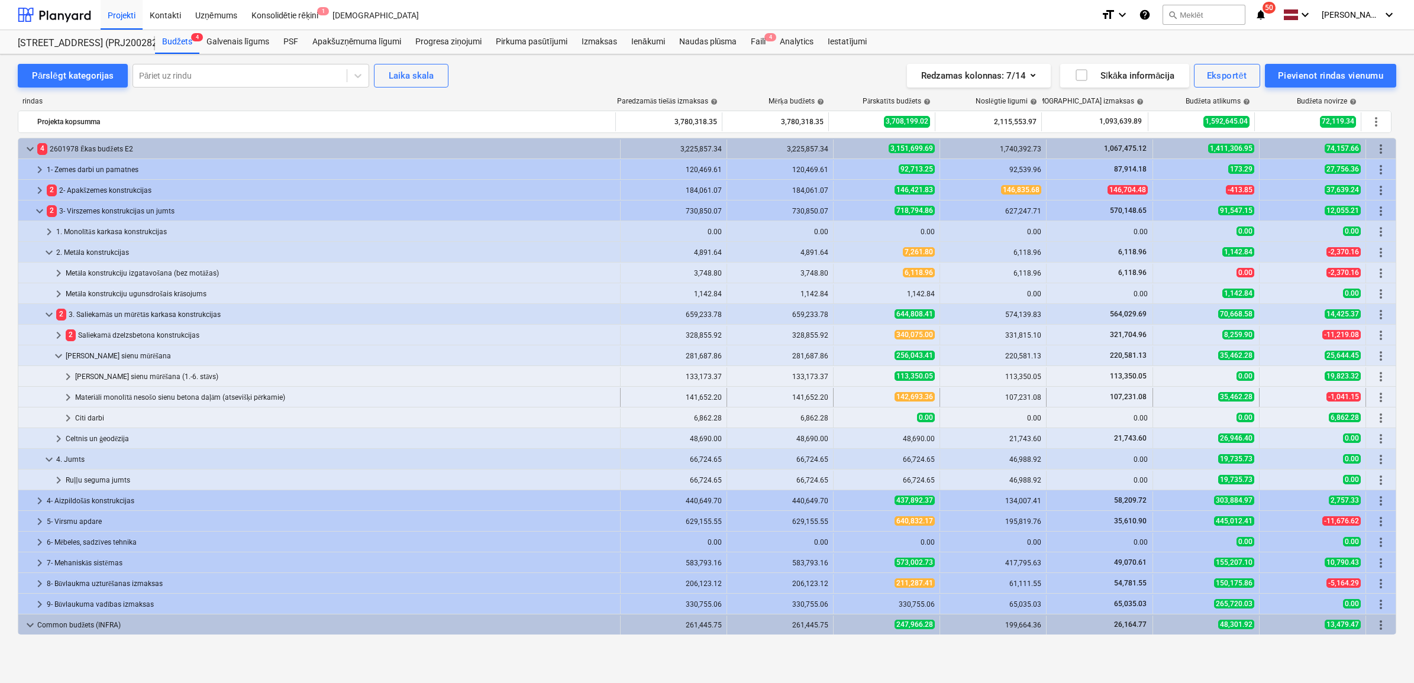
click at [66, 395] on span "keyboard_arrow_right" at bounding box center [68, 397] width 14 height 14
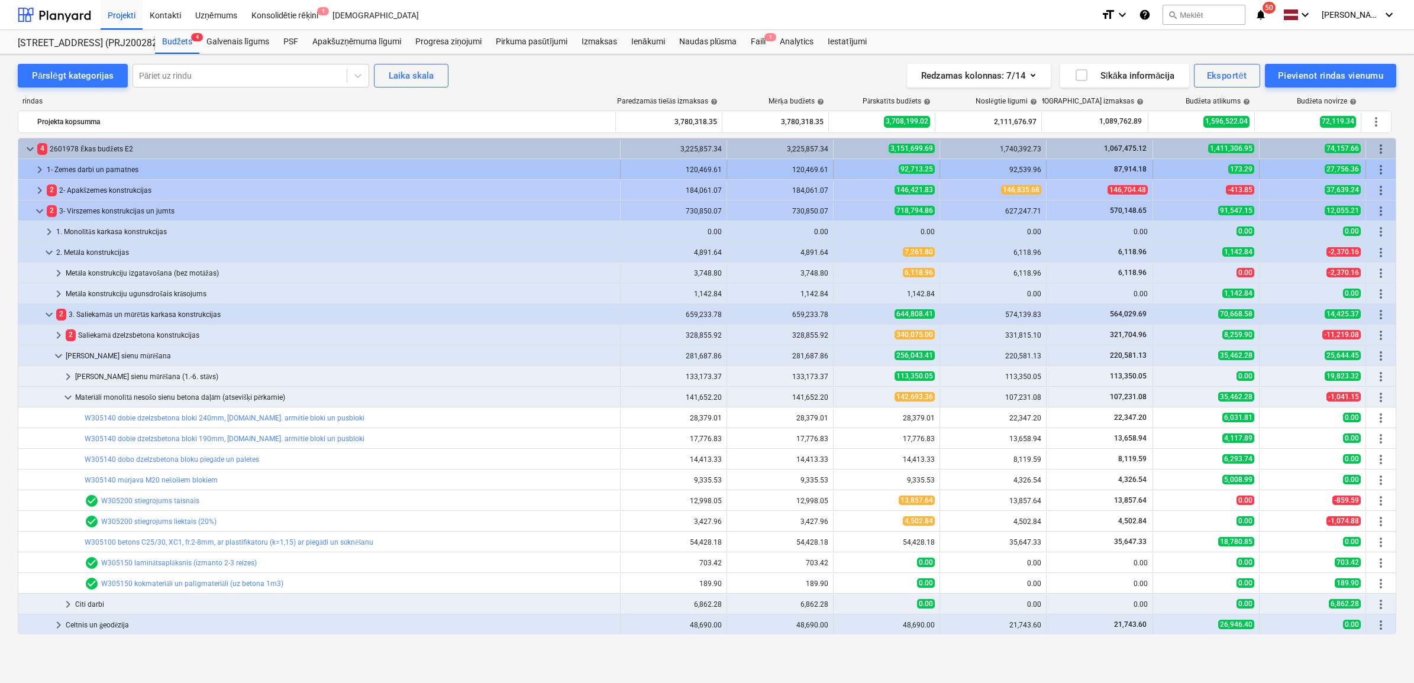
click at [34, 169] on span "keyboard_arrow_right" at bounding box center [40, 170] width 14 height 14
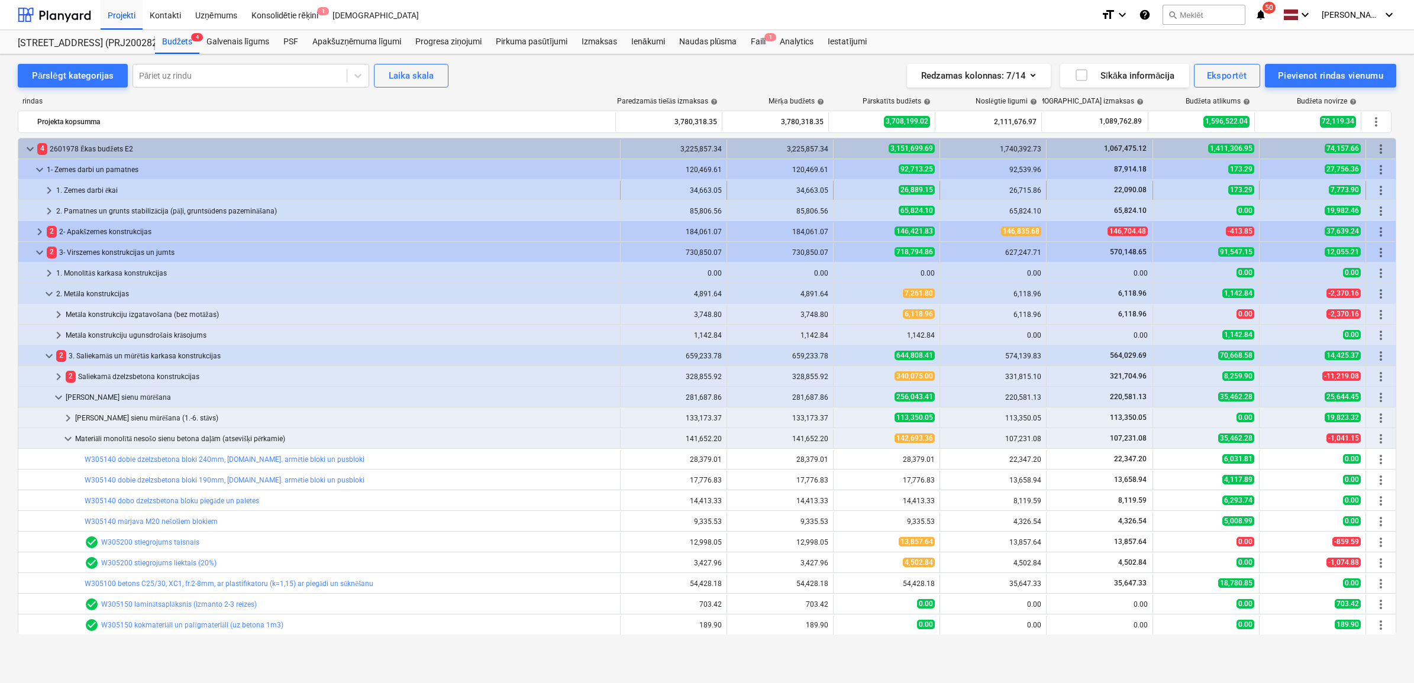
click at [44, 193] on span "keyboard_arrow_right" at bounding box center [49, 190] width 14 height 14
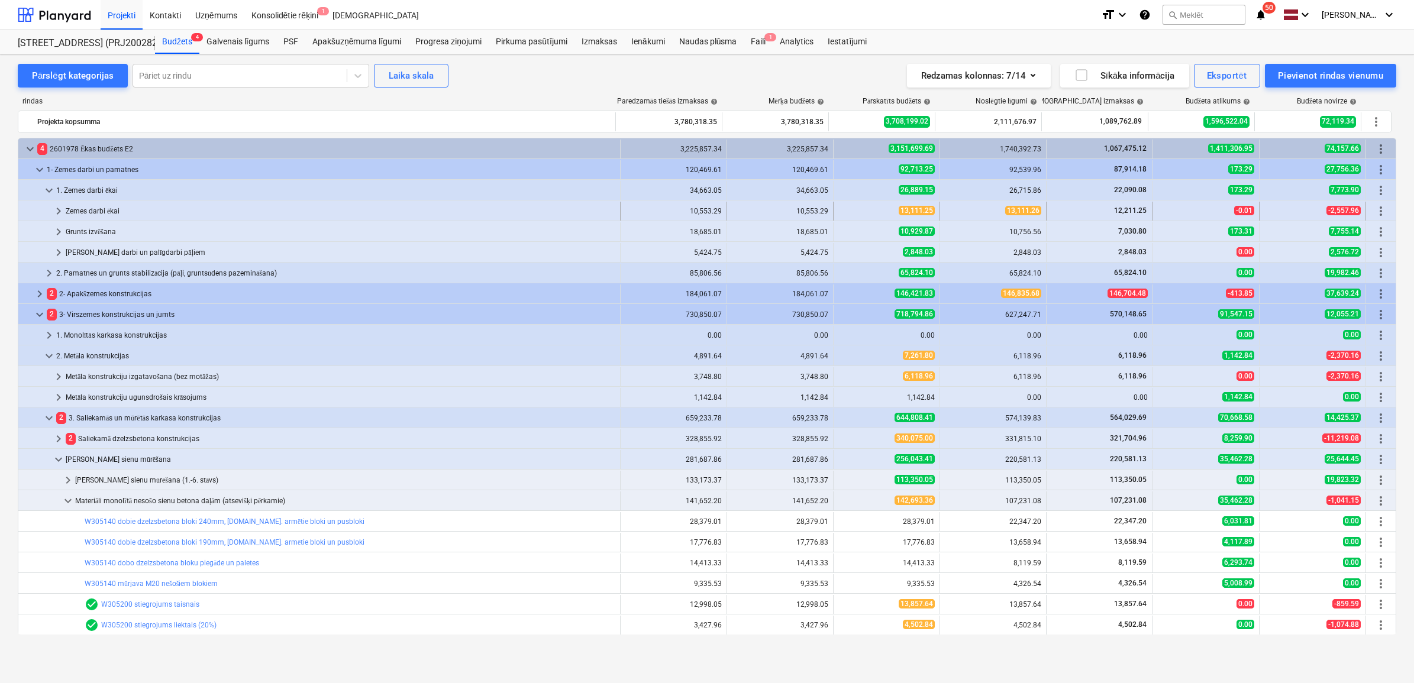
click at [54, 216] on span "keyboard_arrow_right" at bounding box center [58, 211] width 14 height 14
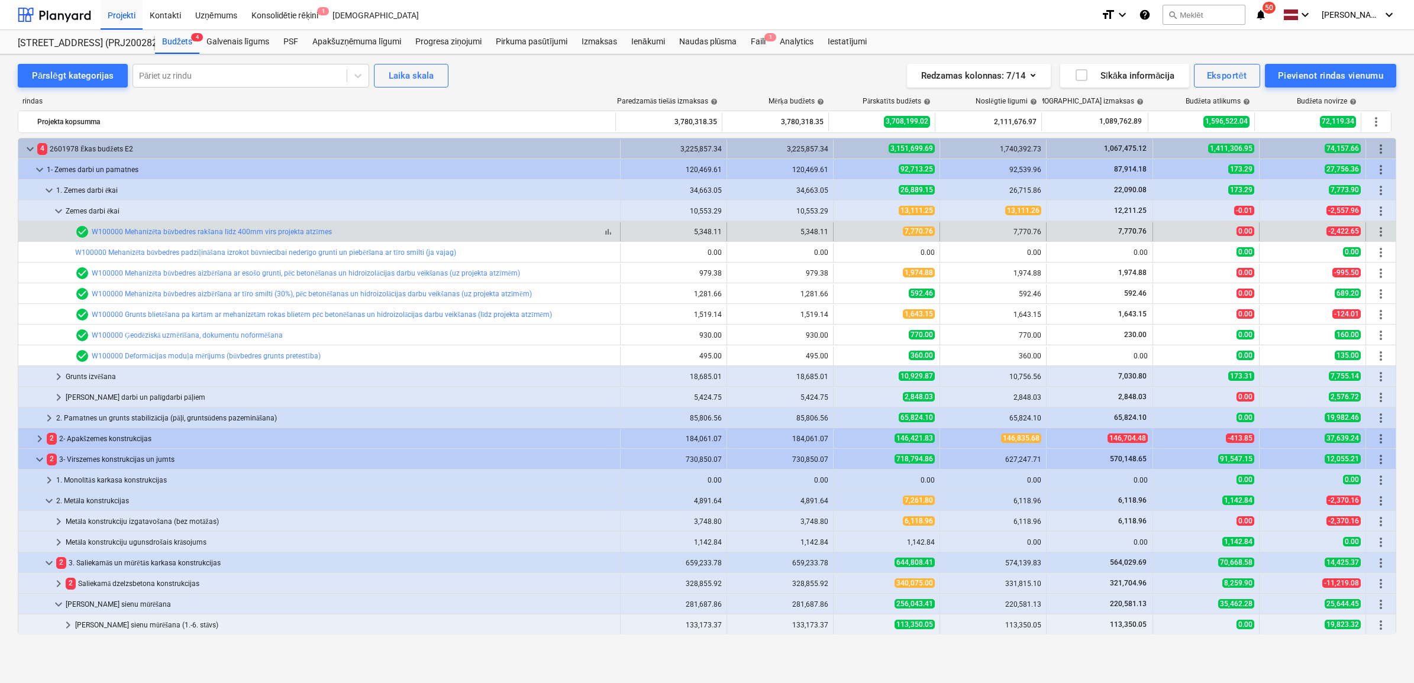
click at [180, 225] on div "check_circle W100000 Mehanizēta būvbedres rakšana līdz 400mm virs projekta atzī…" at bounding box center [203, 232] width 257 height 14
click at [179, 232] on link "W100000 Mehanizēta būvbedres rakšana līdz 400mm virs projekta atzīmes" at bounding box center [212, 232] width 240 height 8
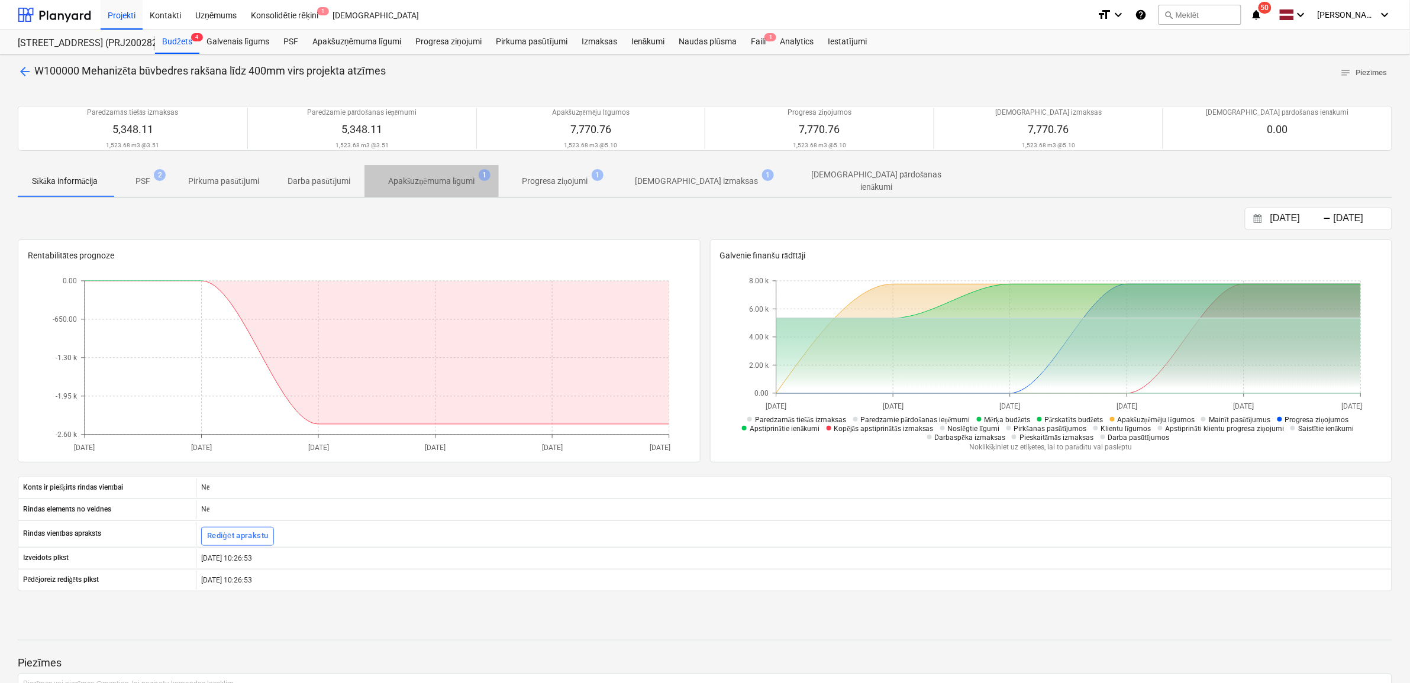
click at [464, 179] on p "Apakšuzņēmuma līgumi" at bounding box center [431, 181] width 87 height 12
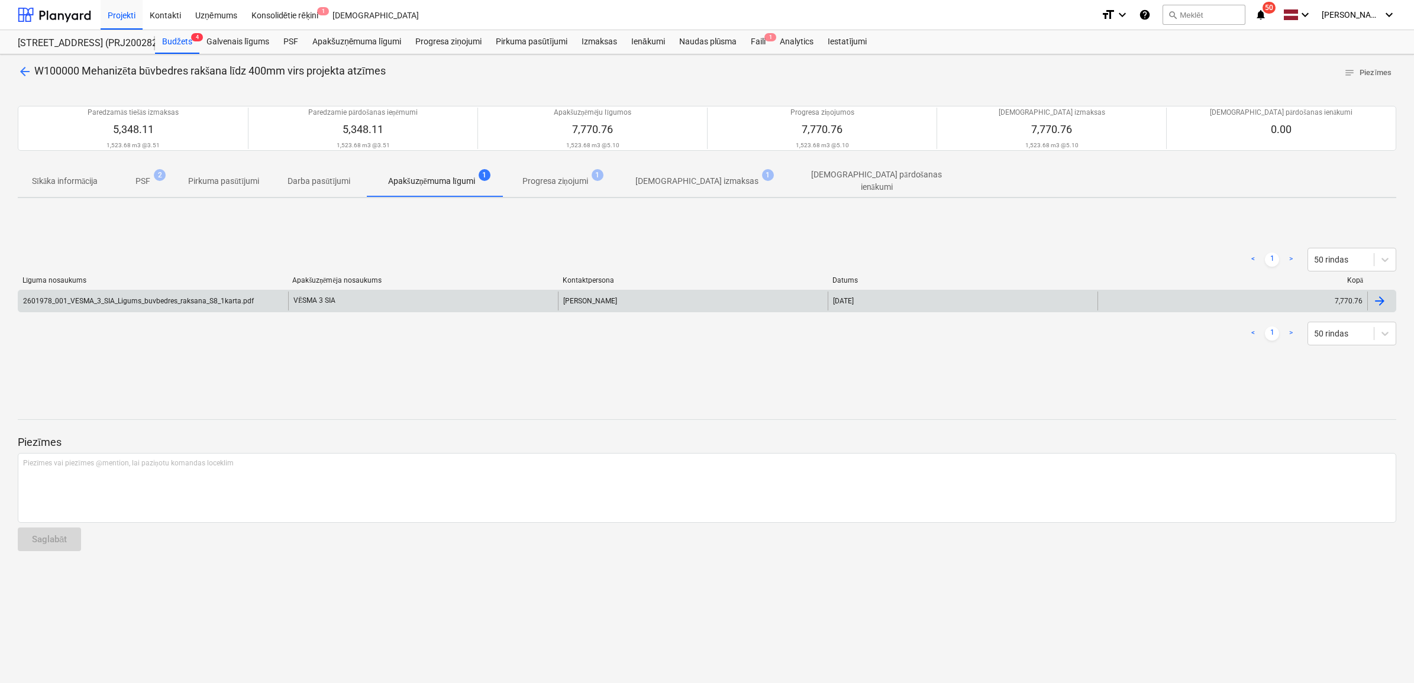
click at [312, 299] on div "VĒSMA 3 SIA" at bounding box center [423, 301] width 270 height 19
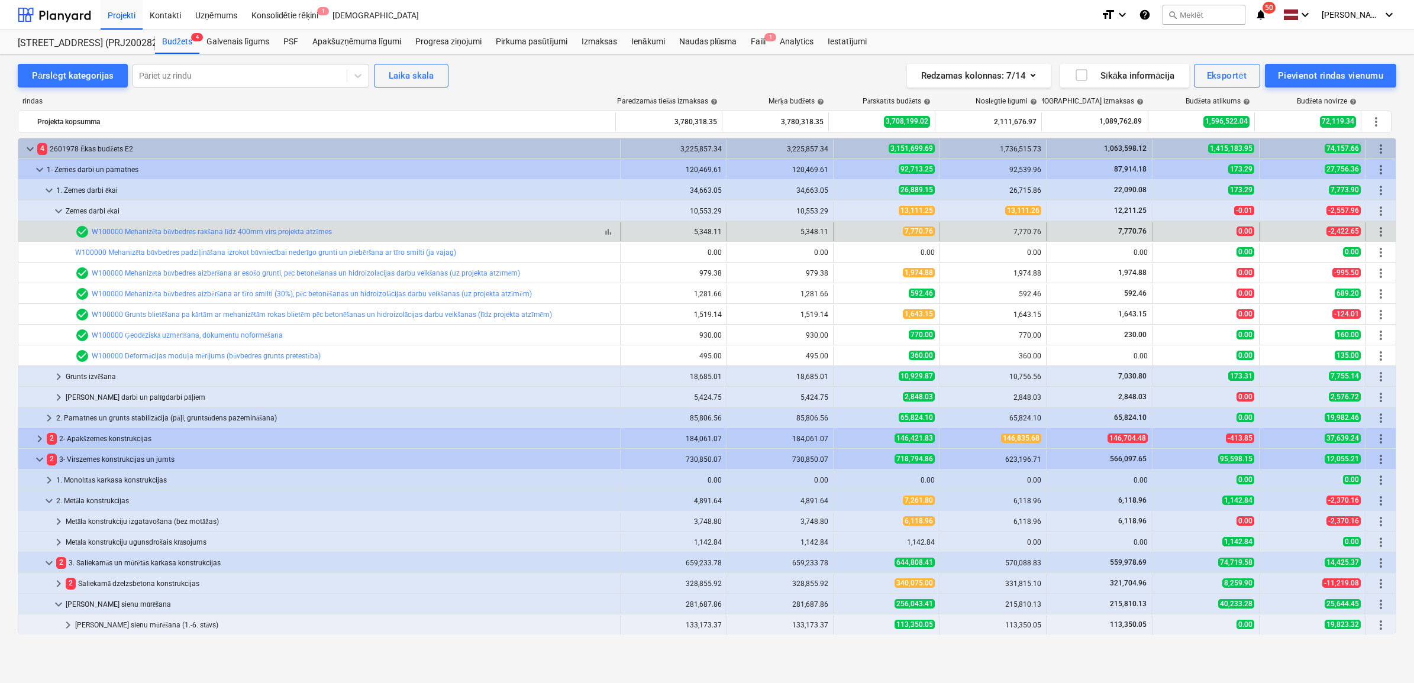
click at [170, 237] on div "check_circle W100000 Mehanizēta būvbedres rakšana līdz 400mm virs projekta atzī…" at bounding box center [203, 232] width 257 height 14
click at [173, 234] on link "W100000 Mehanizēta būvbedres rakšana līdz 400mm virs projekta atzīmes" at bounding box center [212, 232] width 240 height 8
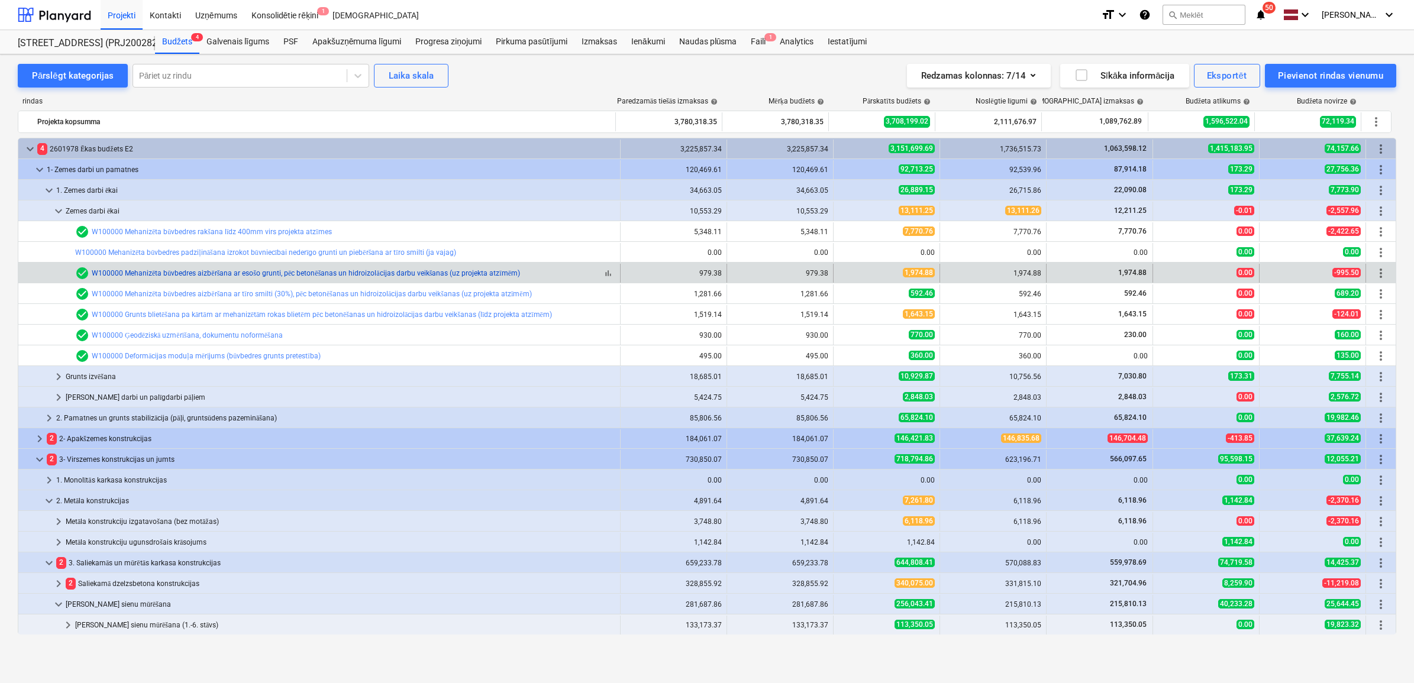
click at [256, 276] on link "W100000 Mehanizēta būvbedres aizbēršana ar esošo grunti, pēc betonēšanas un hid…" at bounding box center [306, 273] width 428 height 8
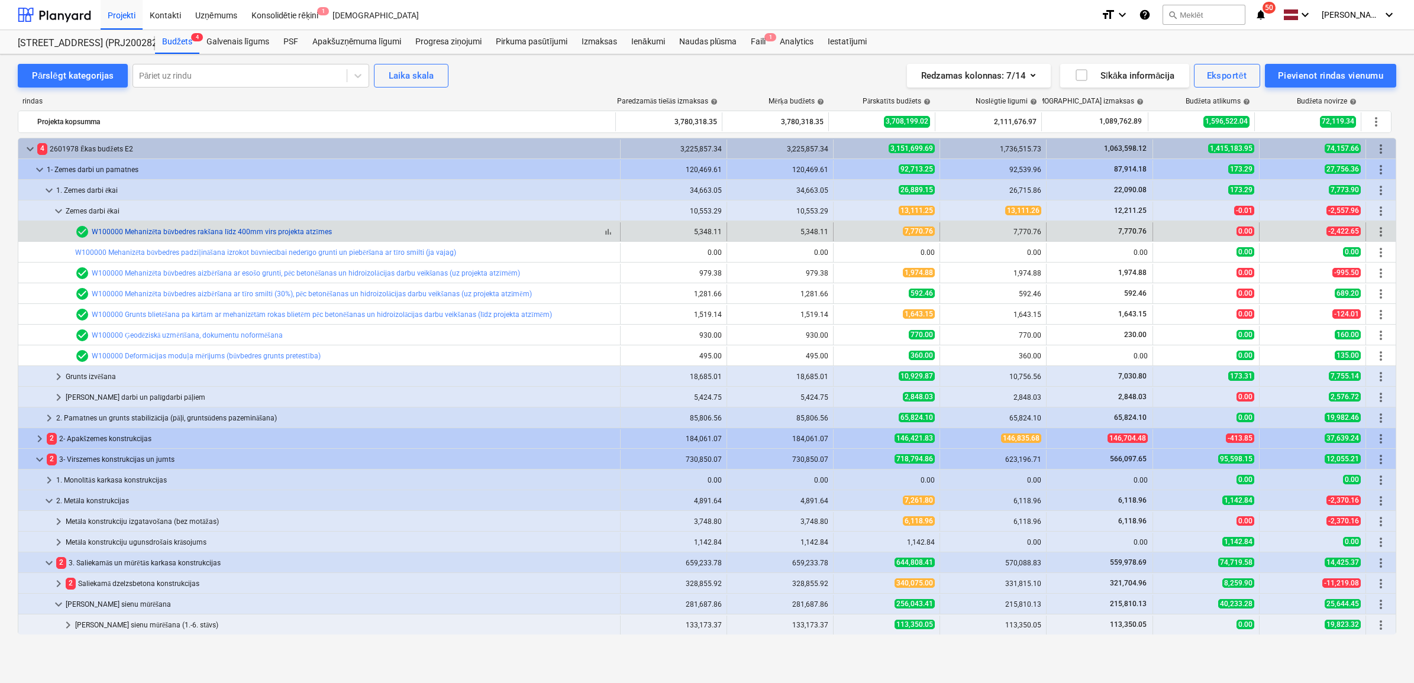
click at [228, 230] on link "W100000 Mehanizēta būvbedres rakšana līdz 400mm virs projekta atzīmes" at bounding box center [212, 232] width 240 height 8
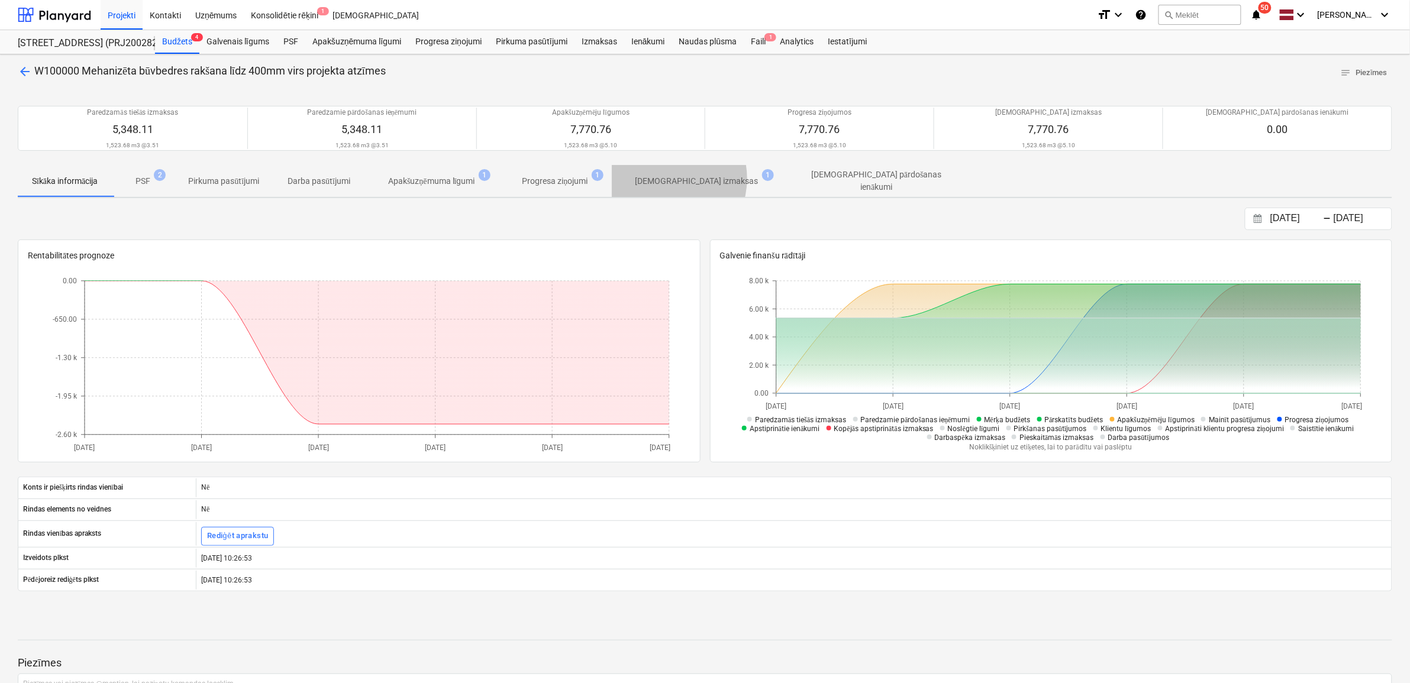
click at [666, 179] on p "[DEMOGRAPHIC_DATA] izmaksas" at bounding box center [696, 181] width 123 height 12
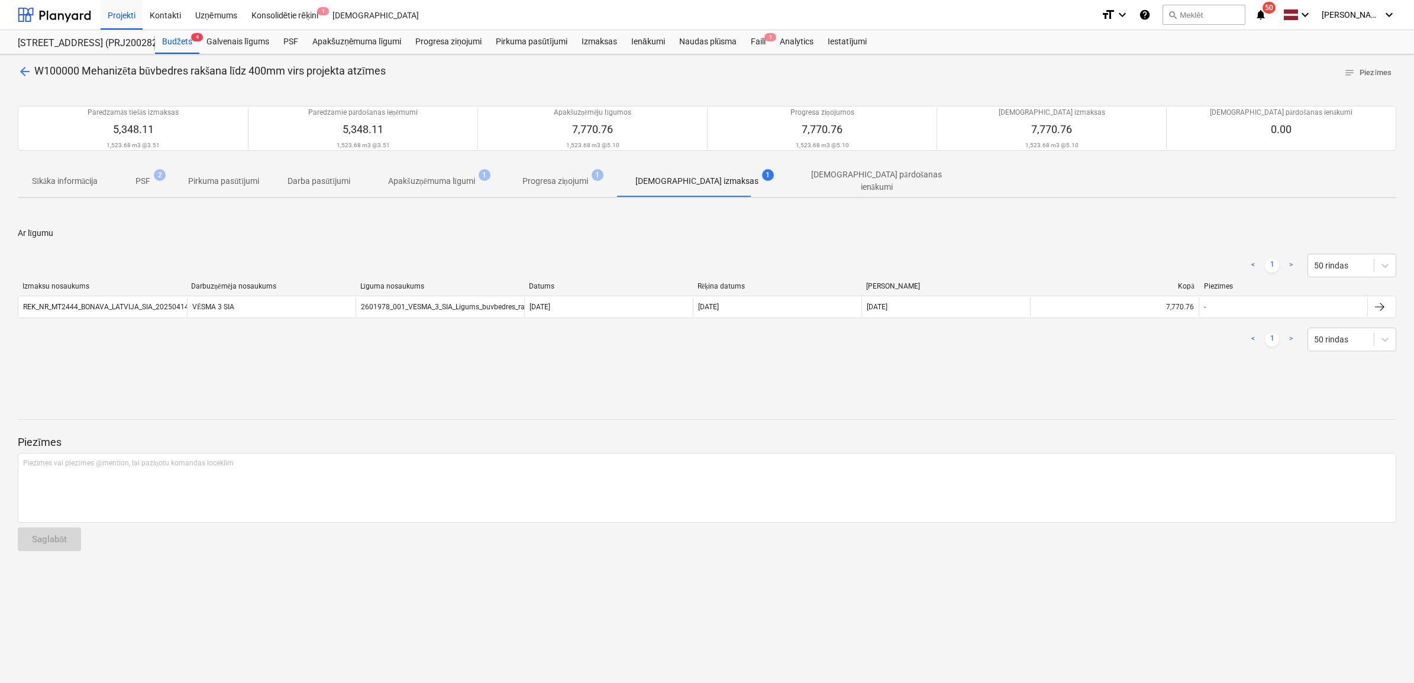
click at [429, 173] on span "Apakšuzņēmuma līgumi 1" at bounding box center [431, 180] width 134 height 21
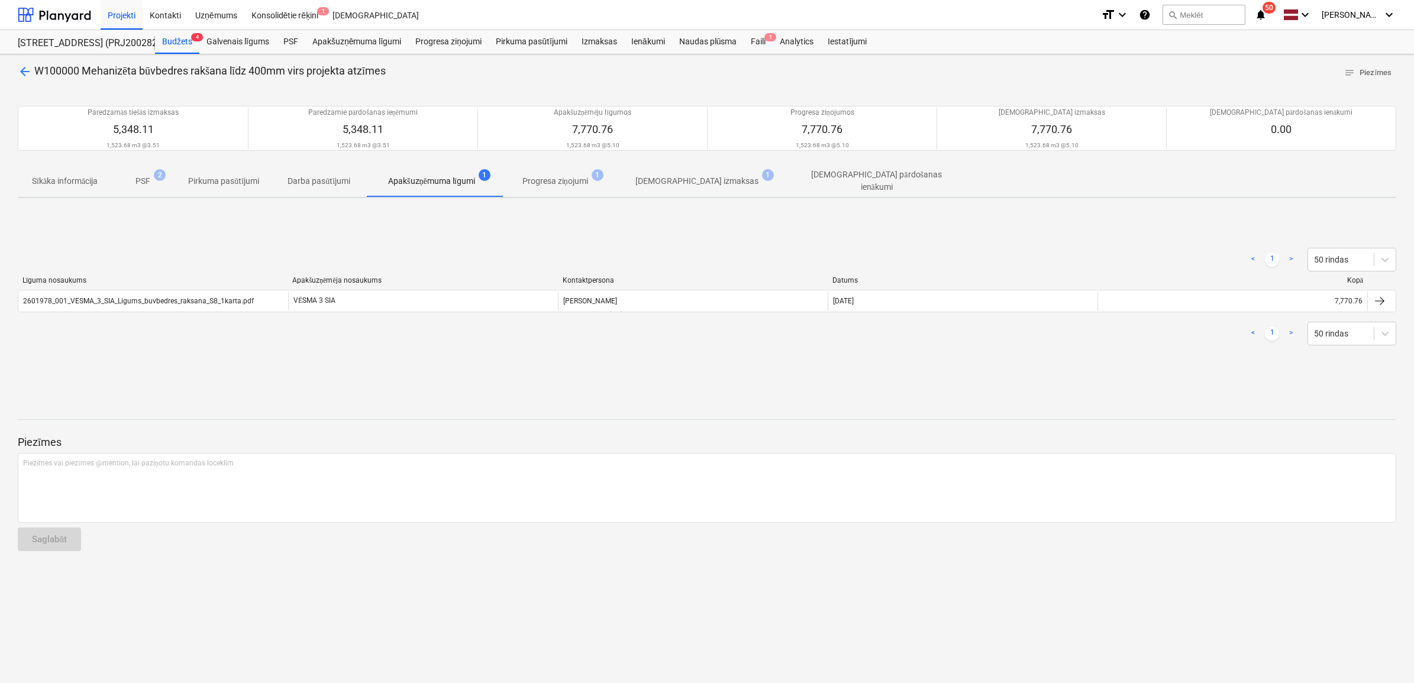
click at [546, 176] on p "Progresa ziņojumi" at bounding box center [555, 181] width 66 height 12
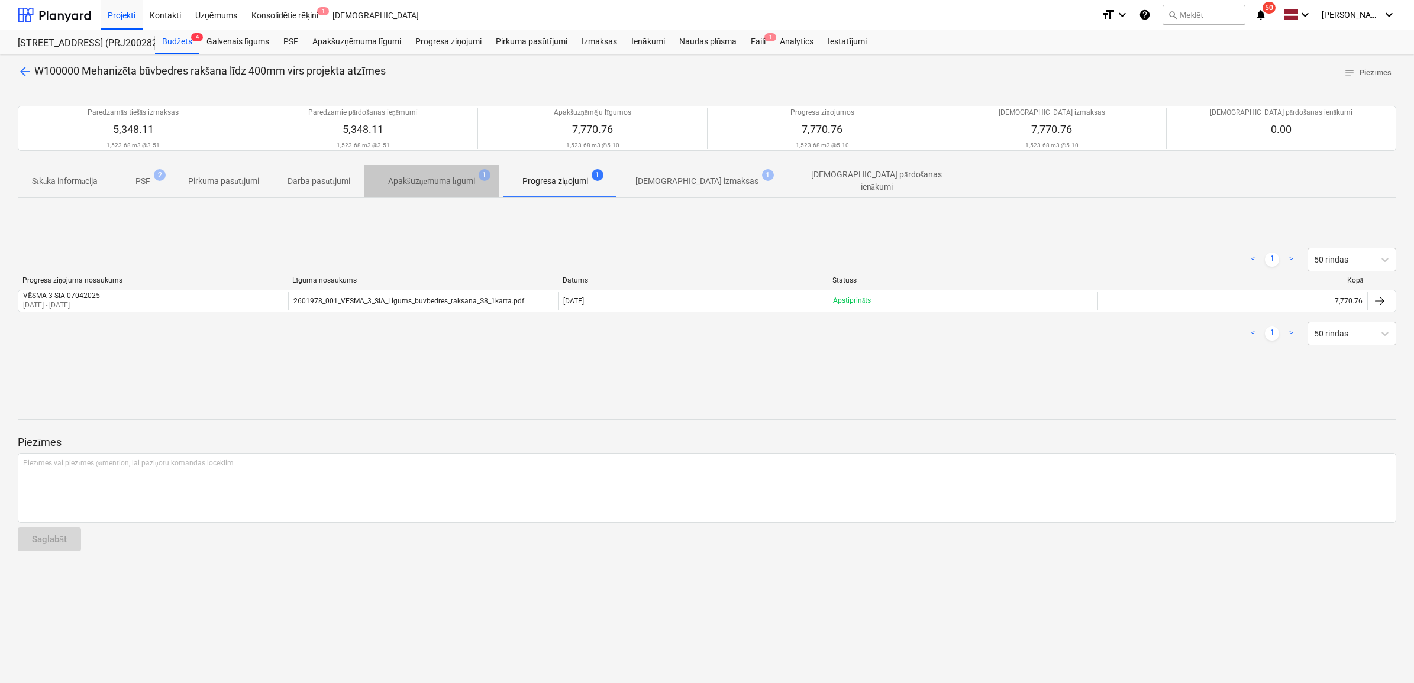
click at [433, 178] on p "Apakšuzņēmuma līgumi" at bounding box center [431, 181] width 87 height 12
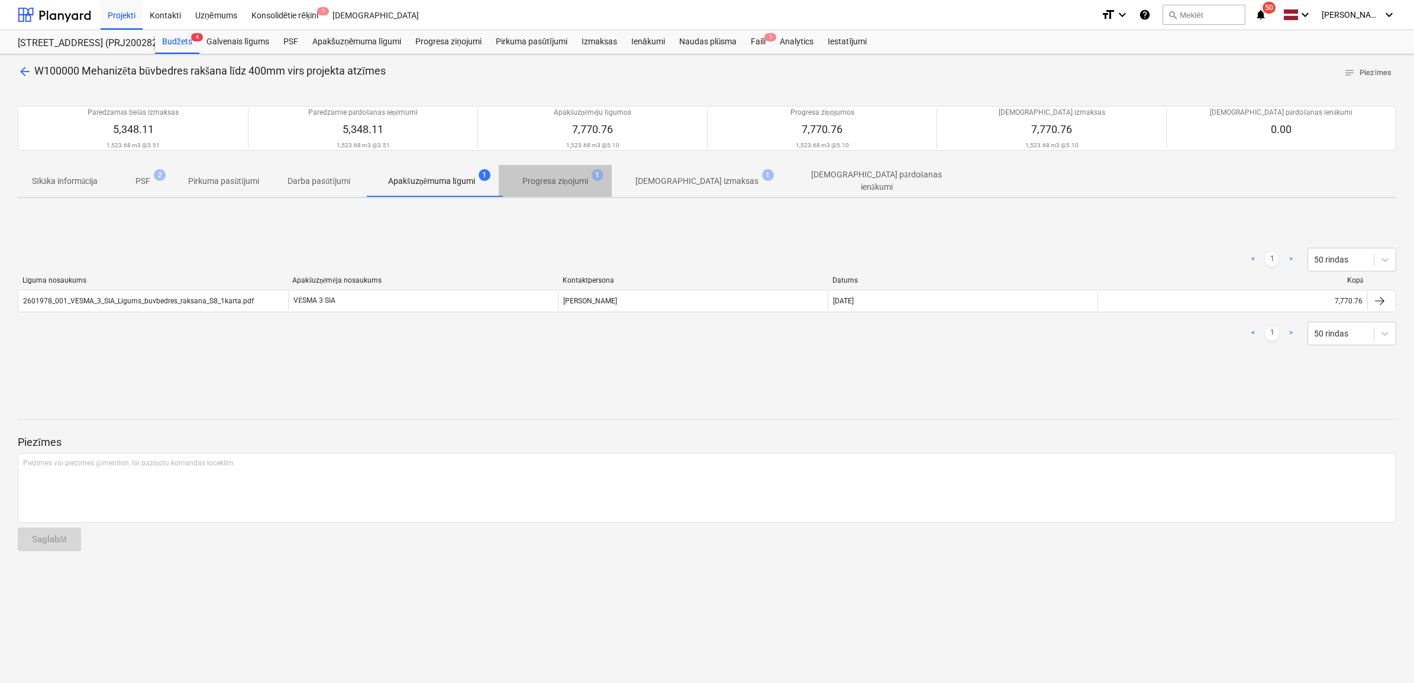
click at [562, 176] on p "Progresa ziņojumi" at bounding box center [555, 181] width 66 height 12
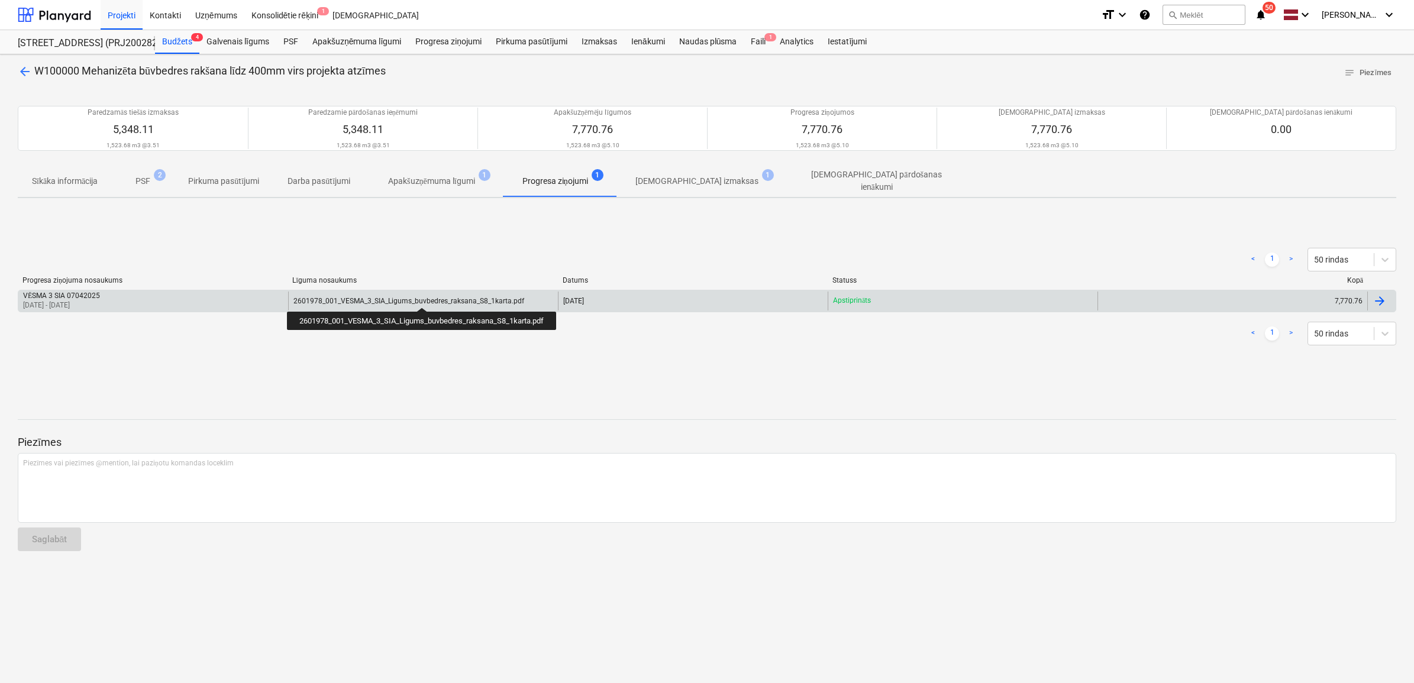
click at [424, 297] on div "2601978_001_VESMA_3_SIA_Ligums_buvbedres_raksana_S8_1karta.pdf" at bounding box center [408, 301] width 231 height 8
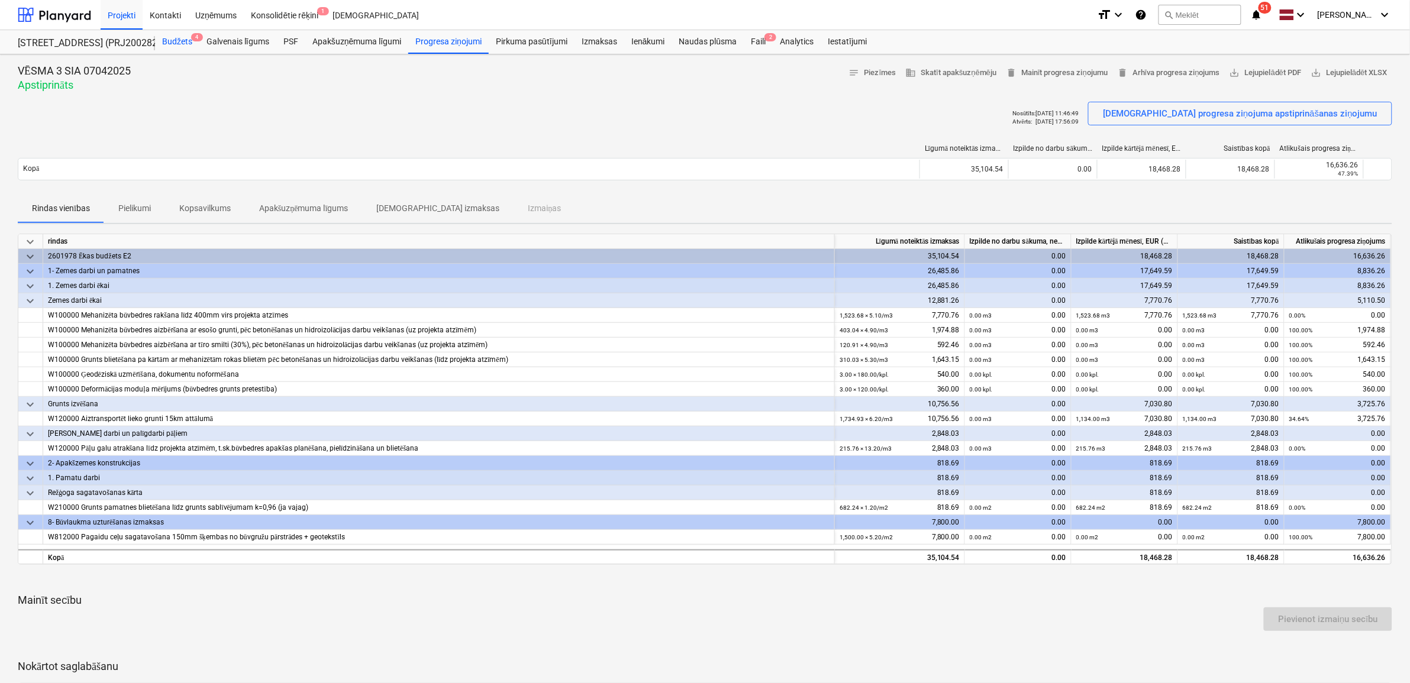
click at [183, 46] on div "Budžets 4" at bounding box center [177, 42] width 44 height 24
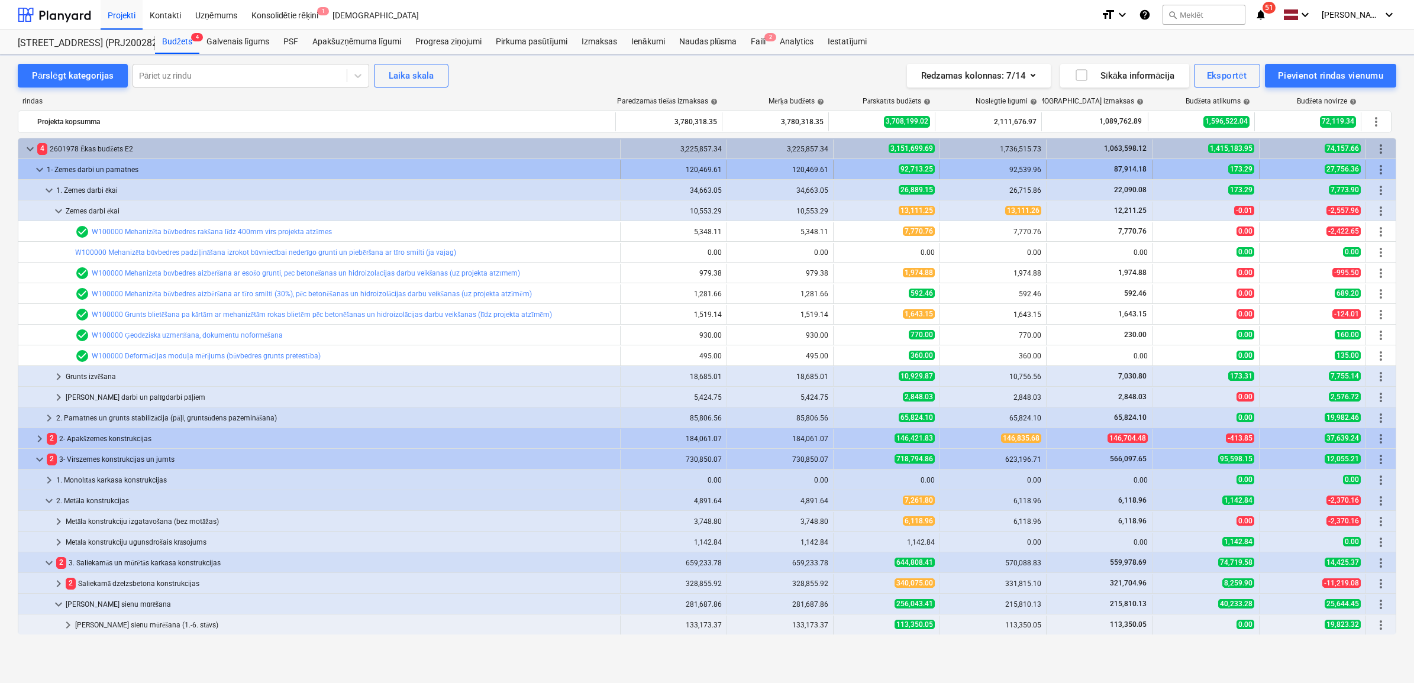
click at [38, 167] on span "keyboard_arrow_down" at bounding box center [40, 170] width 14 height 14
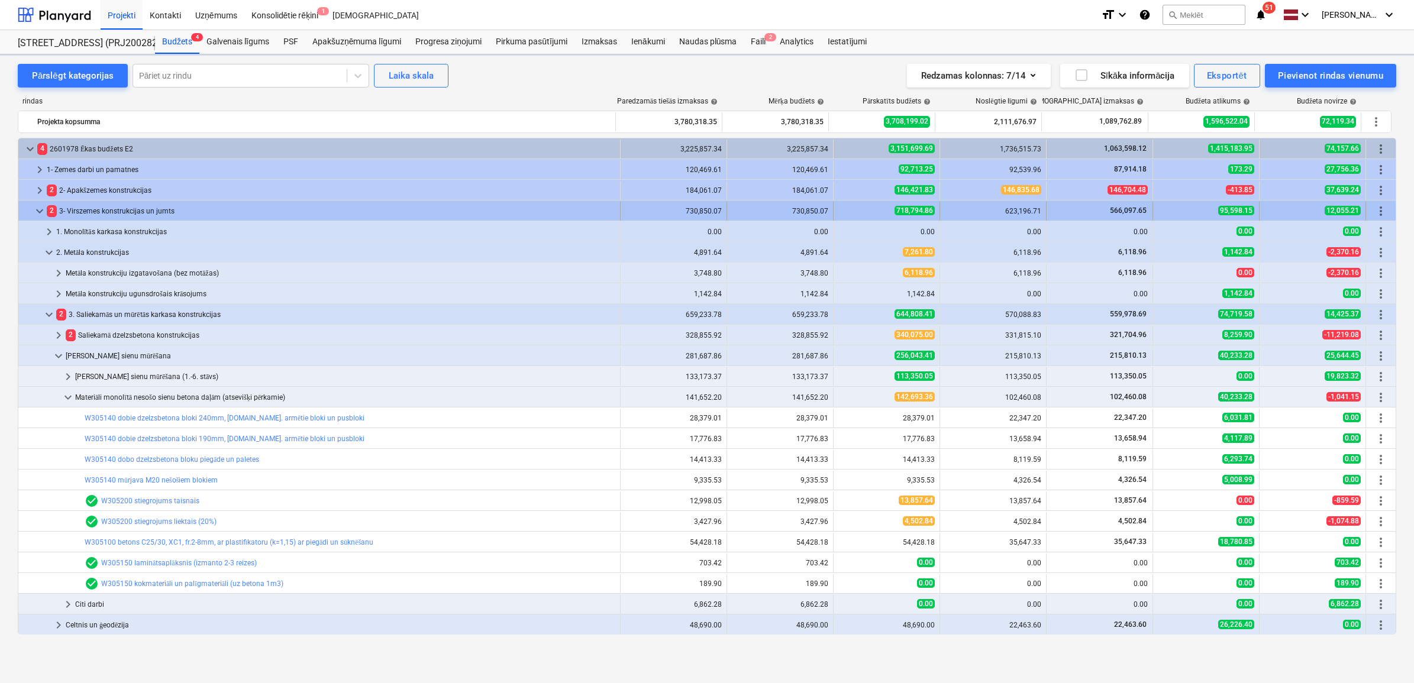
click at [37, 215] on span "keyboard_arrow_down" at bounding box center [40, 211] width 14 height 14
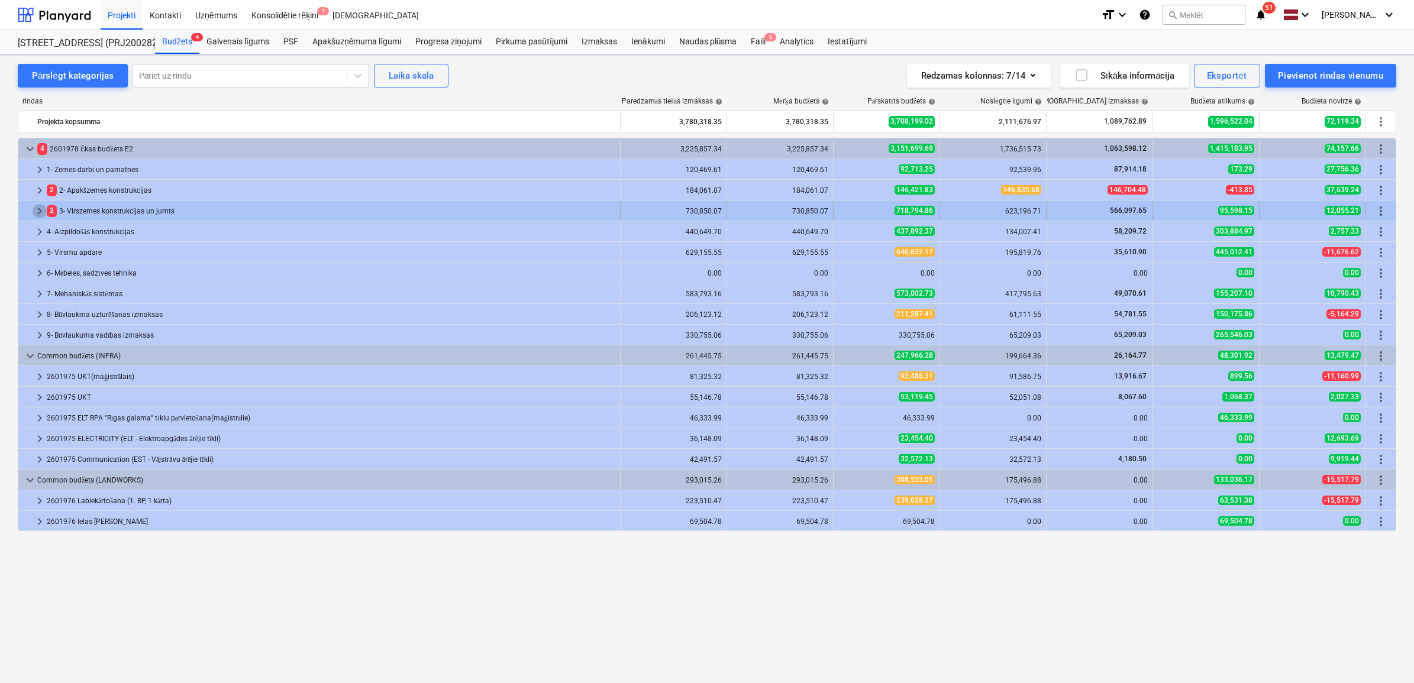
click at [42, 205] on span "keyboard_arrow_right" at bounding box center [40, 211] width 14 height 14
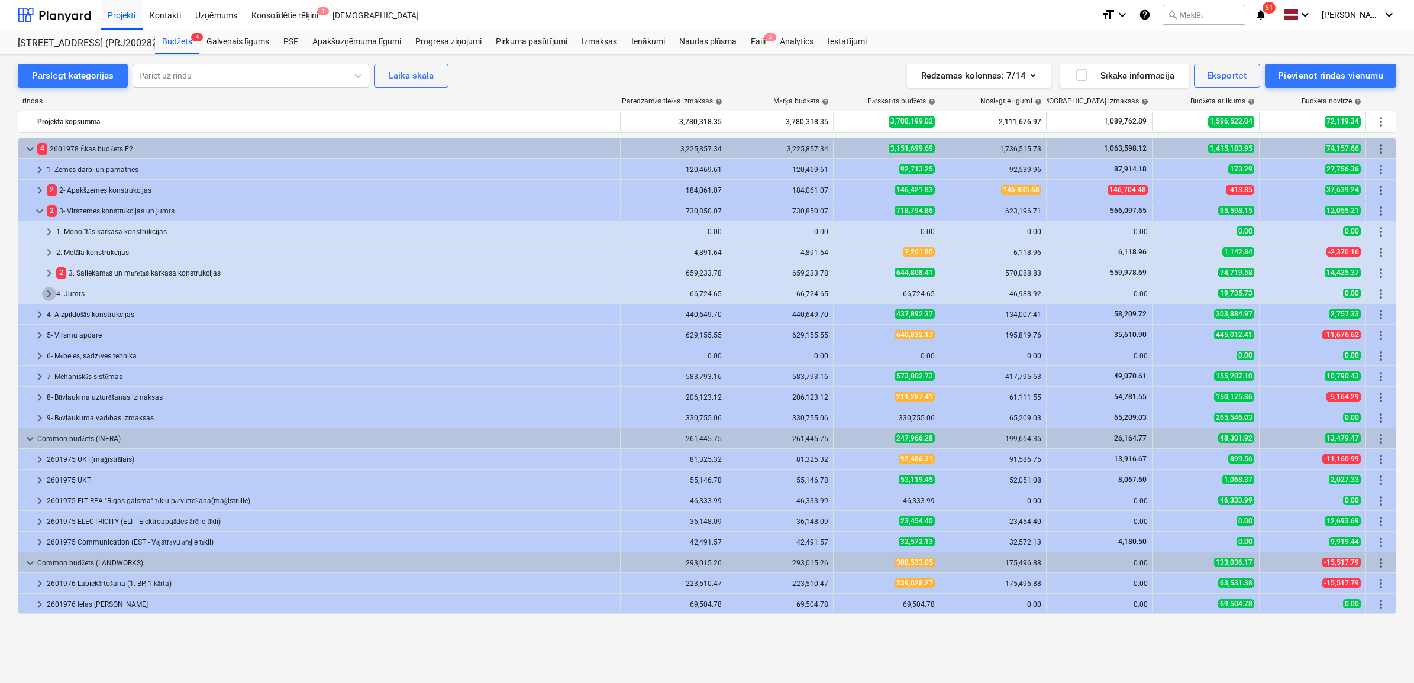
click at [45, 293] on span "keyboard_arrow_right" at bounding box center [49, 294] width 14 height 14
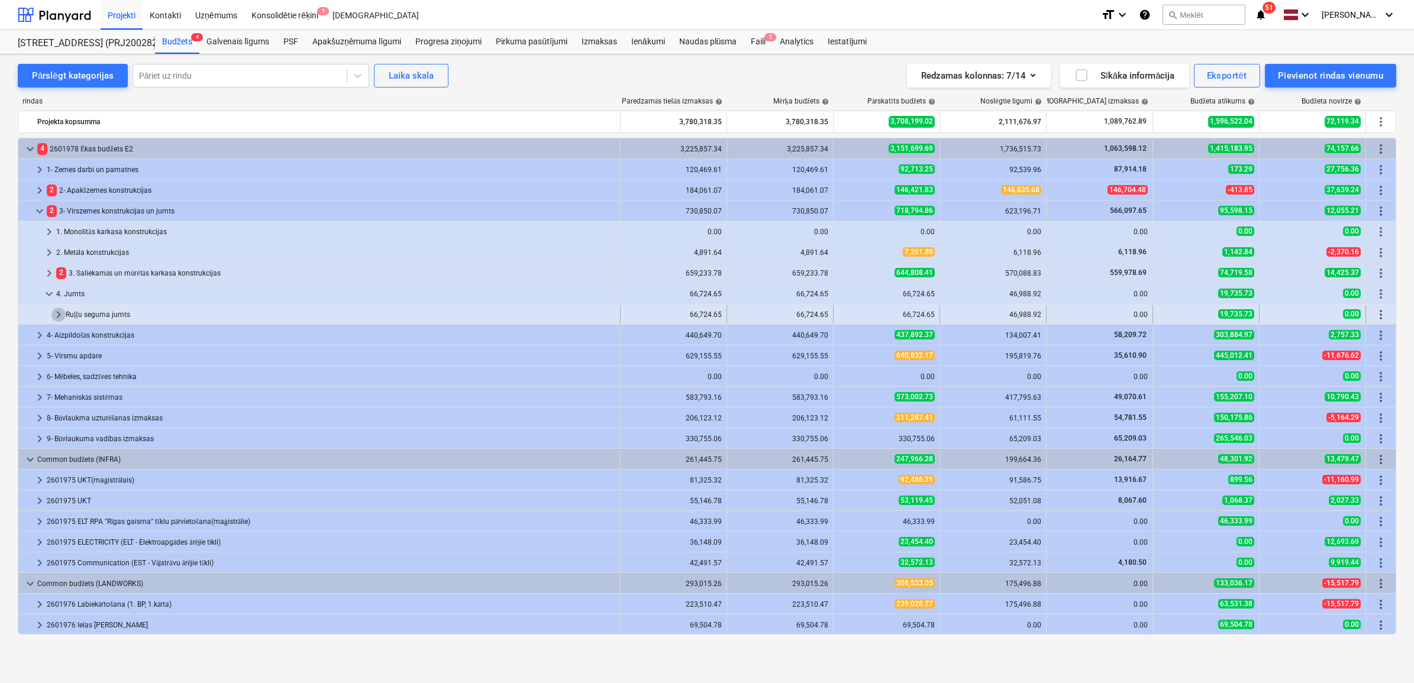
click at [51, 315] on span "keyboard_arrow_right" at bounding box center [58, 315] width 14 height 14
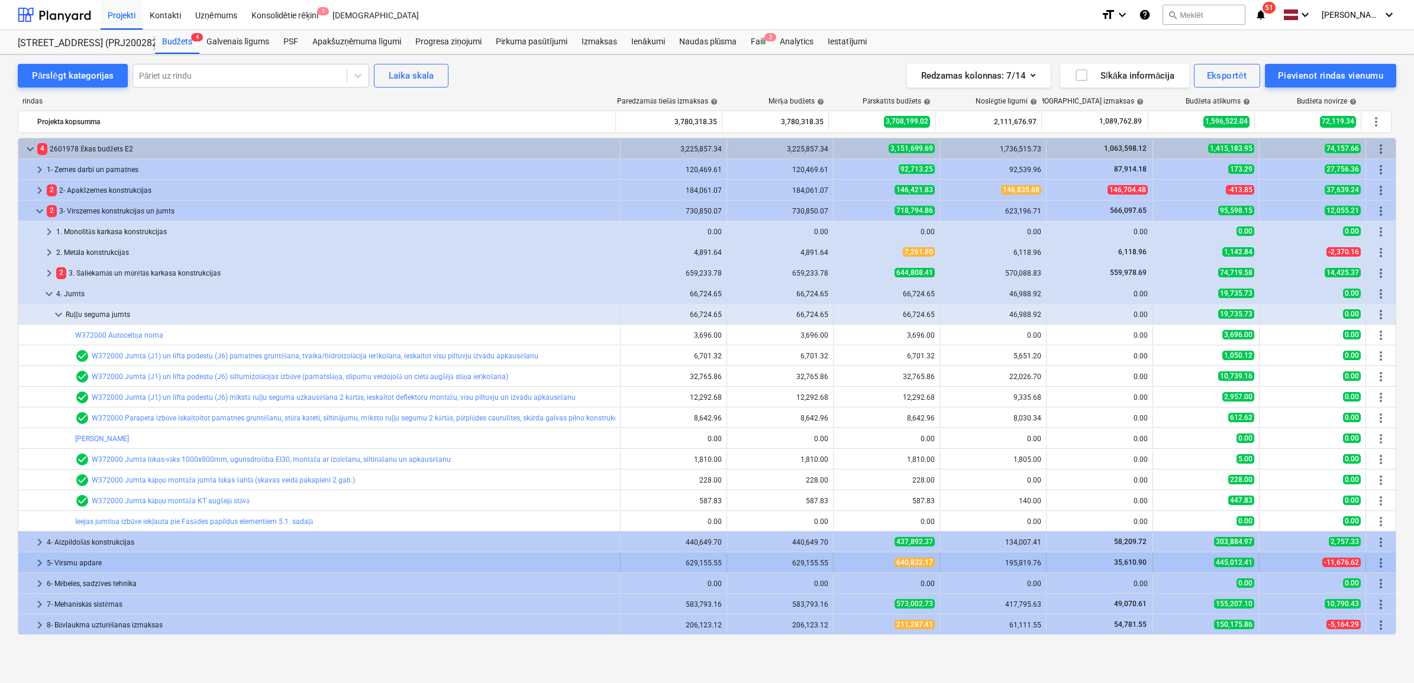
click at [30, 562] on div at bounding box center [27, 563] width 9 height 19
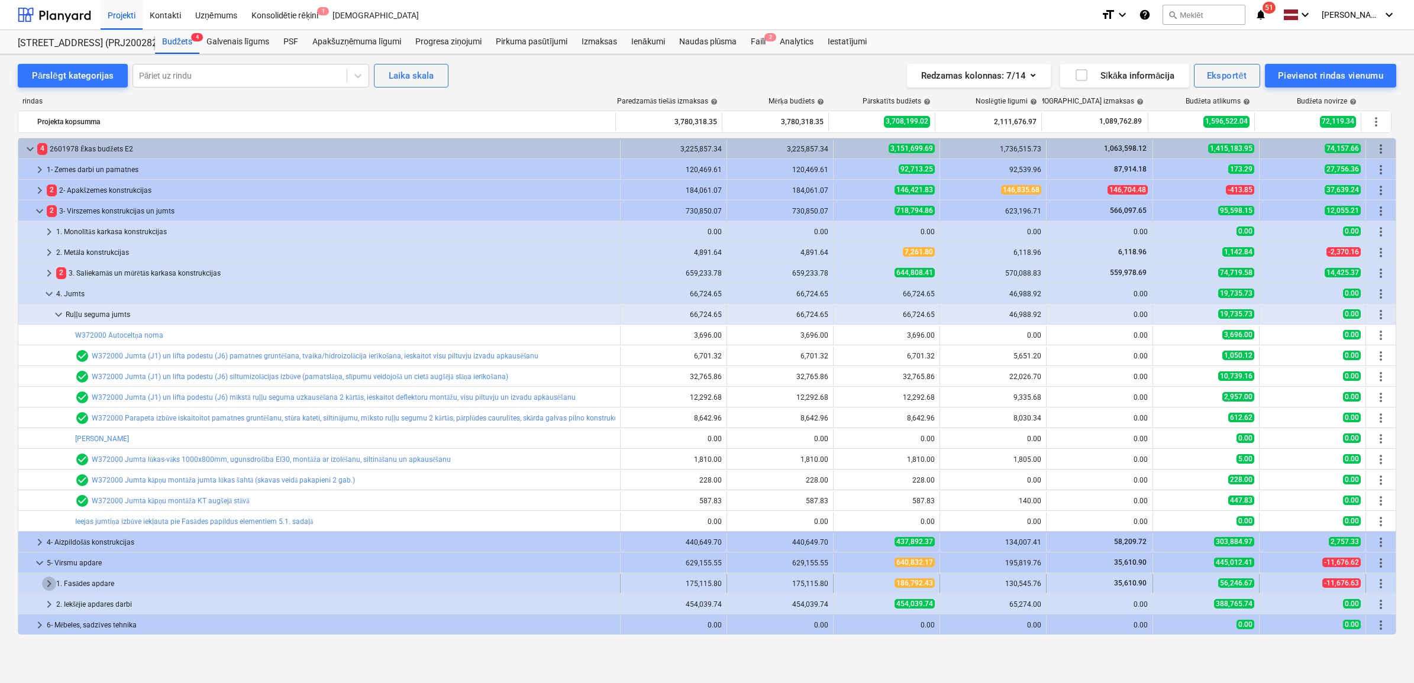
click at [49, 586] on span "keyboard_arrow_right" at bounding box center [49, 584] width 14 height 14
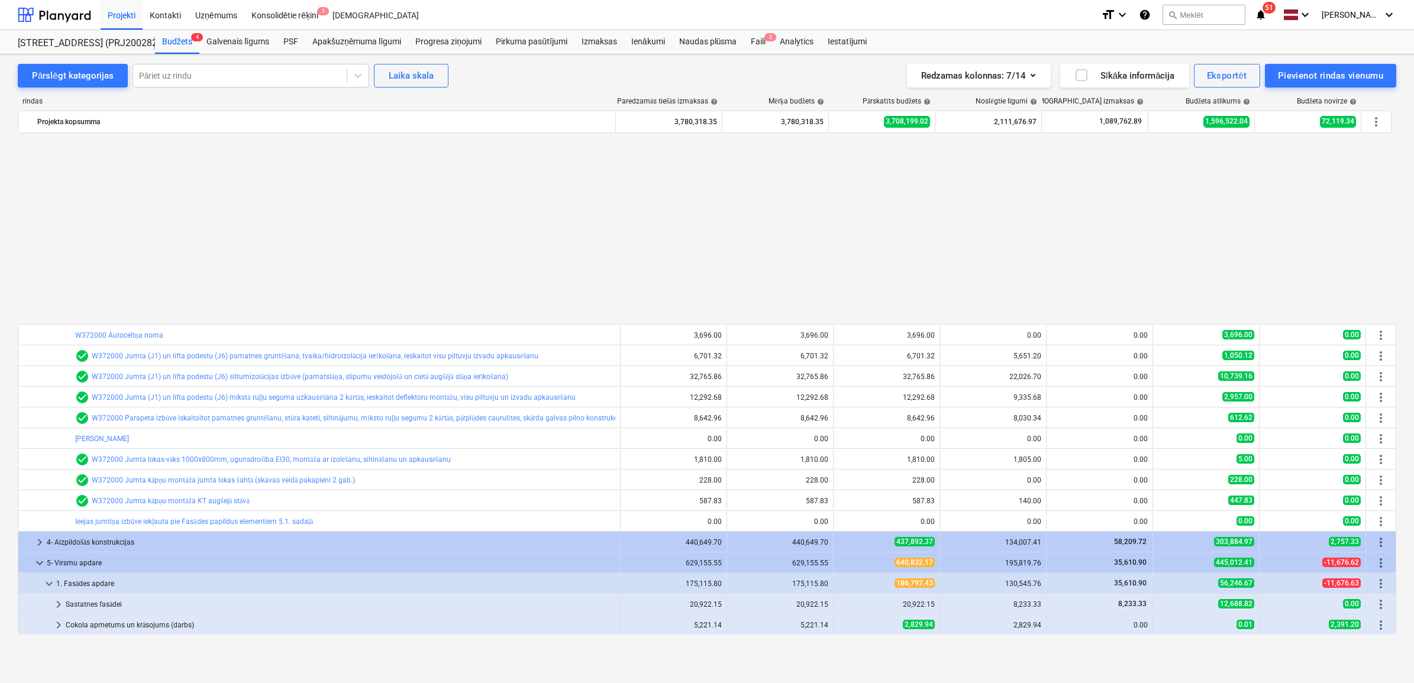
scroll to position [222, 0]
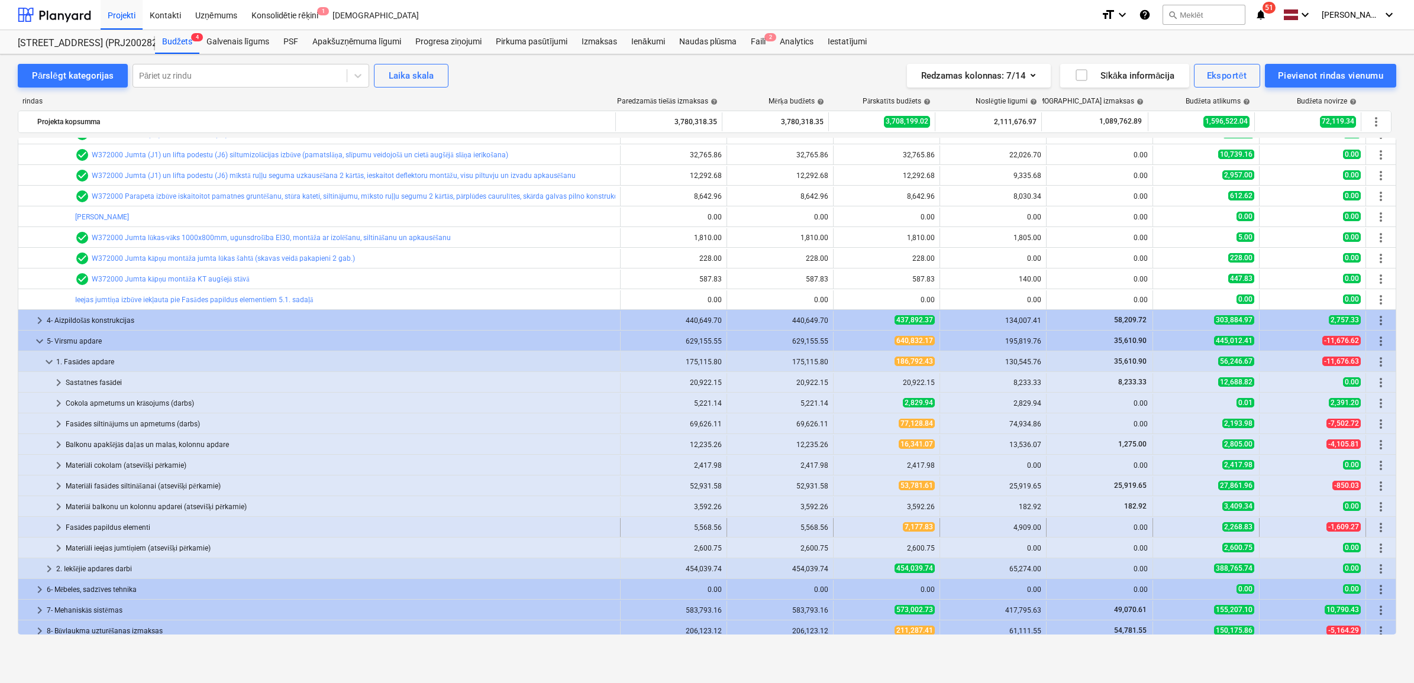
click at [59, 529] on span "keyboard_arrow_right" at bounding box center [58, 528] width 14 height 14
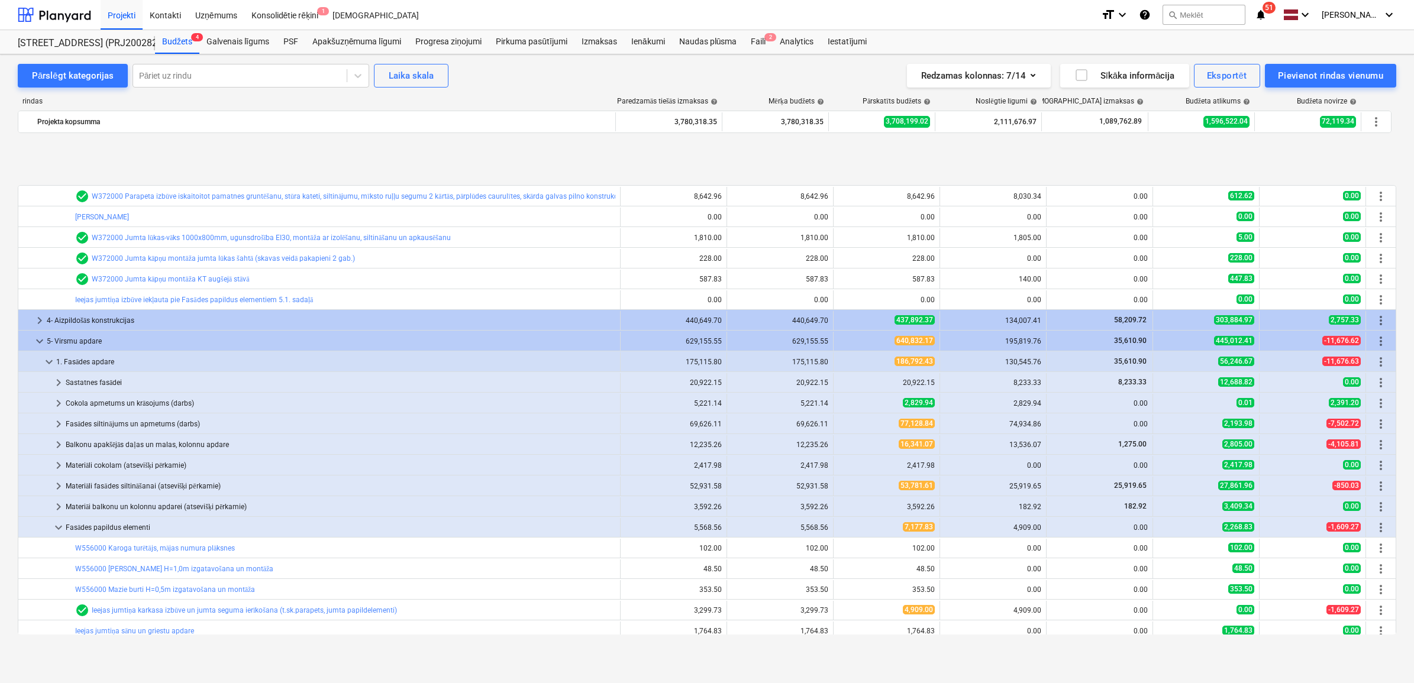
scroll to position [296, 0]
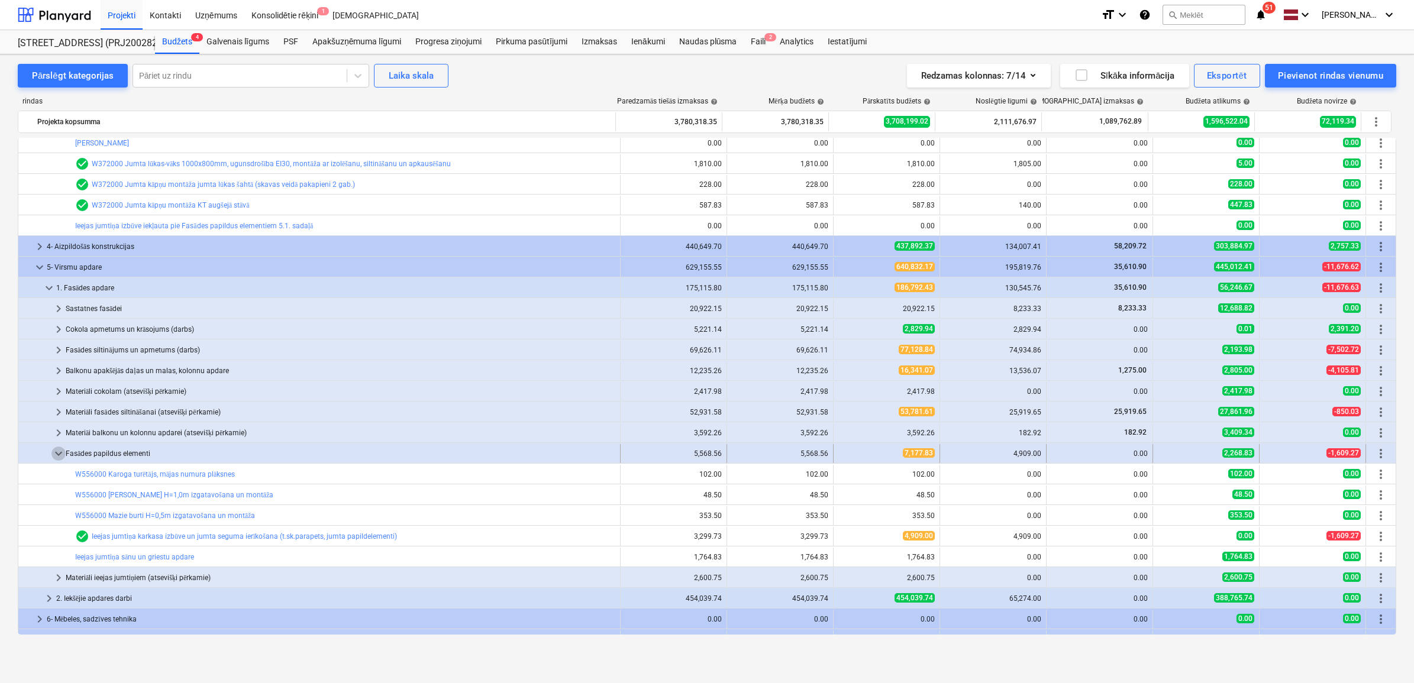
click at [56, 453] on span "keyboard_arrow_down" at bounding box center [58, 454] width 14 height 14
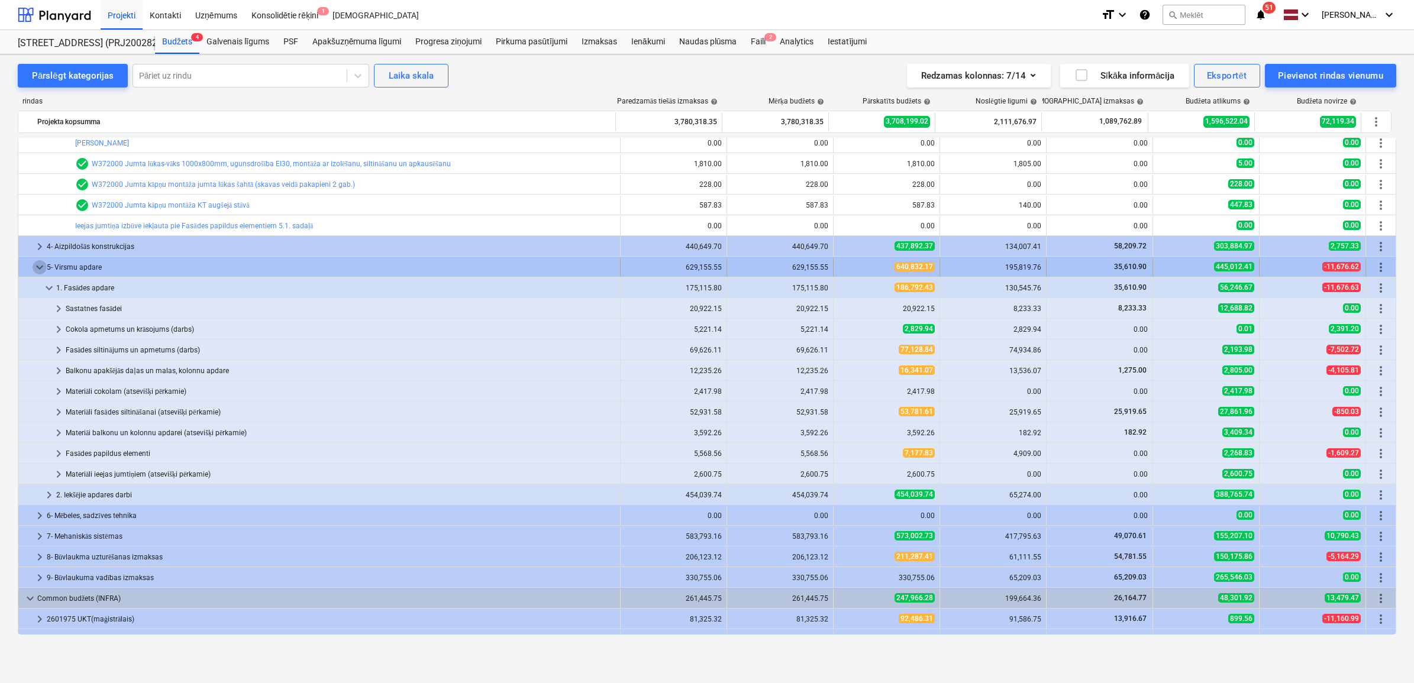
click at [38, 267] on span "keyboard_arrow_down" at bounding box center [40, 267] width 14 height 14
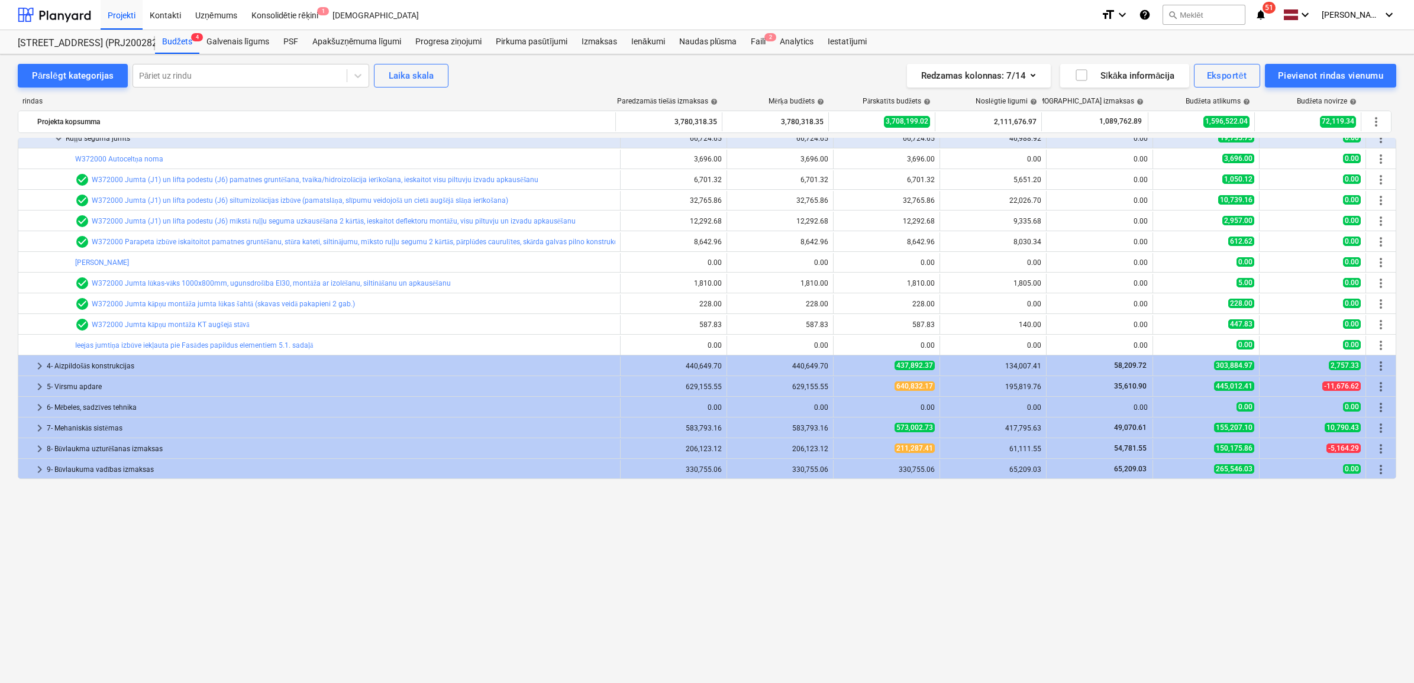
scroll to position [0, 0]
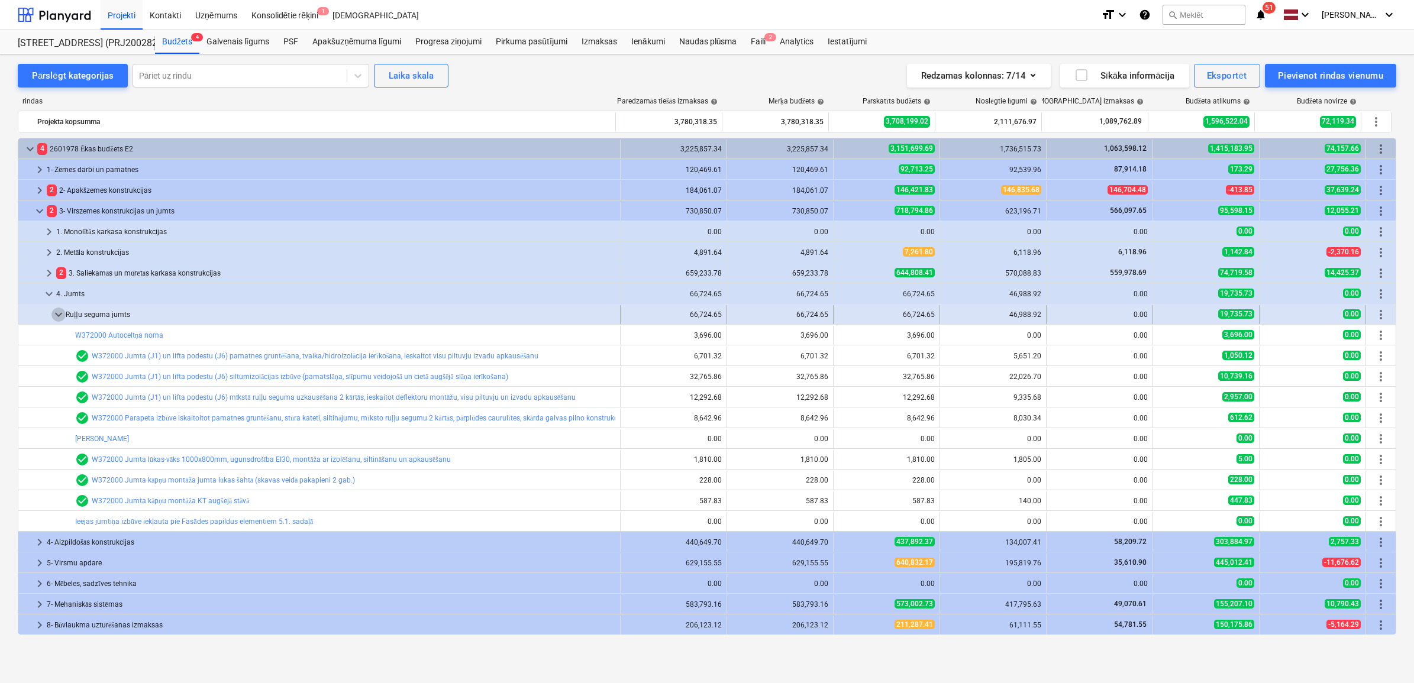
click at [55, 312] on span "keyboard_arrow_down" at bounding box center [58, 315] width 14 height 14
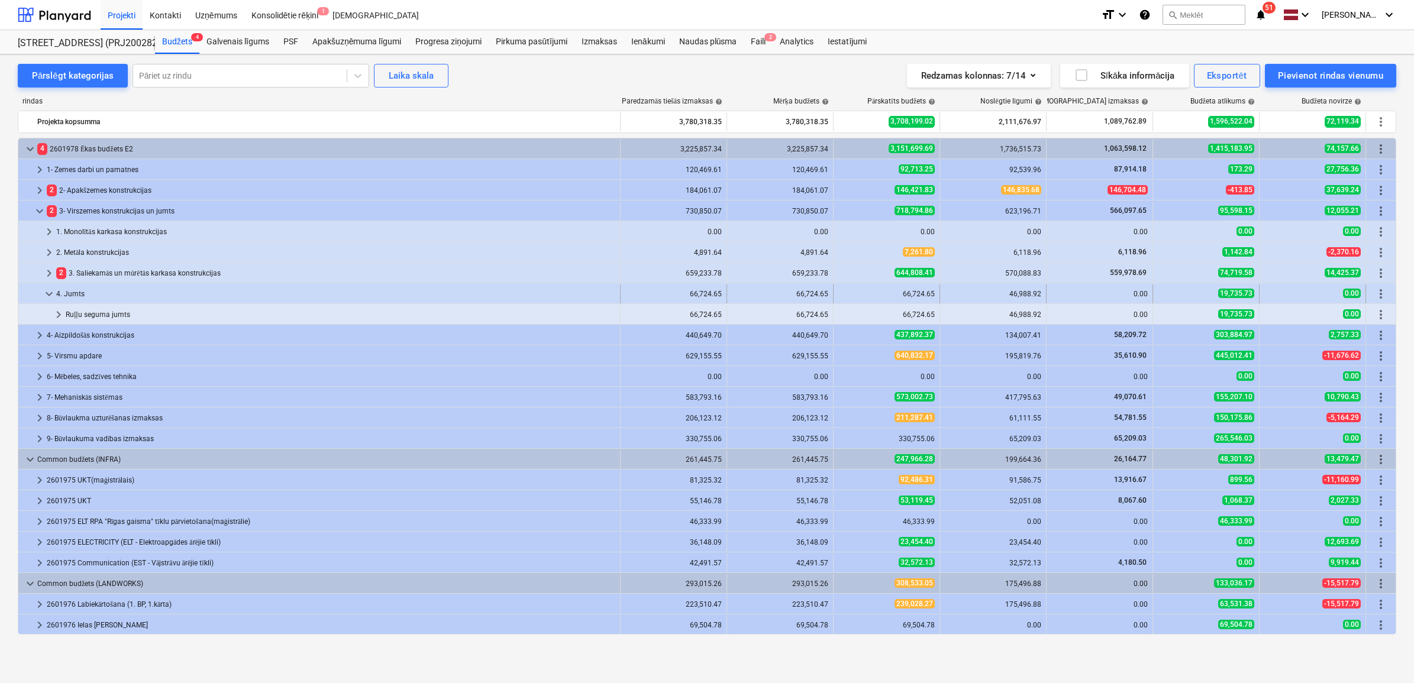
click at [49, 295] on span "keyboard_arrow_down" at bounding box center [49, 294] width 14 height 14
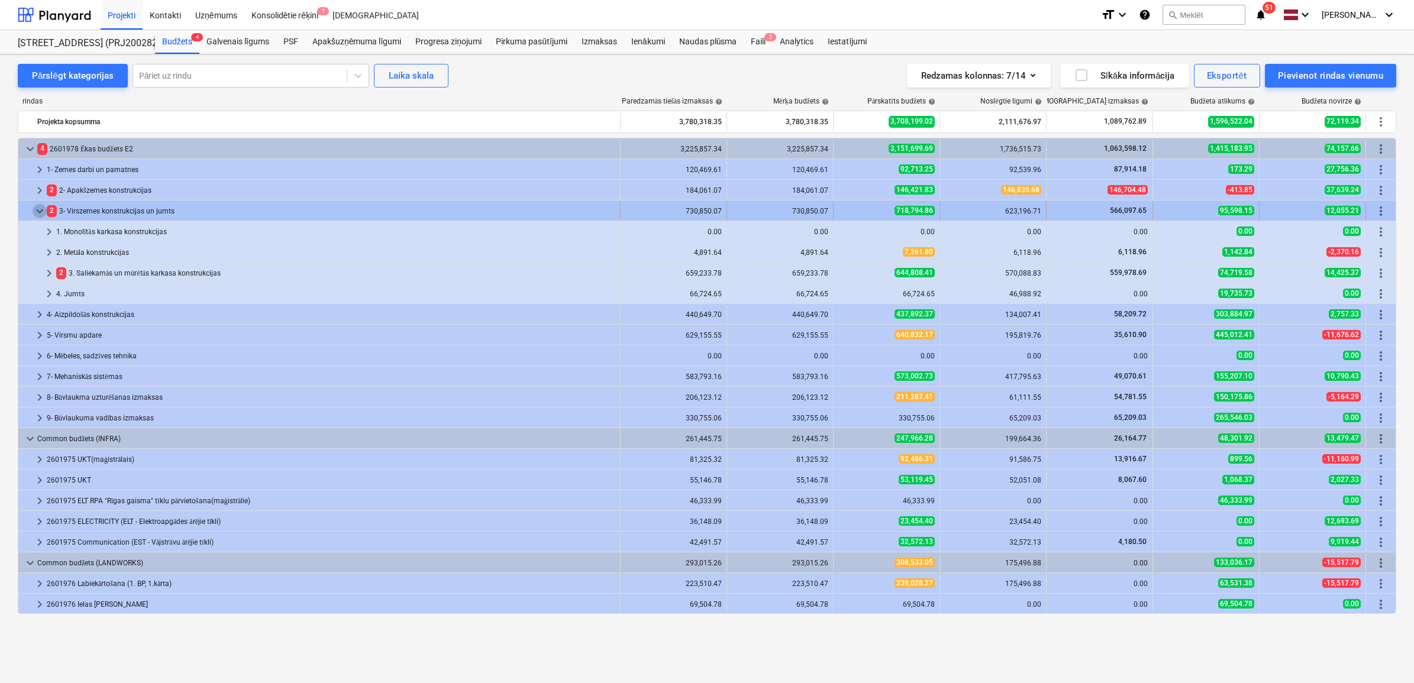
click at [40, 208] on span "keyboard_arrow_down" at bounding box center [40, 211] width 14 height 14
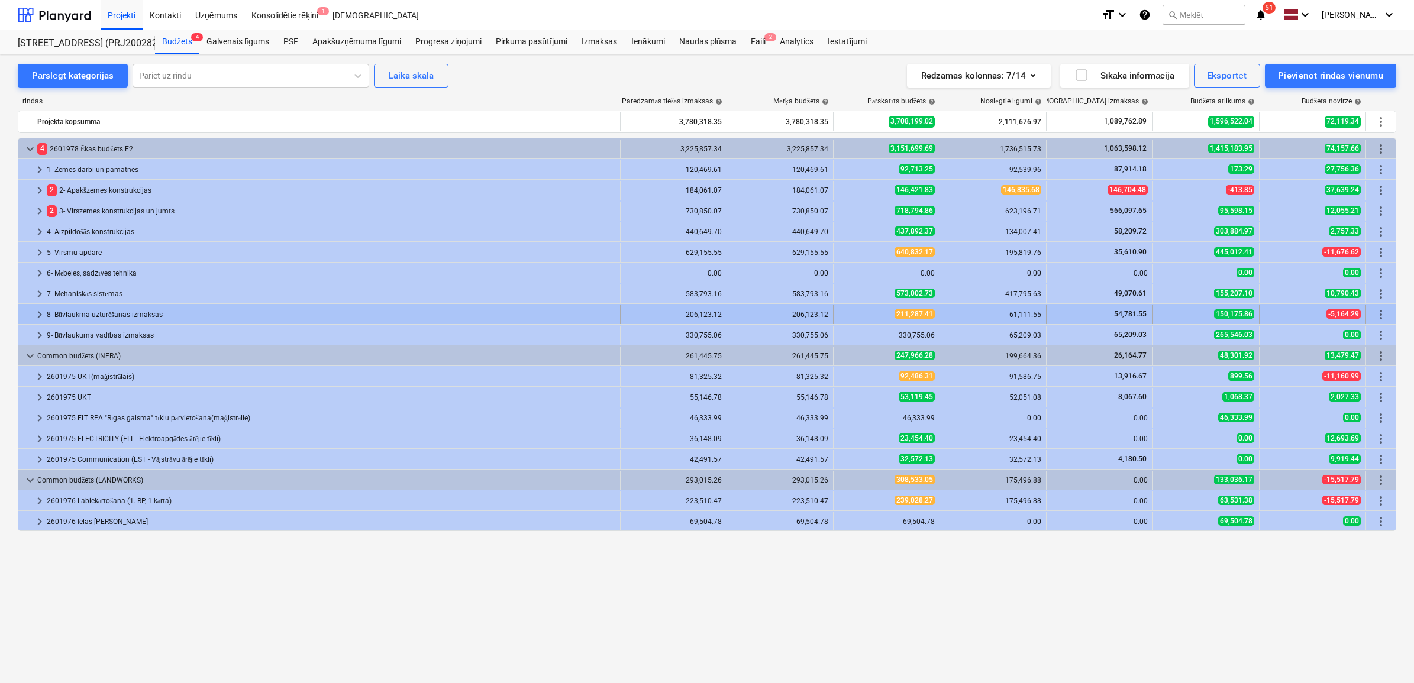
click at [30, 311] on div at bounding box center [27, 314] width 9 height 19
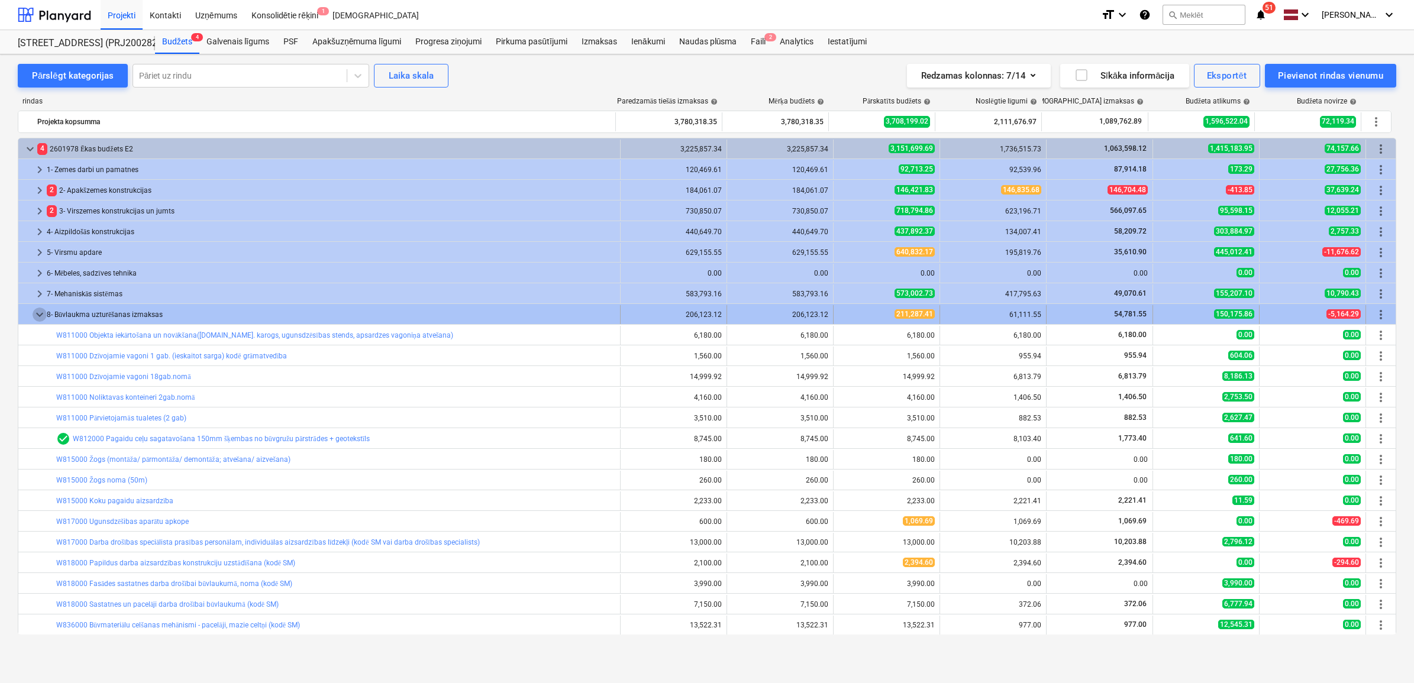
click at [33, 309] on span "keyboard_arrow_down" at bounding box center [40, 315] width 14 height 14
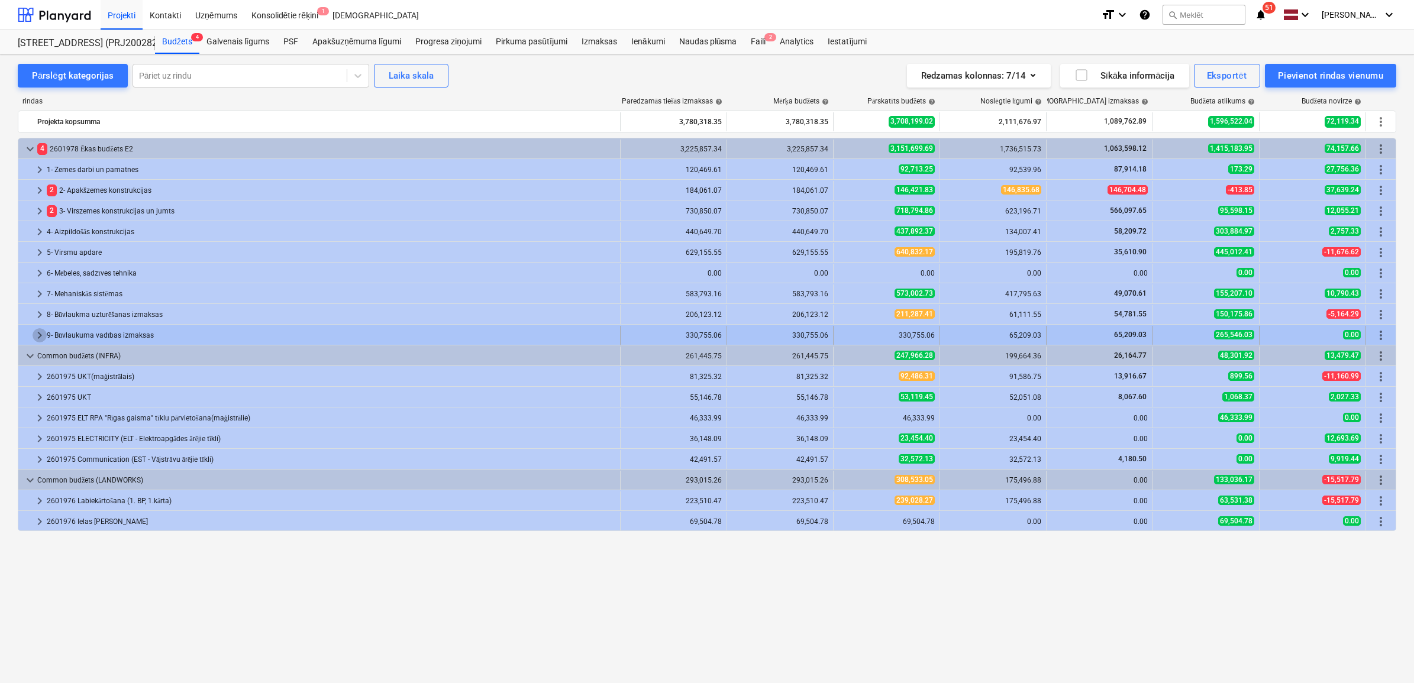
click at [39, 335] on span "keyboard_arrow_right" at bounding box center [40, 335] width 14 height 14
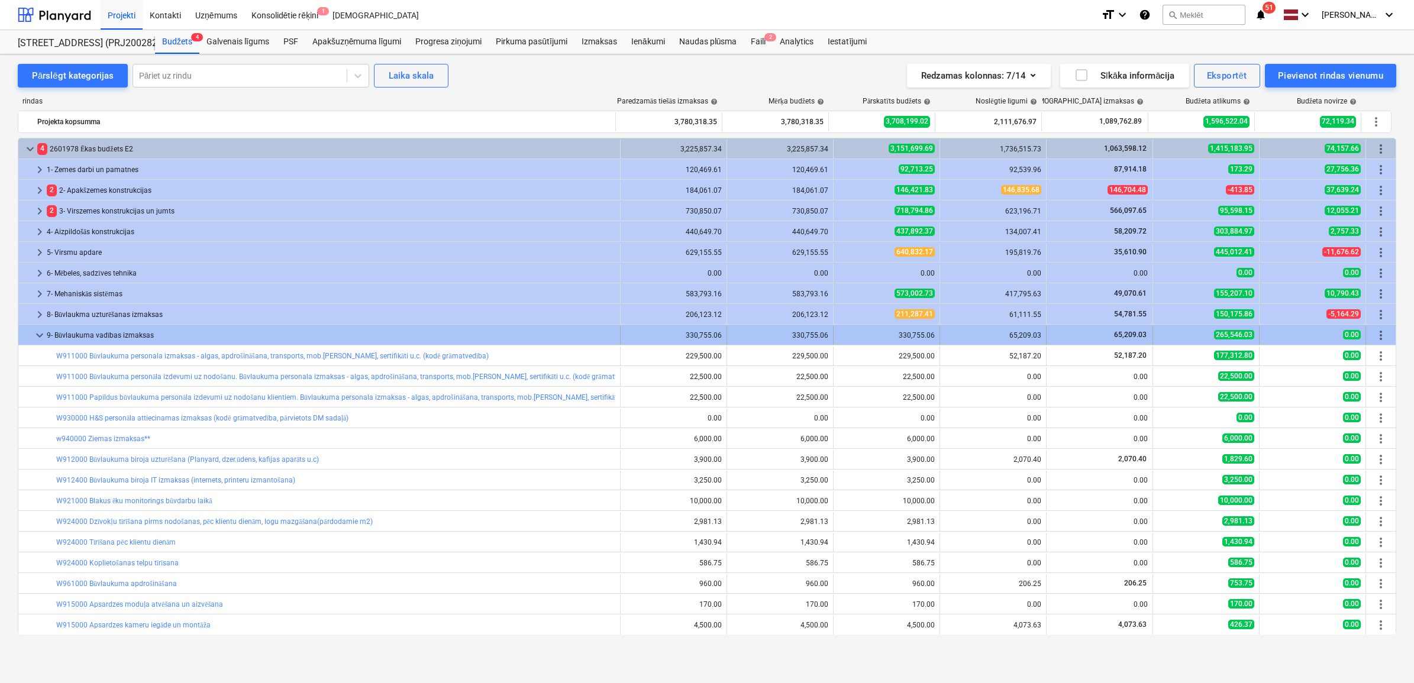
click at [39, 334] on span "keyboard_arrow_down" at bounding box center [40, 335] width 14 height 14
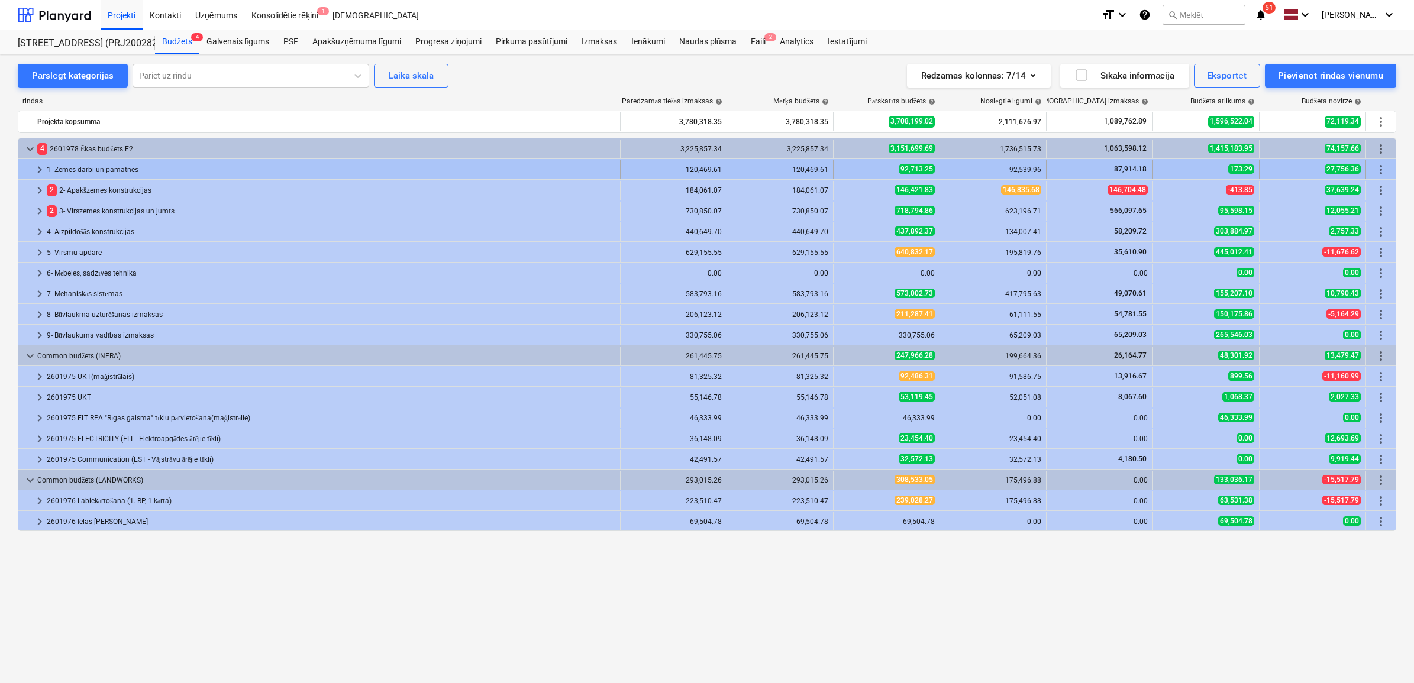
click at [43, 172] on span "keyboard_arrow_right" at bounding box center [40, 170] width 14 height 14
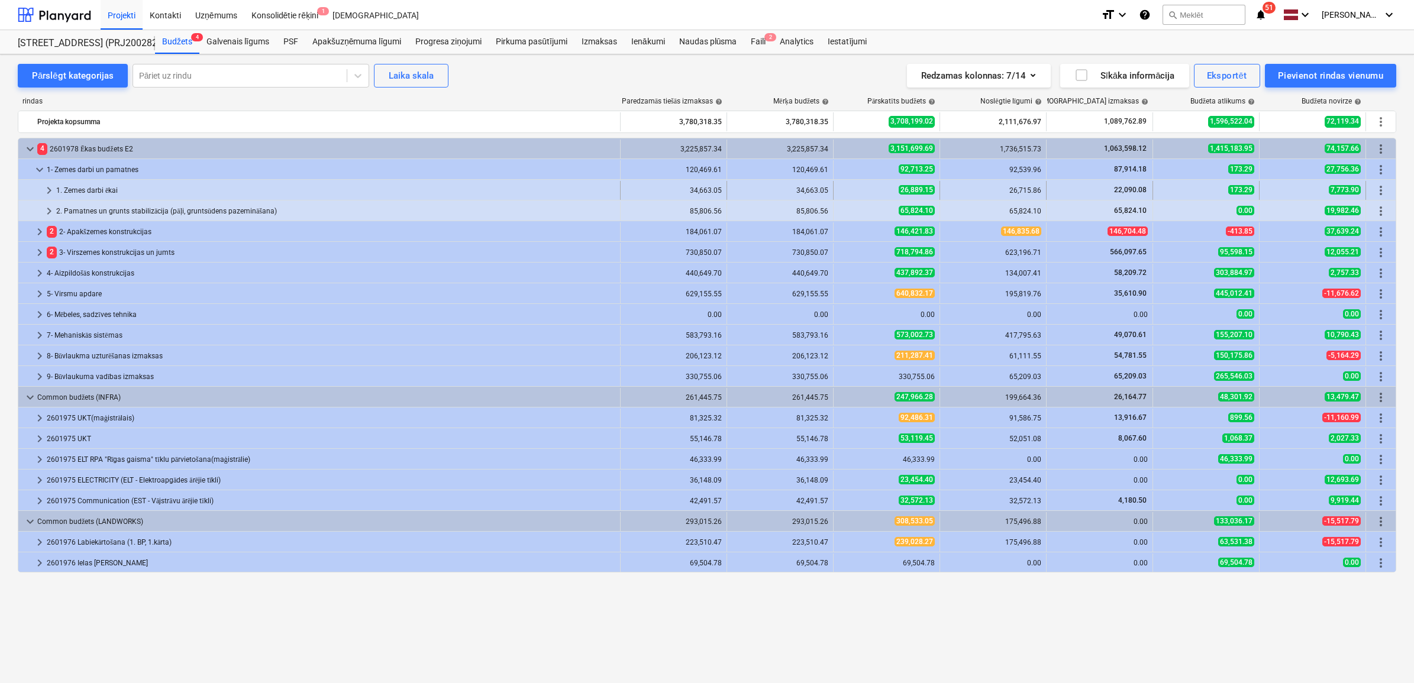
click at [47, 194] on span "keyboard_arrow_right" at bounding box center [49, 190] width 14 height 14
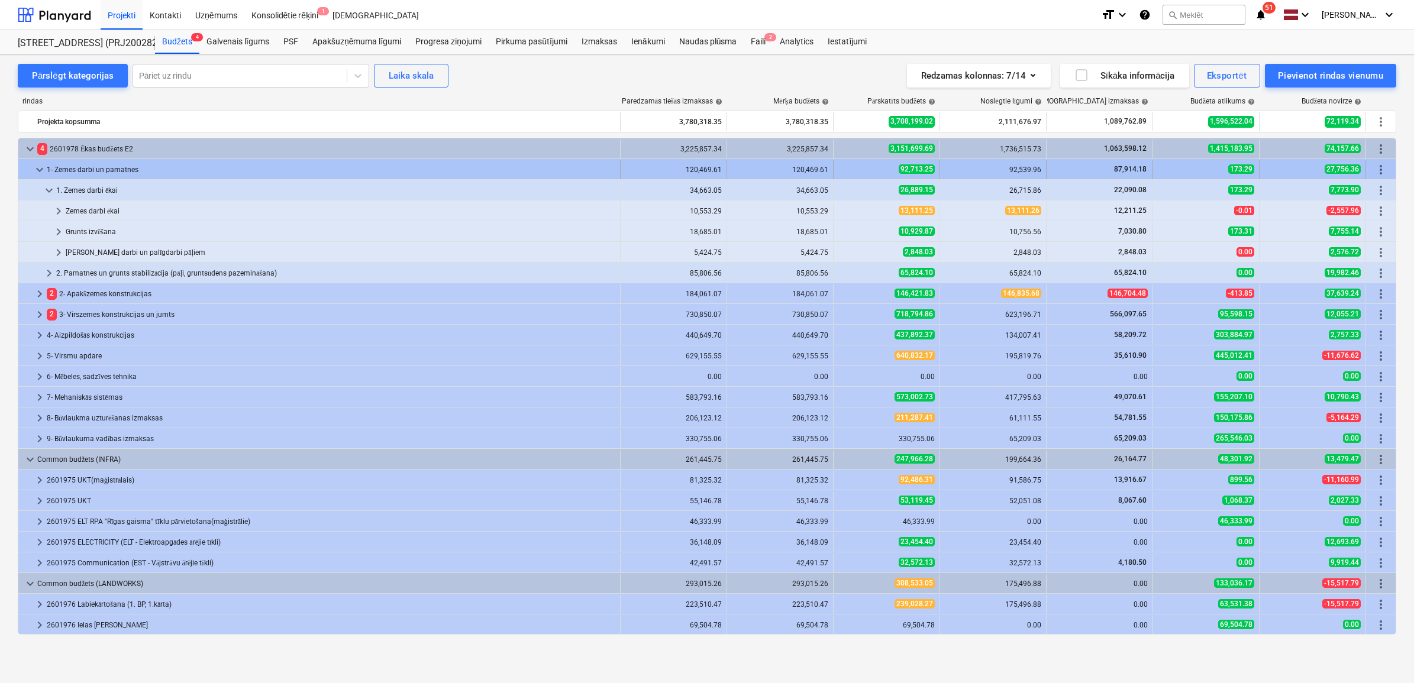
click at [37, 173] on span "keyboard_arrow_down" at bounding box center [40, 170] width 14 height 14
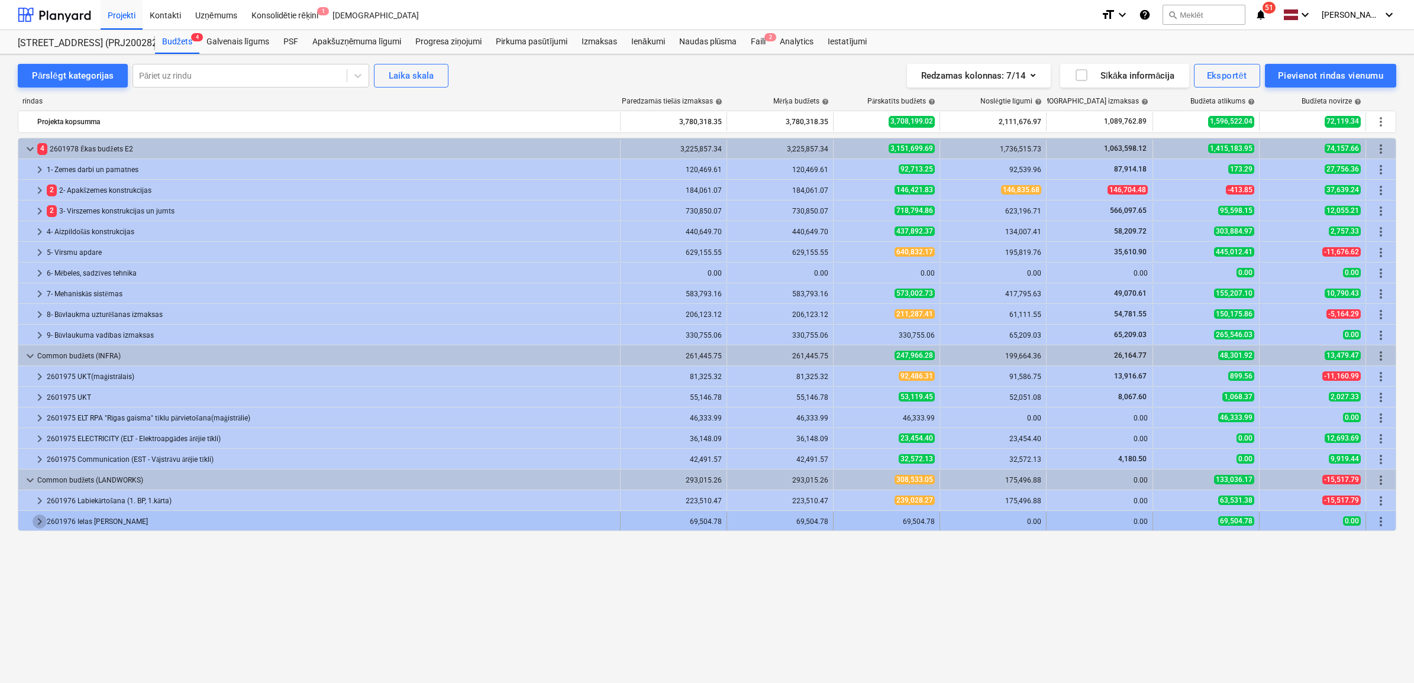
click at [34, 521] on span "keyboard_arrow_right" at bounding box center [40, 522] width 14 height 14
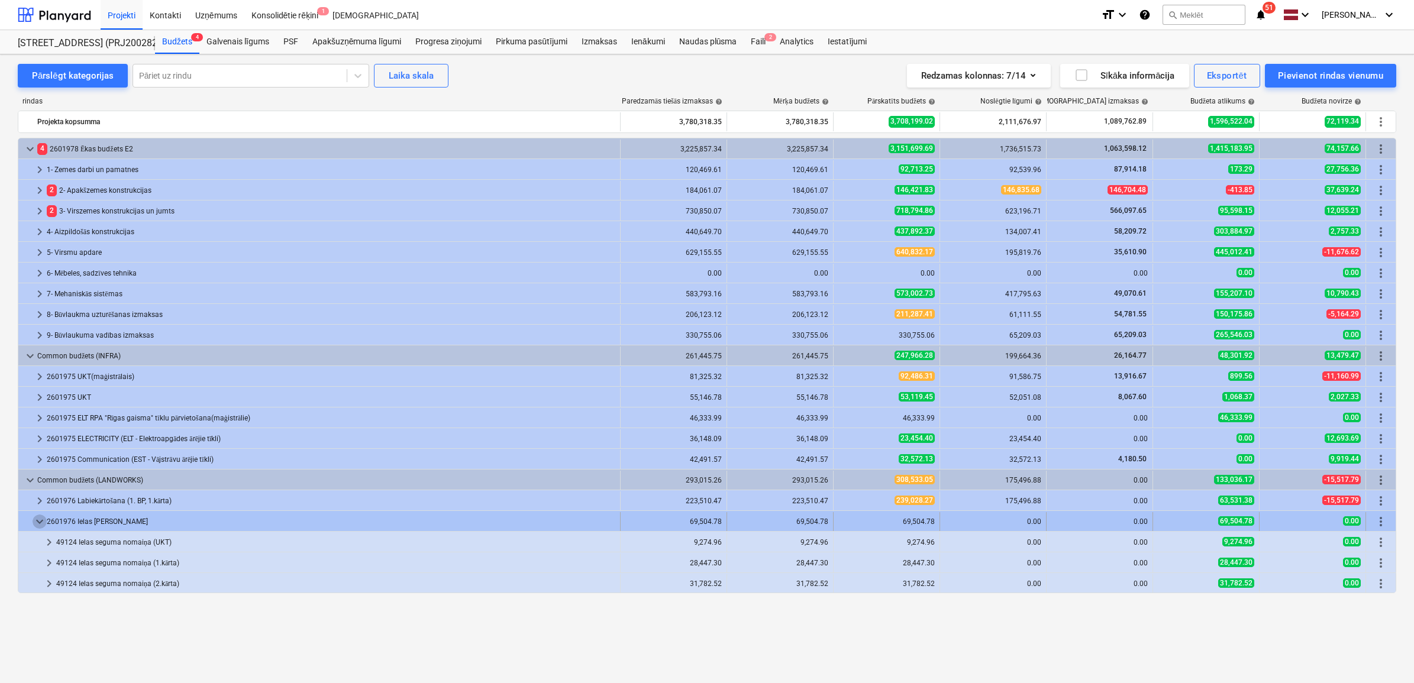
click at [35, 528] on span "keyboard_arrow_down" at bounding box center [40, 522] width 14 height 14
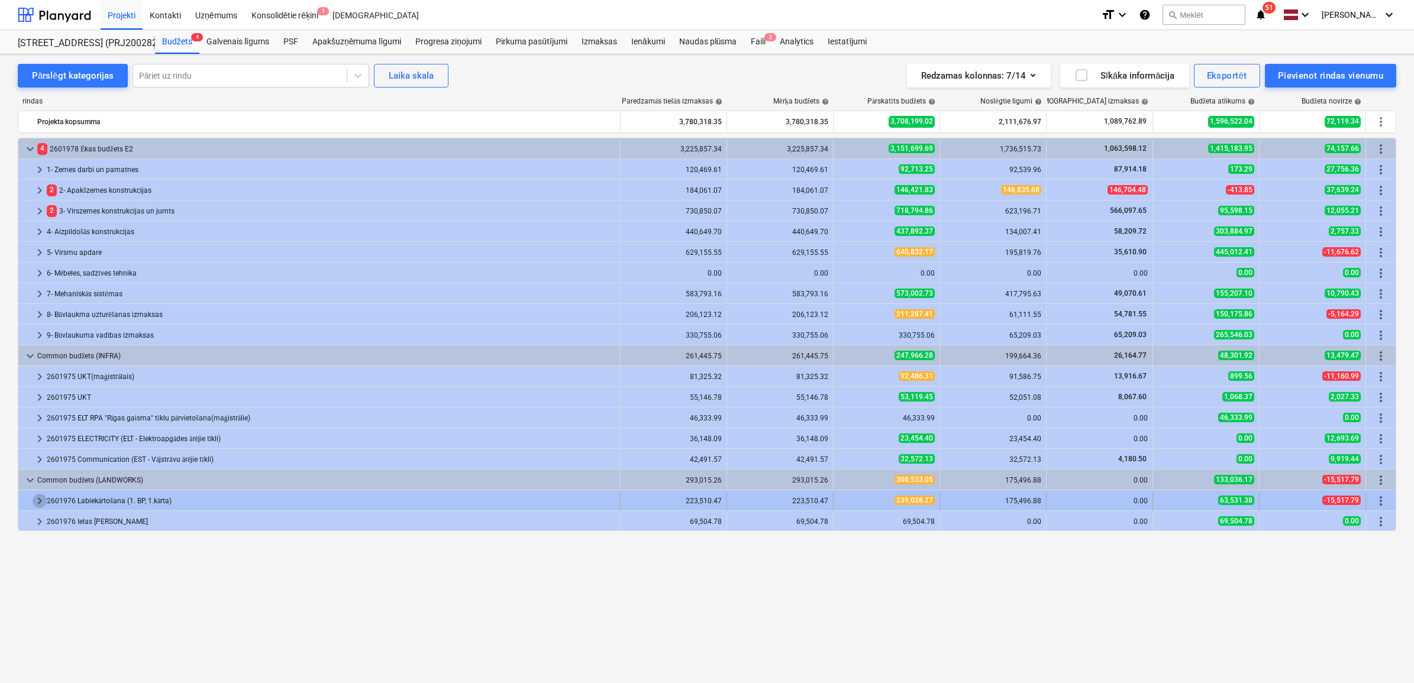
click at [41, 500] on span "keyboard_arrow_right" at bounding box center [40, 501] width 14 height 14
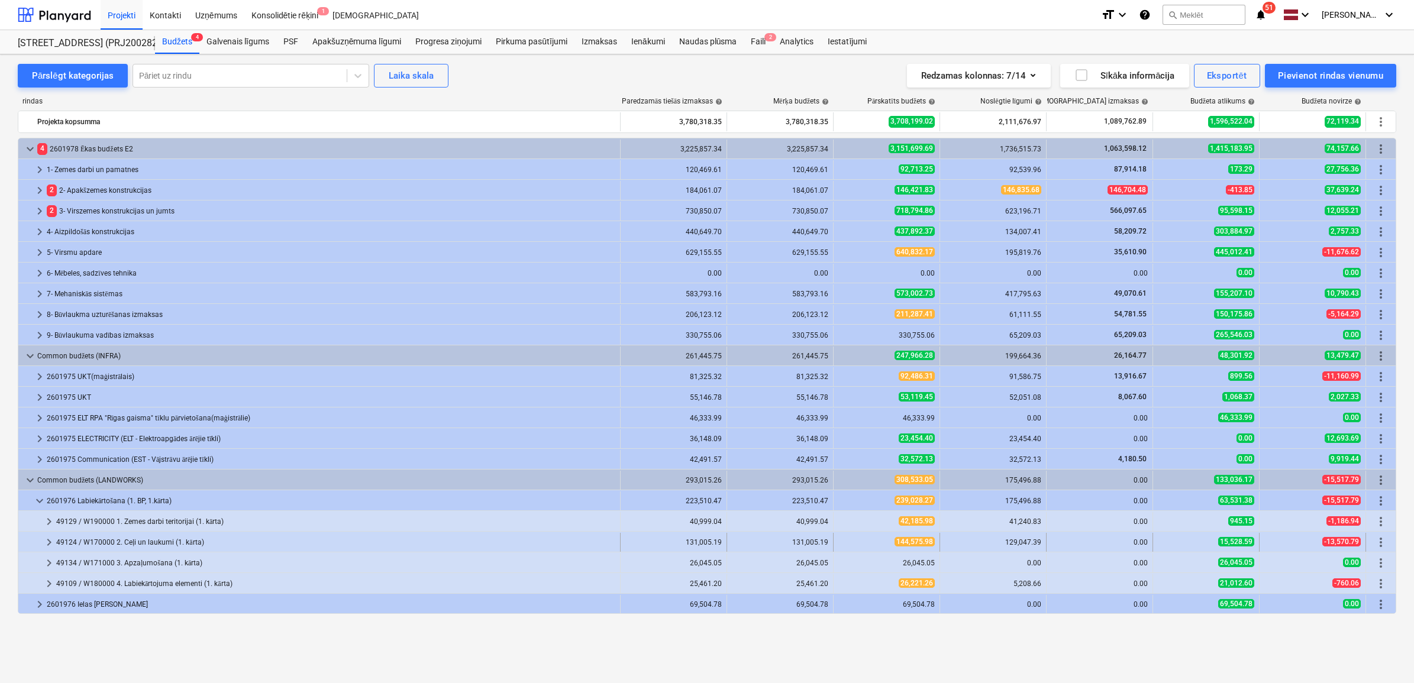
click at [48, 540] on span "keyboard_arrow_right" at bounding box center [49, 542] width 14 height 14
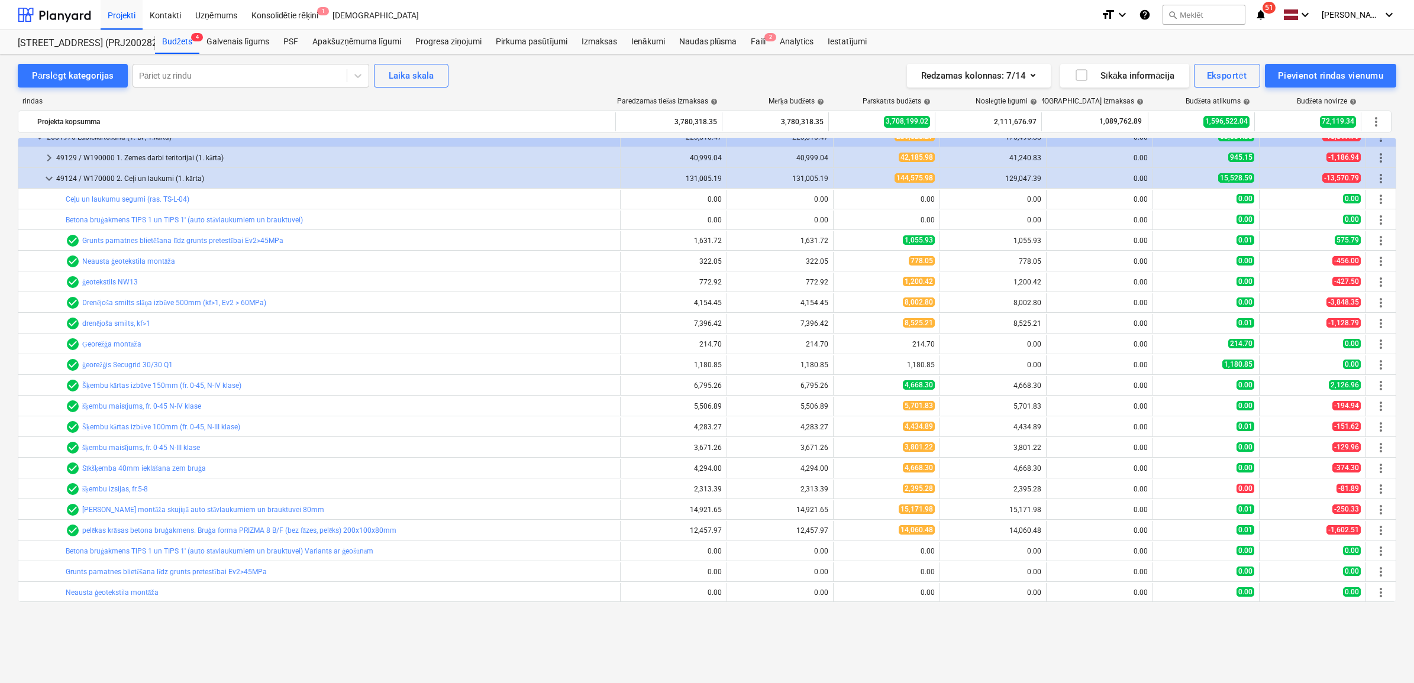
scroll to position [290, 0]
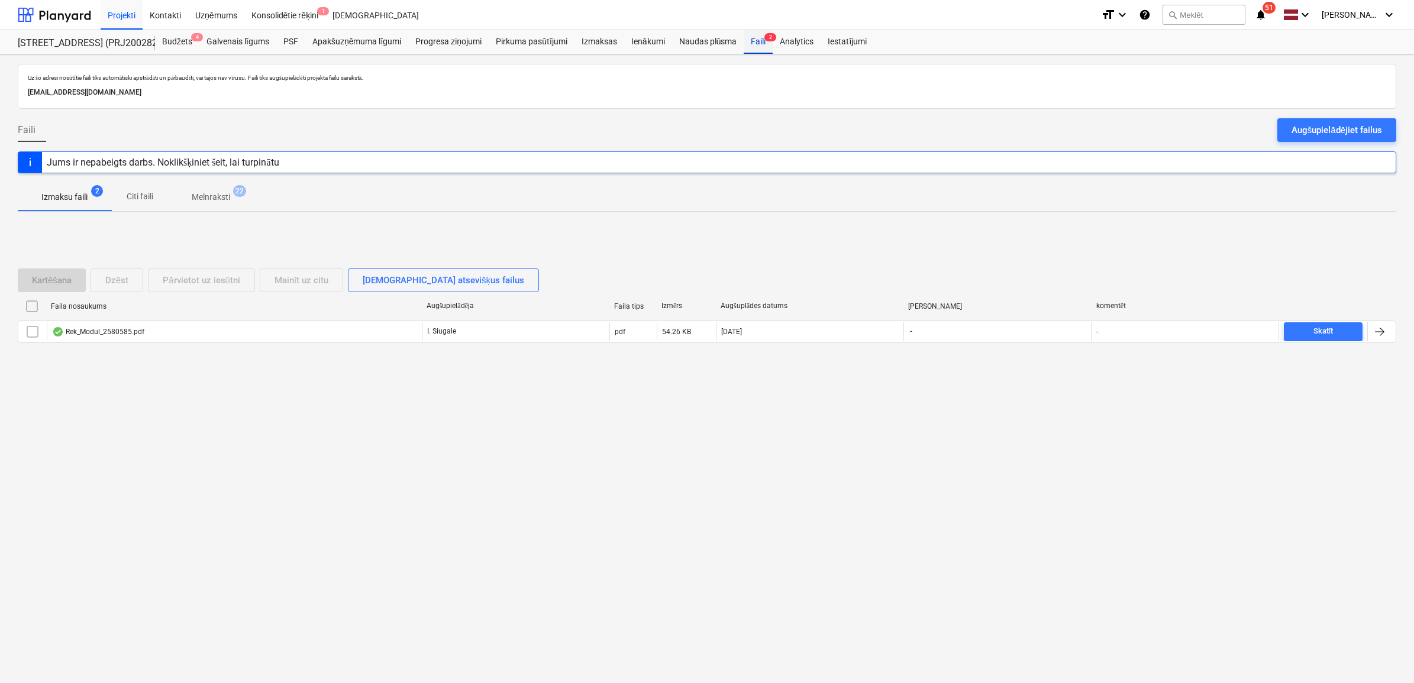
click at [752, 49] on div "Faili 2" at bounding box center [758, 42] width 29 height 24
click at [758, 41] on div "Faili 2" at bounding box center [758, 42] width 29 height 24
click at [688, 46] on div "Naudas plūsma" at bounding box center [708, 42] width 72 height 24
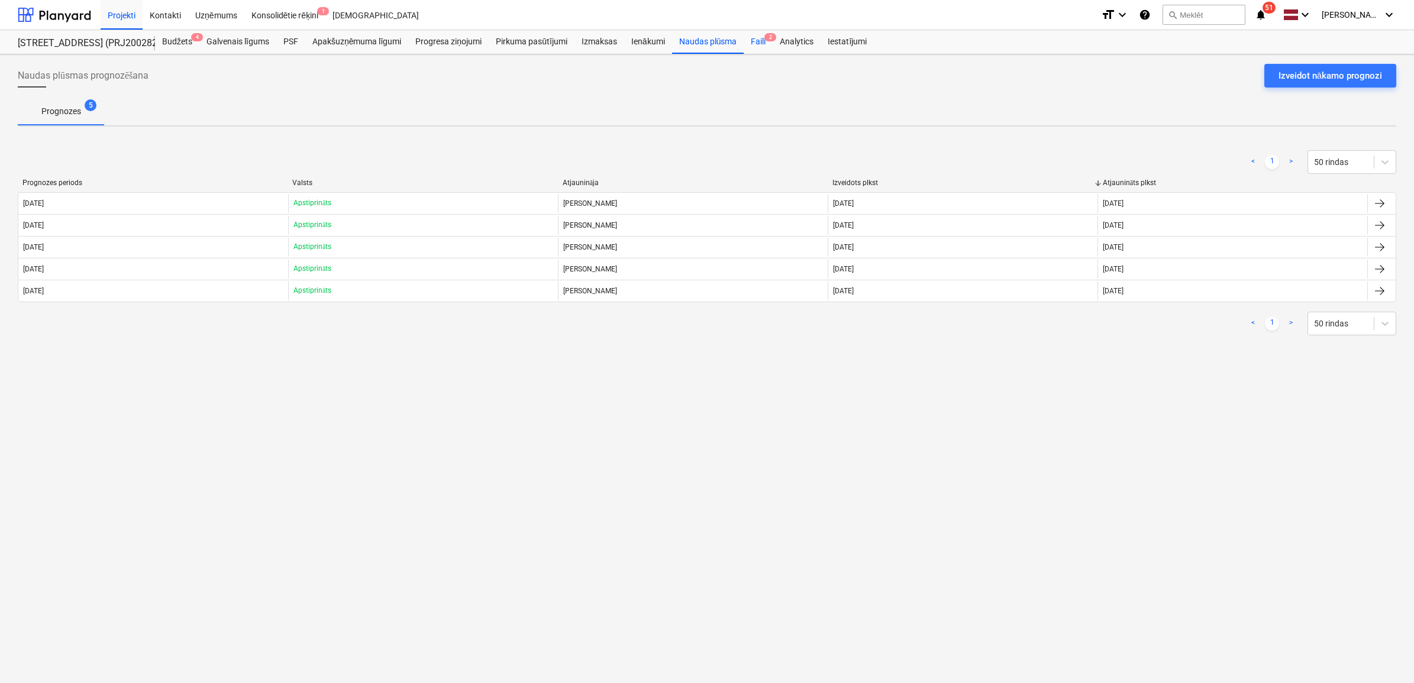
click at [764, 46] on div "Faili 2" at bounding box center [758, 42] width 29 height 24
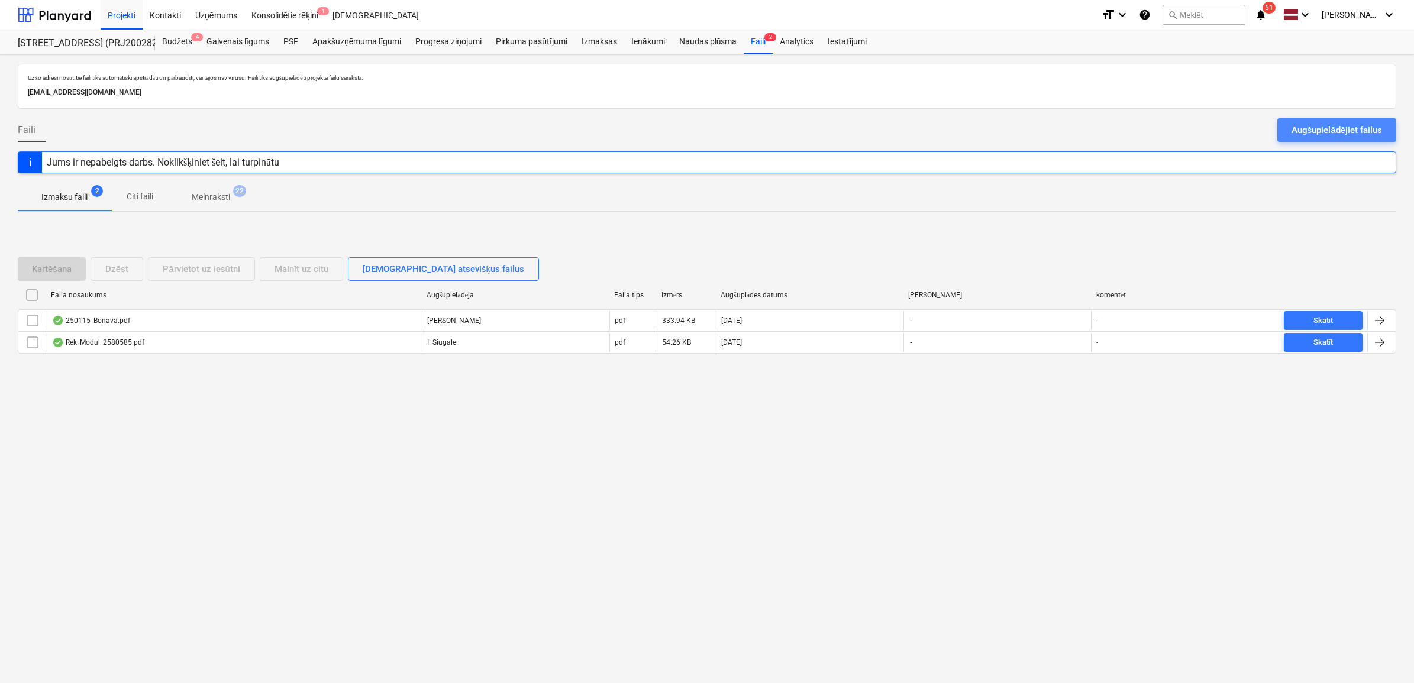
click at [1320, 127] on div "Augšupielādējiet failus" at bounding box center [1336, 129] width 91 height 15
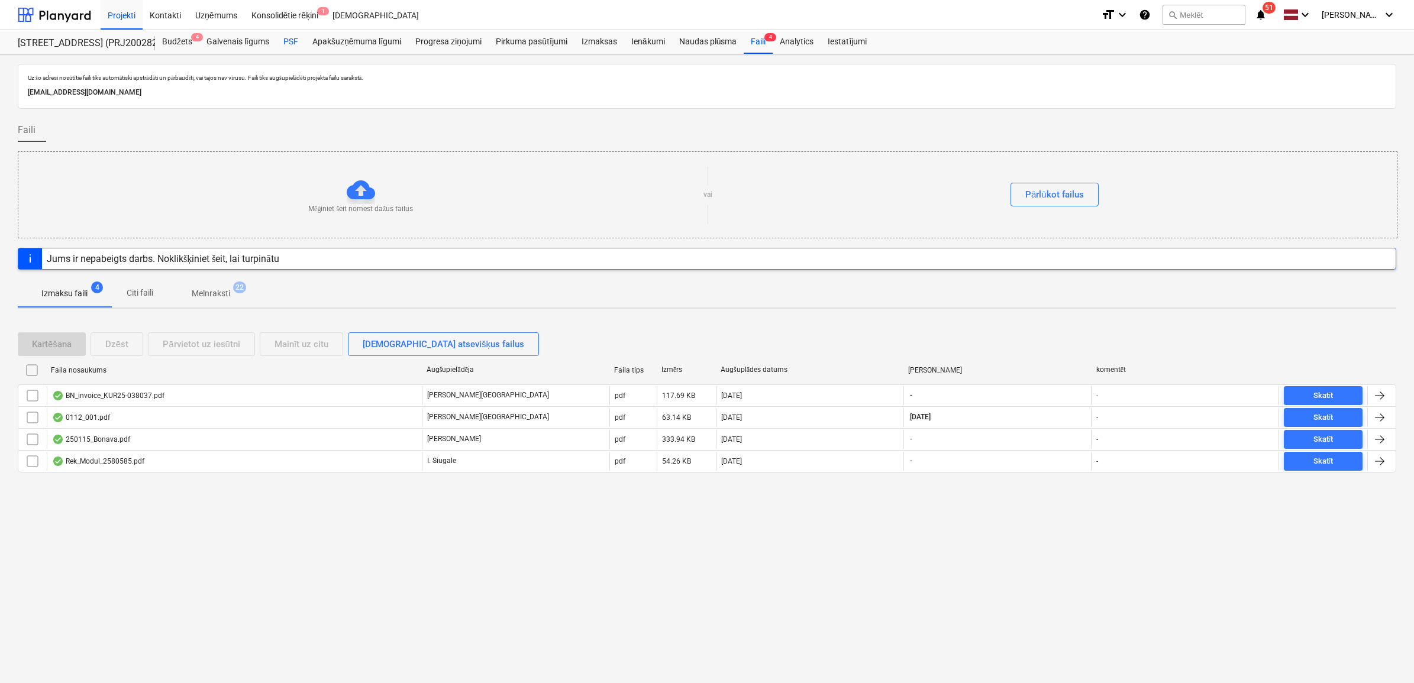
click at [293, 40] on div "PSF" at bounding box center [290, 42] width 29 height 24
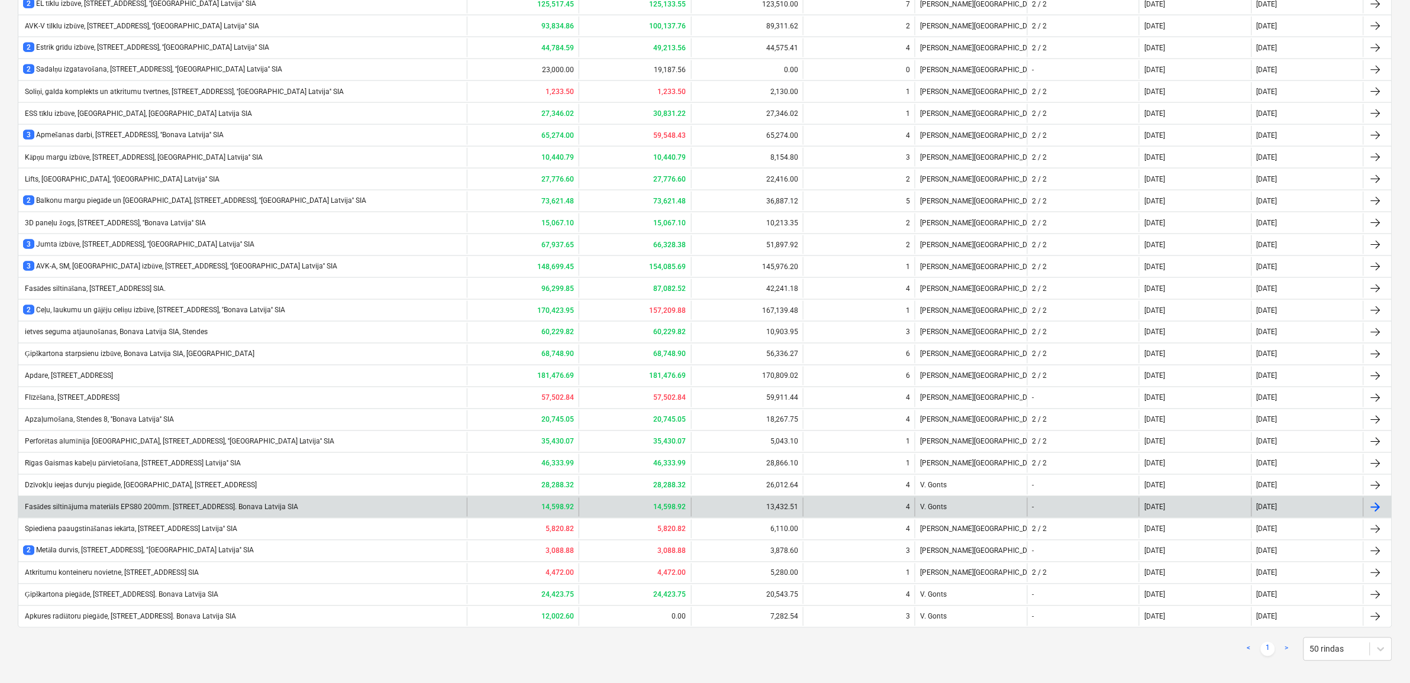
scroll to position [642, 0]
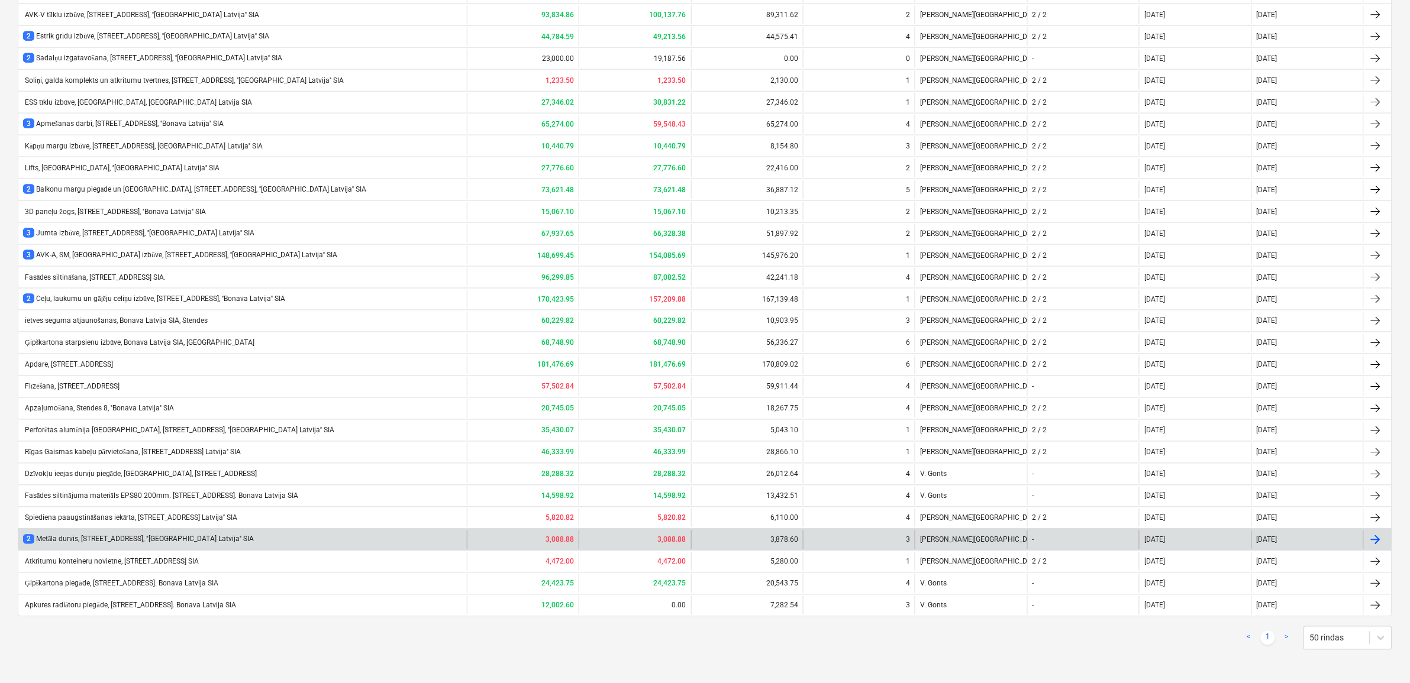
click at [71, 531] on div "2 Metāla durvis, Stendes iela 8, "Bonava Latvija'' SIA" at bounding box center [242, 540] width 448 height 19
type textarea "x"
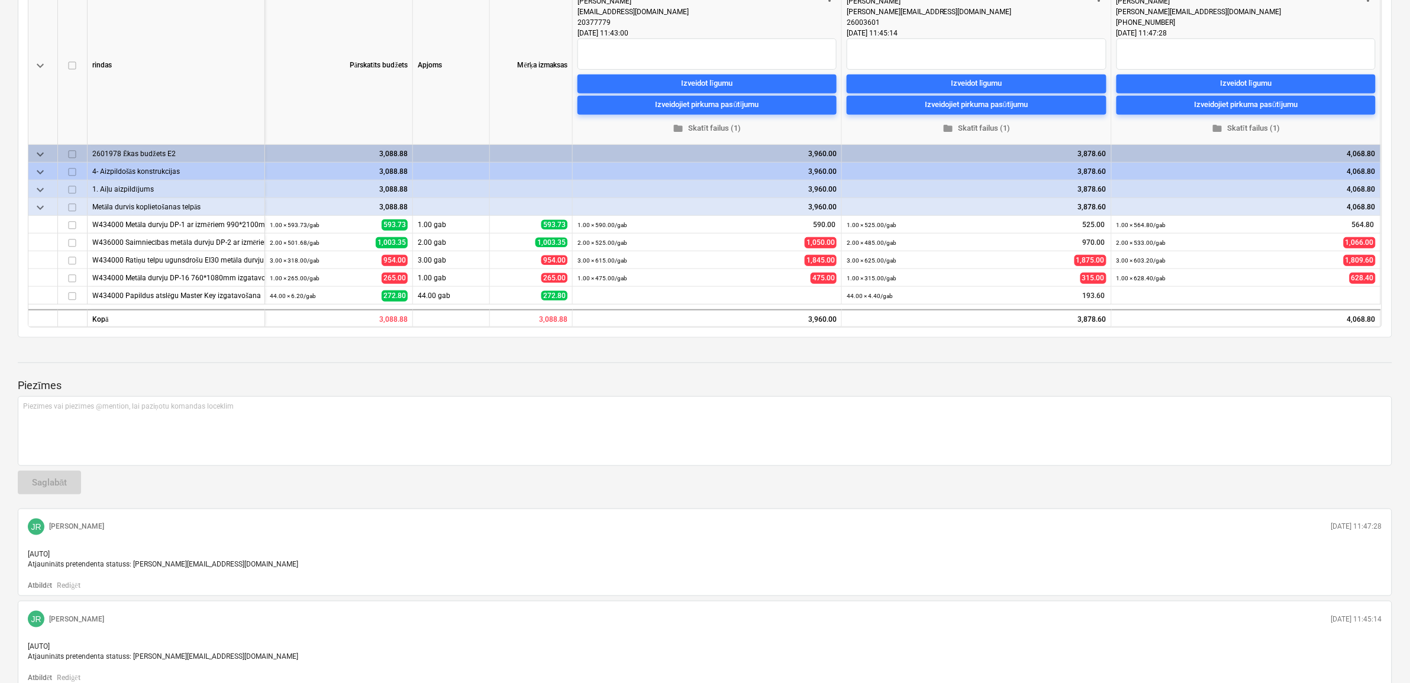
scroll to position [114, 0]
